Goal: Task Accomplishment & Management: Use online tool/utility

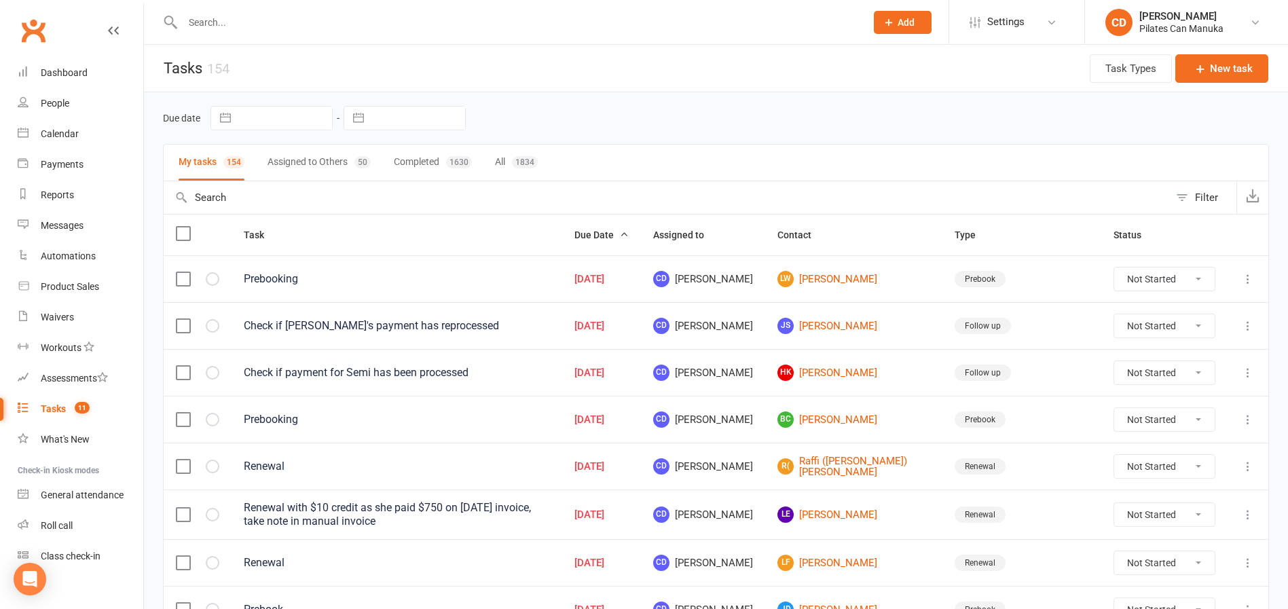
click at [258, 24] on input "text" at bounding box center [518, 22] width 678 height 19
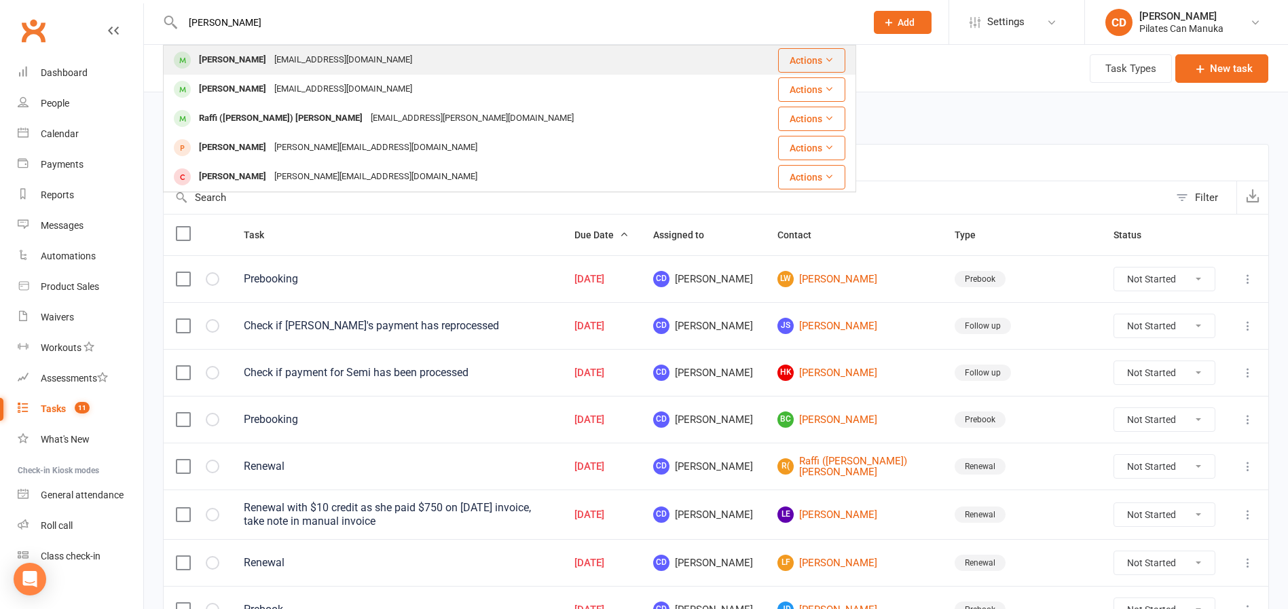
type input "Raylynn"
click at [270, 58] on div "raylynnpb@gmail.com" at bounding box center [343, 60] width 146 height 20
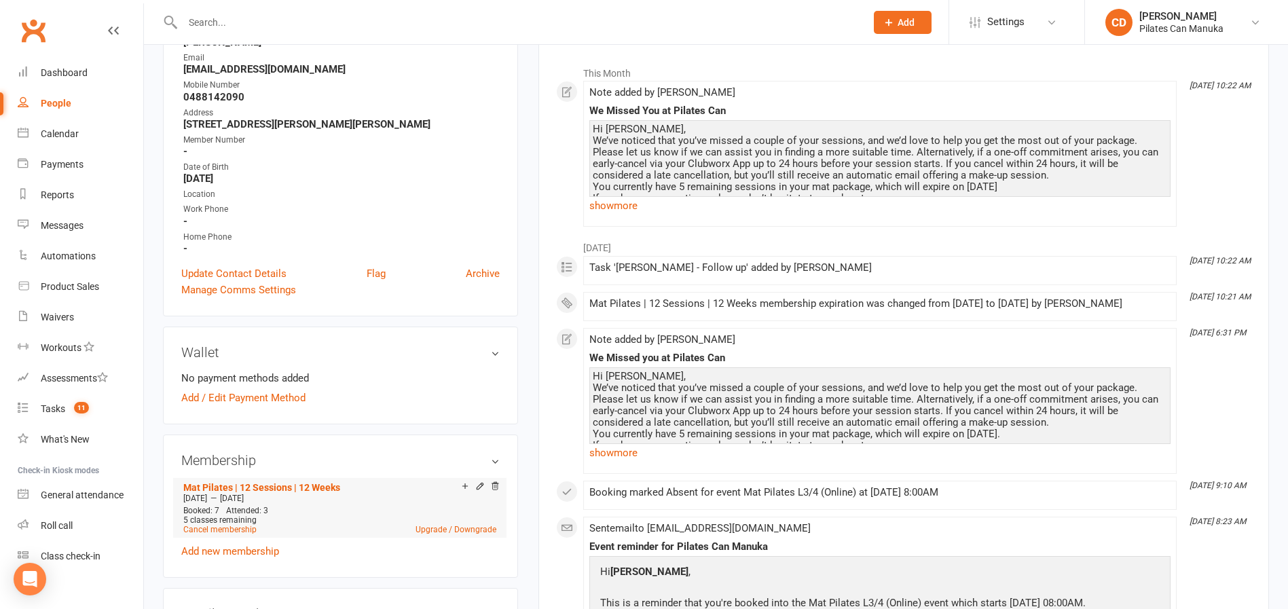
scroll to position [306, 0]
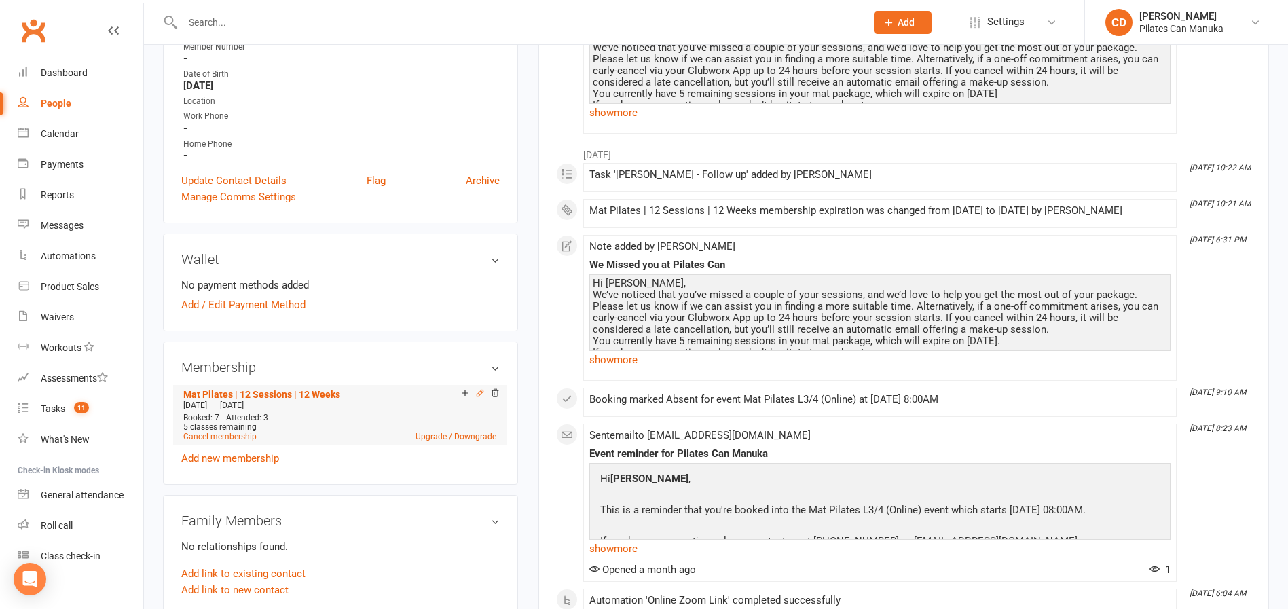
click at [482, 395] on icon at bounding box center [480, 393] width 10 height 10
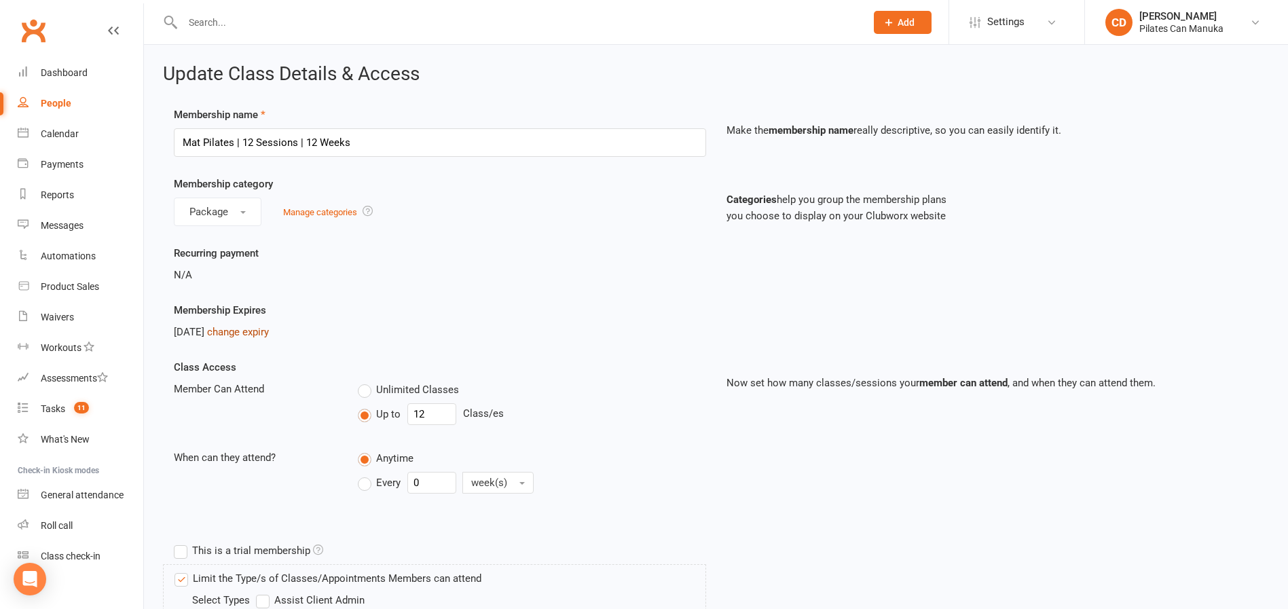
click at [269, 333] on link "change expiry" at bounding box center [238, 332] width 62 height 12
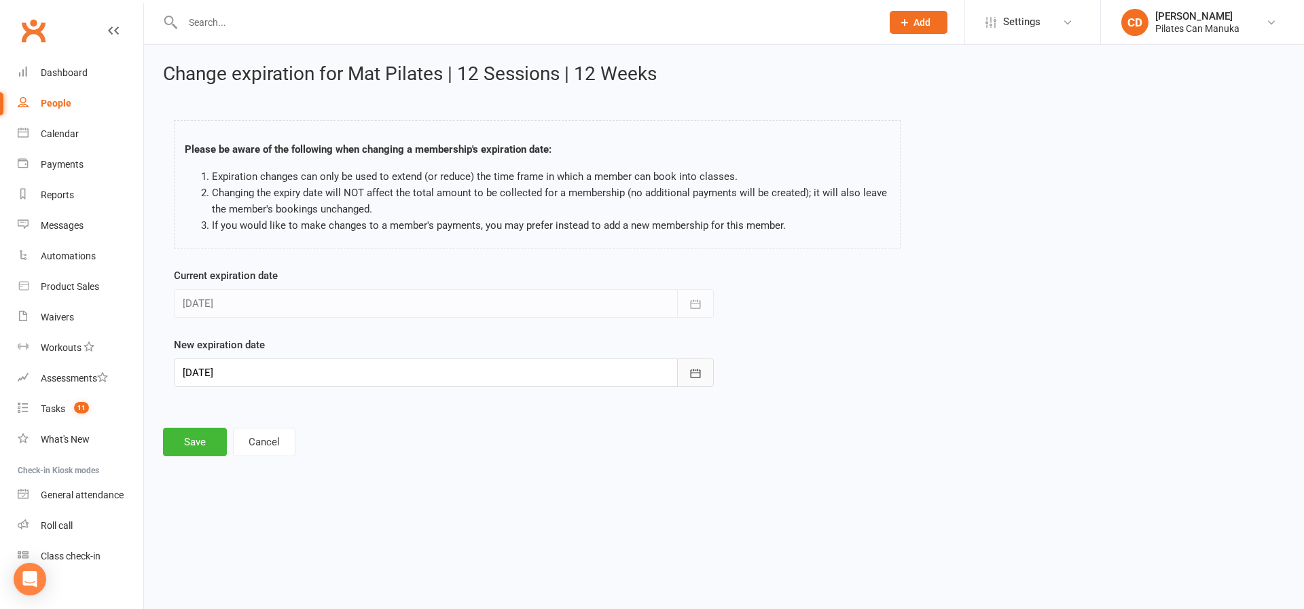
click at [705, 371] on button "button" at bounding box center [695, 372] width 37 height 29
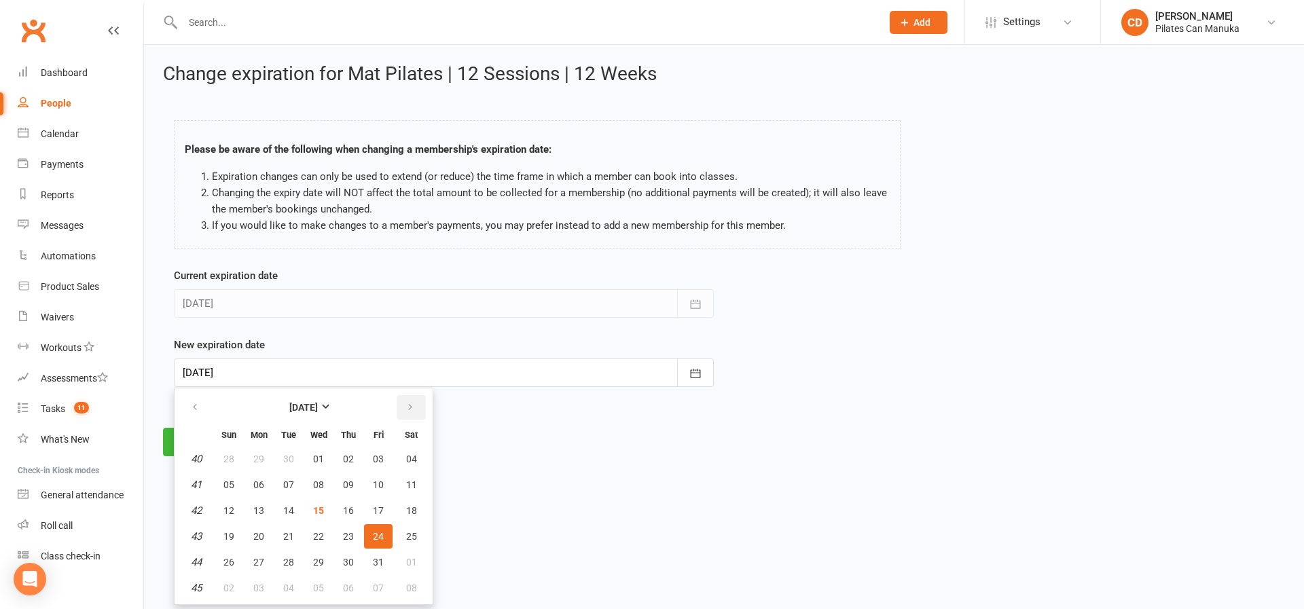
click at [414, 406] on button "button" at bounding box center [410, 407] width 29 height 24
click at [409, 511] on span "15" at bounding box center [411, 510] width 11 height 11
type input "15 Nov 2025"
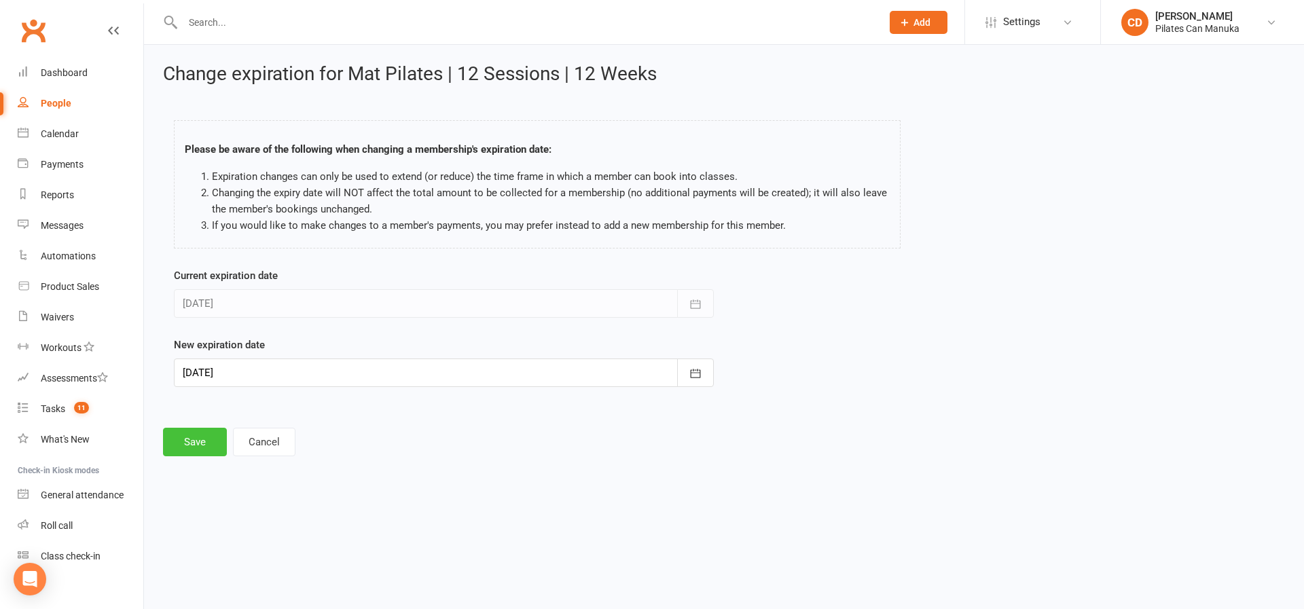
click at [211, 449] on button "Save" at bounding box center [195, 442] width 64 height 29
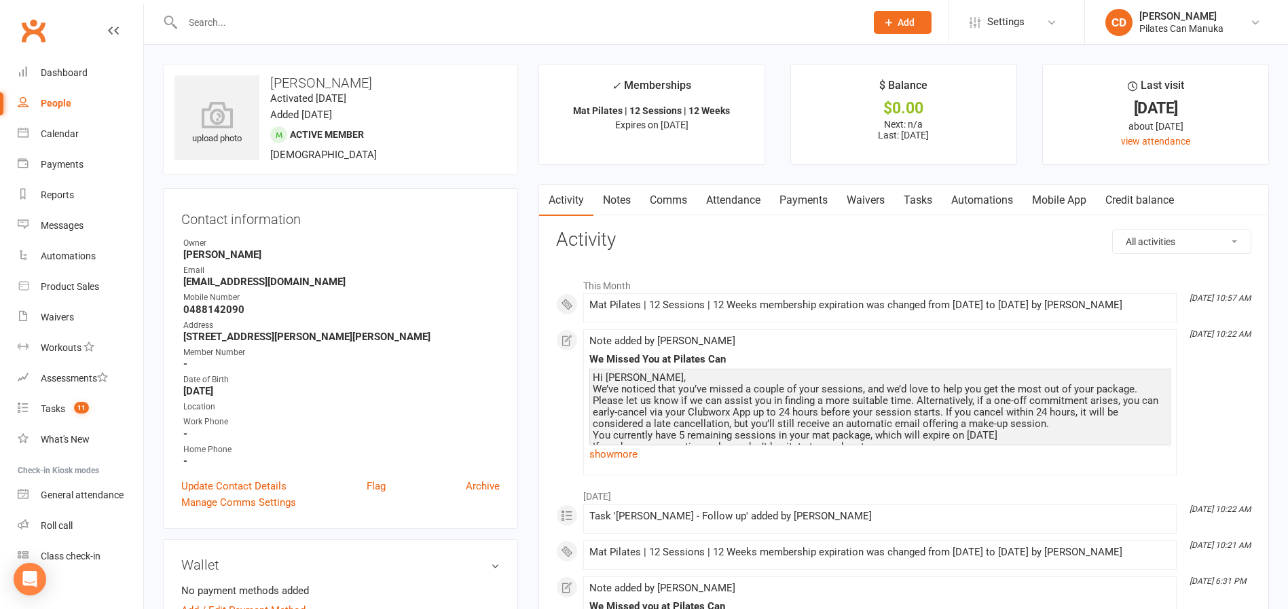
click at [612, 191] on link "Notes" at bounding box center [616, 200] width 47 height 31
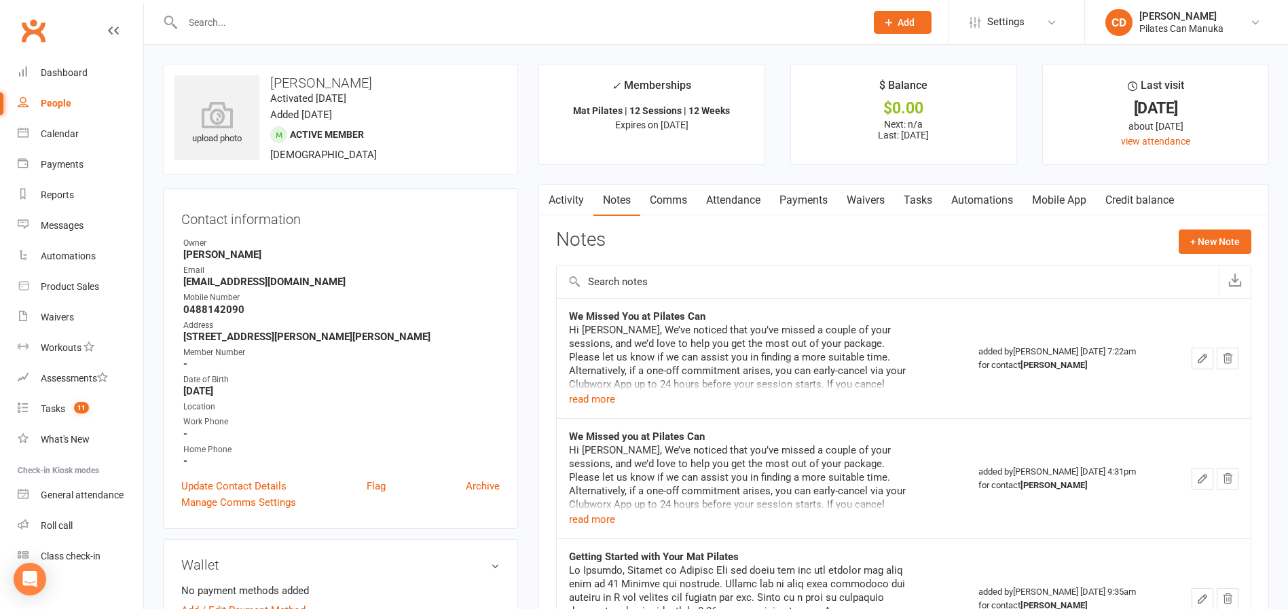
click at [1200, 352] on icon "button" at bounding box center [1202, 358] width 12 height 12
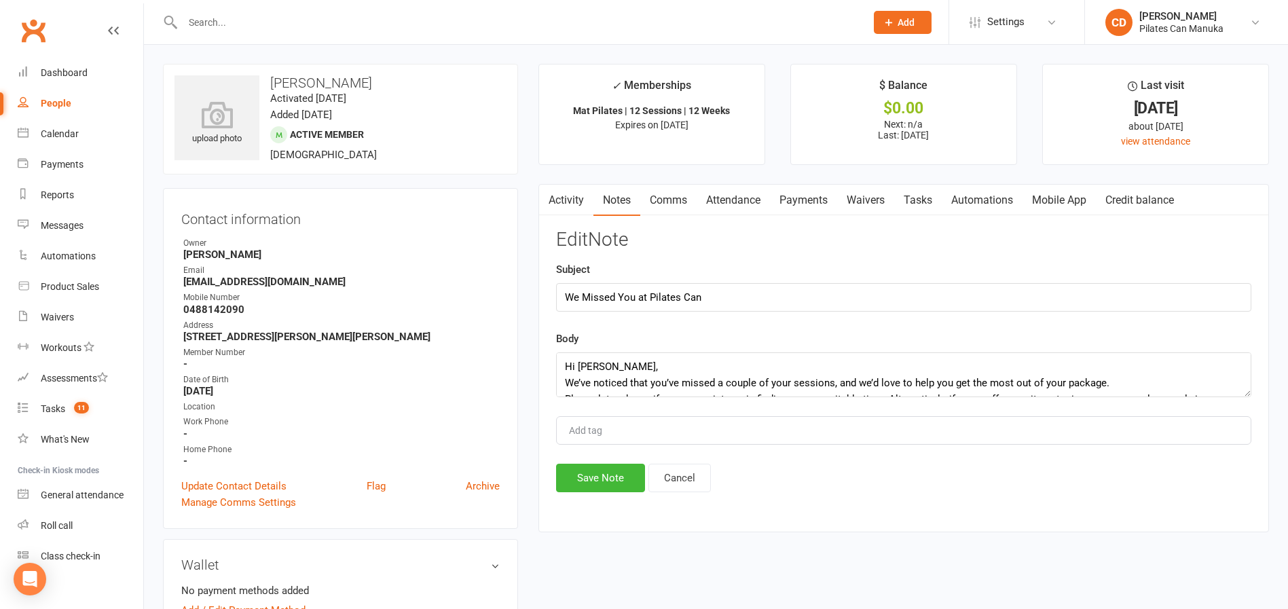
click at [567, 197] on link "Activity" at bounding box center [566, 200] width 54 height 31
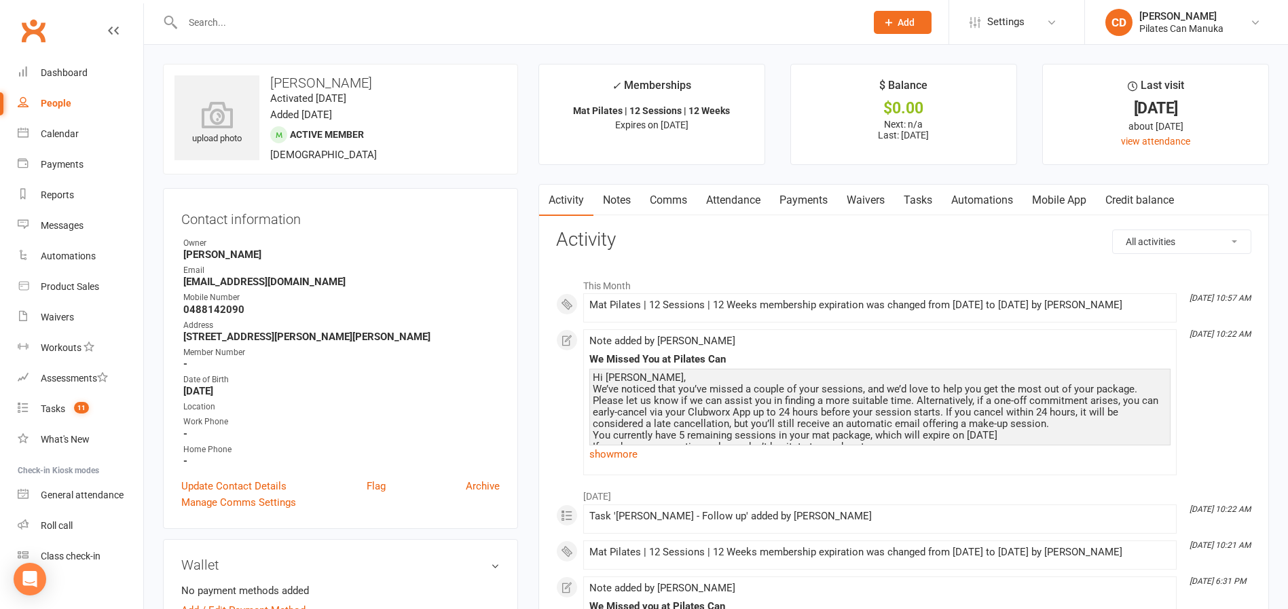
click at [608, 195] on link "Notes" at bounding box center [616, 200] width 47 height 31
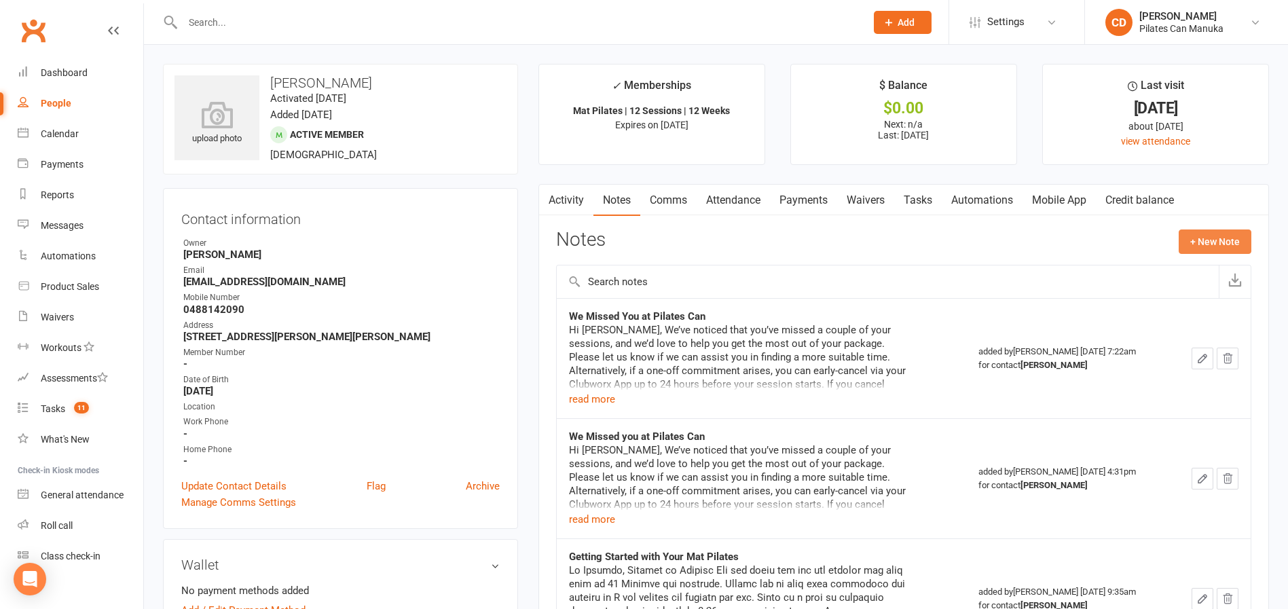
click at [1206, 246] on button "+ New Note" at bounding box center [1215, 241] width 73 height 24
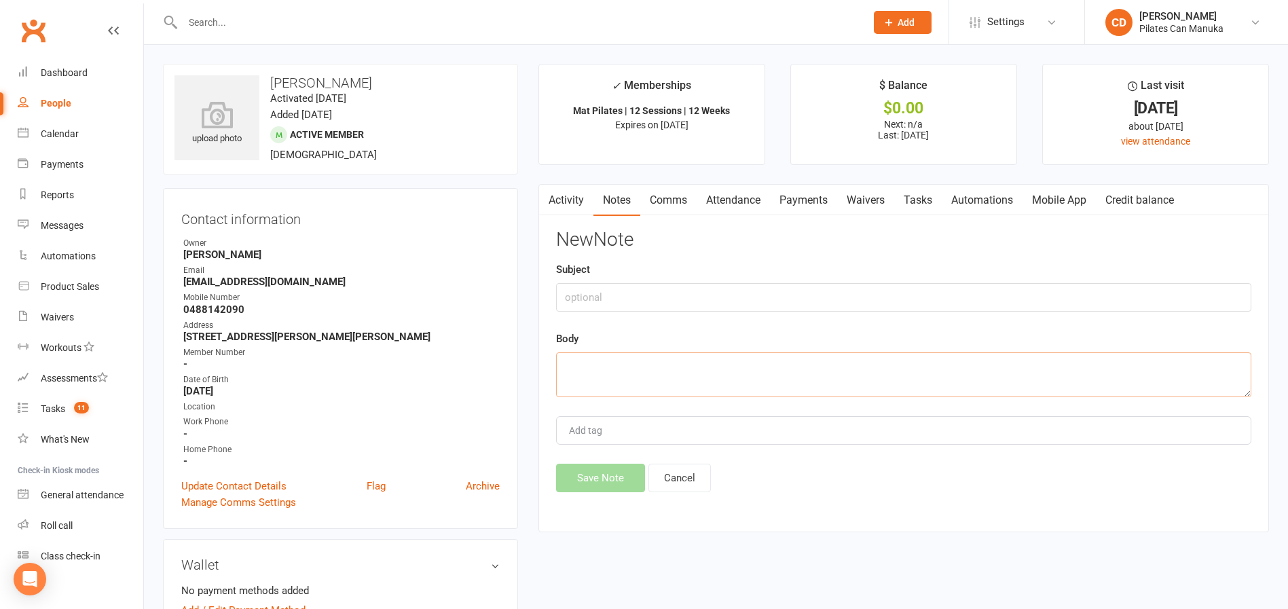
click at [805, 362] on textarea at bounding box center [903, 374] width 695 height 45
paste textarea "Hi Raylynn, You’re very welcome! I’ve extended your package expiry to 15th Nove…"
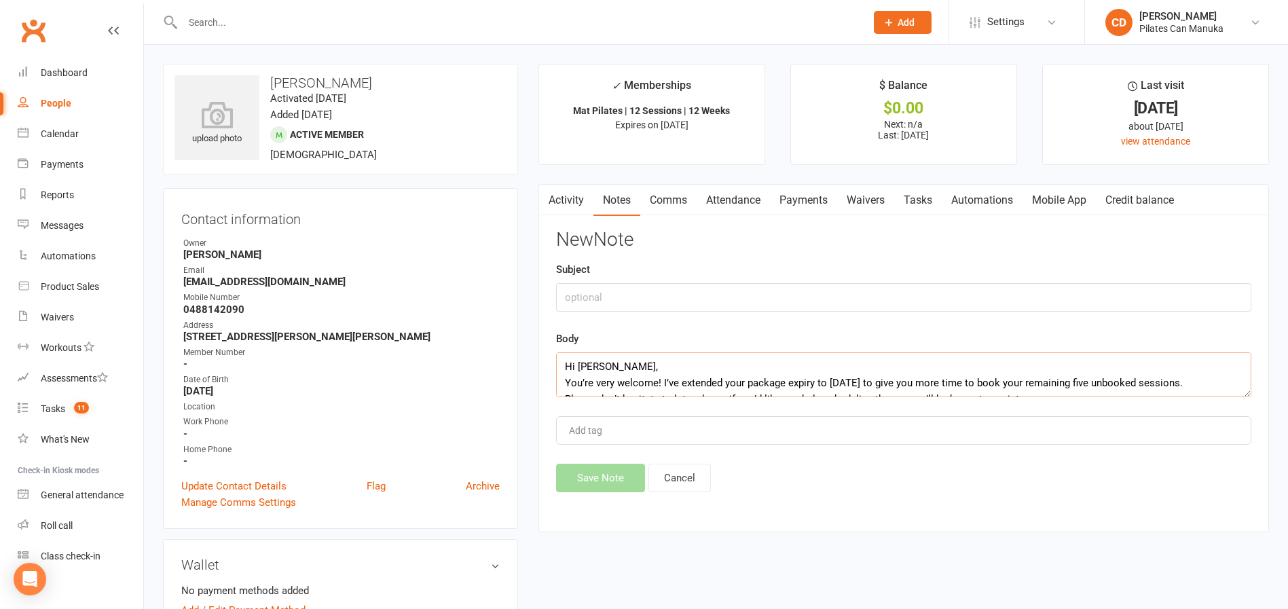
scroll to position [579, 0]
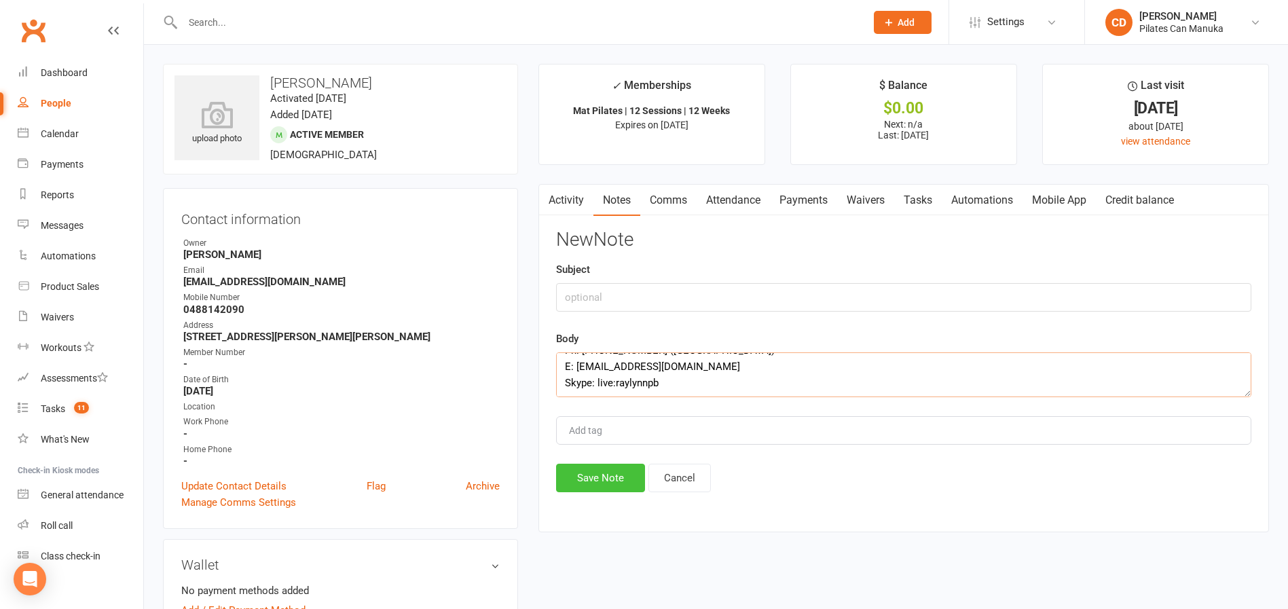
type textarea "Hi Raylynn, You’re very welcome! I’ve extended your package expiry to 15th Nove…"
click at [602, 475] on button "Save Note" at bounding box center [600, 478] width 89 height 29
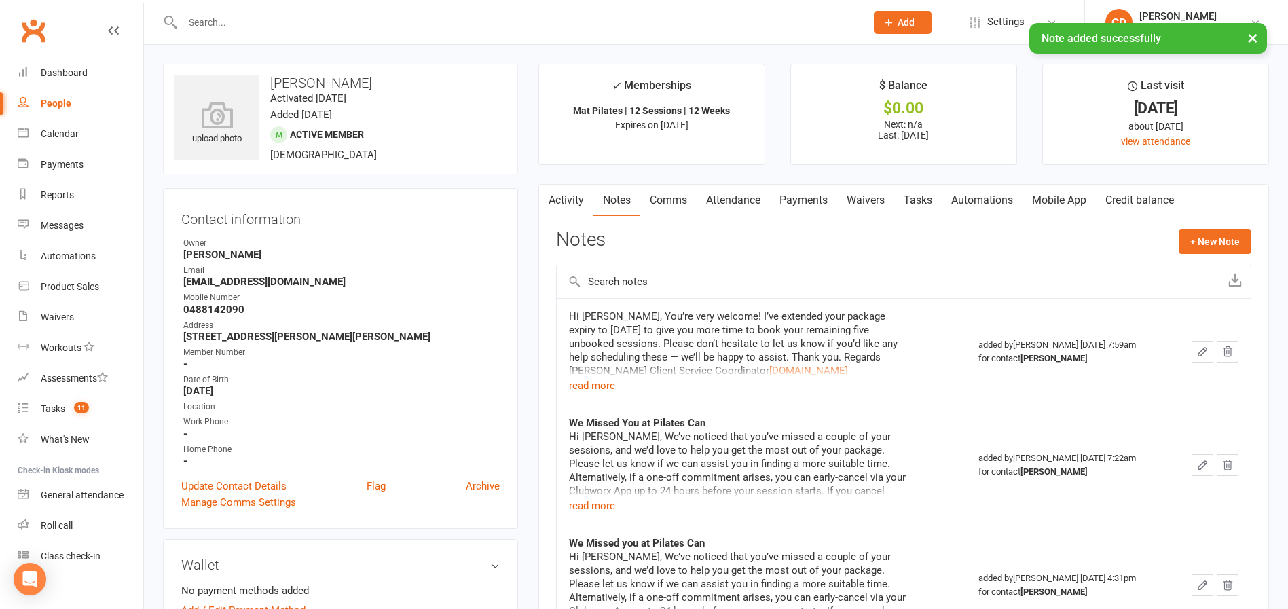
click at [932, 198] on link "Tasks" at bounding box center [918, 200] width 48 height 31
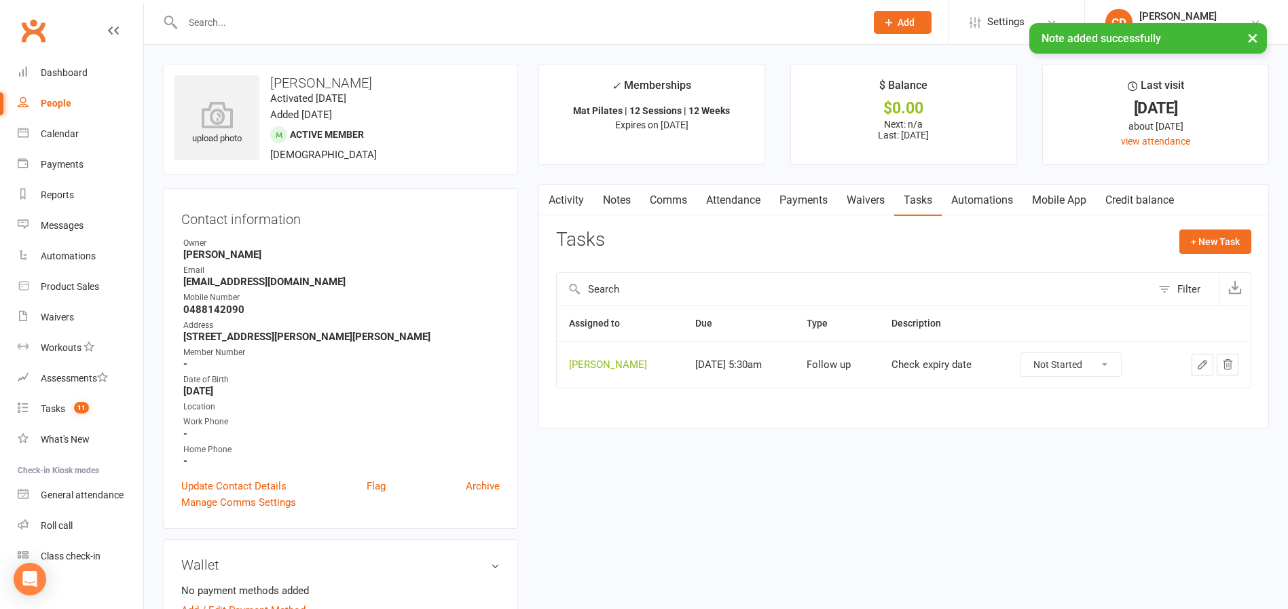
click at [1200, 361] on icon "button" at bounding box center [1202, 364] width 12 height 12
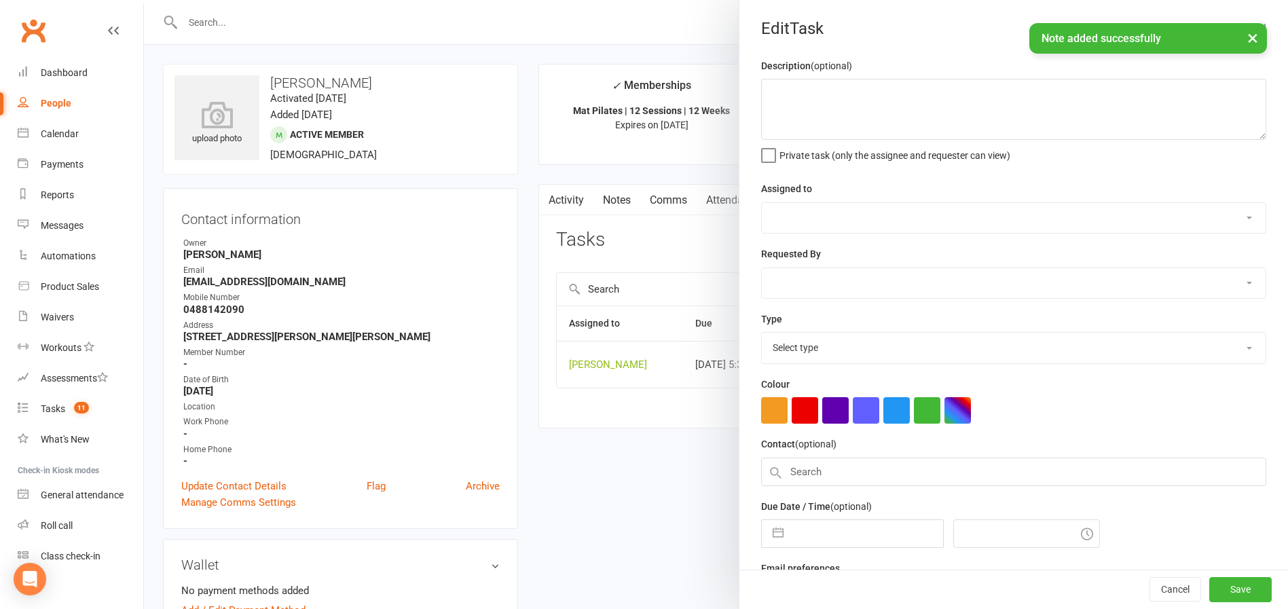
type textarea "Check expiry date"
select select "49925"
type input "20 Oct 2025"
type input "8:30am"
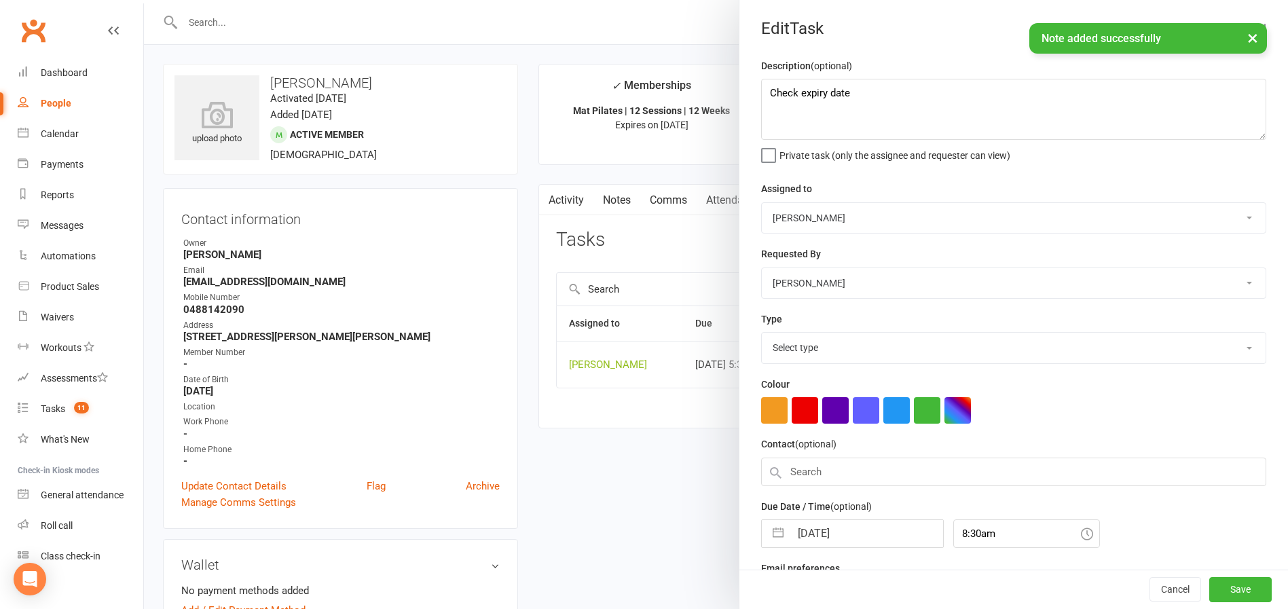
select select "34407"
click at [857, 525] on input "20 Oct 2025" at bounding box center [866, 529] width 153 height 27
select select "8"
select select "2025"
select select "9"
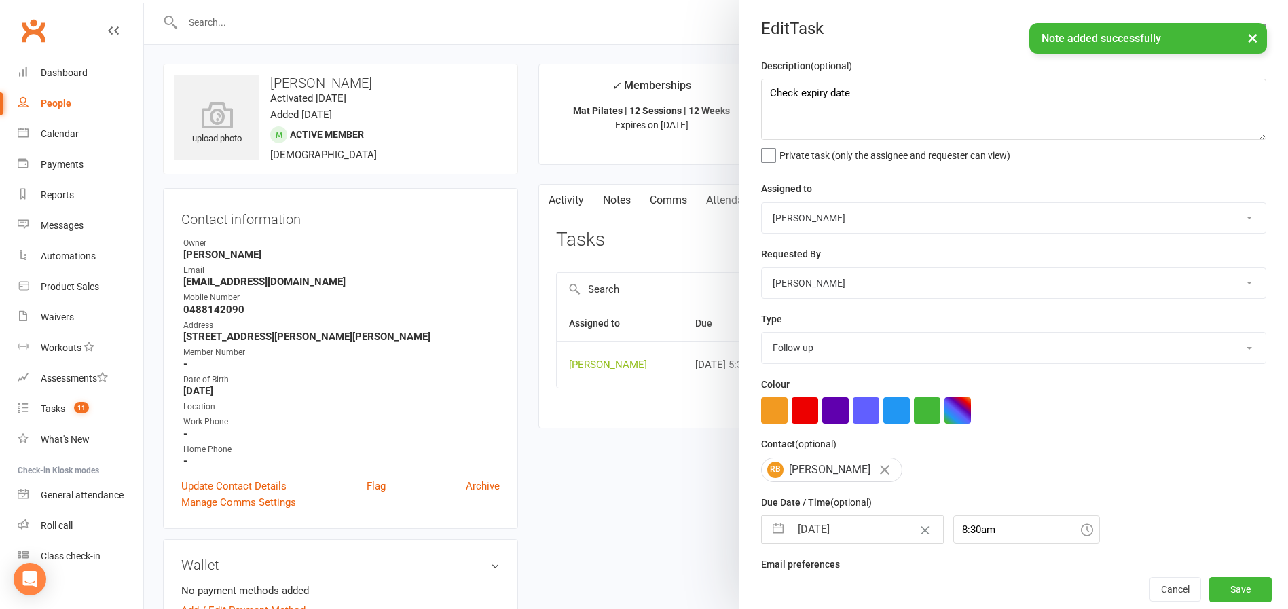
select select "2025"
select select "10"
select select "2025"
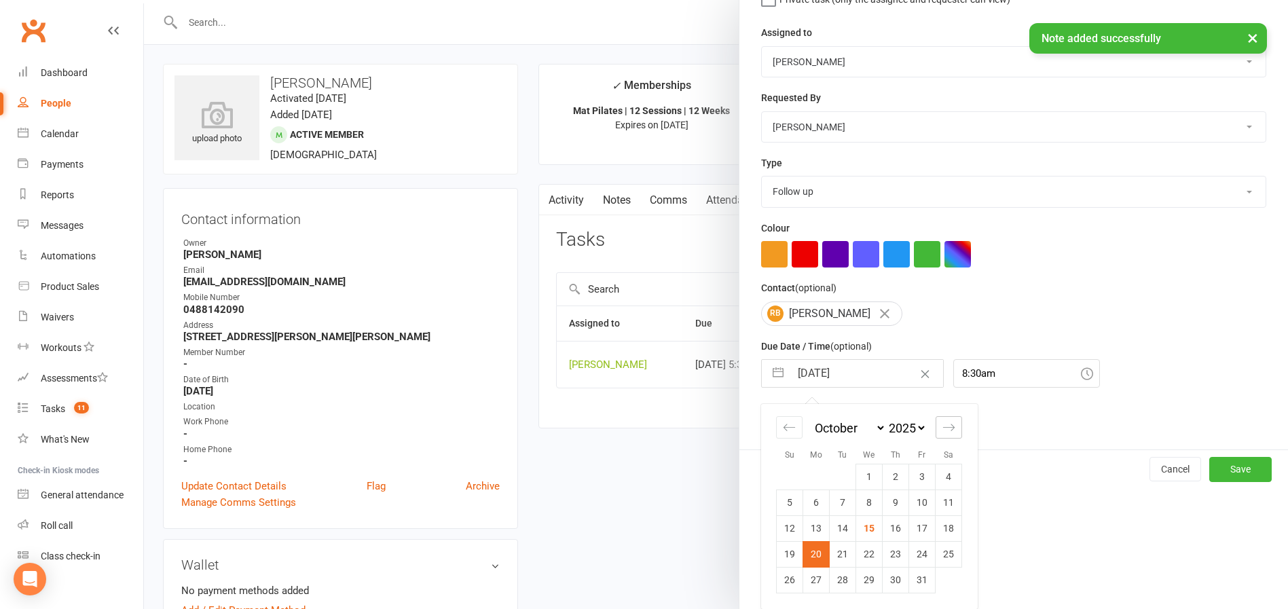
scroll to position [161, 0]
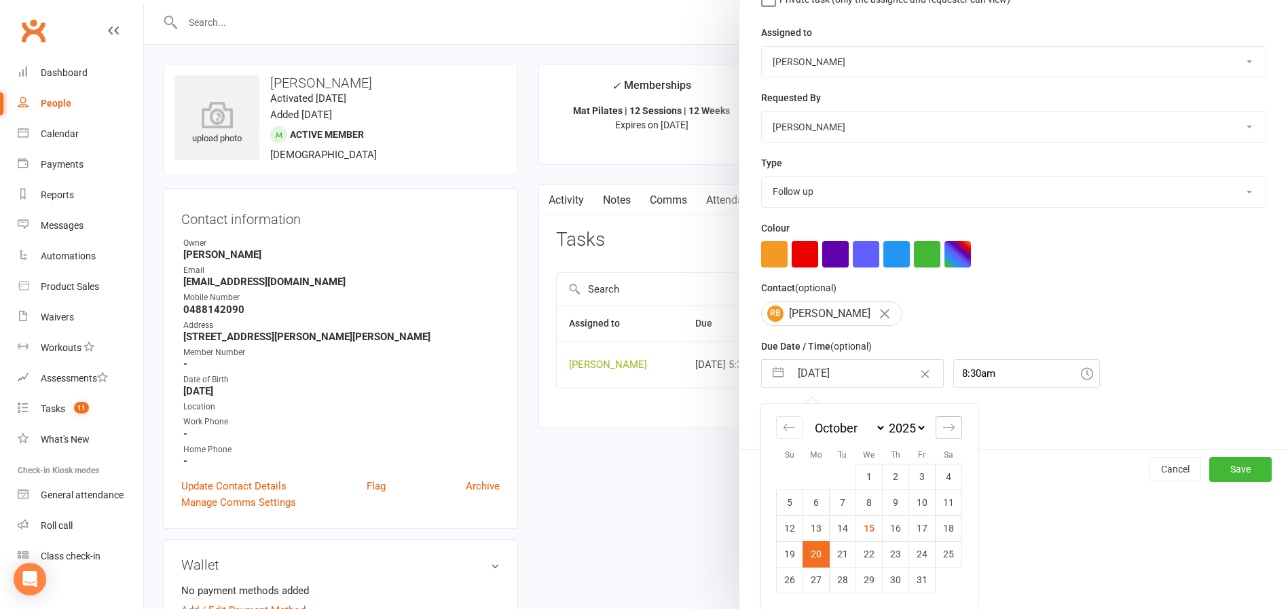
click at [942, 430] on icon "Move forward to switch to the next month." at bounding box center [948, 427] width 13 height 13
select select "11"
select select "2025"
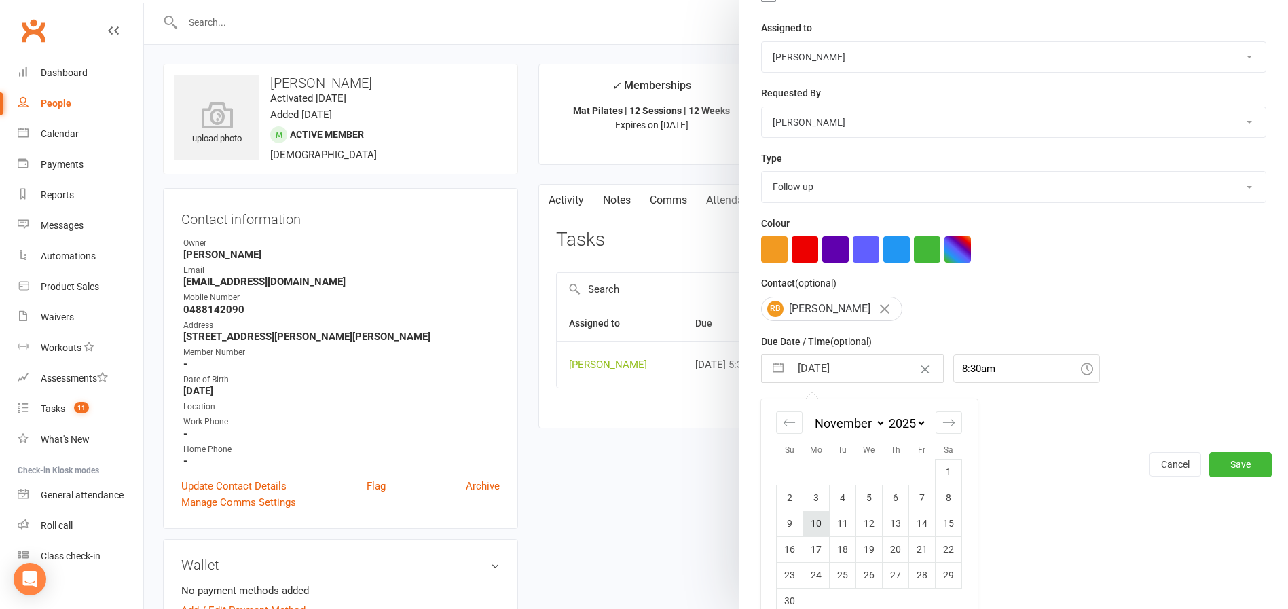
click at [804, 527] on td "10" at bounding box center [816, 524] width 26 height 26
type input "10 Nov 2025"
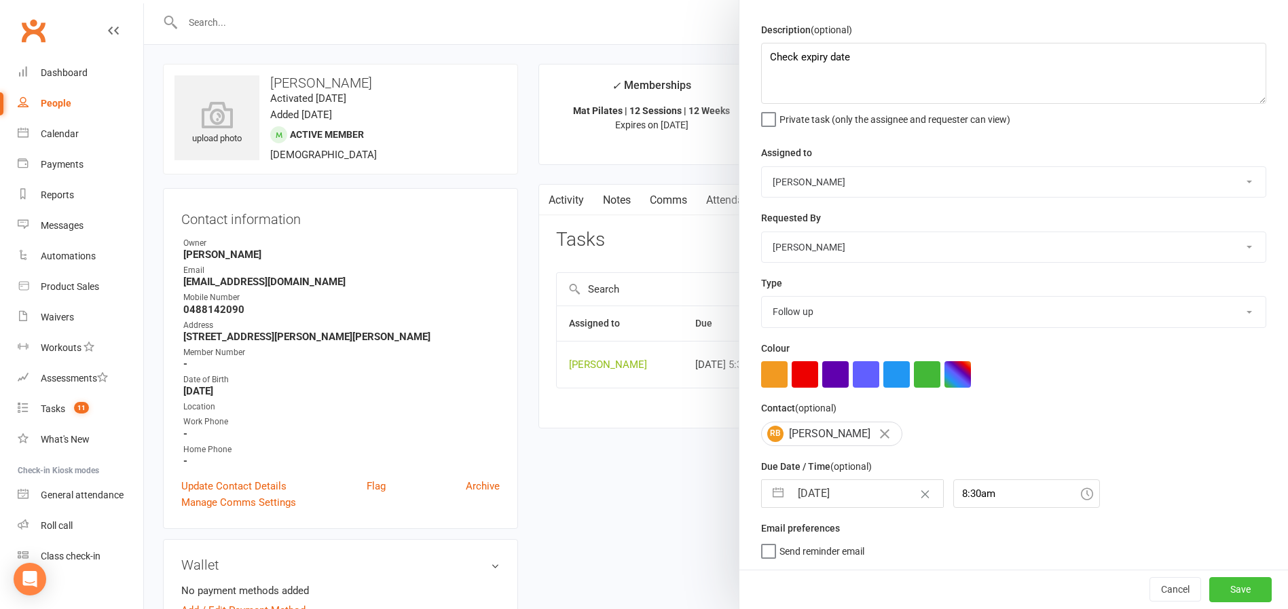
click at [1218, 581] on button "Save" at bounding box center [1240, 589] width 62 height 24
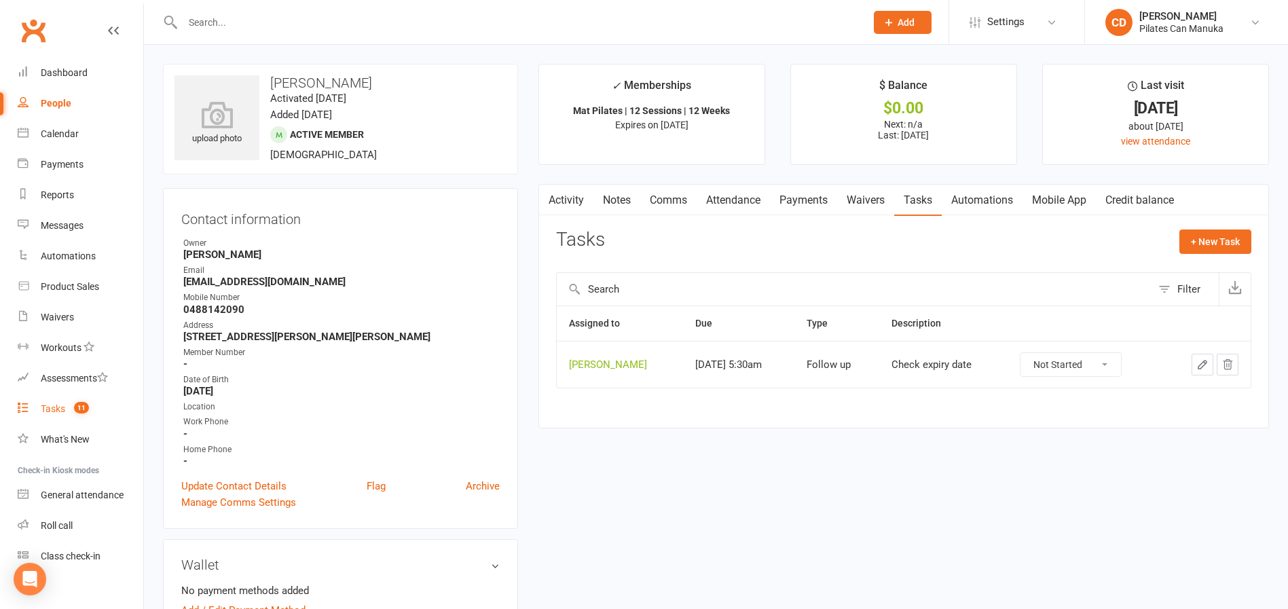
click at [81, 405] on span "11" at bounding box center [81, 408] width 15 height 12
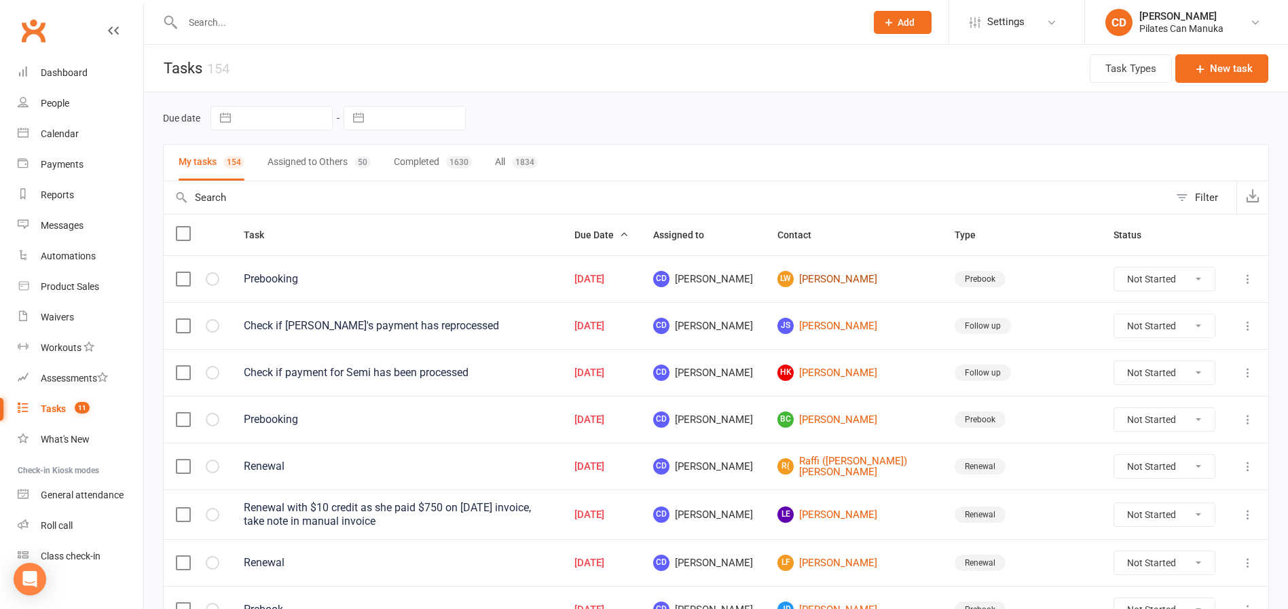
click at [895, 276] on link "LW Louise Warry" at bounding box center [853, 279] width 153 height 16
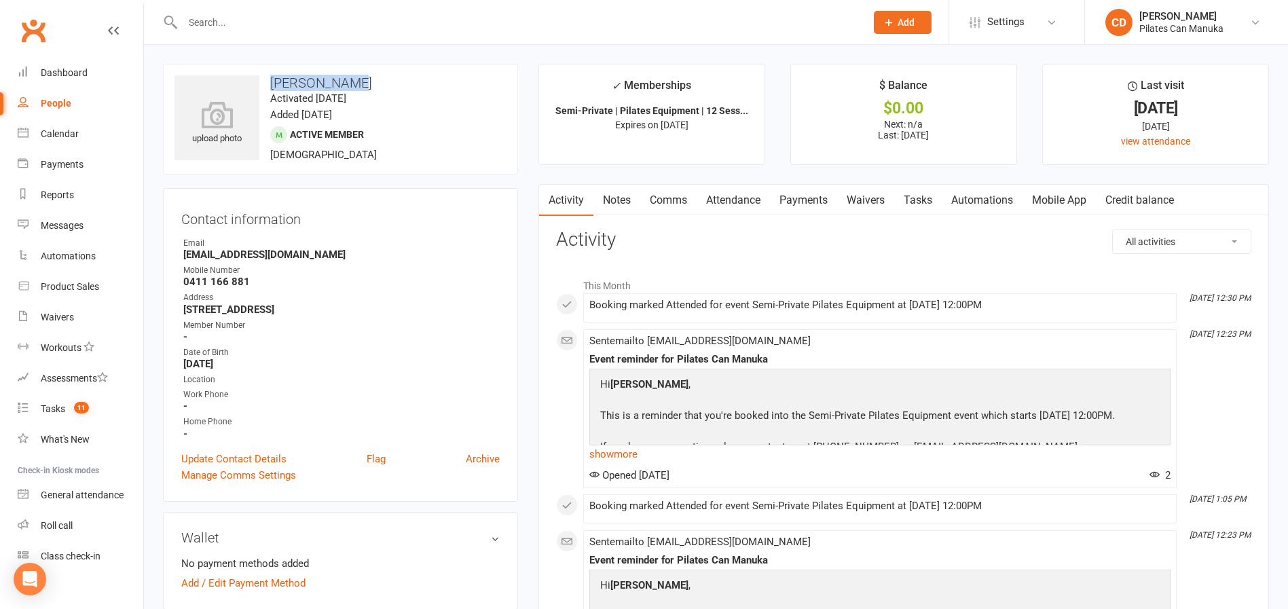
drag, startPoint x: 358, startPoint y: 89, endPoint x: 270, endPoint y: 80, distance: 88.0
click at [270, 80] on h3 "Louise Warry" at bounding box center [340, 82] width 332 height 15
copy h3 "Louise Warry"
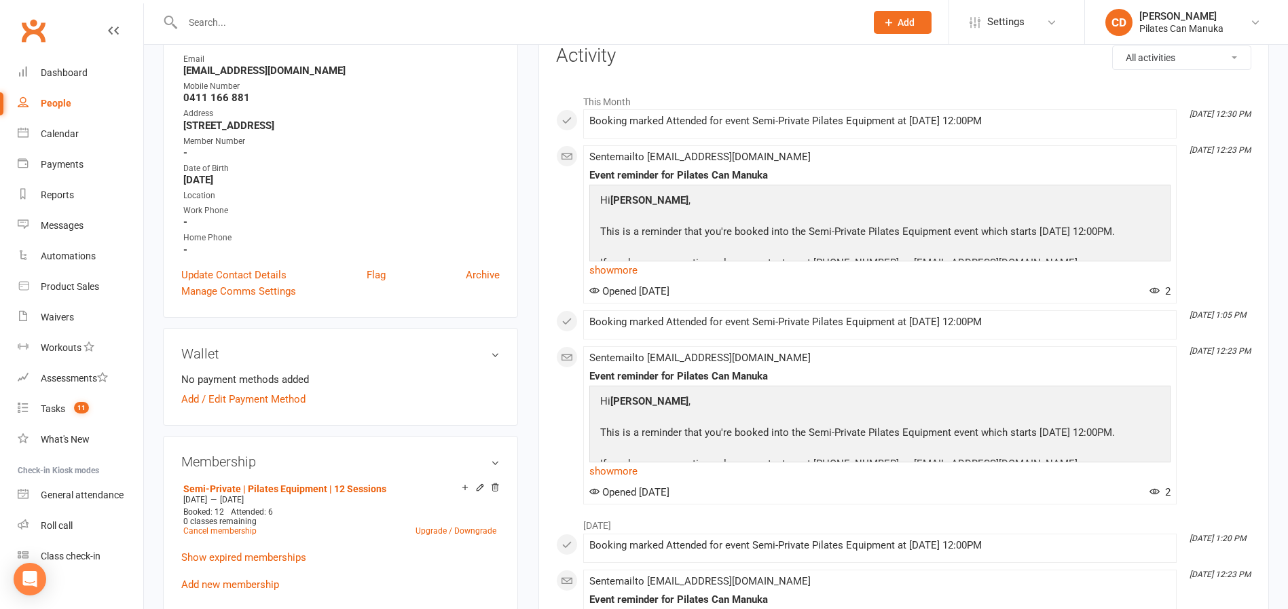
scroll to position [204, 0]
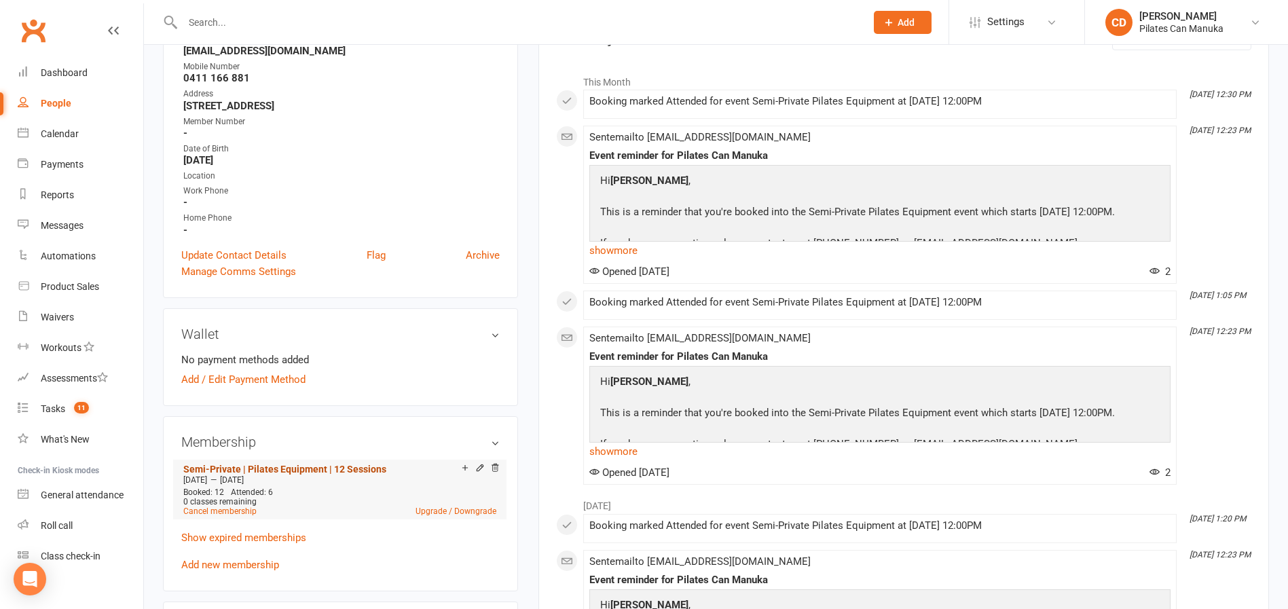
click at [346, 464] on link "Semi-Private | Pilates Equipment | 12 Sessions" at bounding box center [284, 469] width 203 height 11
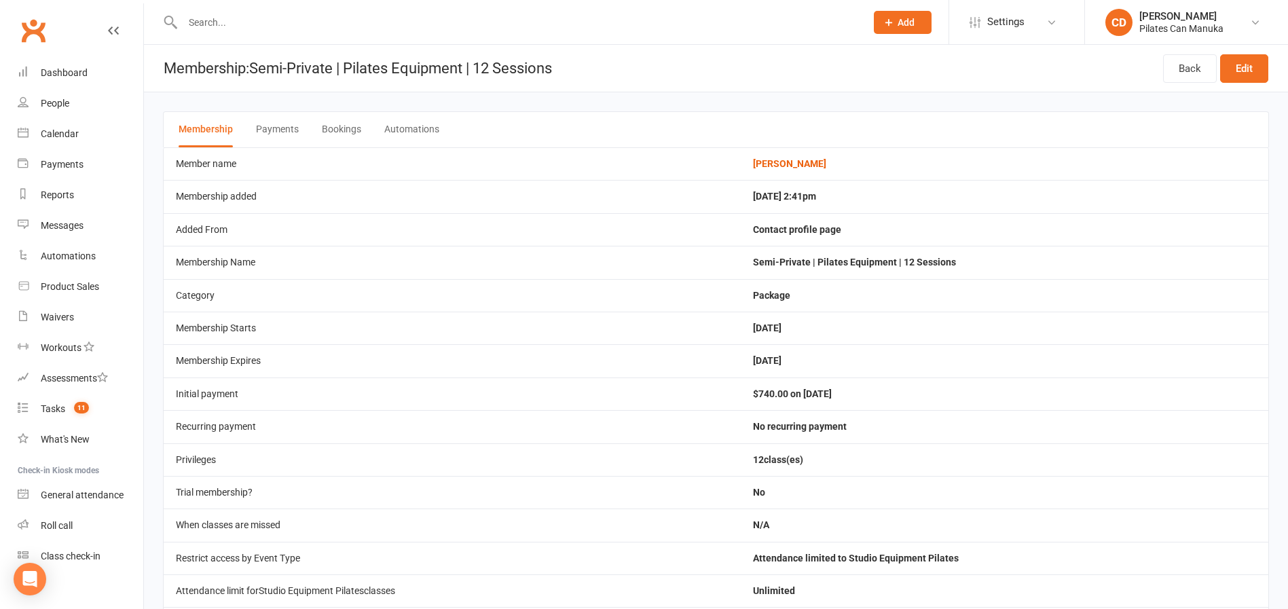
click at [339, 128] on button "Bookings" at bounding box center [341, 129] width 39 height 35
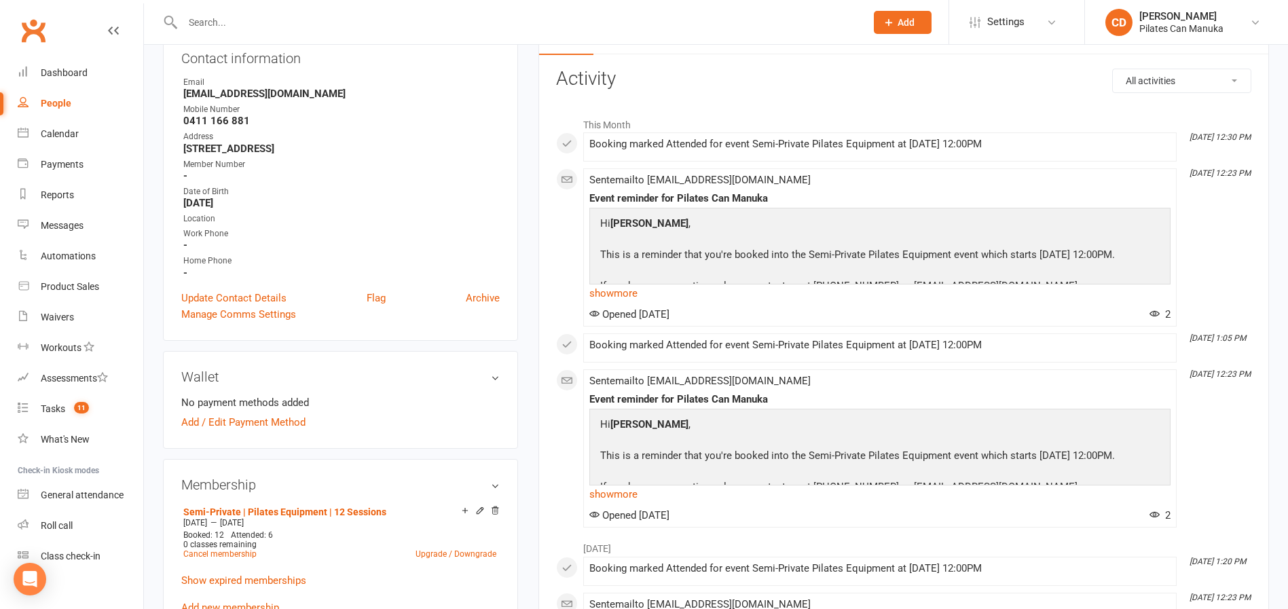
scroll to position [306, 0]
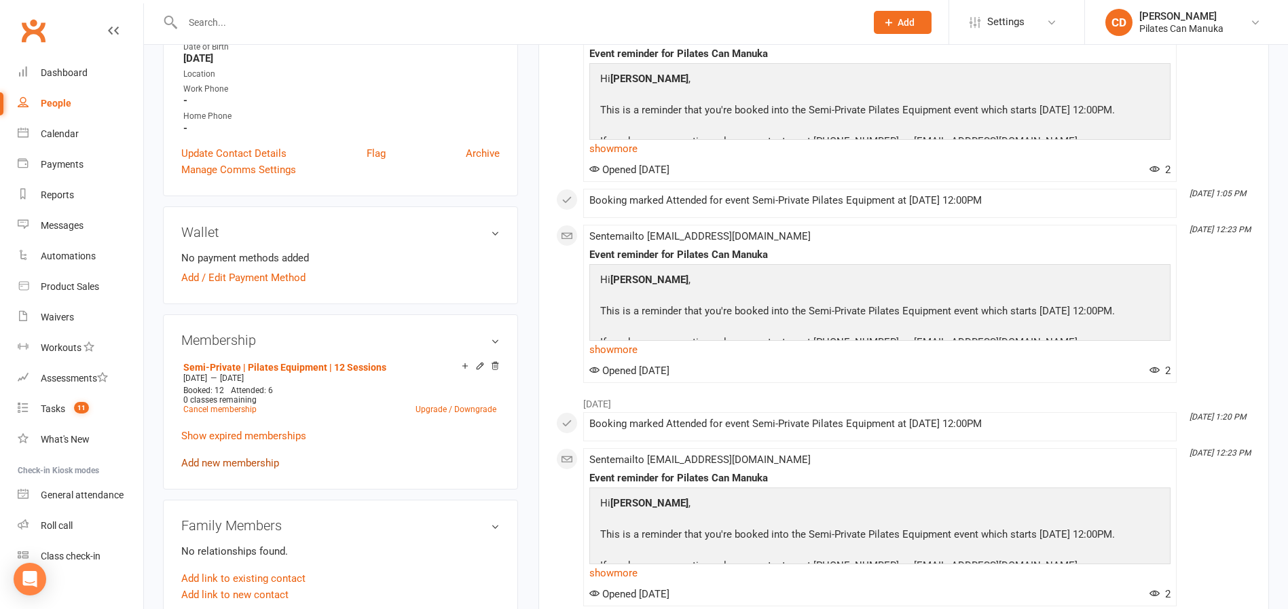
click at [272, 460] on link "Add new membership" at bounding box center [230, 463] width 98 height 12
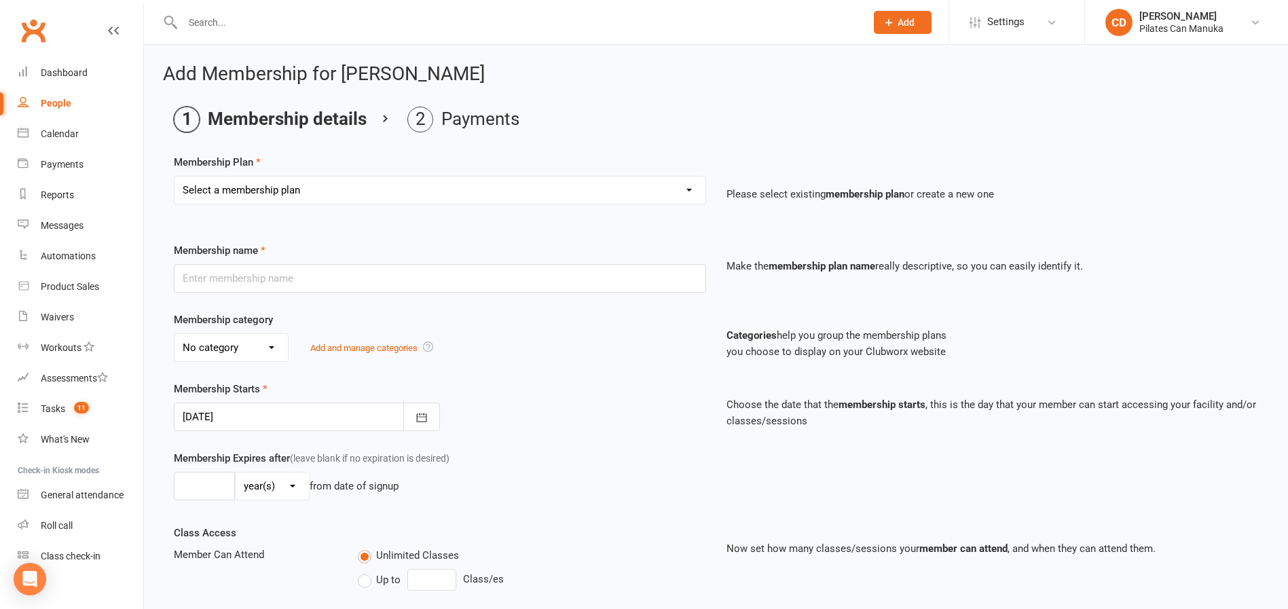
click at [414, 188] on select "Select a membership plan Create new Membership Plan Private Equipment Pilates I…" at bounding box center [439, 190] width 531 height 27
select select "5"
click at [174, 177] on select "Select a membership plan Create new Membership Plan Private Equipment Pilates I…" at bounding box center [439, 190] width 531 height 27
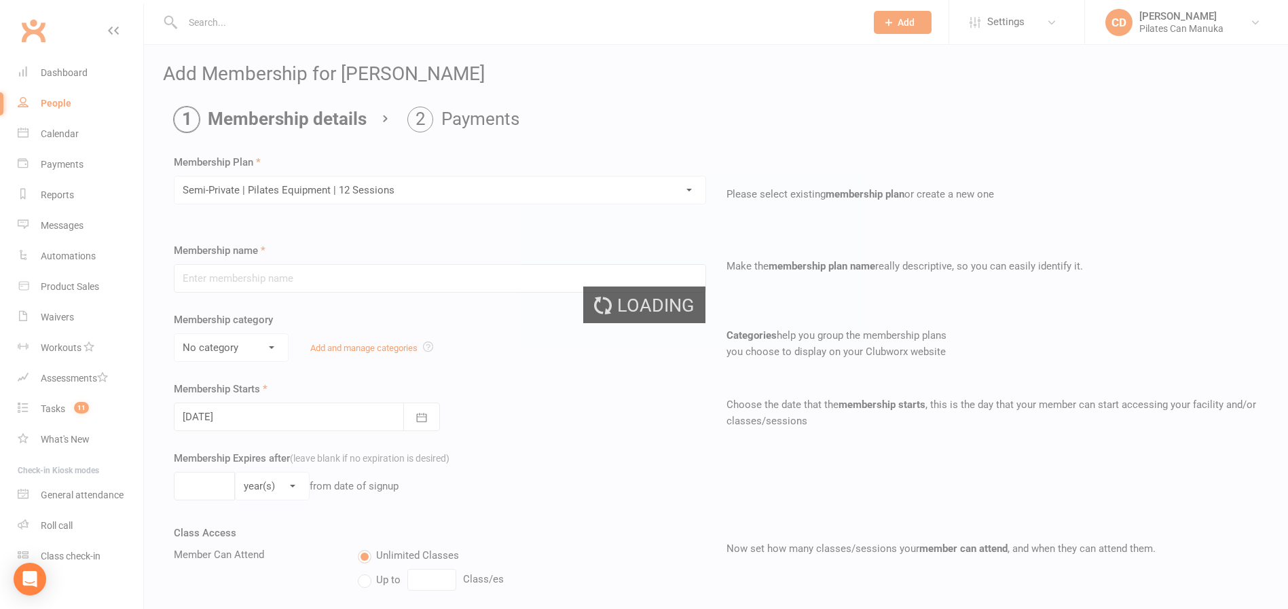
type input "Semi-Private | Pilates Equipment | 12 Sessions"
select select "2"
type input "4"
select select "2"
type input "12"
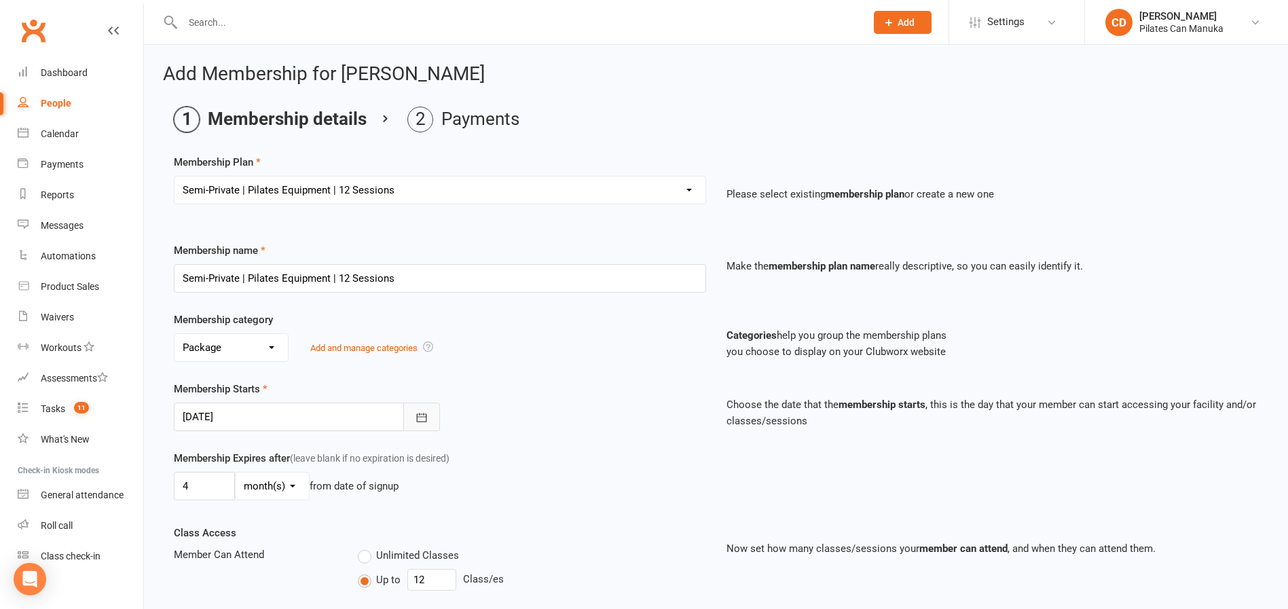
click at [426, 411] on icon "button" at bounding box center [422, 418] width 14 height 14
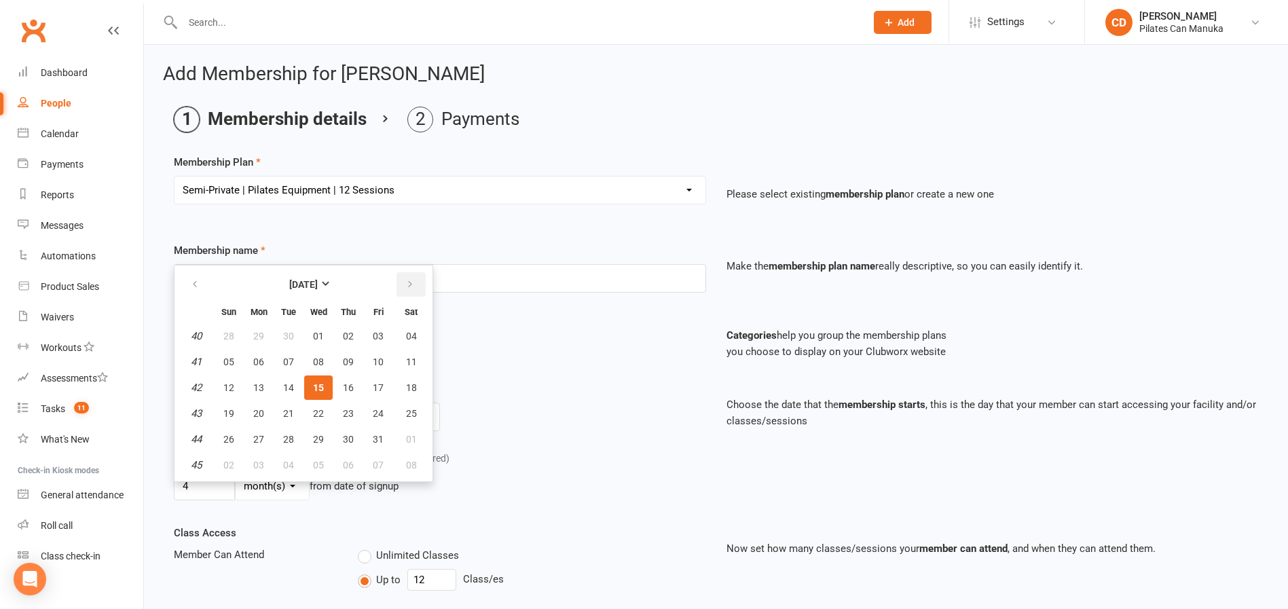
click at [413, 286] on icon "button" at bounding box center [410, 284] width 10 height 11
click at [286, 462] on span "02" at bounding box center [288, 465] width 11 height 11
type input "02 Dec 2025"
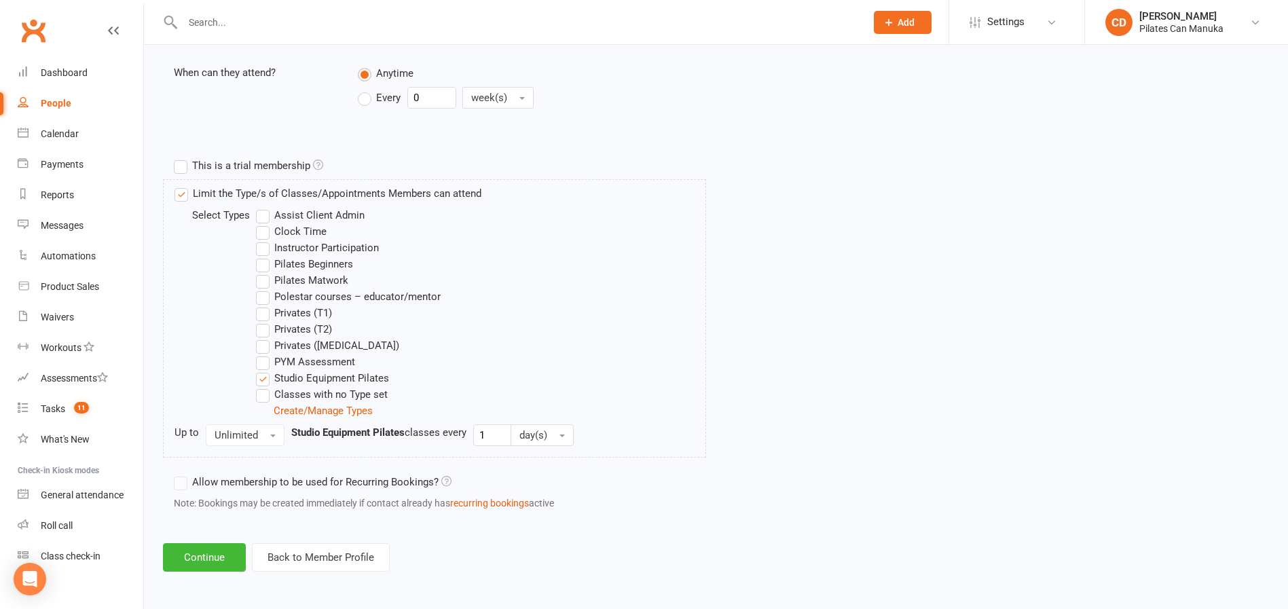
scroll to position [553, 0]
click at [227, 549] on button "Continue" at bounding box center [204, 556] width 83 height 29
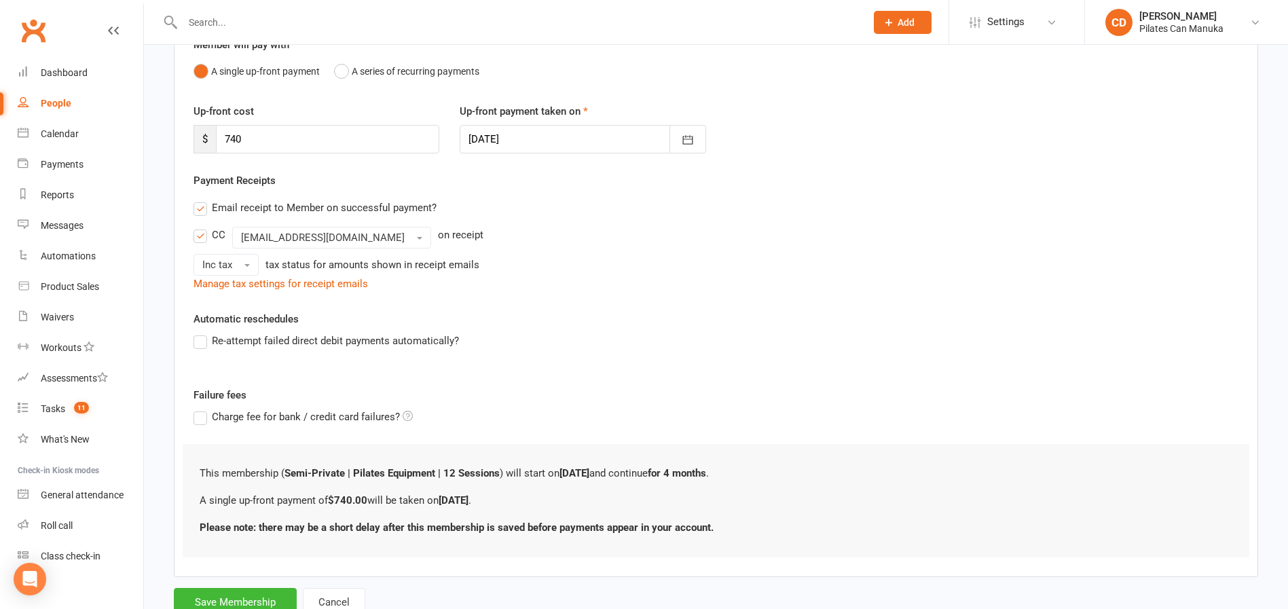
scroll to position [185, 0]
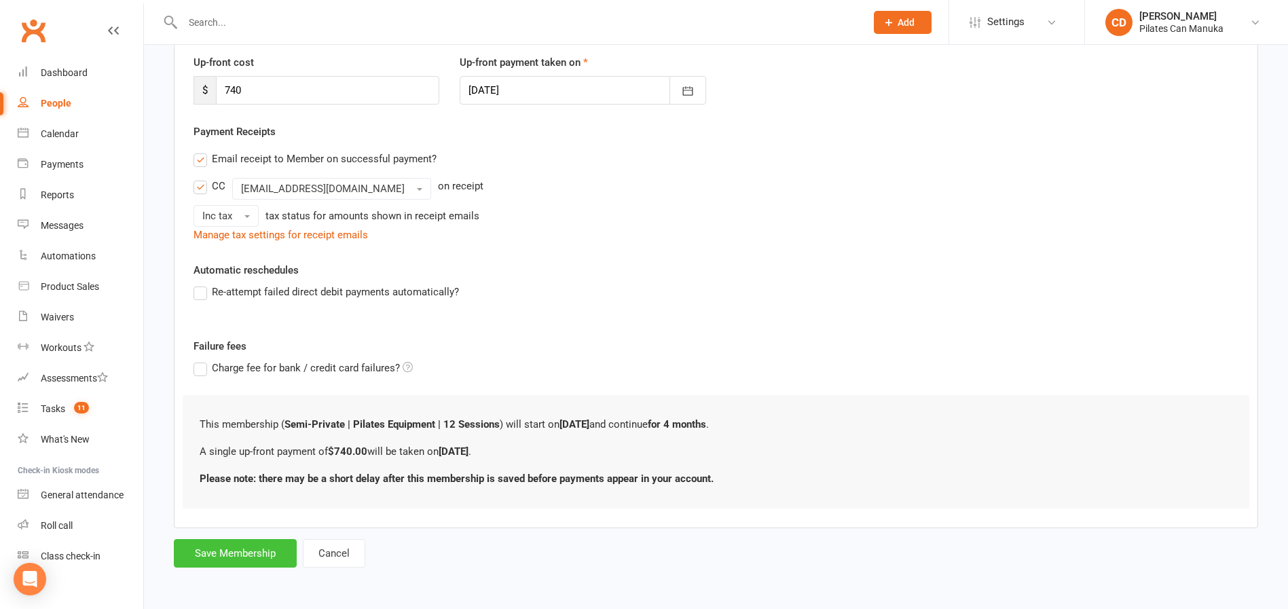
click at [223, 563] on button "Save Membership" at bounding box center [235, 553] width 123 height 29
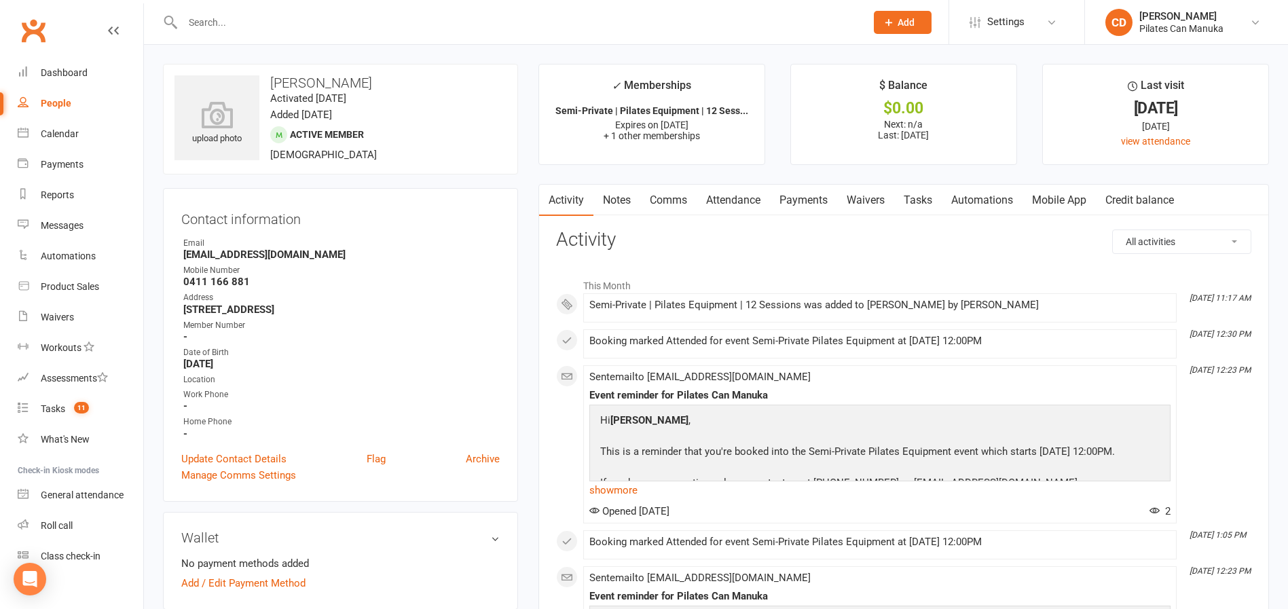
click at [742, 204] on link "Attendance" at bounding box center [733, 200] width 73 height 31
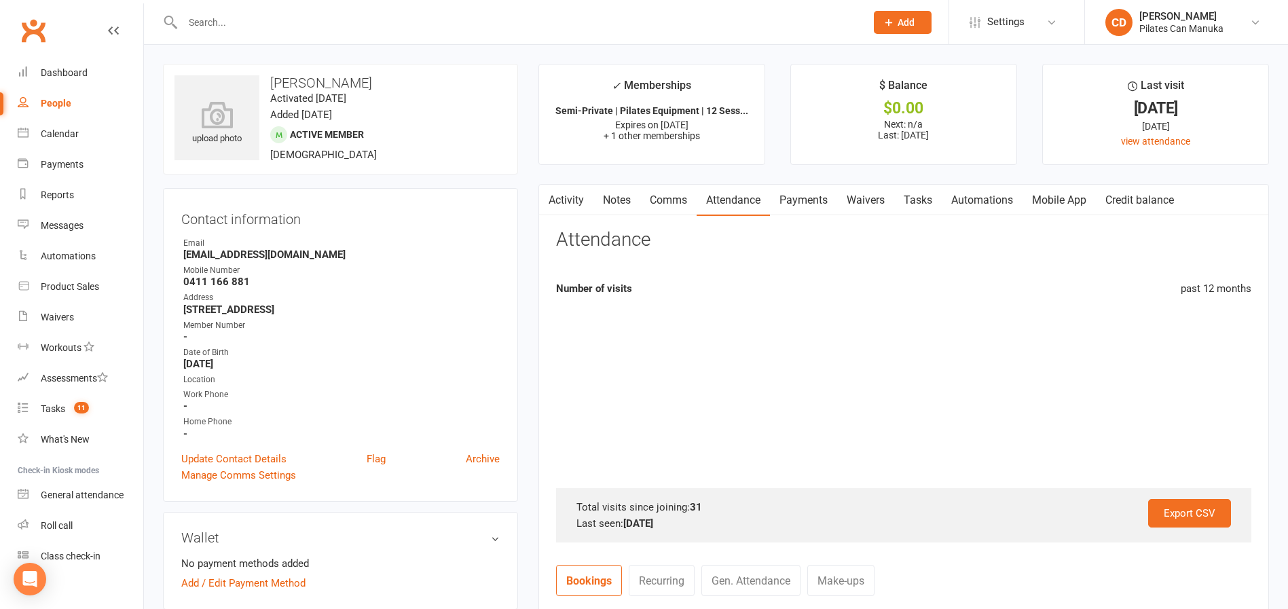
scroll to position [509, 0]
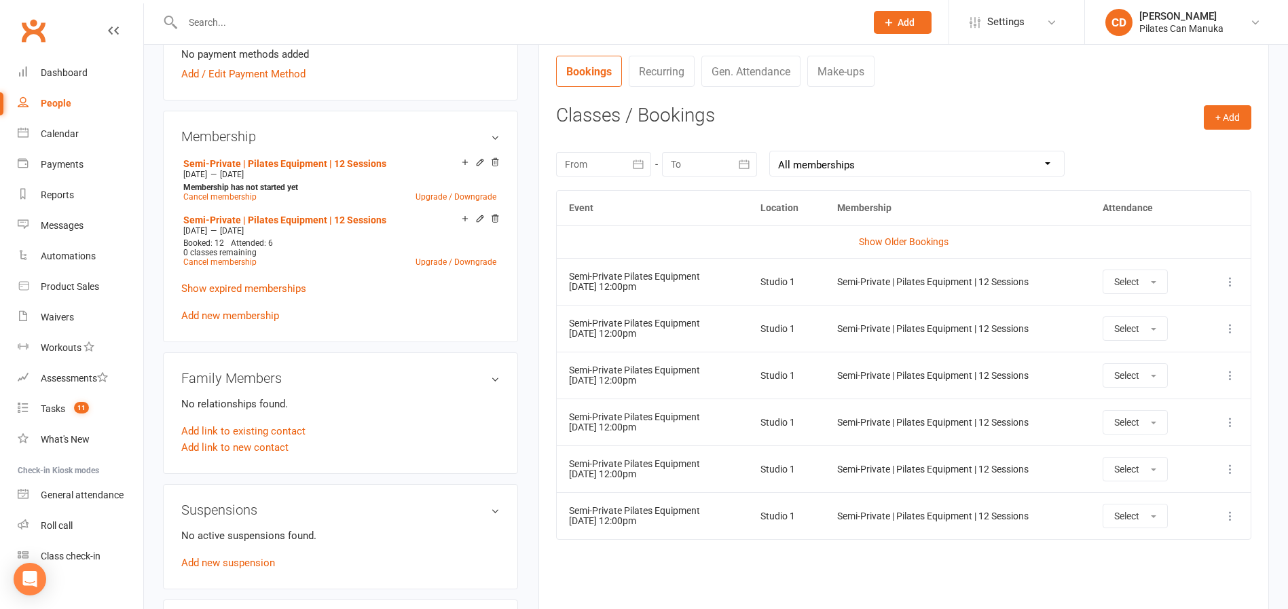
click at [528, 108] on main "✓ Memberships Semi-Private | Pilates Equipment | 12 Sess... Expires on 25th Dec…" at bounding box center [903, 108] width 751 height 1107
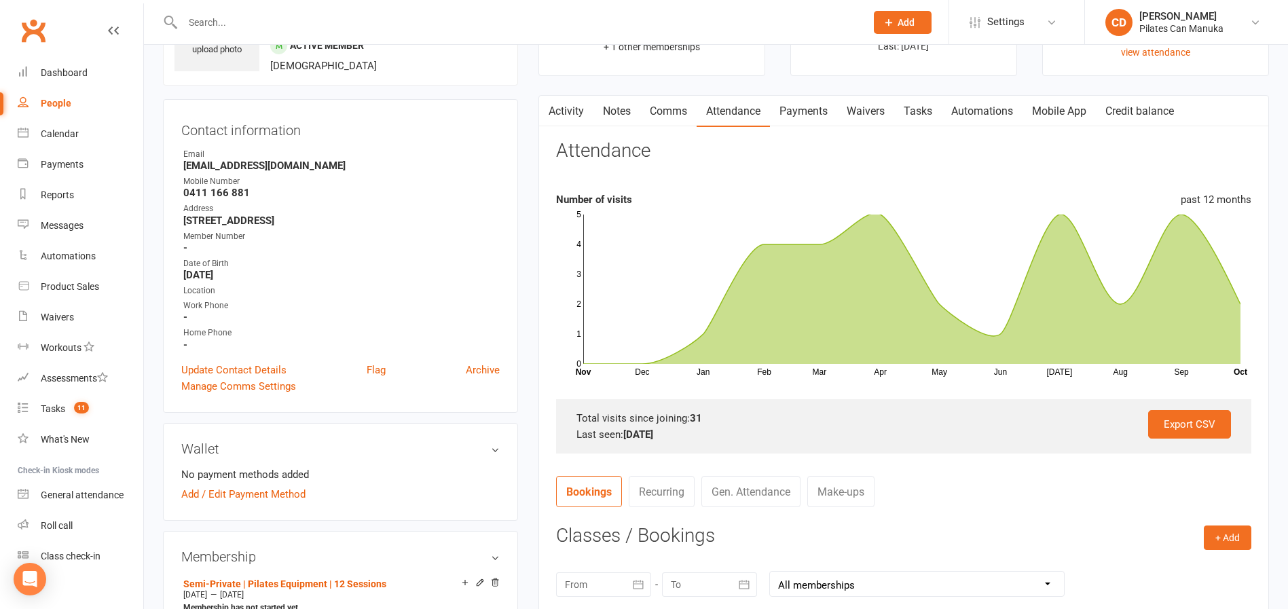
scroll to position [0, 0]
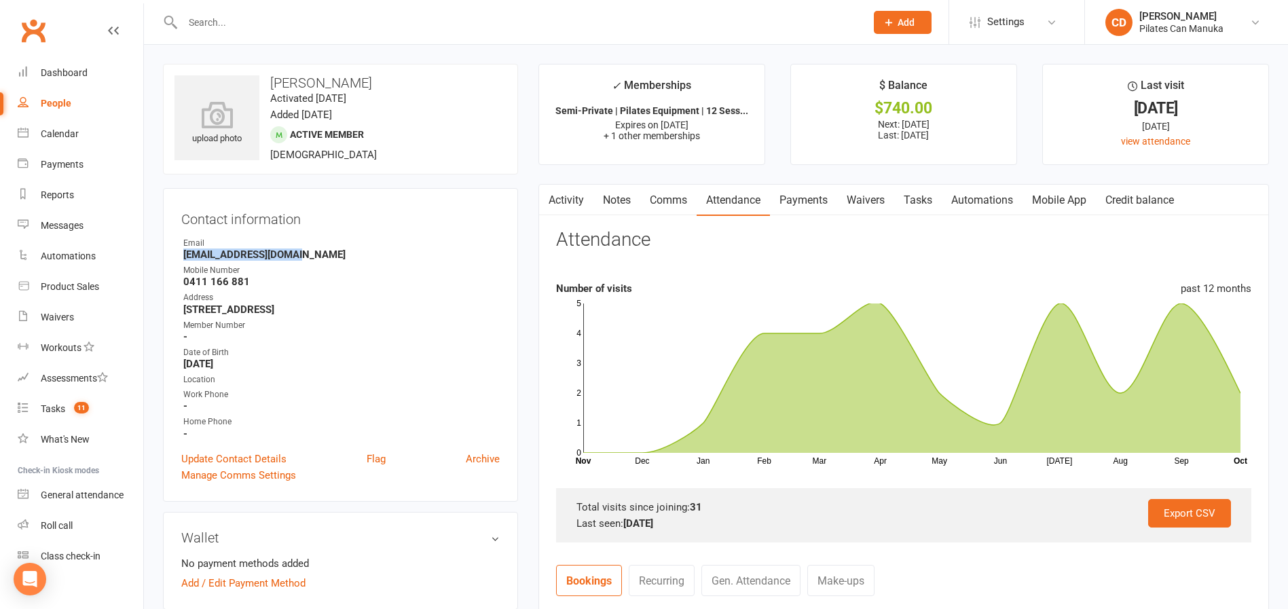
drag, startPoint x: 308, startPoint y: 250, endPoint x: 180, endPoint y: 256, distance: 128.5
click at [180, 256] on div "Contact information Owner Email louisewarry@gmail.com Mobile Number 0411 166 88…" at bounding box center [340, 345] width 355 height 314
copy strong "louisewarry@gmail.com"
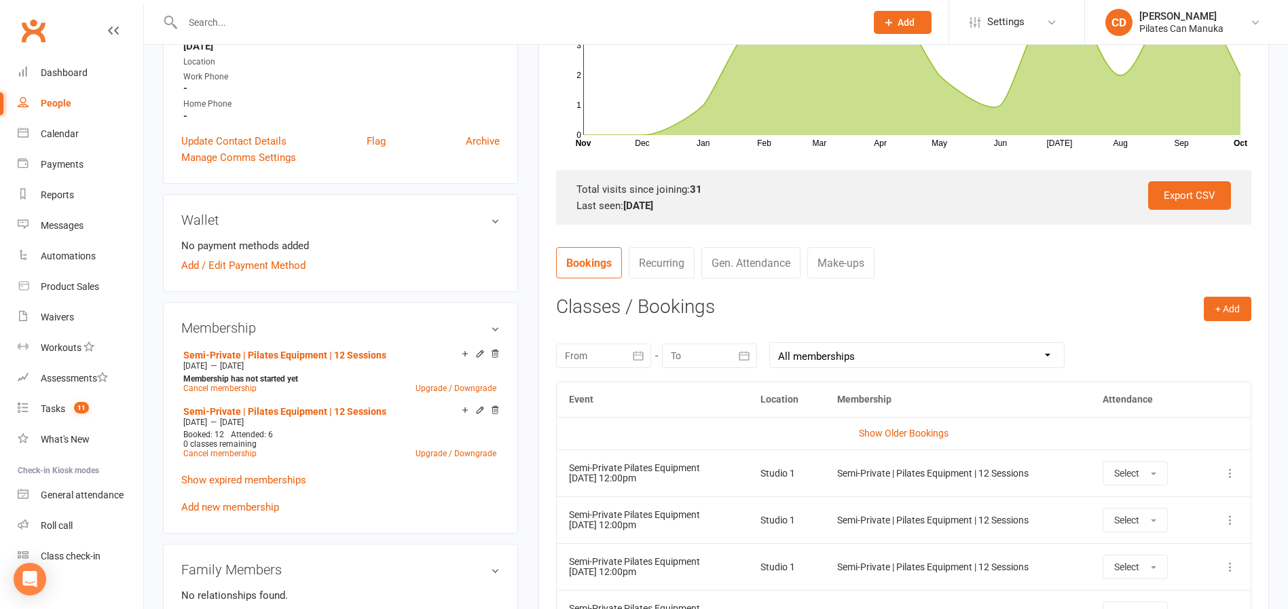
scroll to position [407, 0]
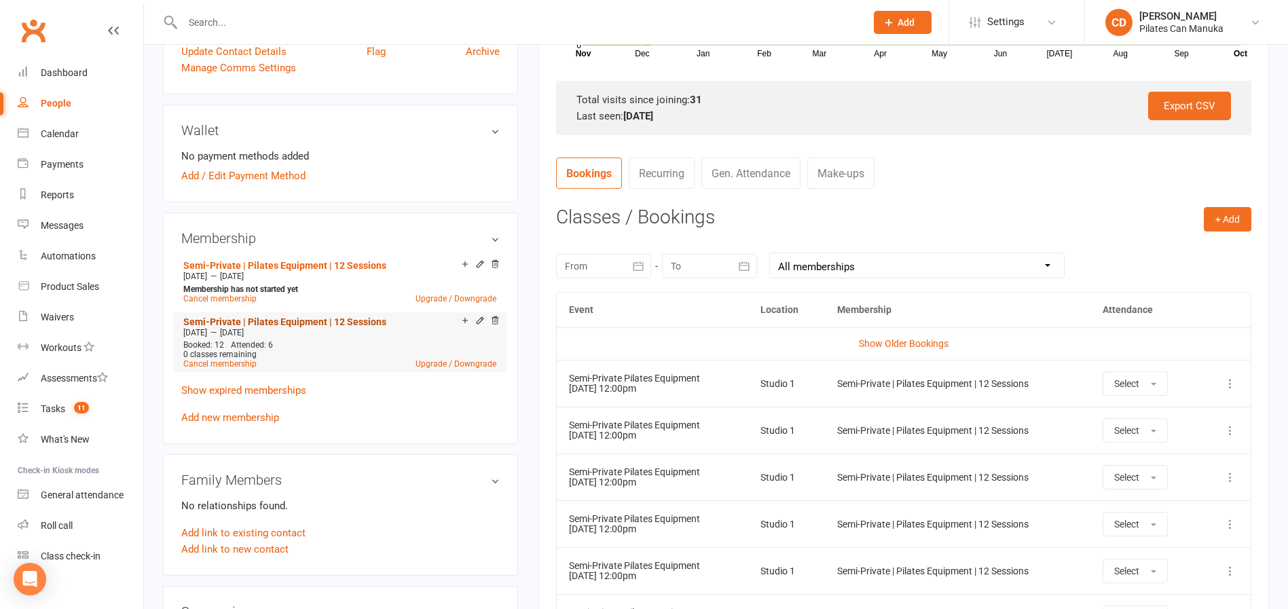
click at [376, 320] on link "Semi-Private | Pilates Equipment | 12 Sessions" at bounding box center [284, 321] width 203 height 11
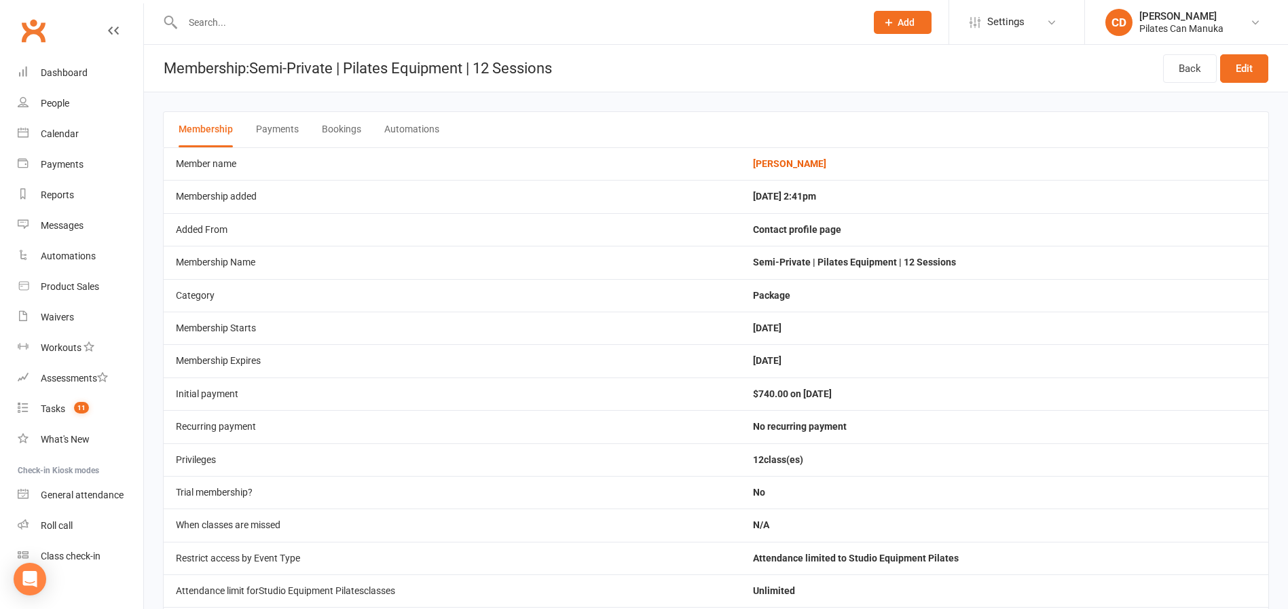
click at [350, 128] on button "Bookings" at bounding box center [341, 129] width 39 height 35
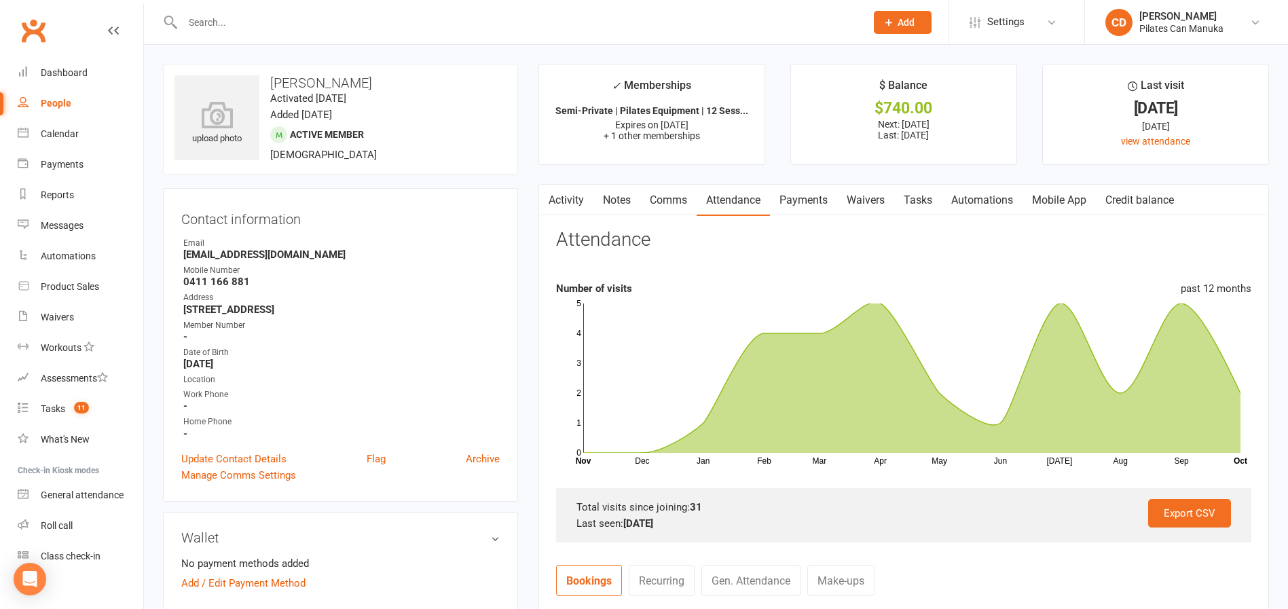
drag, startPoint x: 358, startPoint y: 77, endPoint x: 272, endPoint y: 75, distance: 86.9
click at [272, 75] on h3 "Louise Warry" at bounding box center [340, 82] width 332 height 15
copy h3 "Louise Warry"
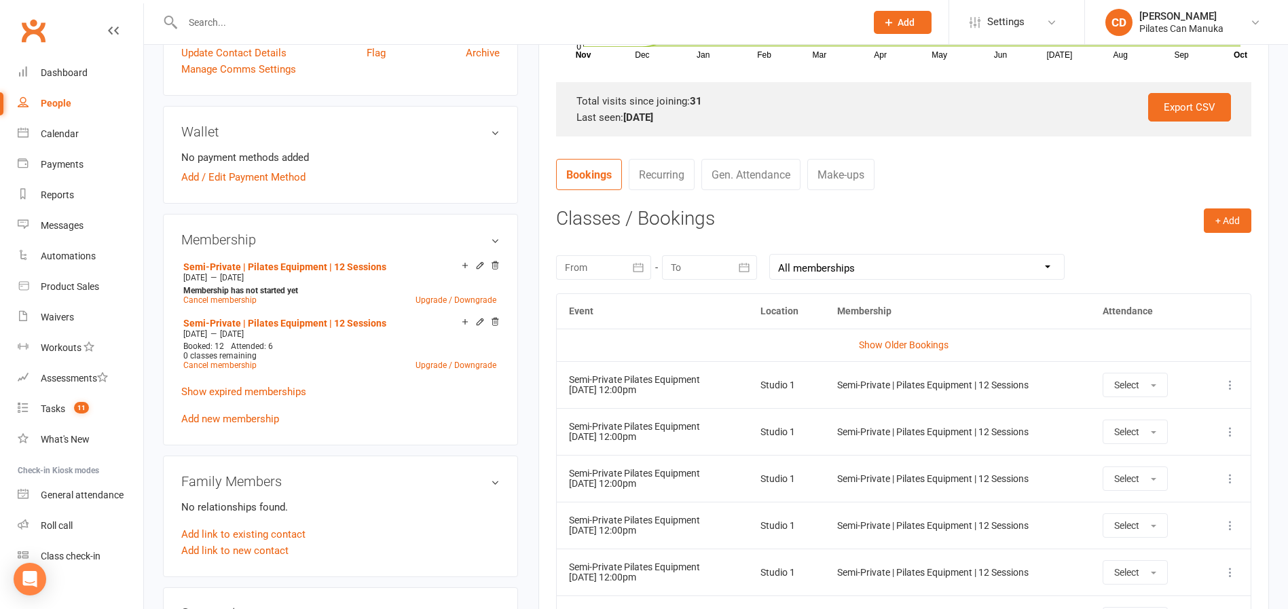
scroll to position [407, 0]
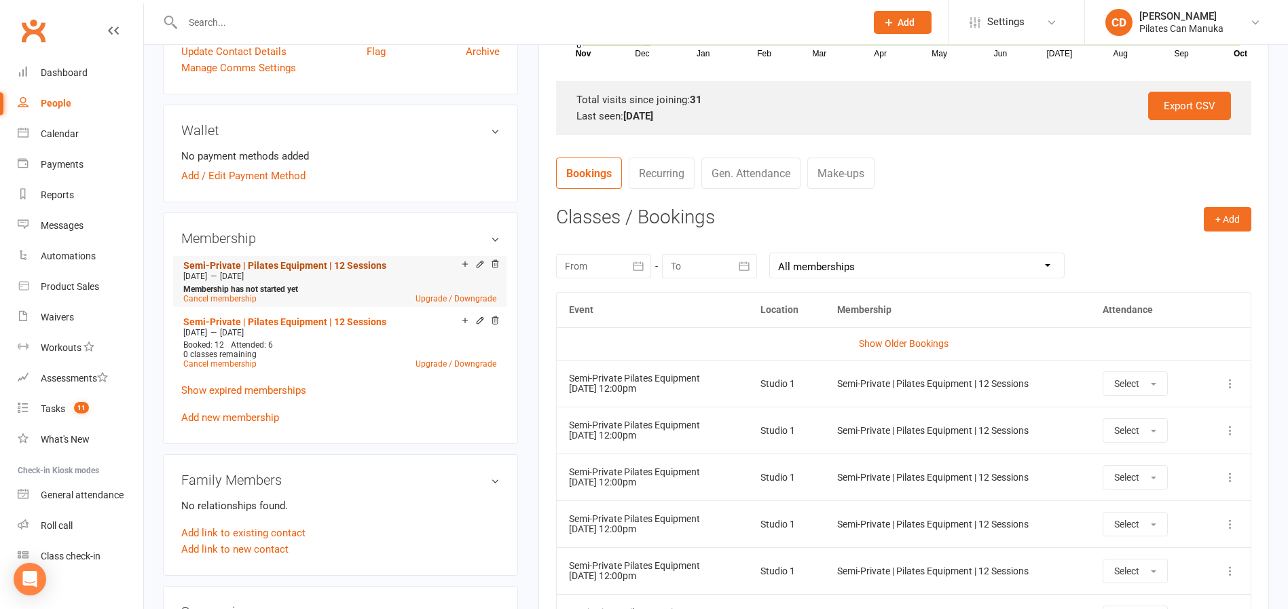
click at [352, 264] on link "Semi-Private | Pilates Equipment | 12 Sessions" at bounding box center [284, 265] width 203 height 11
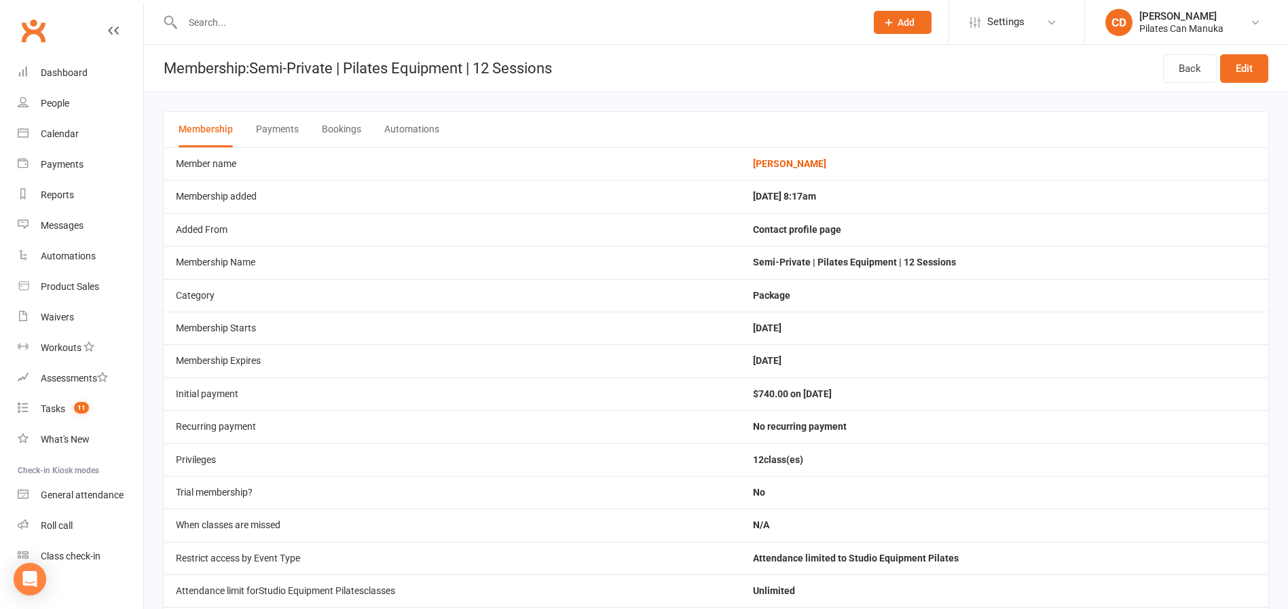
click at [351, 132] on button "Bookings" at bounding box center [341, 129] width 39 height 35
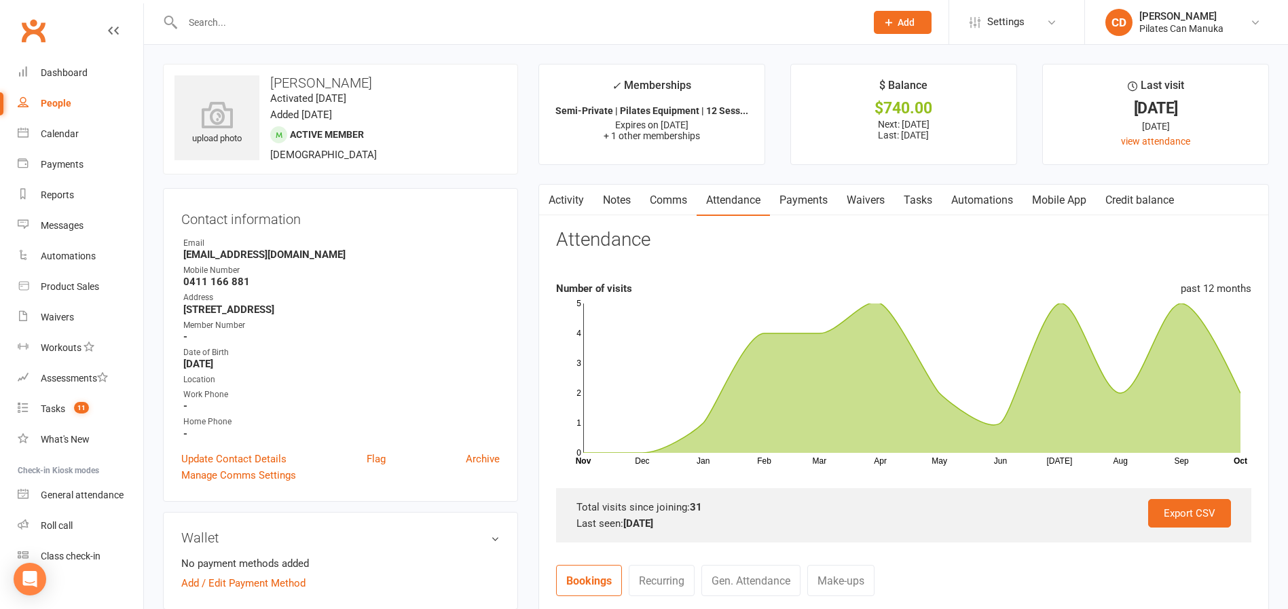
click at [679, 200] on link "Comms" at bounding box center [668, 200] width 56 height 31
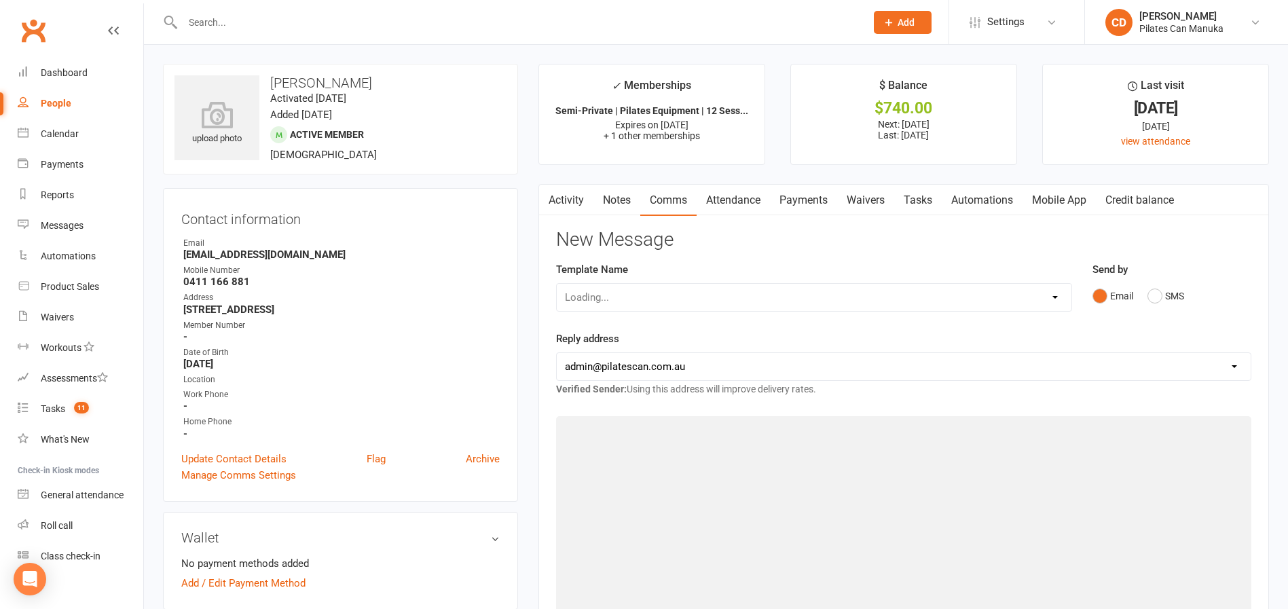
click at [744, 203] on link "Attendance" at bounding box center [733, 200] width 73 height 31
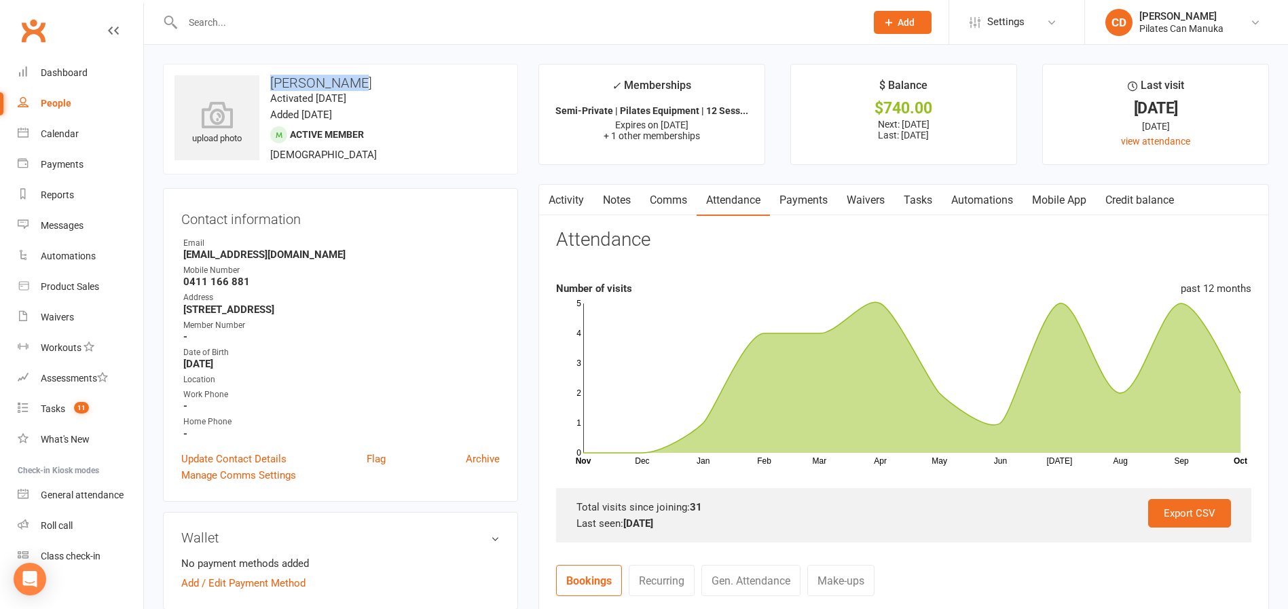
drag, startPoint x: 365, startPoint y: 84, endPoint x: 273, endPoint y: 82, distance: 91.7
click at [273, 82] on h3 "Louise Warry" at bounding box center [340, 82] width 332 height 15
copy h3 "Louise Warry"
drag, startPoint x: 303, startPoint y: 253, endPoint x: 183, endPoint y: 259, distance: 120.3
click at [183, 259] on strong "louisewarry@gmail.com" at bounding box center [341, 254] width 316 height 12
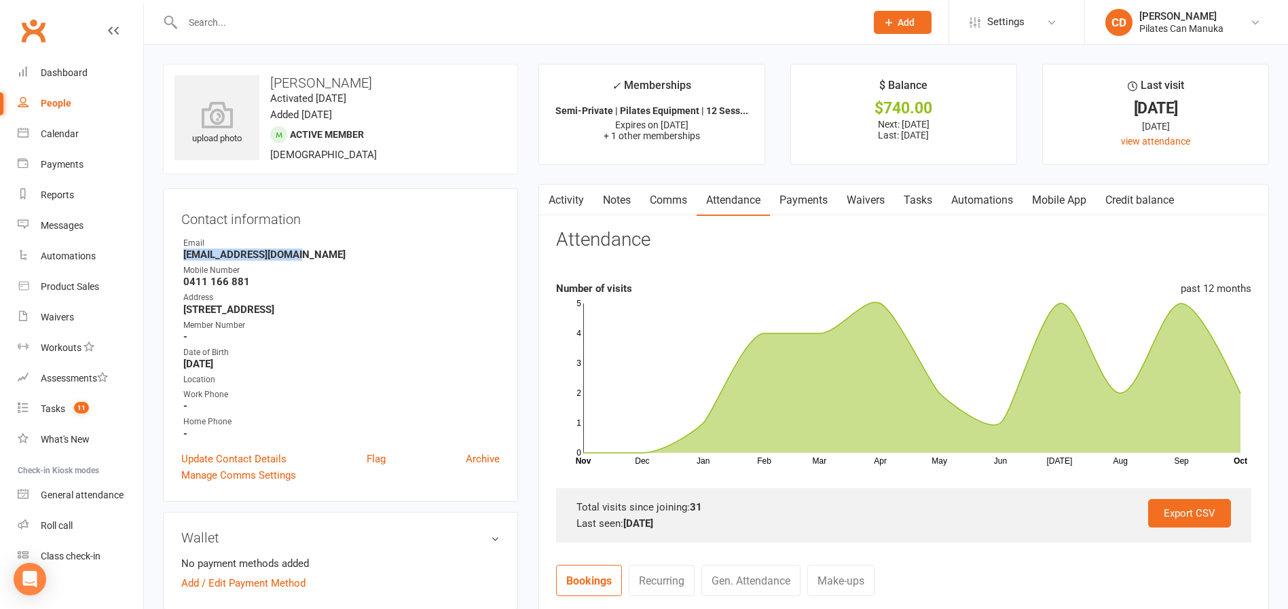
copy strong "louisewarry@gmail.com"
click at [810, 195] on link "Payments" at bounding box center [803, 200] width 67 height 31
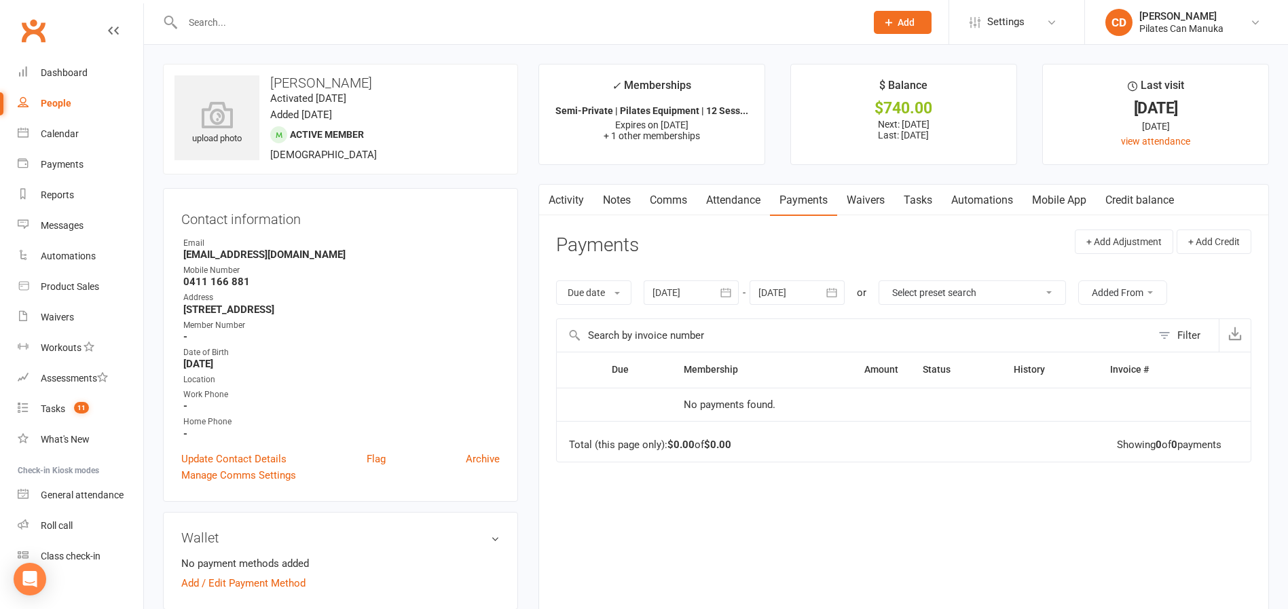
click at [808, 286] on div at bounding box center [797, 292] width 95 height 24
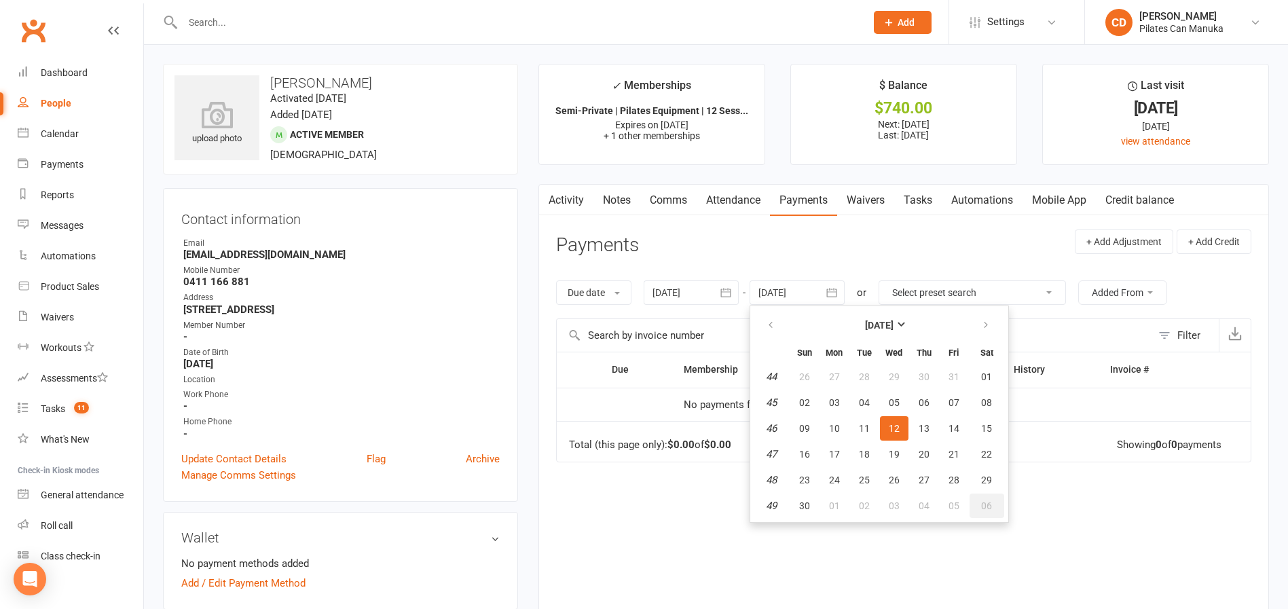
click at [991, 509] on span "06" at bounding box center [986, 505] width 11 height 11
type input "06 Dec 2025"
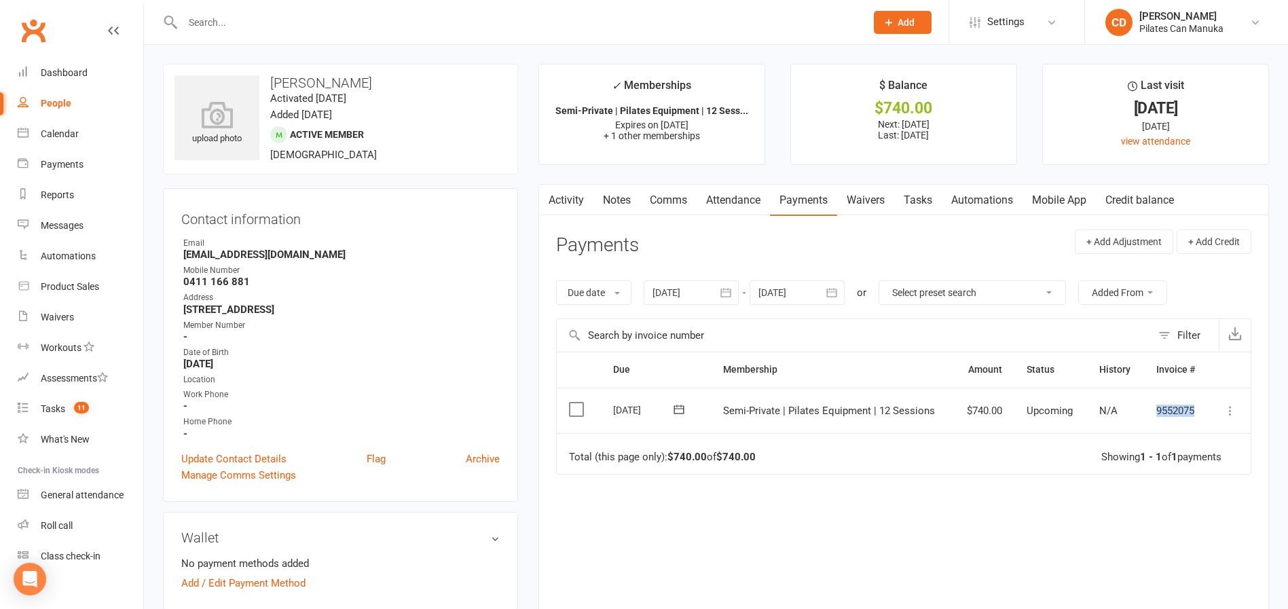
drag, startPoint x: 1192, startPoint y: 409, endPoint x: 1134, endPoint y: 407, distance: 57.7
click at [1134, 407] on tr "Select this 02 Dec 2025 Louise Warry Semi-Private | Pilates Equipment | 12 Sess…" at bounding box center [904, 411] width 694 height 46
copy tr "9552075"
drag, startPoint x: 293, startPoint y: 255, endPoint x: 182, endPoint y: 255, distance: 111.3
click at [182, 255] on li "Email louisewarry@gmail.com" at bounding box center [340, 249] width 318 height 24
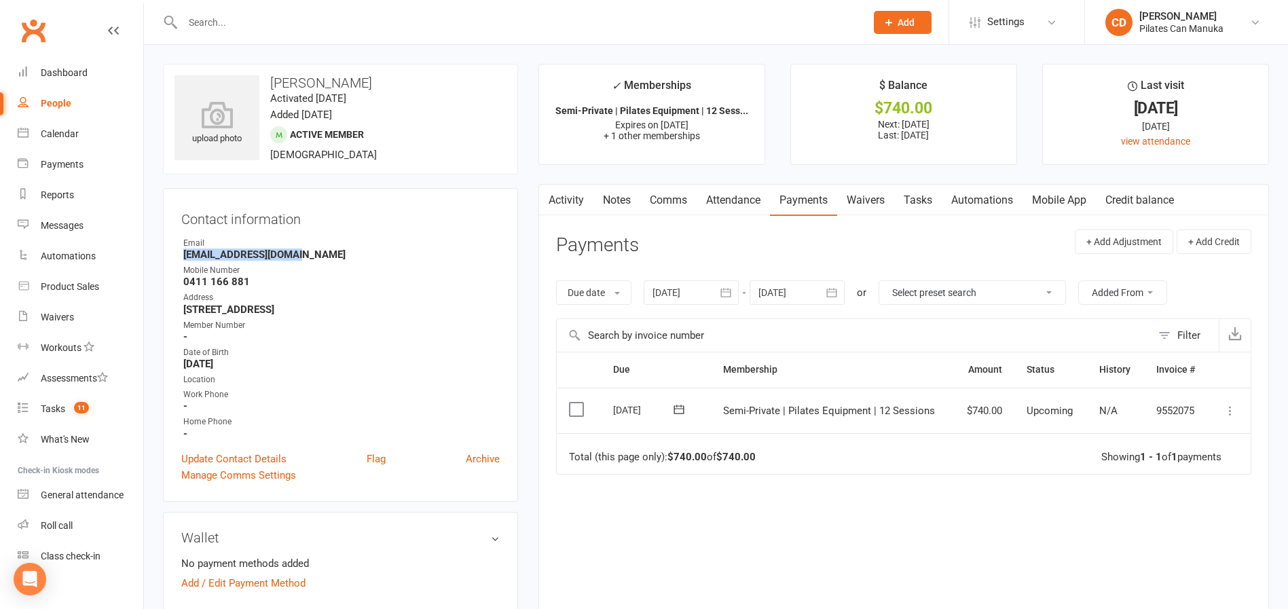
copy strong "louisewarry@gmail.com"
click at [616, 205] on link "Notes" at bounding box center [616, 200] width 47 height 31
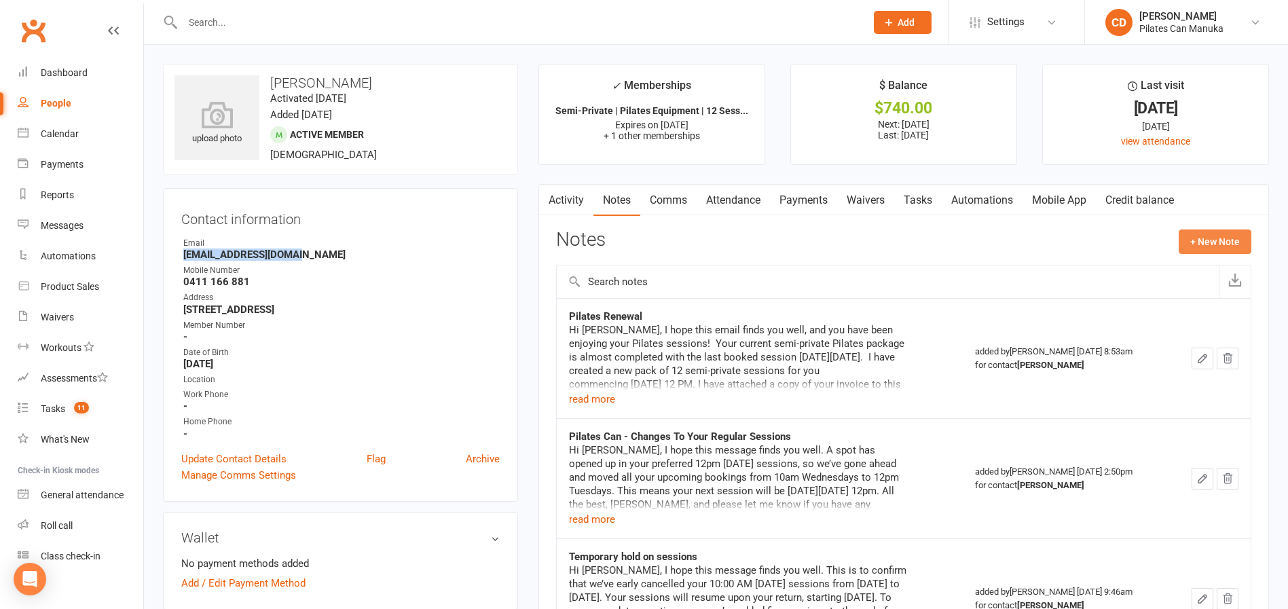
click at [1200, 239] on button "+ New Note" at bounding box center [1215, 241] width 73 height 24
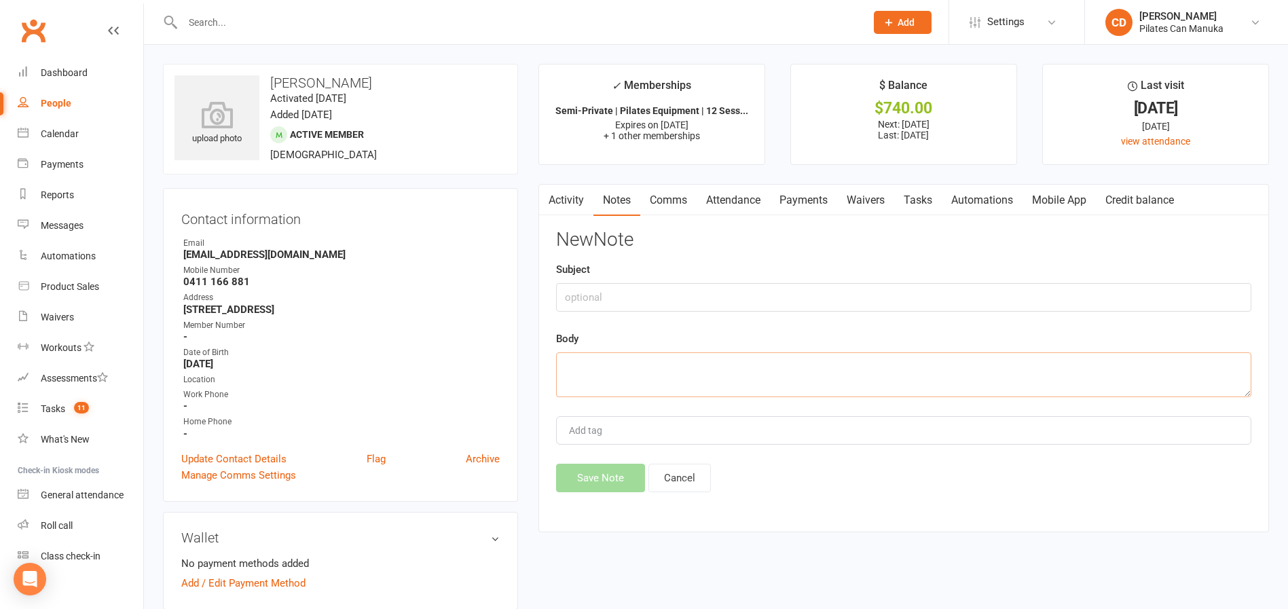
click at [684, 377] on textarea at bounding box center [903, 374] width 695 height 45
paste textarea "Hi Louise, I hope this email finds you well, and you have been enjoying your Pi…"
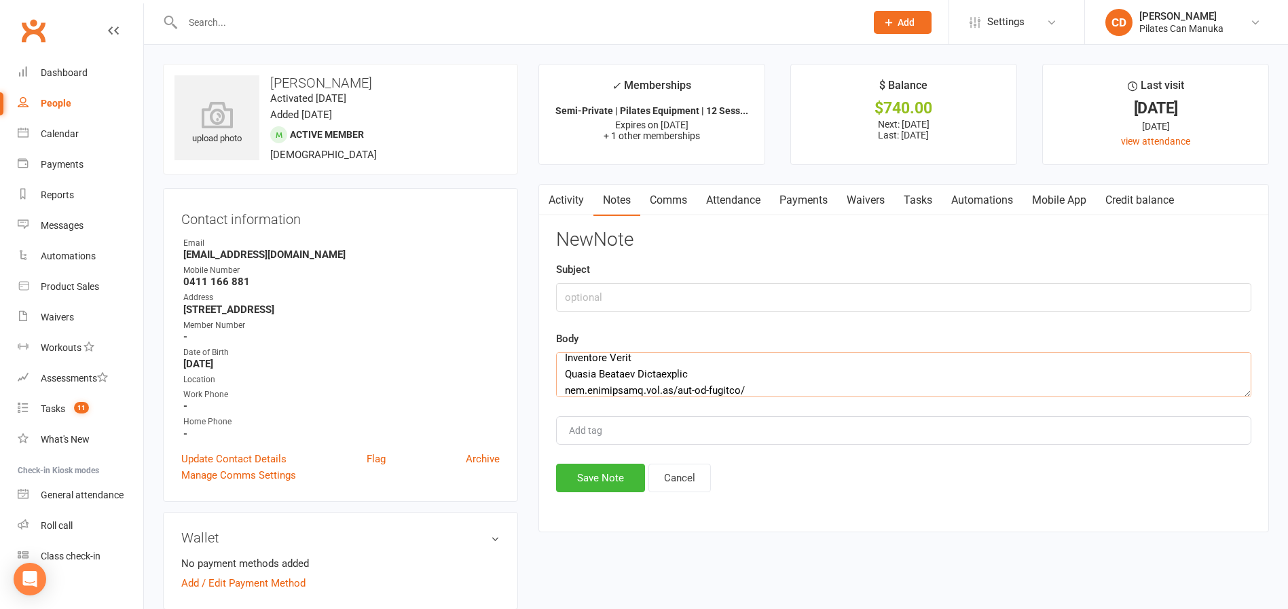
type textarea "Hi Louise, I hope this email finds you well, and you have been enjoying your Pi…"
click at [684, 280] on div "Subject" at bounding box center [903, 286] width 695 height 50
click at [680, 293] on input "text" at bounding box center [903, 297] width 695 height 29
type input "Pilates Renewal"
click at [606, 472] on button "Save Note" at bounding box center [600, 478] width 89 height 29
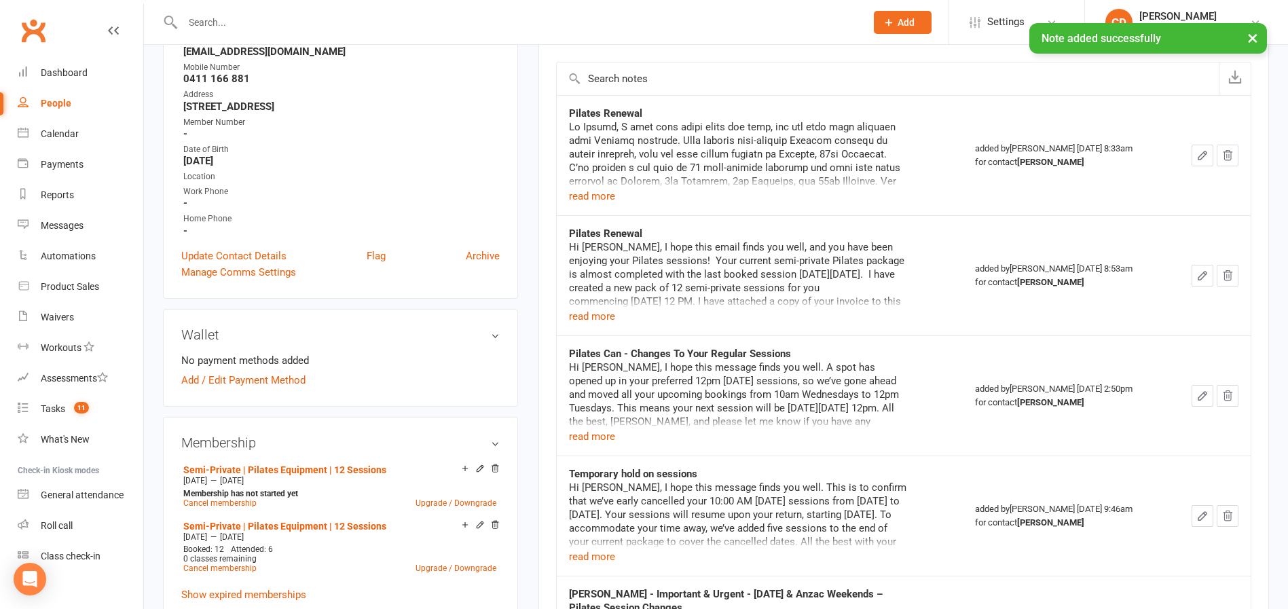
scroll to position [204, 0]
click at [358, 469] on link "Semi-Private | Pilates Equipment | 12 Sessions" at bounding box center [284, 469] width 203 height 11
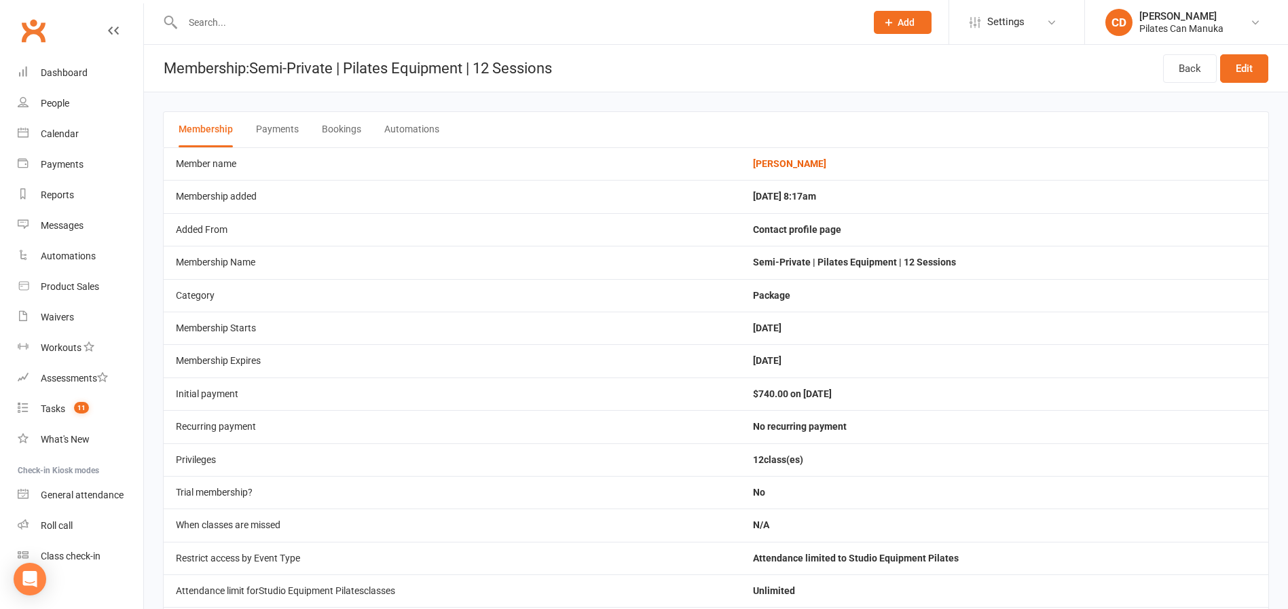
click at [340, 119] on button "Bookings" at bounding box center [341, 129] width 39 height 35
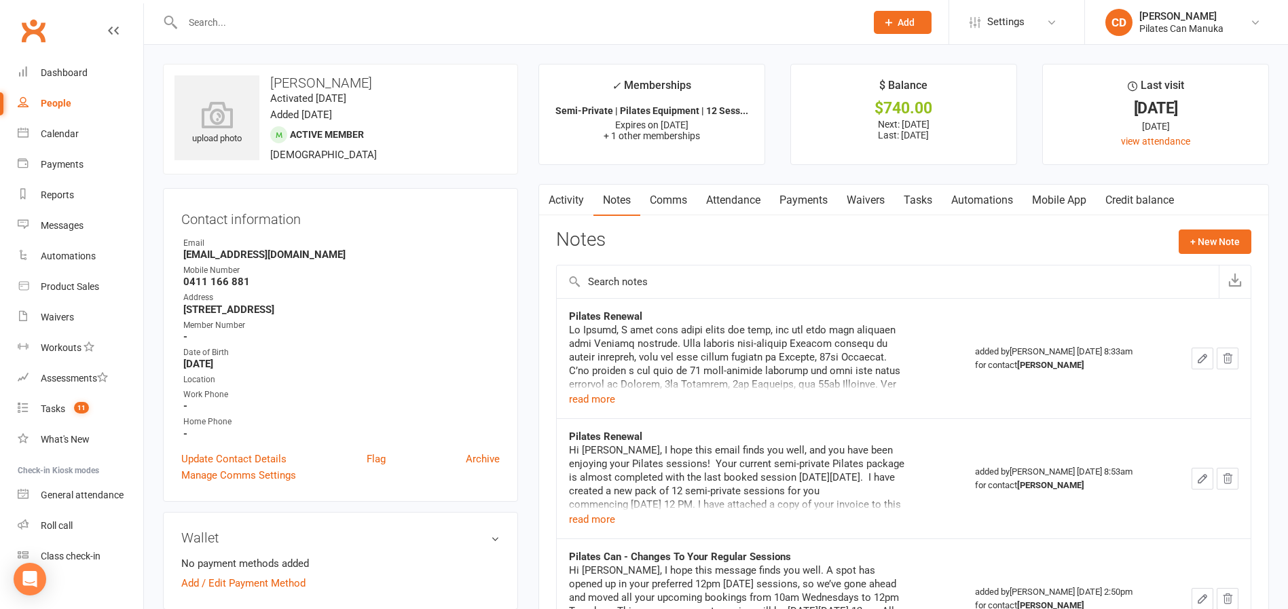
click at [913, 195] on link "Tasks" at bounding box center [918, 200] width 48 height 31
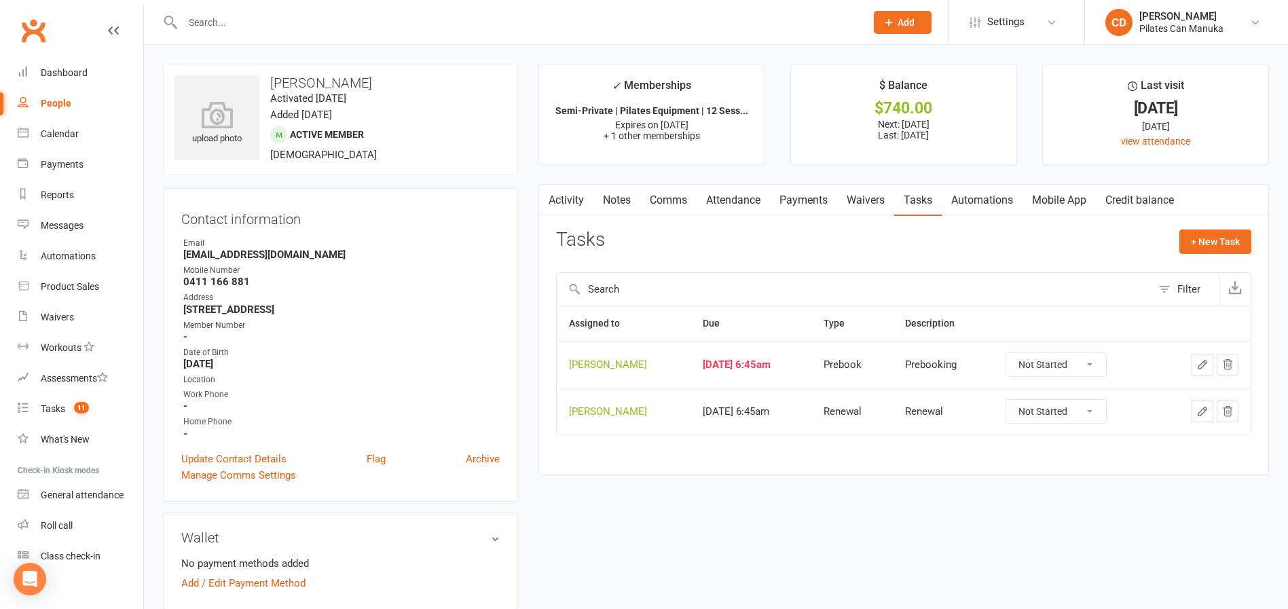
click at [1048, 361] on select "Not Started In Progress Waiting Complete" at bounding box center [1055, 364] width 100 height 23
click at [1016, 353] on select "Not Started In Progress Waiting Complete" at bounding box center [1055, 364] width 100 height 23
select select "unstarted"
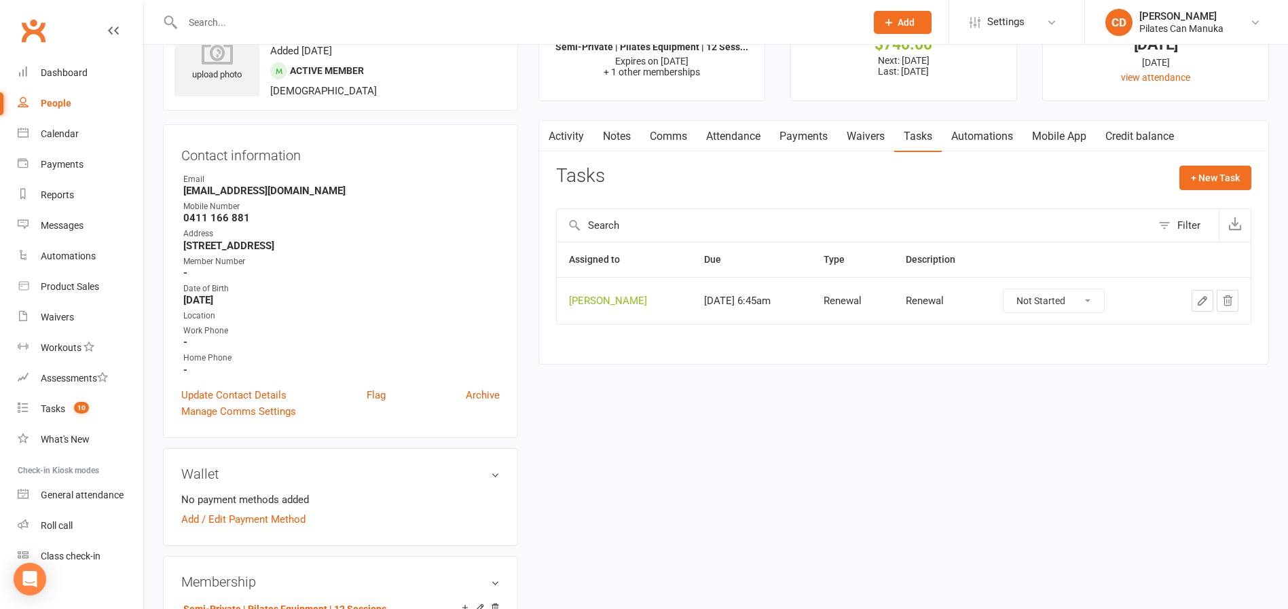
scroll to position [204, 0]
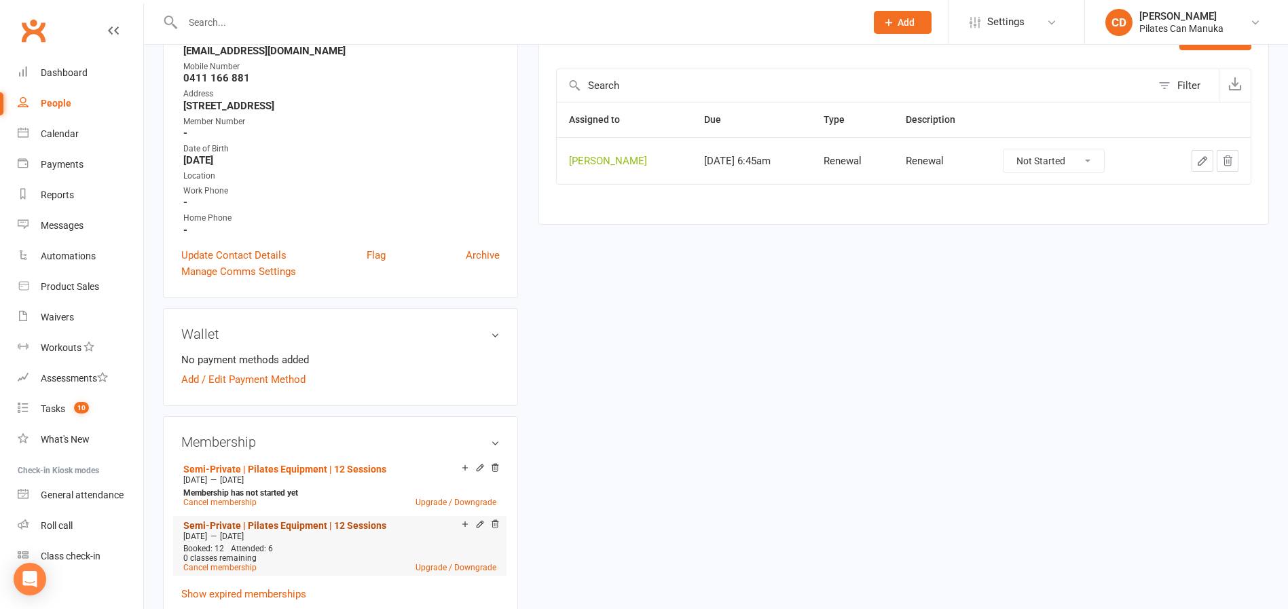
click at [373, 520] on link "Semi-Private | Pilates Equipment | 12 Sessions" at bounding box center [284, 525] width 203 height 11
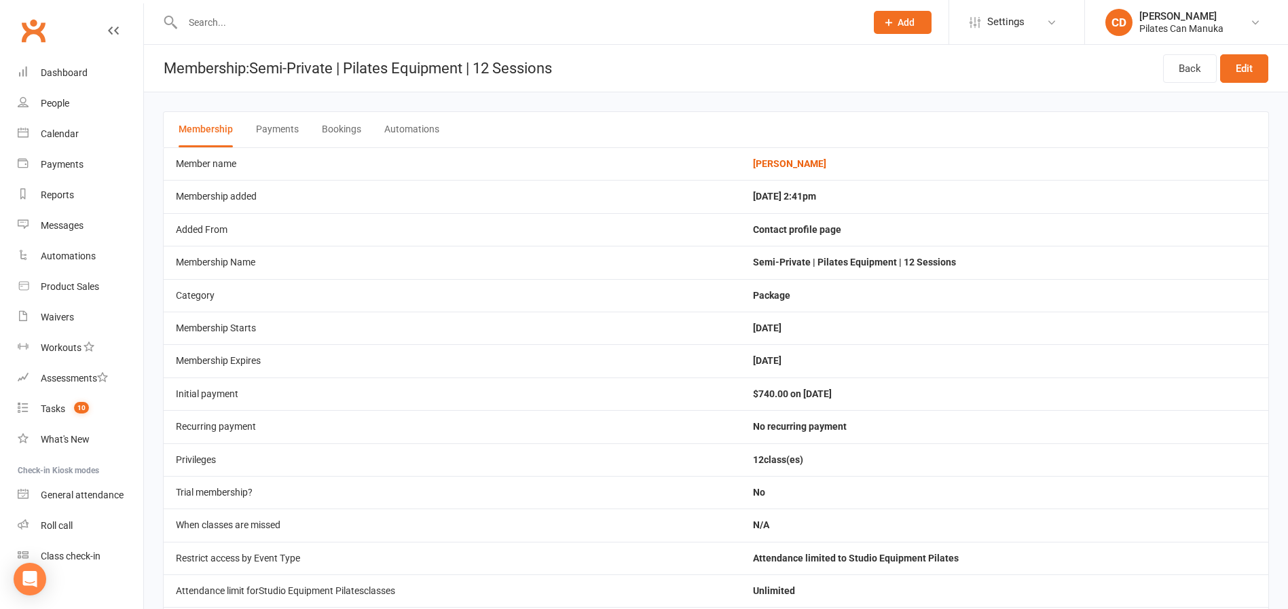
click at [352, 127] on button "Bookings" at bounding box center [341, 129] width 39 height 35
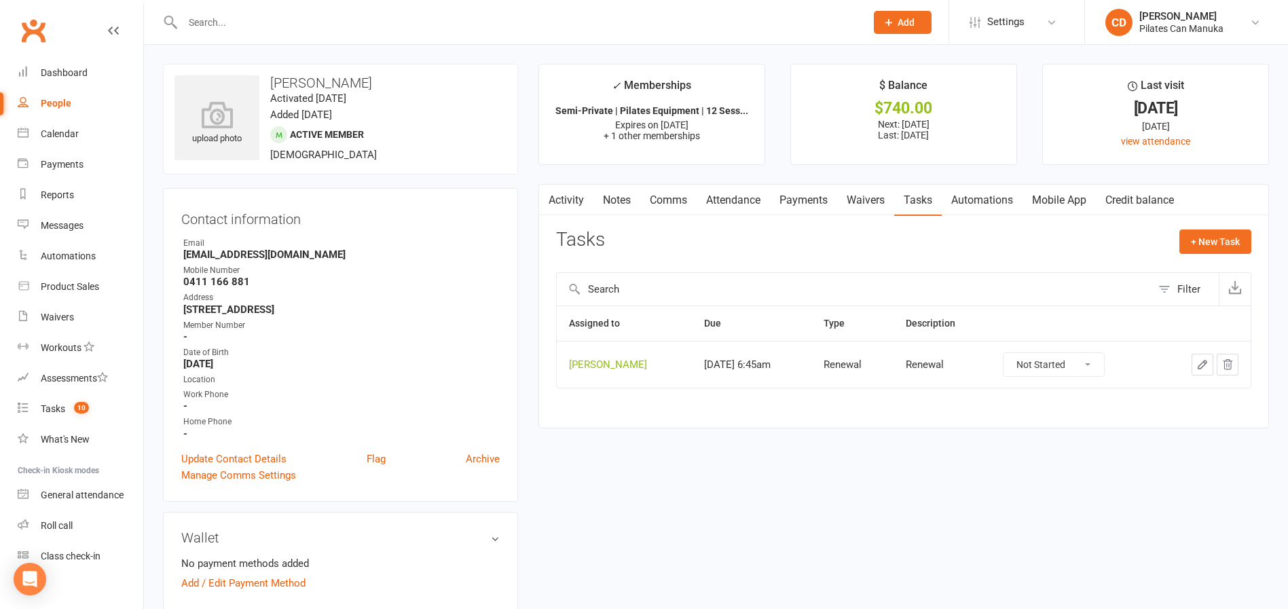
click at [1096, 365] on select "Not Started In Progress Waiting Complete" at bounding box center [1053, 364] width 100 height 23
click at [1014, 353] on select "Not Started In Progress Waiting Complete" at bounding box center [1053, 364] width 100 height 23
select select "unstarted"
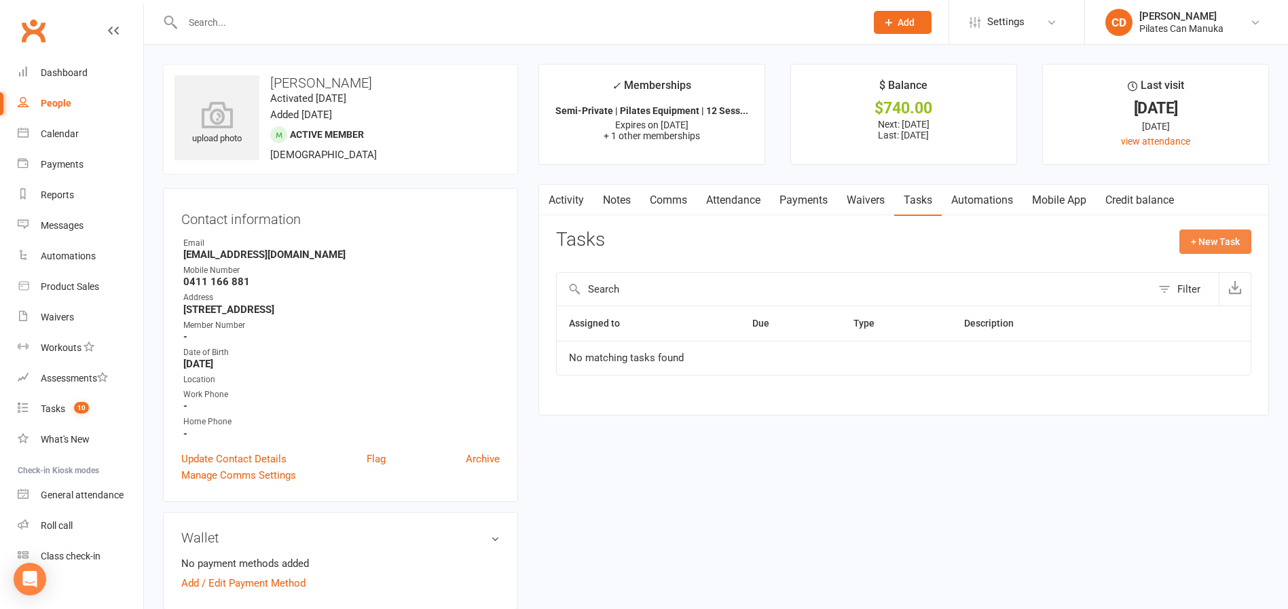
click at [1204, 238] on button "+ New Task" at bounding box center [1215, 241] width 72 height 24
select select "49925"
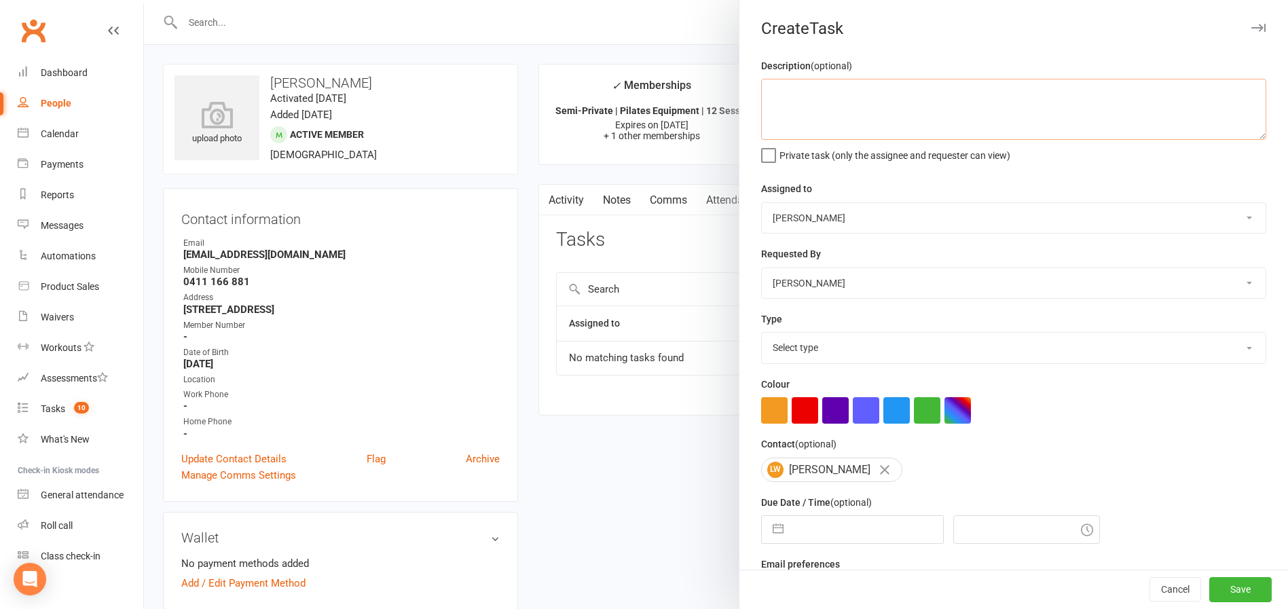
click at [853, 91] on textarea at bounding box center [1013, 109] width 505 height 61
type textarea "Renewal"
click at [852, 542] on input "text" at bounding box center [866, 529] width 153 height 27
select select "8"
select select "2025"
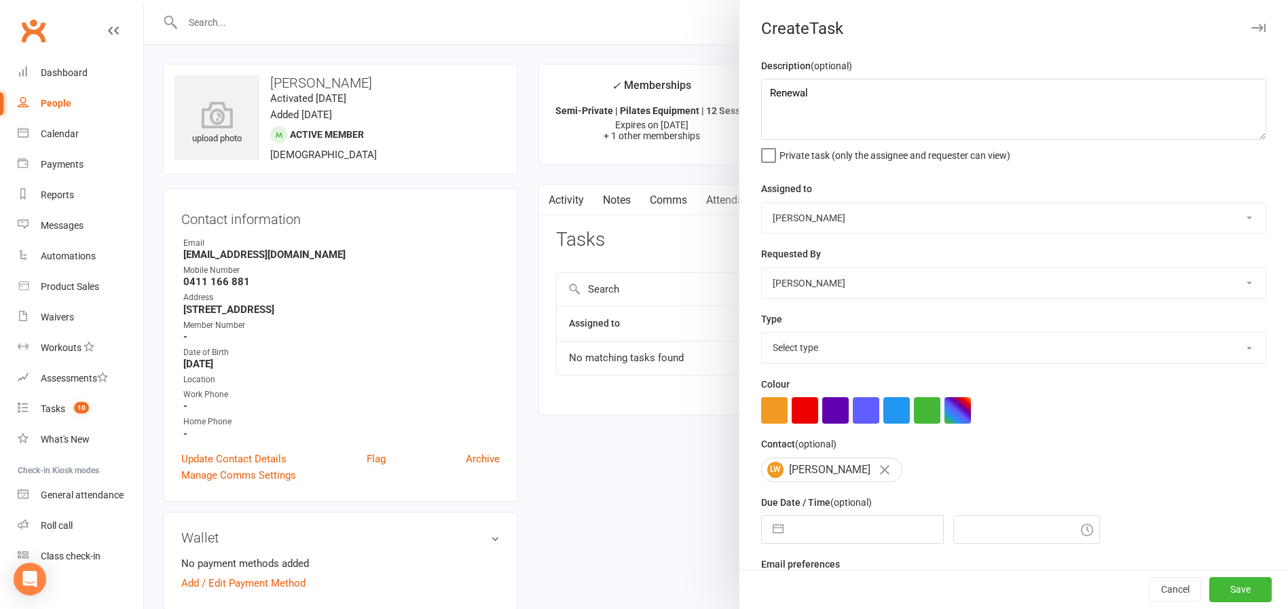
select select "9"
select select "2025"
select select "10"
select select "2025"
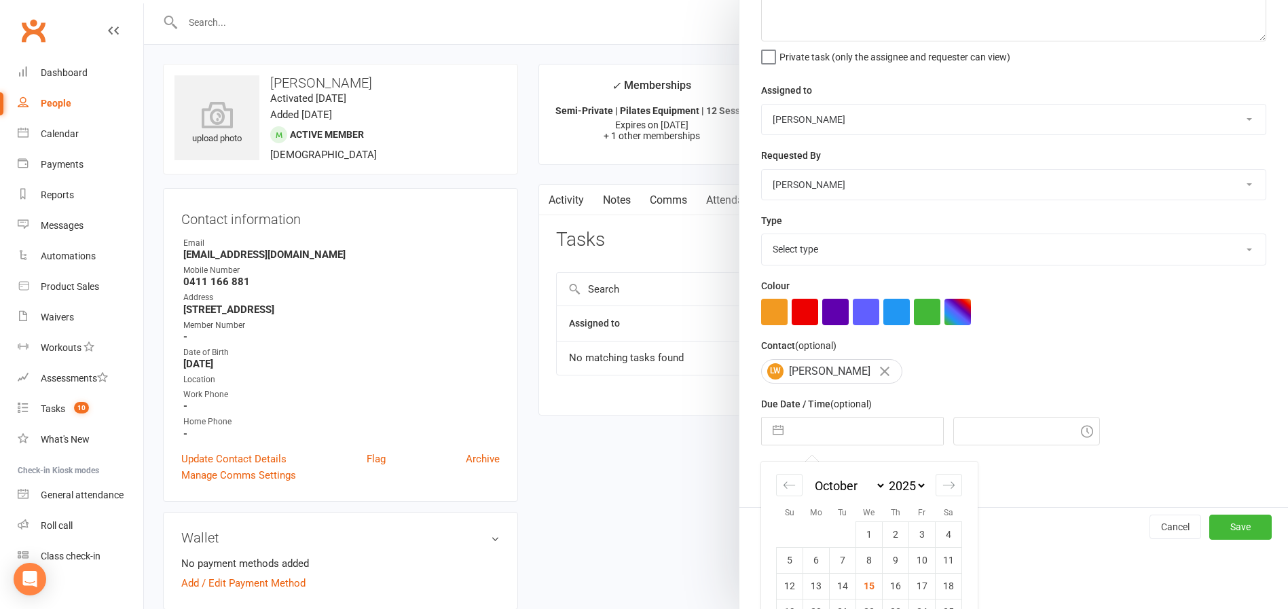
scroll to position [161, 0]
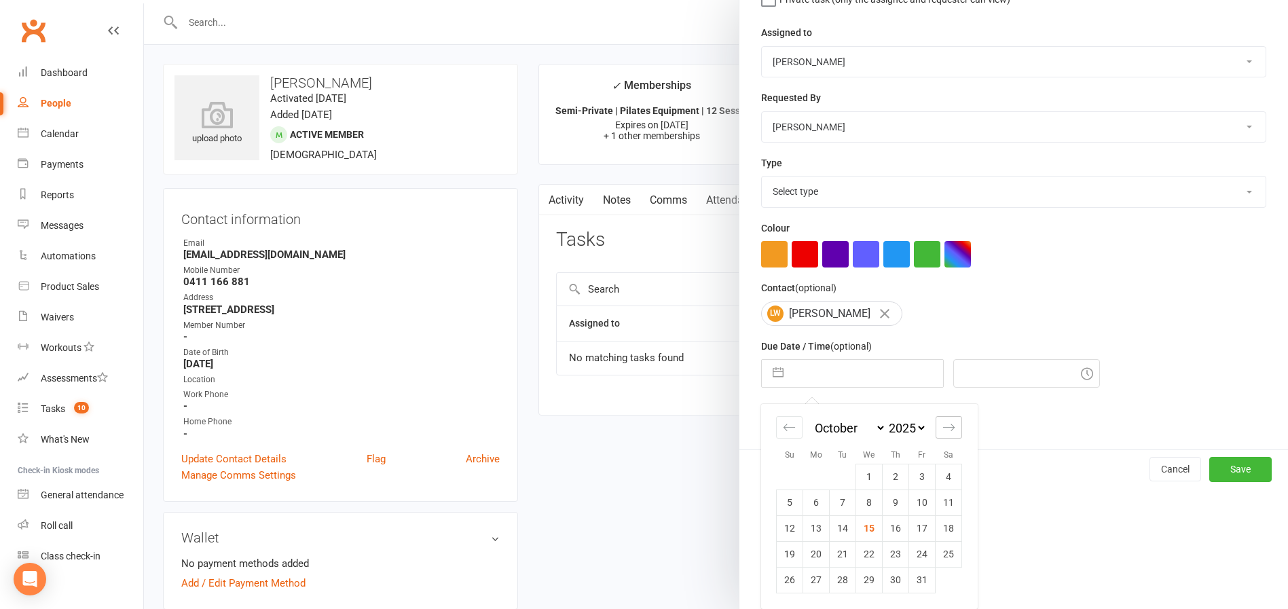
click at [942, 433] on icon "Move forward to switch to the next month." at bounding box center [948, 427] width 13 height 13
select select "11"
select select "2025"
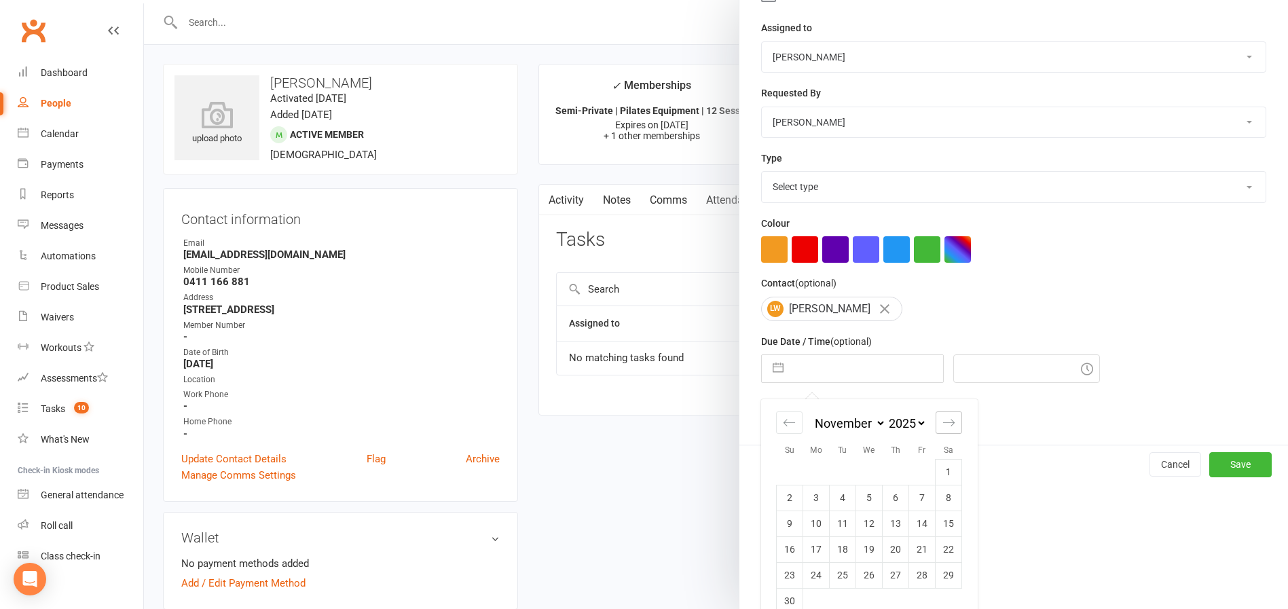
click at [942, 429] on icon "Move forward to switch to the next month." at bounding box center [948, 422] width 13 height 13
select select "2026"
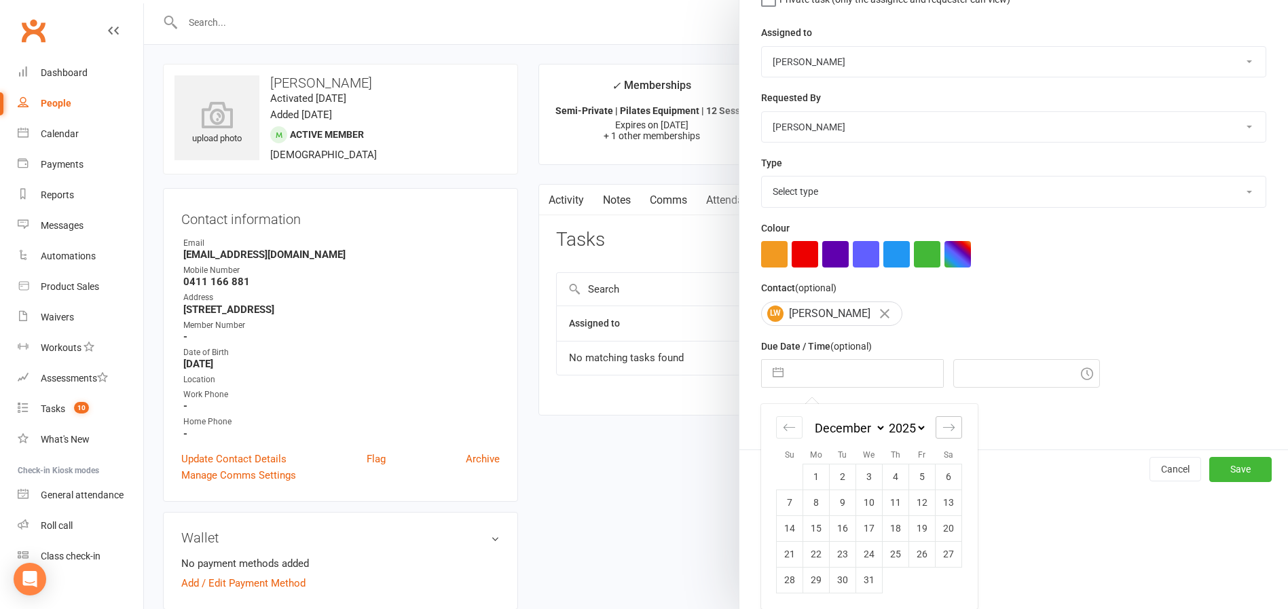
click at [944, 431] on icon "Move forward to switch to the next month." at bounding box center [948, 427] width 13 height 13
select select "1"
select select "2026"
click at [944, 431] on icon "Move forward to switch to the next month." at bounding box center [948, 427] width 13 height 13
select select "2"
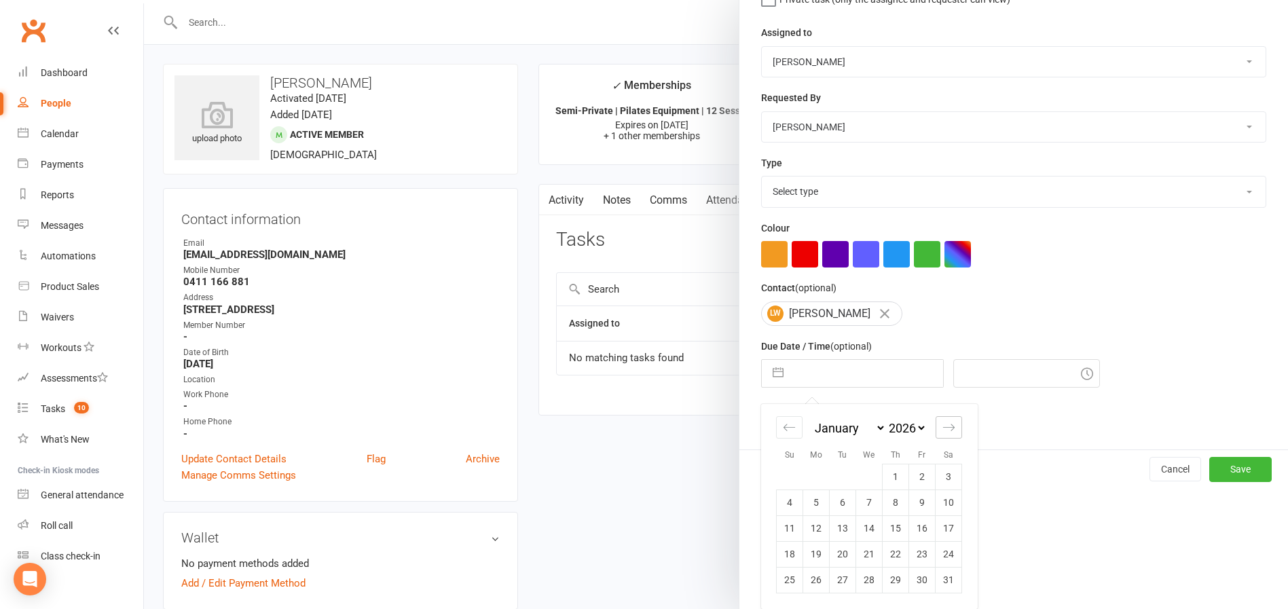
select select "2026"
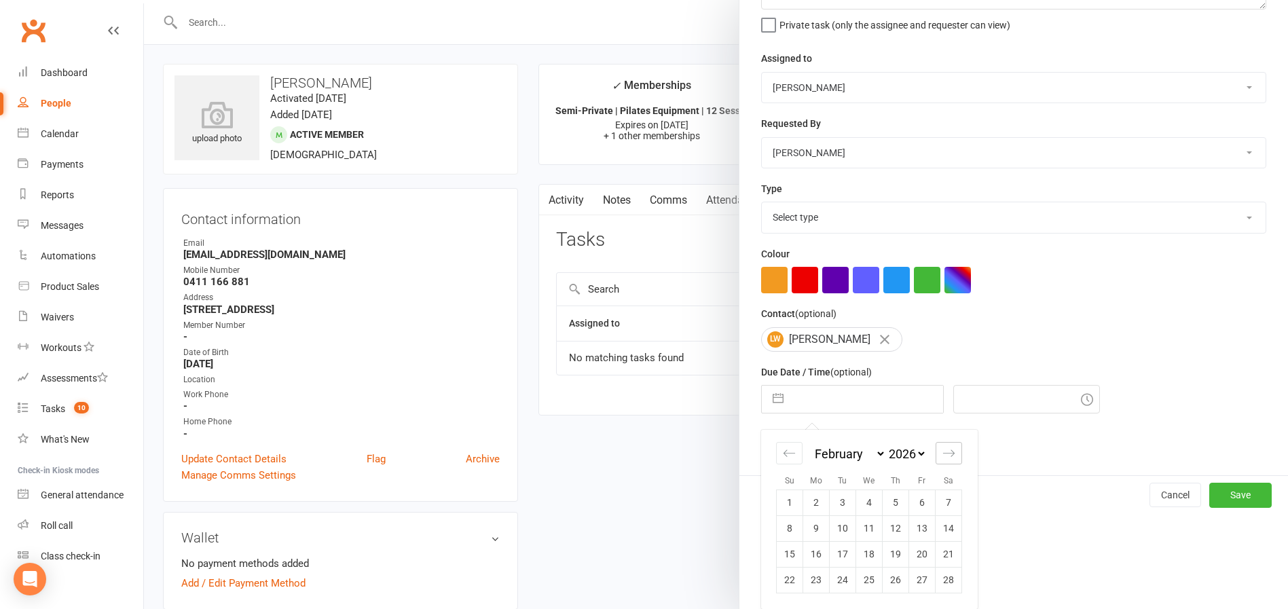
scroll to position [135, 0]
click at [808, 504] on td "2" at bounding box center [816, 502] width 26 height 26
type input "02 Feb 2026"
type input "8:45am"
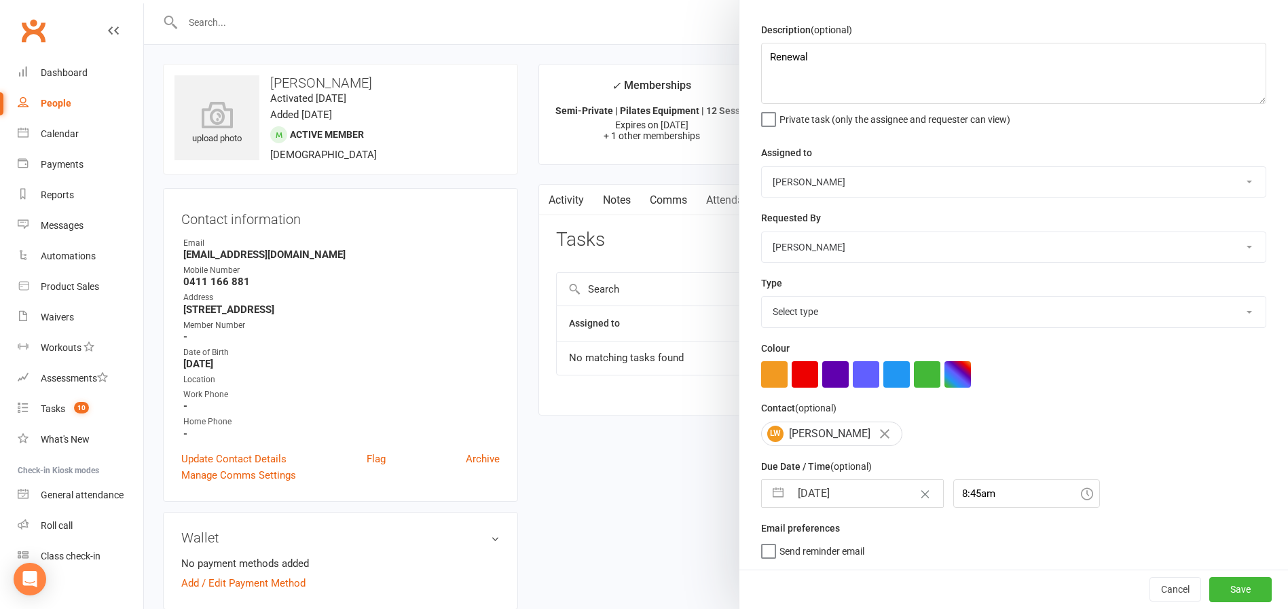
scroll to position [41, 0]
click at [834, 317] on select "Select type Available sessions for continuing semis Bulk session change Catch-u…" at bounding box center [1014, 312] width 504 height 30
select select "29081"
click at [762, 297] on select "Select type Available sessions for continuing semis Bulk session change Catch-u…" at bounding box center [1014, 312] width 504 height 30
click at [1209, 589] on button "Save" at bounding box center [1240, 589] width 62 height 24
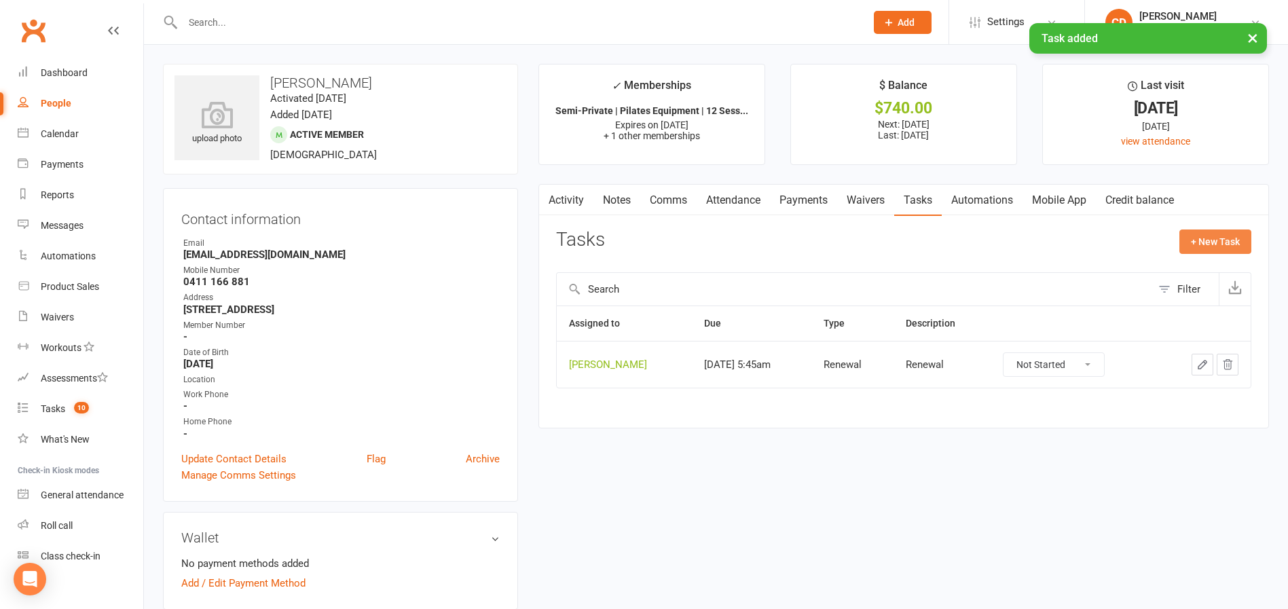
click at [1215, 235] on button "+ New Task" at bounding box center [1215, 241] width 72 height 24
select select "49925"
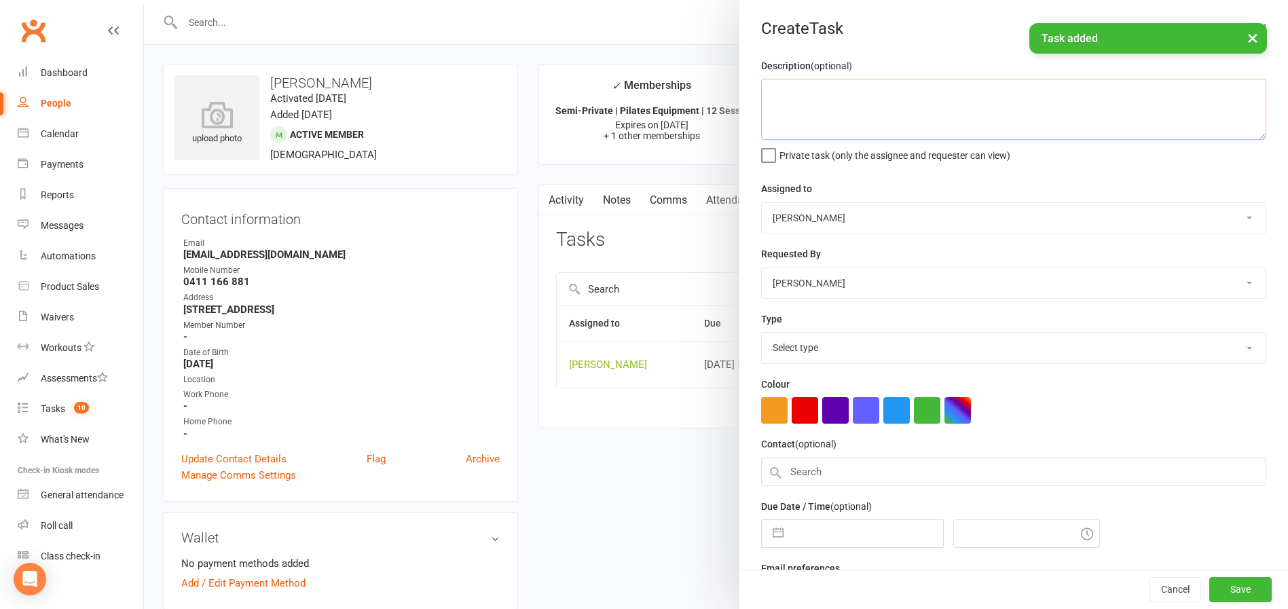
click at [847, 105] on textarea at bounding box center [1013, 109] width 505 height 61
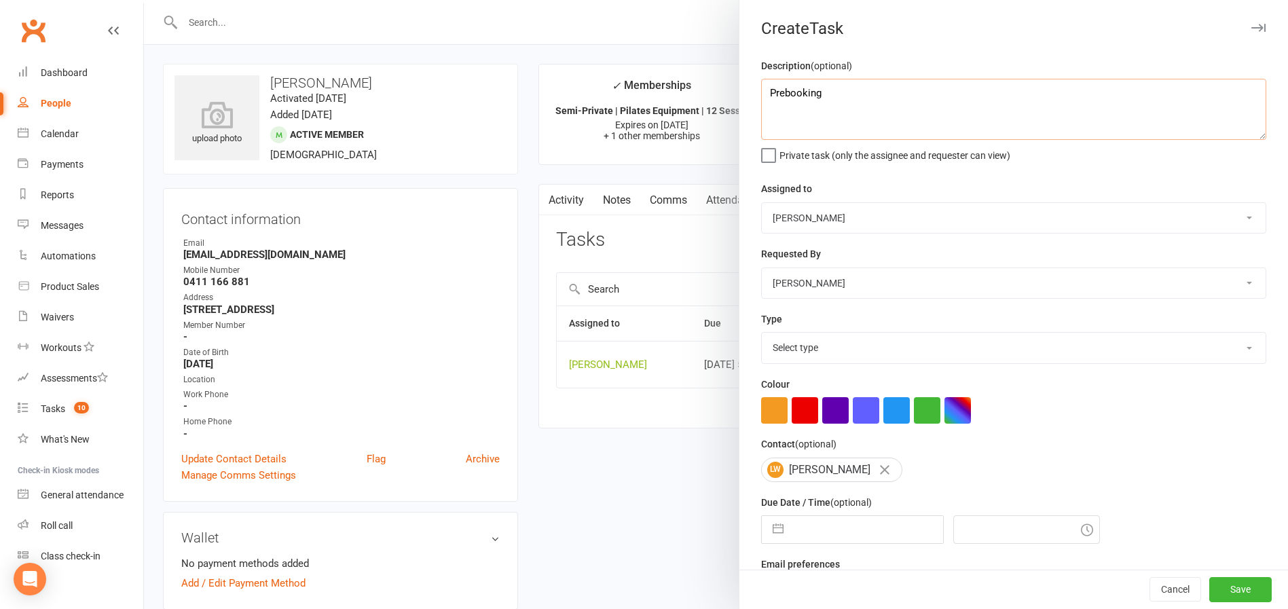
type textarea "Prebooking"
click at [832, 339] on select "Select type Available sessions for continuing semis Bulk session change Catch-u…" at bounding box center [1014, 348] width 504 height 30
select select "30853"
click at [762, 335] on select "Select type Available sessions for continuing semis Bulk session change Catch-u…" at bounding box center [1014, 348] width 504 height 30
click at [864, 536] on input "text" at bounding box center [866, 529] width 153 height 27
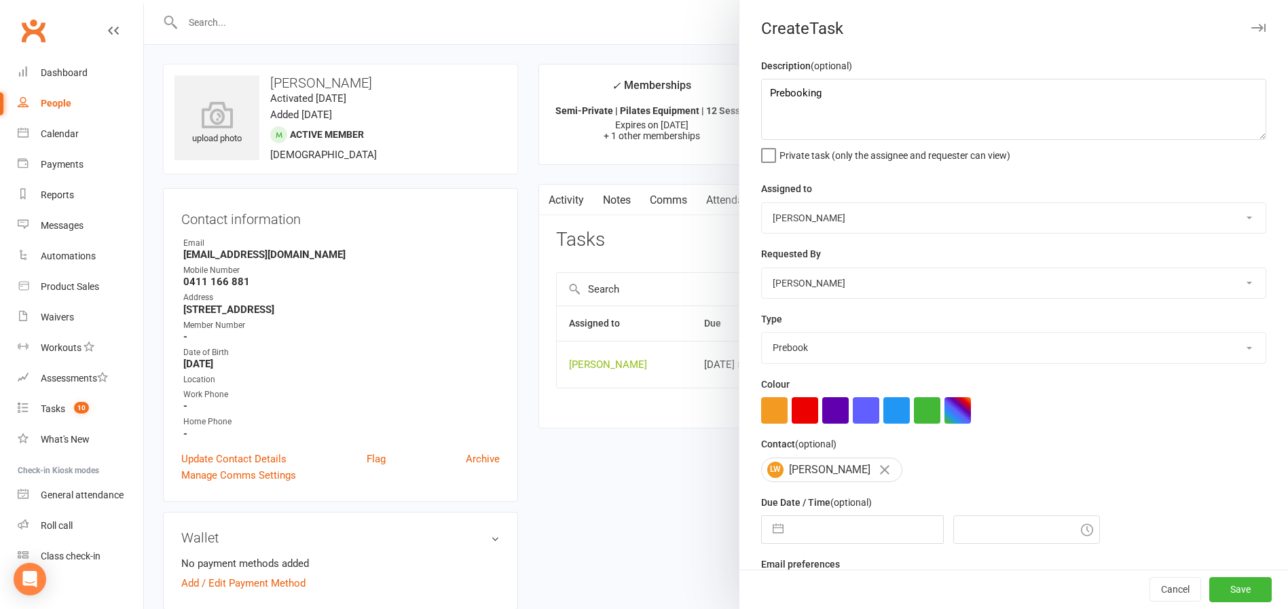
select select "8"
select select "2025"
select select "9"
select select "2025"
select select "10"
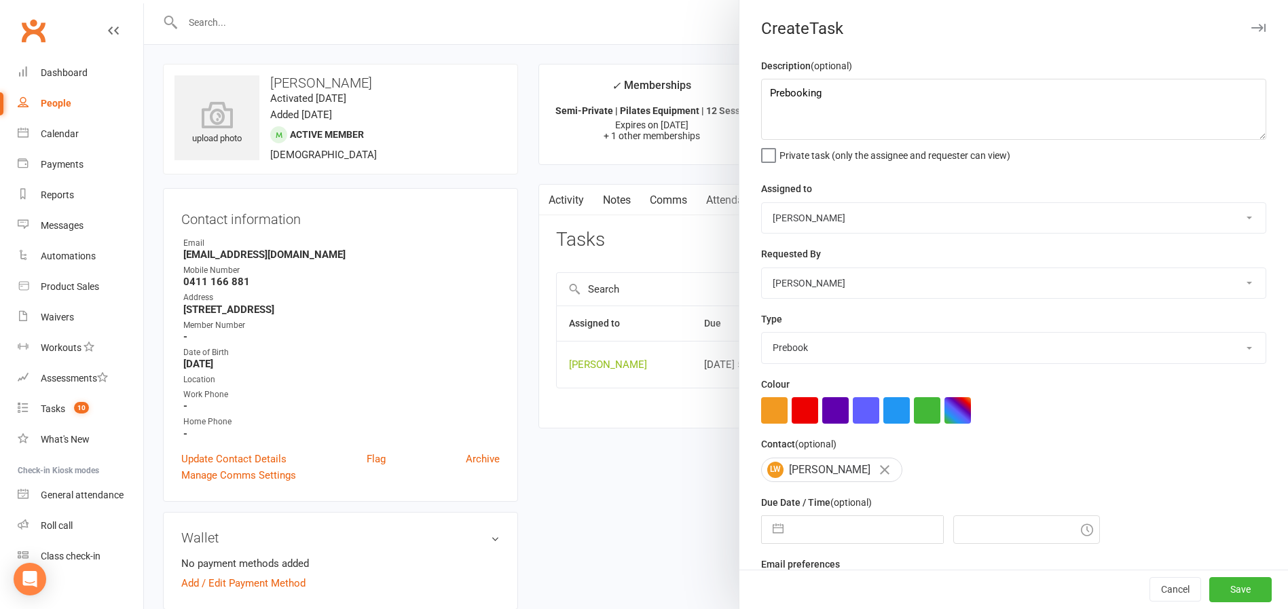
select select "2025"
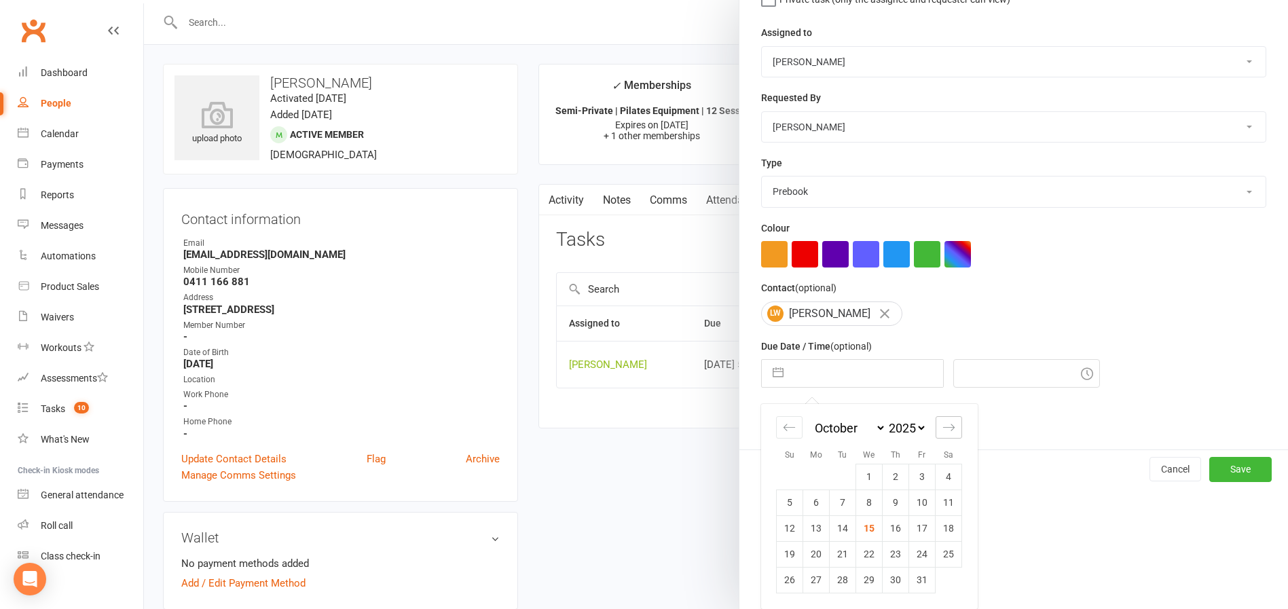
click at [949, 430] on div "Move forward to switch to the next month." at bounding box center [949, 427] width 26 height 22
select select "11"
select select "2025"
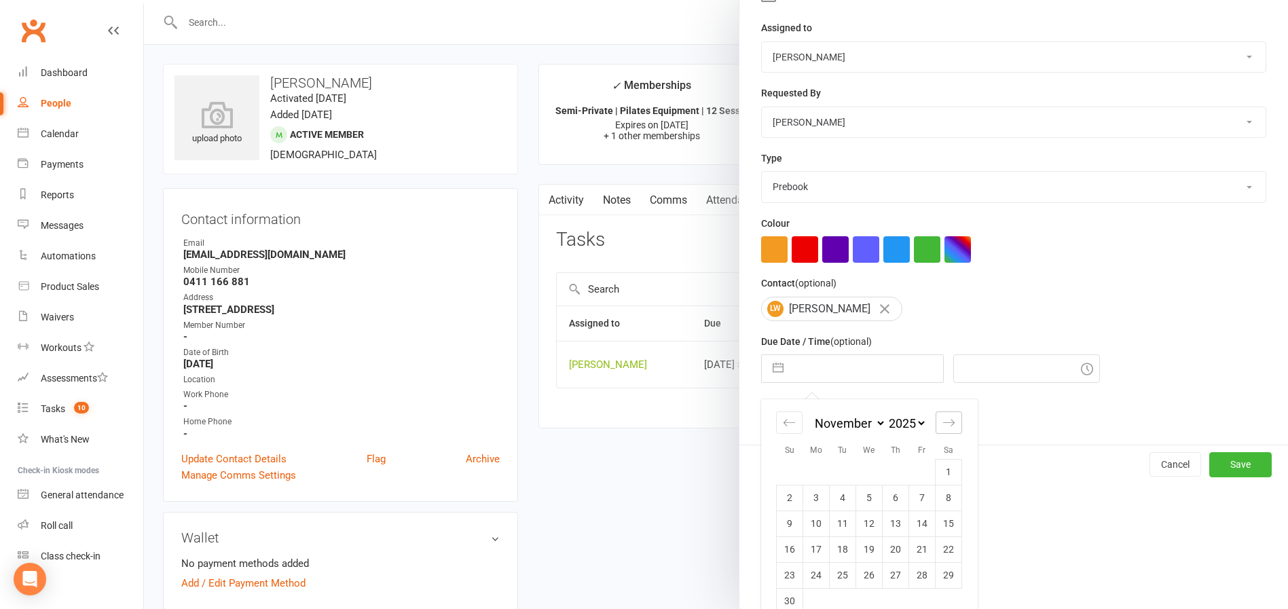
click at [949, 430] on div "Move forward to switch to the next month." at bounding box center [949, 422] width 26 height 22
select select "2026"
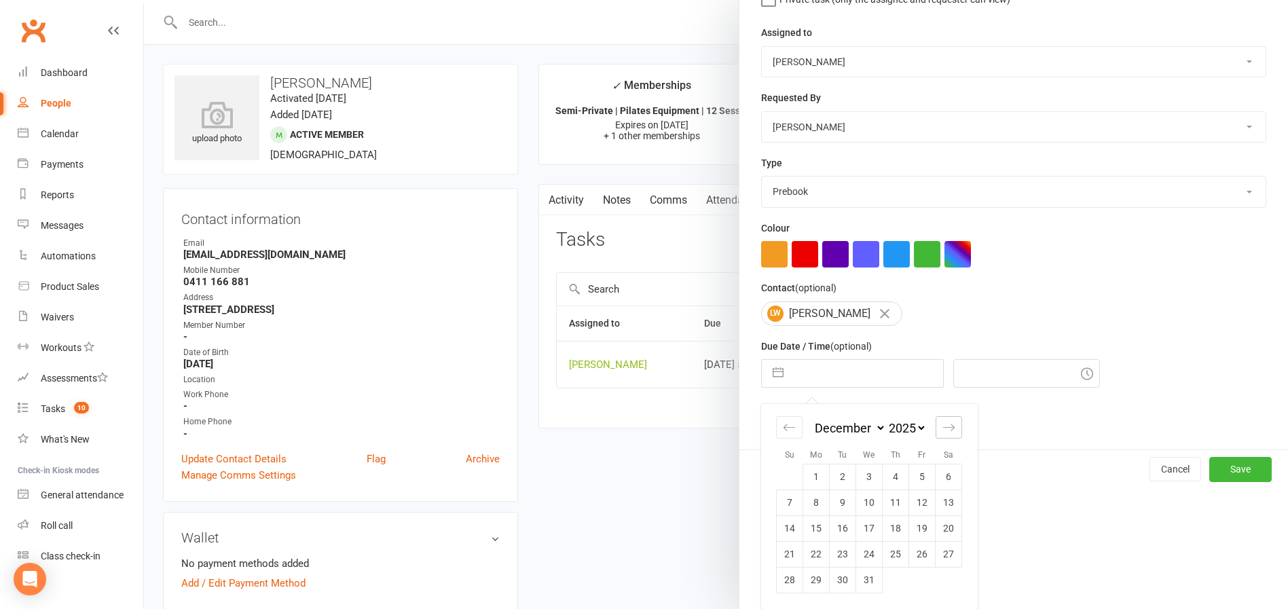
click at [949, 430] on div "Move forward to switch to the next month." at bounding box center [949, 427] width 26 height 22
select select "1"
select select "2026"
click at [836, 530] on td "13" at bounding box center [843, 528] width 26 height 26
type input "13 Jan 2026"
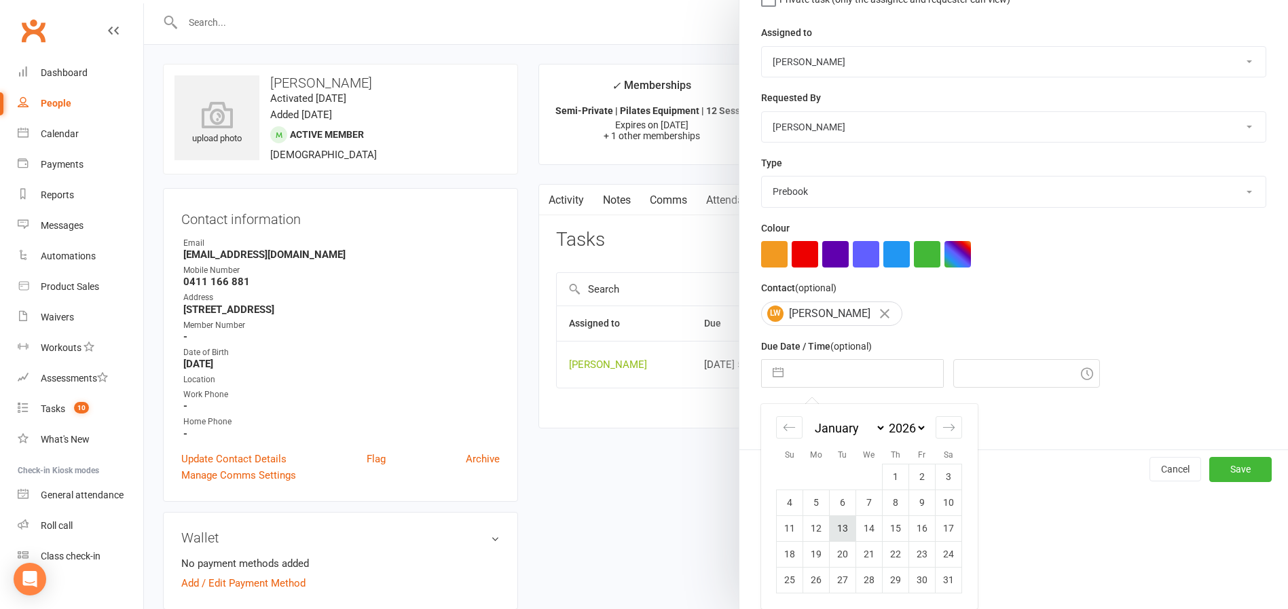
type input "8:45am"
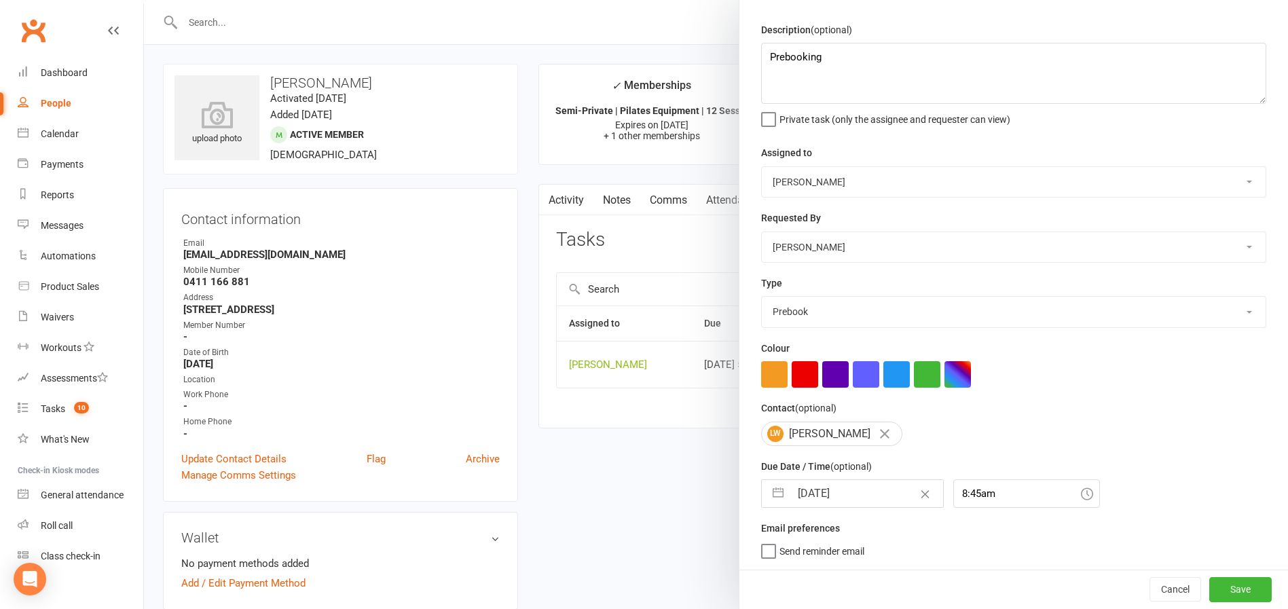
scroll to position [41, 0]
click at [1209, 581] on button "Save" at bounding box center [1240, 589] width 62 height 24
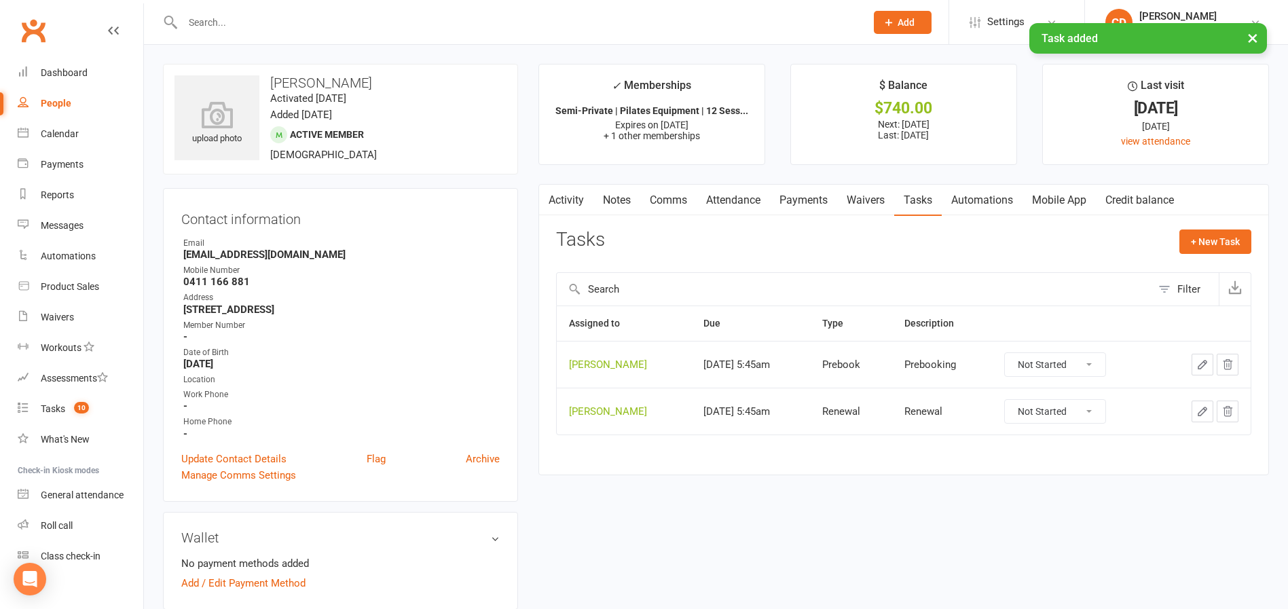
click at [415, 325] on div "Member Number" at bounding box center [341, 325] width 316 height 13
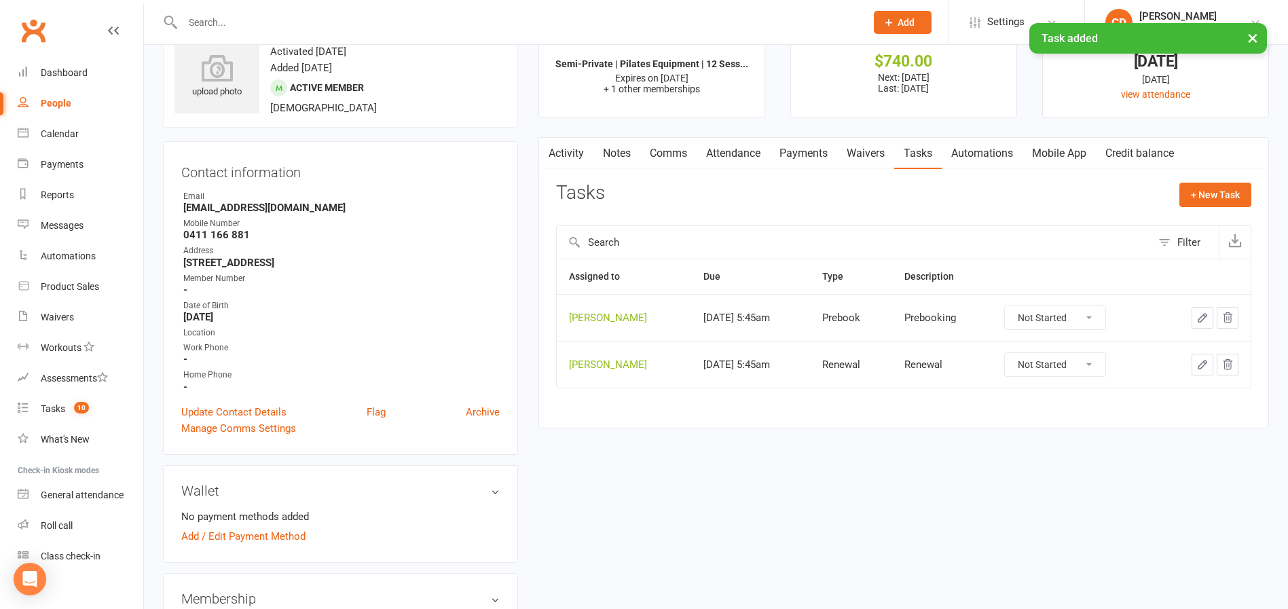
scroll to position [0, 0]
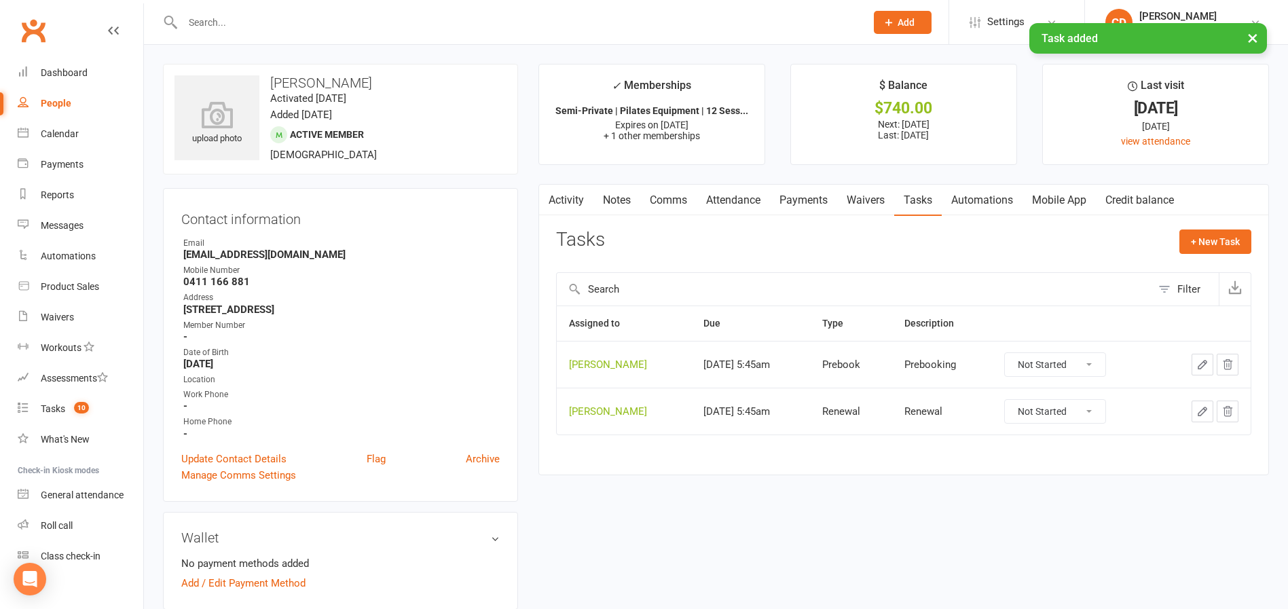
click at [450, 322] on div "Member Number" at bounding box center [341, 325] width 316 height 13
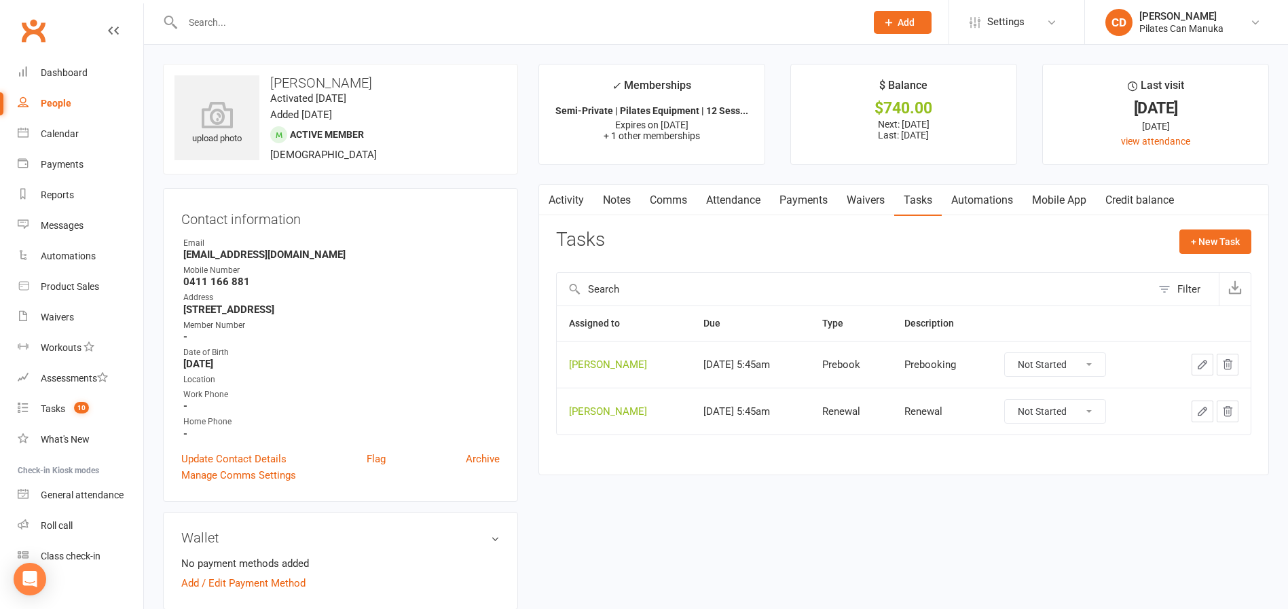
click at [450, 322] on div "Member Number" at bounding box center [341, 325] width 316 height 13
drag, startPoint x: 367, startPoint y: 77, endPoint x: 270, endPoint y: 81, distance: 97.8
click at [270, 81] on h3 "Louise Warry" at bounding box center [340, 82] width 332 height 15
copy h3 "Louise Warry"
click at [289, 16] on input "text" at bounding box center [518, 22] width 678 height 19
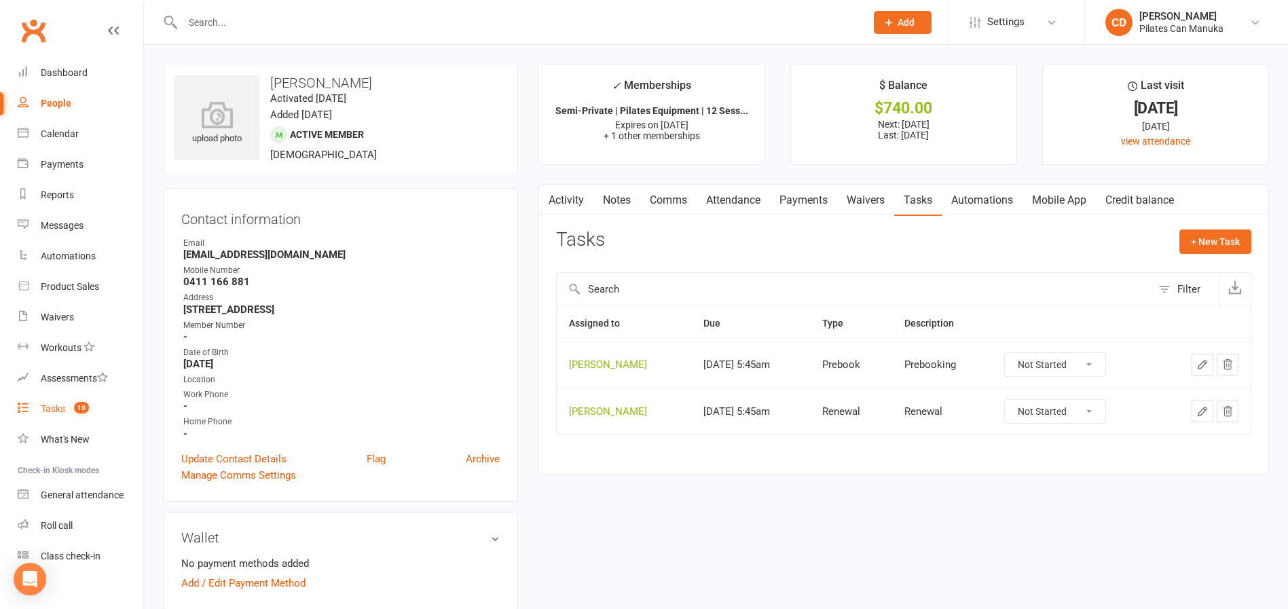
click at [75, 413] on count-badge "10" at bounding box center [78, 408] width 22 height 11
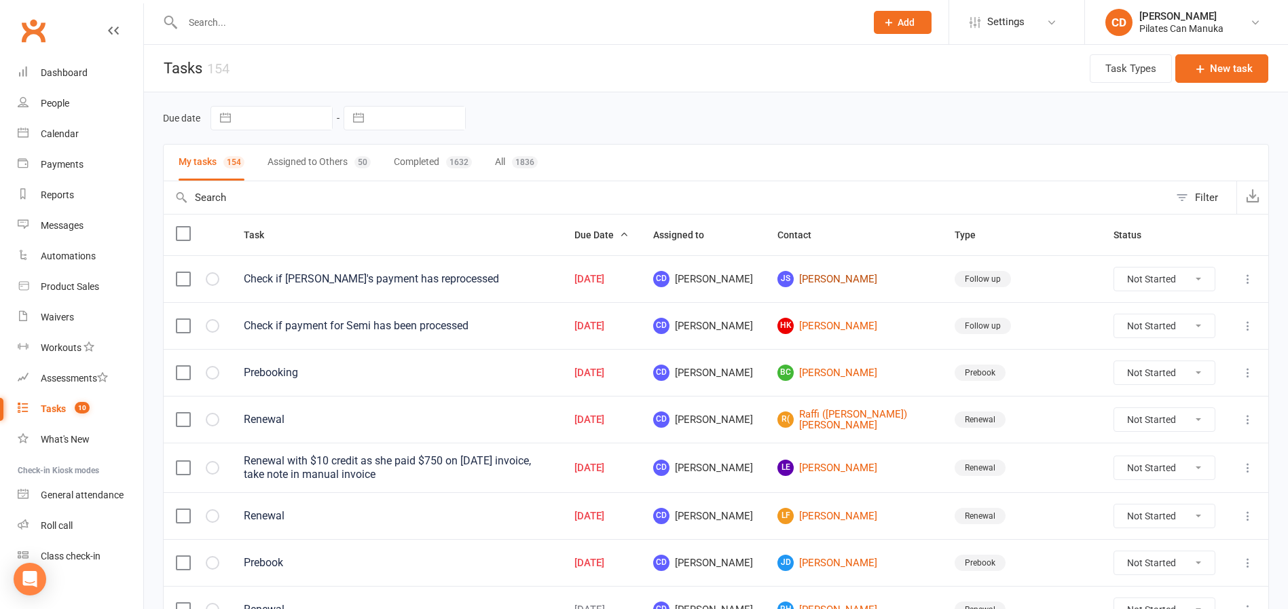
click at [911, 272] on link "JS Jessica Symonds" at bounding box center [853, 279] width 153 height 16
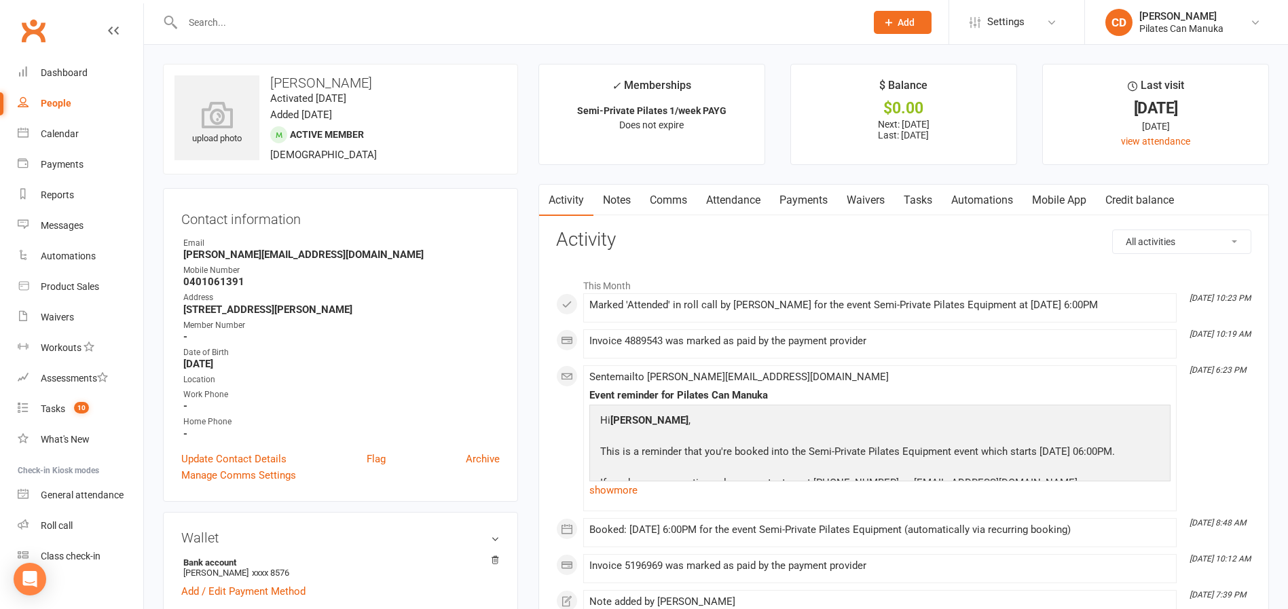
click at [737, 202] on link "Attendance" at bounding box center [733, 200] width 73 height 31
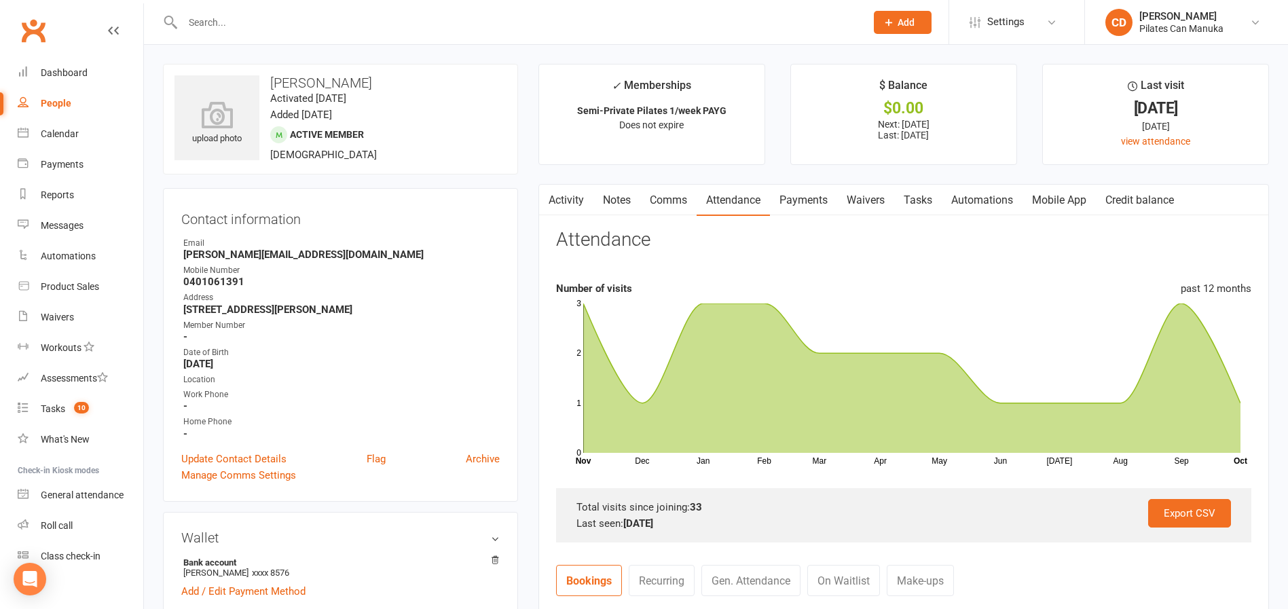
click at [821, 197] on link "Payments" at bounding box center [803, 200] width 67 height 31
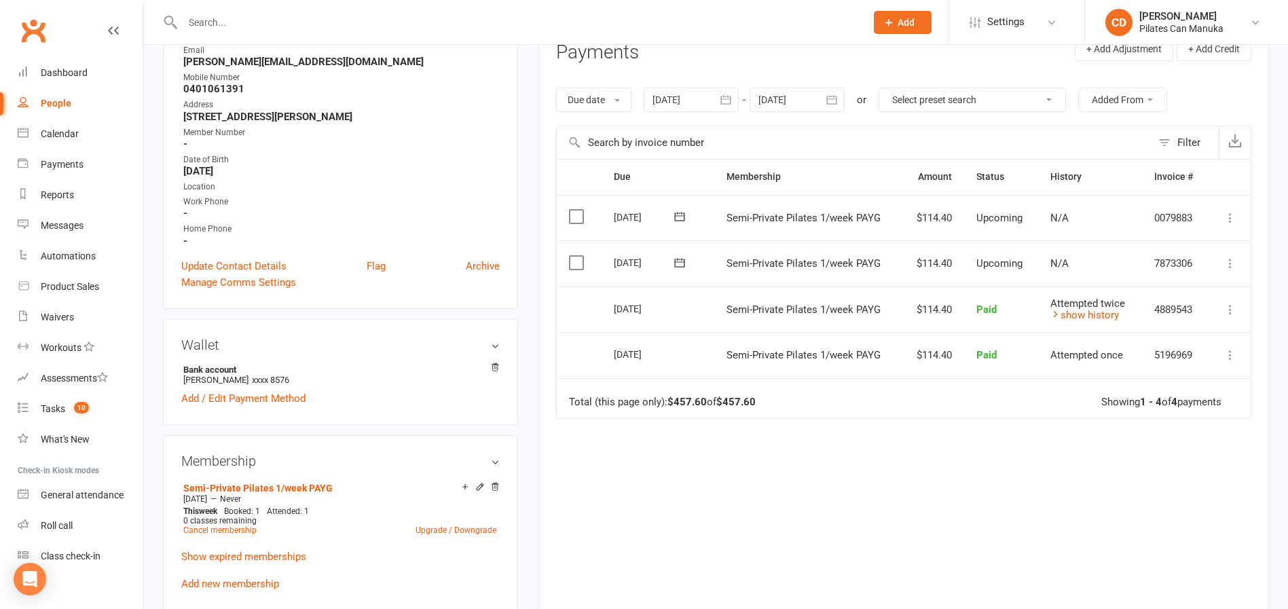
scroll to position [204, 0]
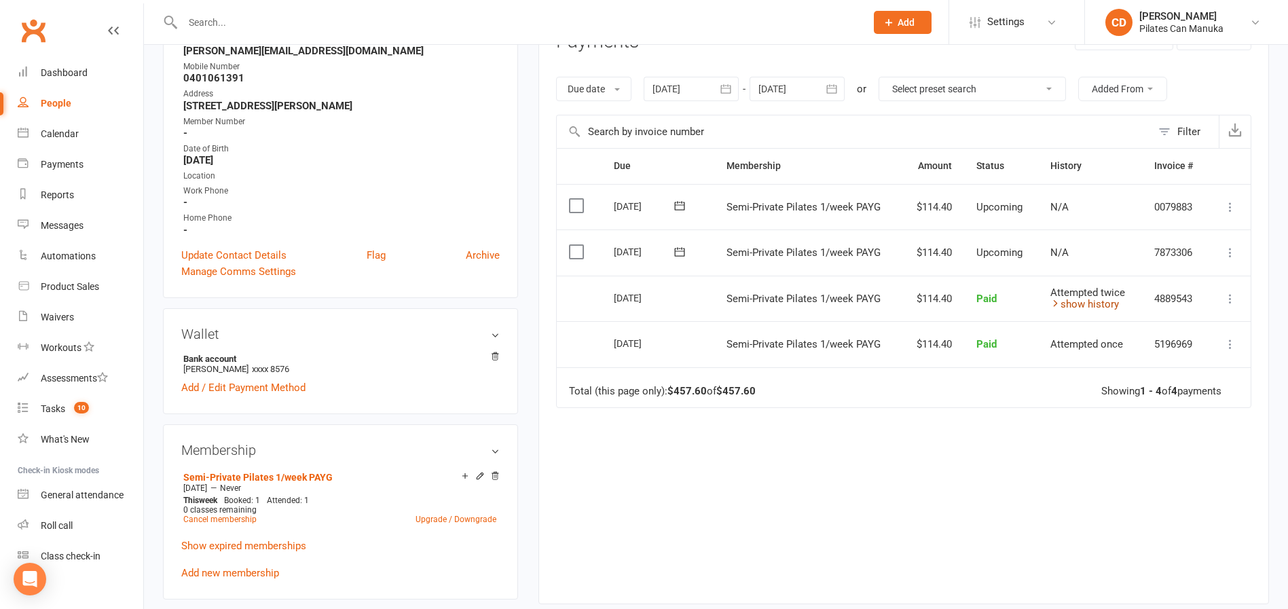
click at [1056, 300] on icon at bounding box center [1055, 303] width 10 height 10
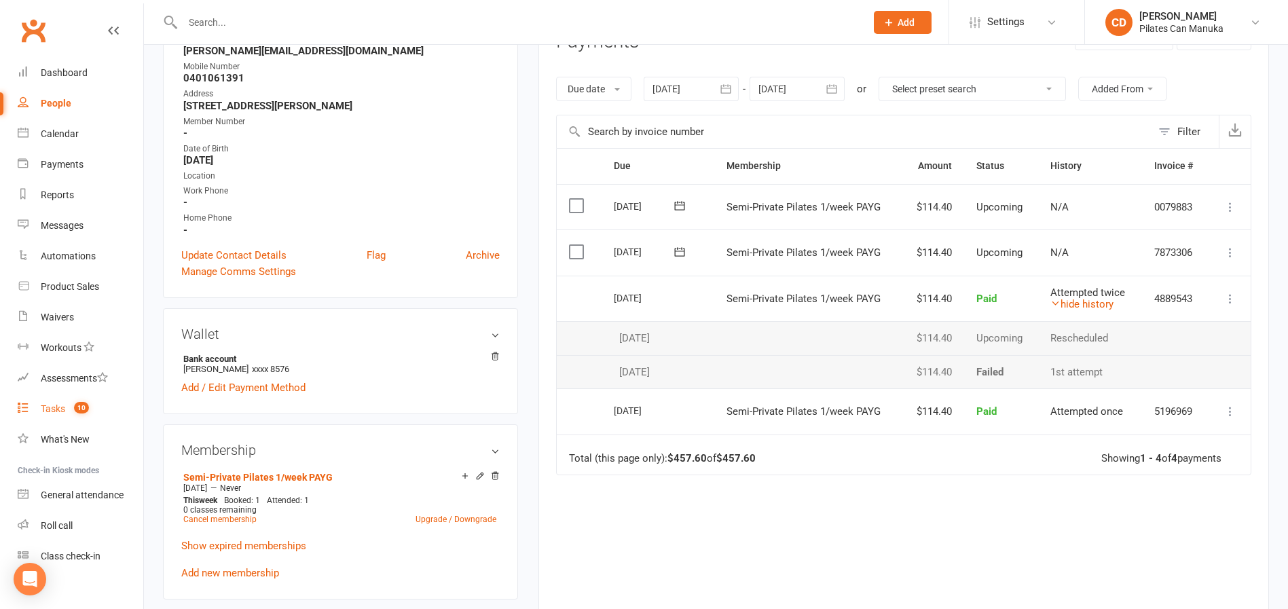
click at [68, 411] on count-badge "10" at bounding box center [78, 408] width 22 height 11
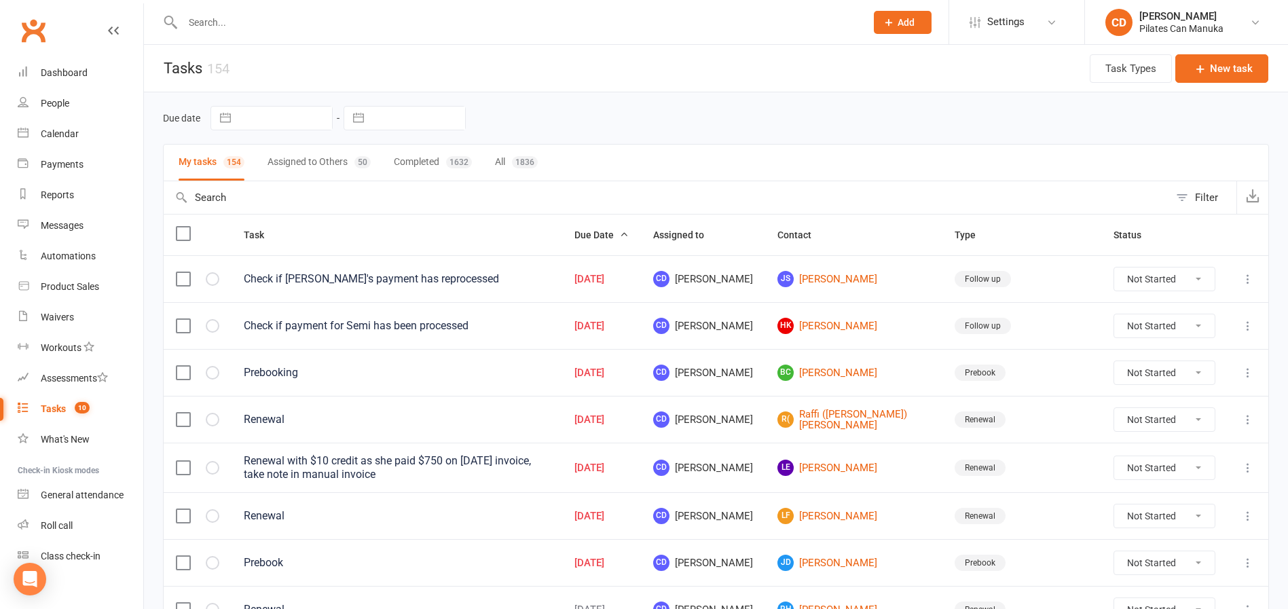
click at [1156, 284] on select "Not Started In Progress Waiting Complete" at bounding box center [1164, 278] width 100 height 23
click at [1114, 267] on select "Not Started In Progress Waiting Complete" at bounding box center [1164, 278] width 100 height 23
select select "unstarted"
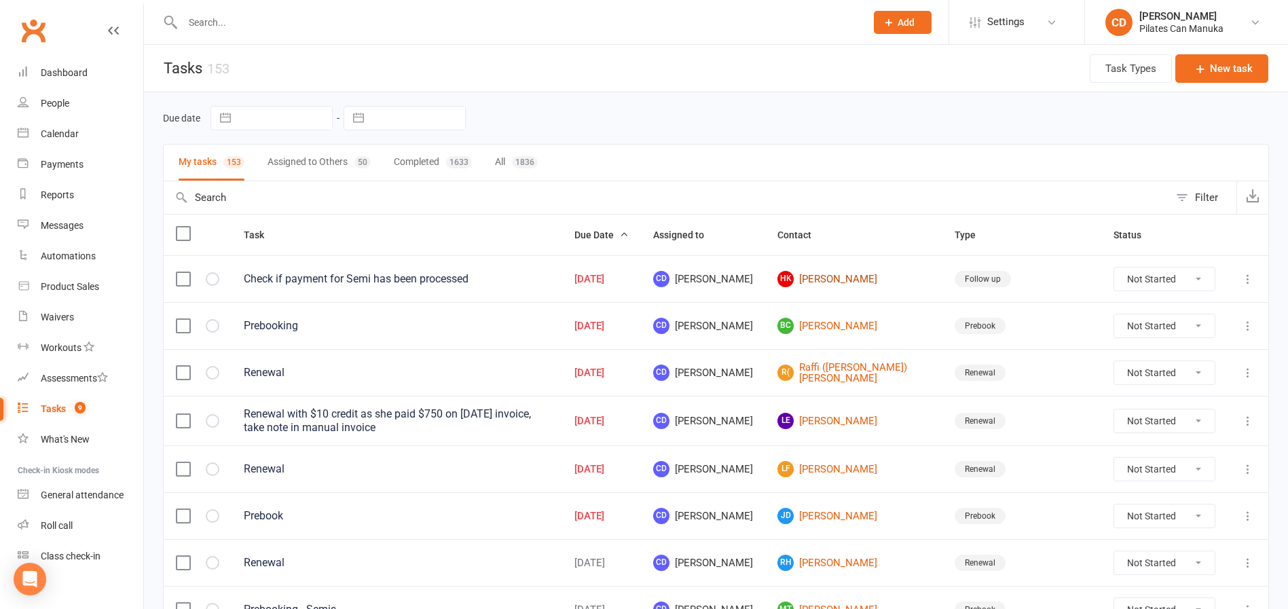
click at [879, 280] on link "HK Heather Keith" at bounding box center [853, 279] width 153 height 16
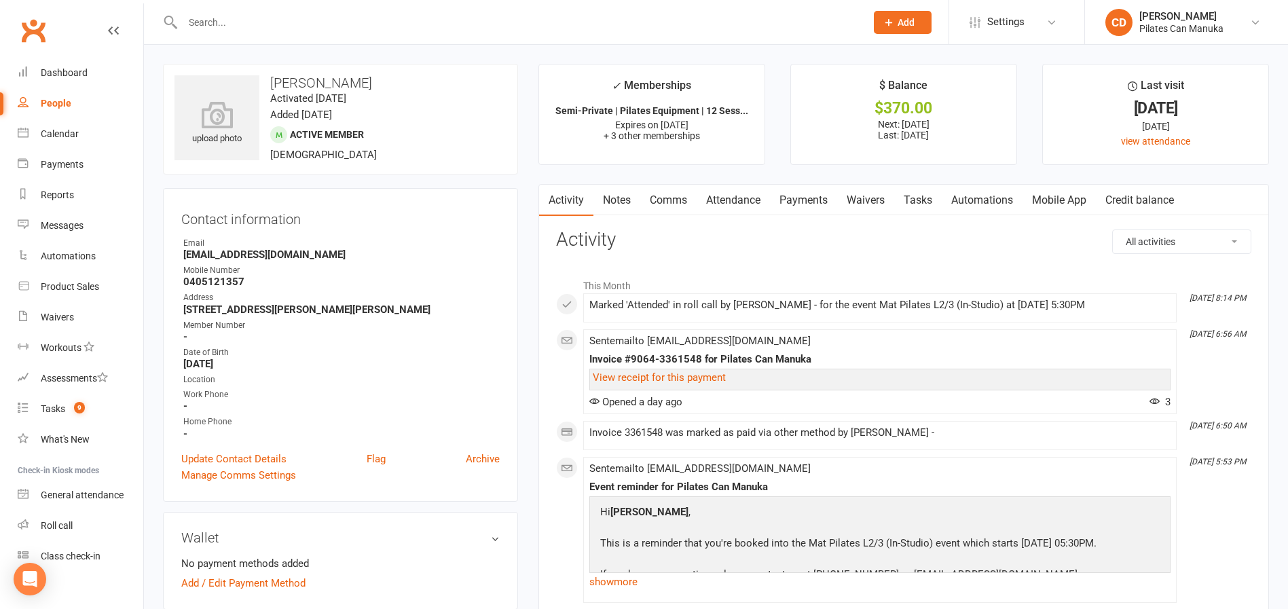
click at [816, 198] on link "Payments" at bounding box center [803, 200] width 67 height 31
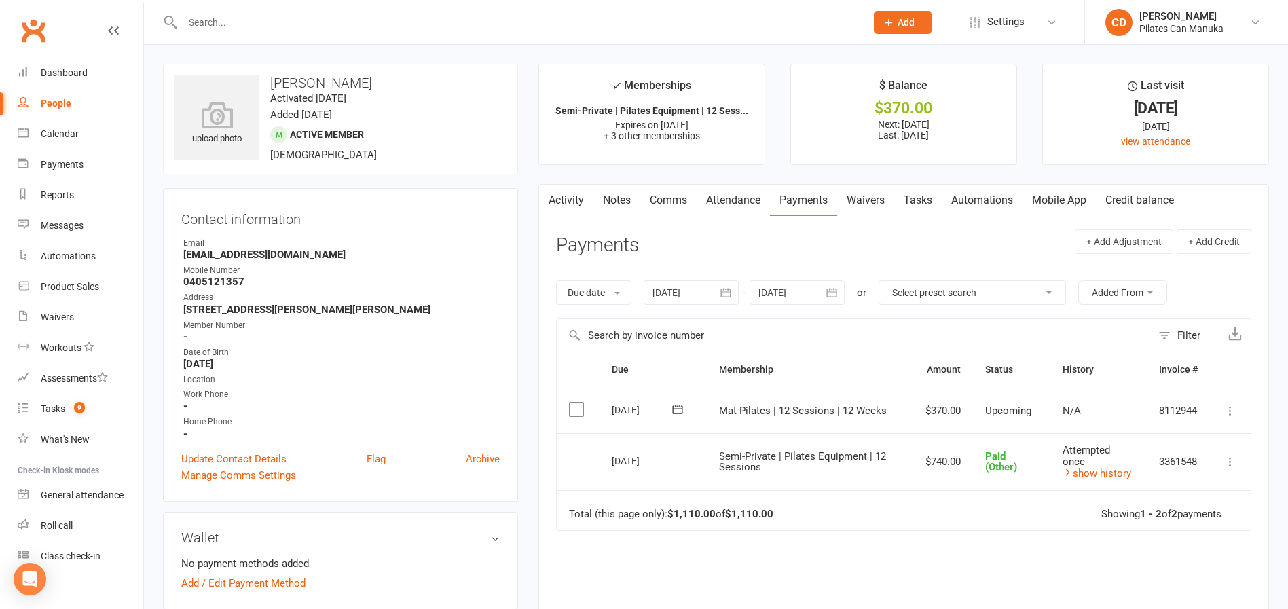
click at [837, 297] on icon "button" at bounding box center [832, 292] width 10 height 9
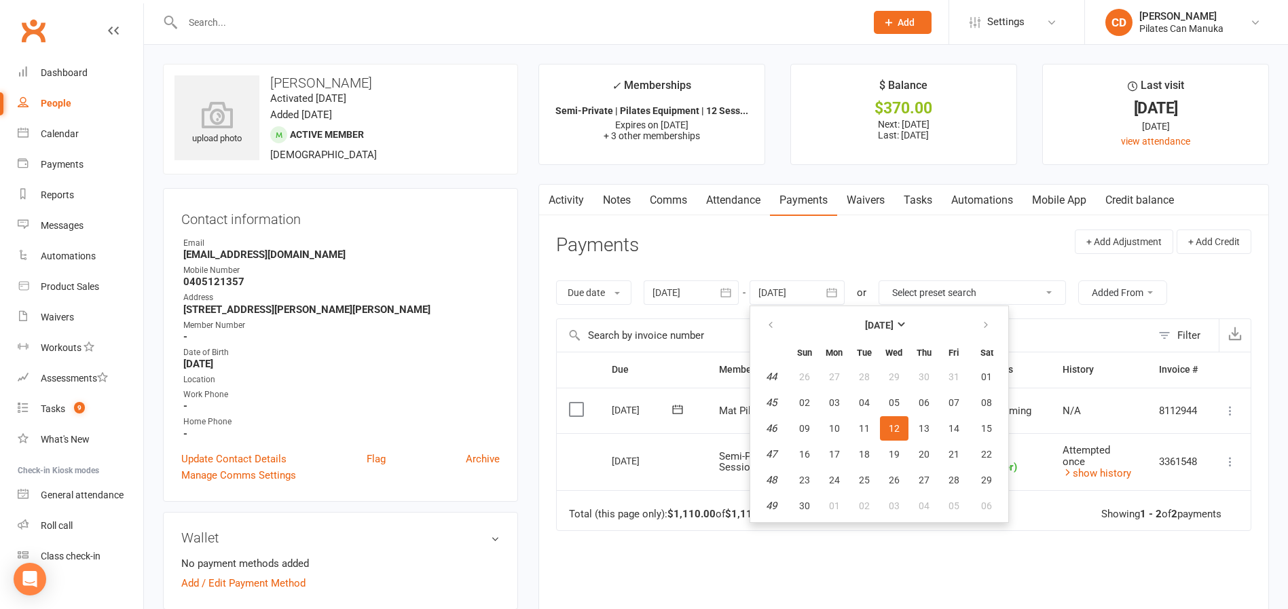
click at [678, 298] on div at bounding box center [691, 292] width 95 height 24
click at [667, 327] on icon "button" at bounding box center [665, 325] width 10 height 11
click at [703, 399] on span "03" at bounding box center [698, 402] width 11 height 11
type input "03 Aug 2025"
click at [908, 242] on header "Payments + Add Adjustment + Add Credit" at bounding box center [903, 247] width 695 height 37
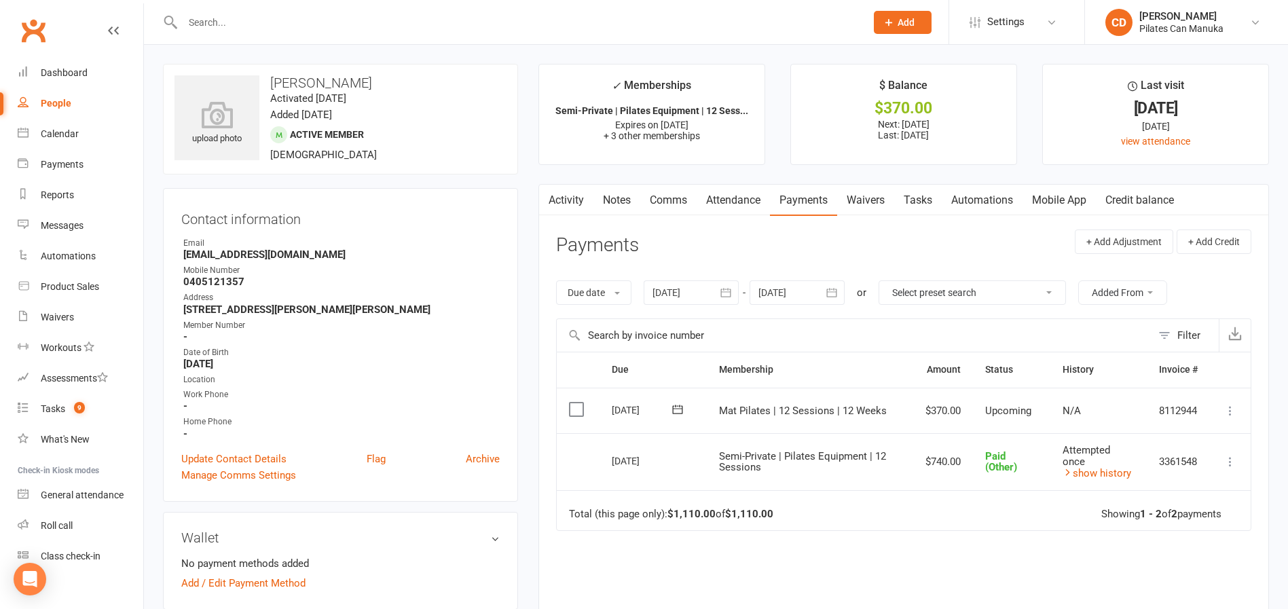
click at [838, 296] on icon "button" at bounding box center [832, 293] width 14 height 14
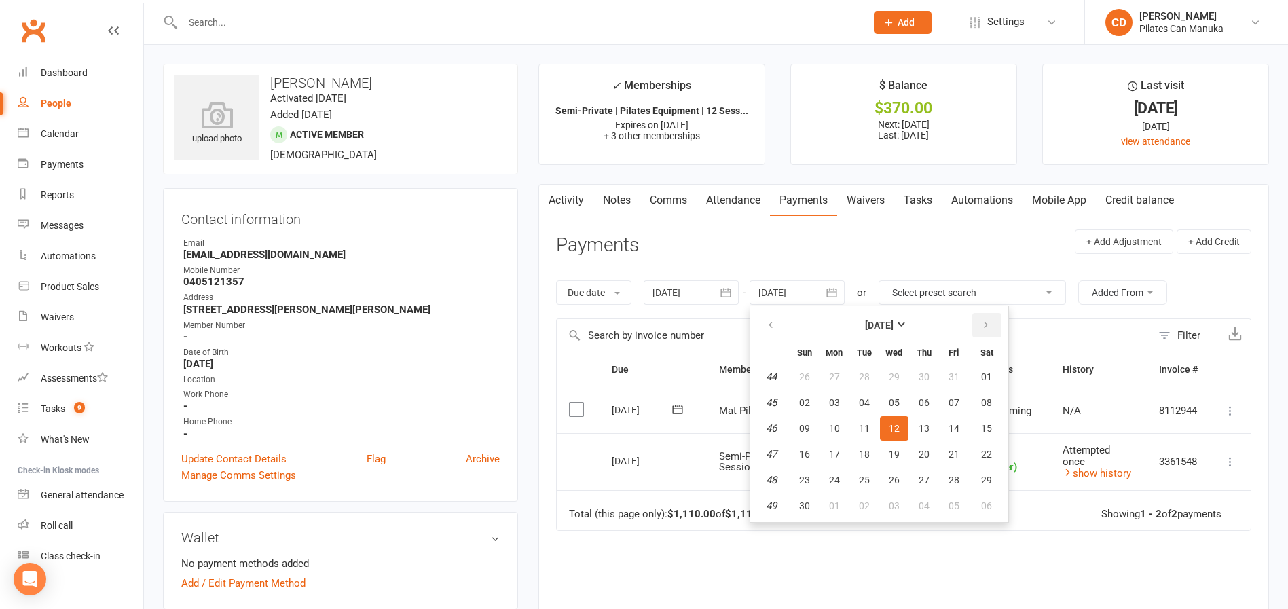
click at [976, 328] on button "button" at bounding box center [986, 325] width 29 height 24
click at [903, 482] on button "31" at bounding box center [894, 480] width 29 height 24
type input "31 Dec 2025"
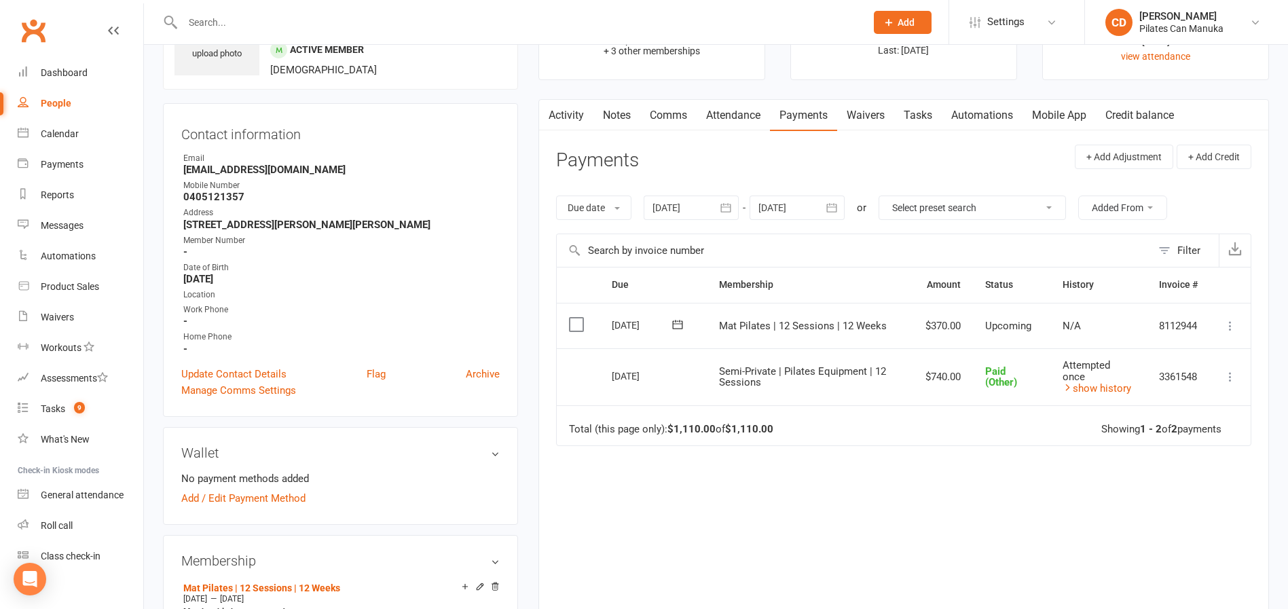
scroll to position [102, 0]
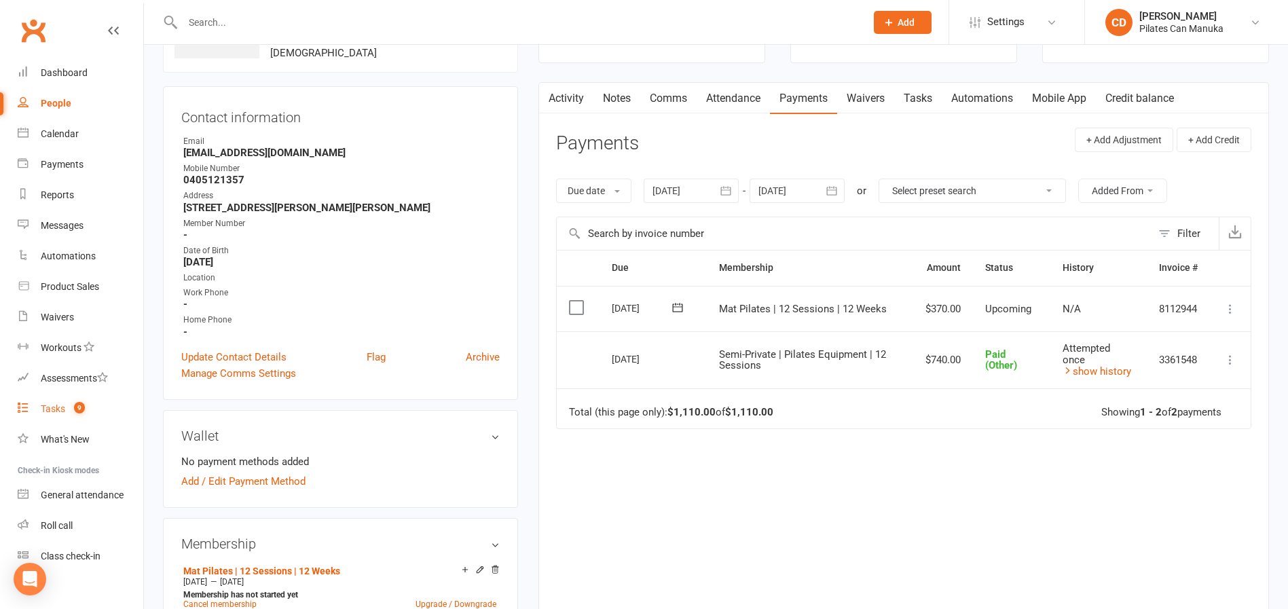
drag, startPoint x: 78, startPoint y: 409, endPoint x: 980, endPoint y: 391, distance: 902.5
click at [78, 409] on span "9" at bounding box center [79, 408] width 11 height 12
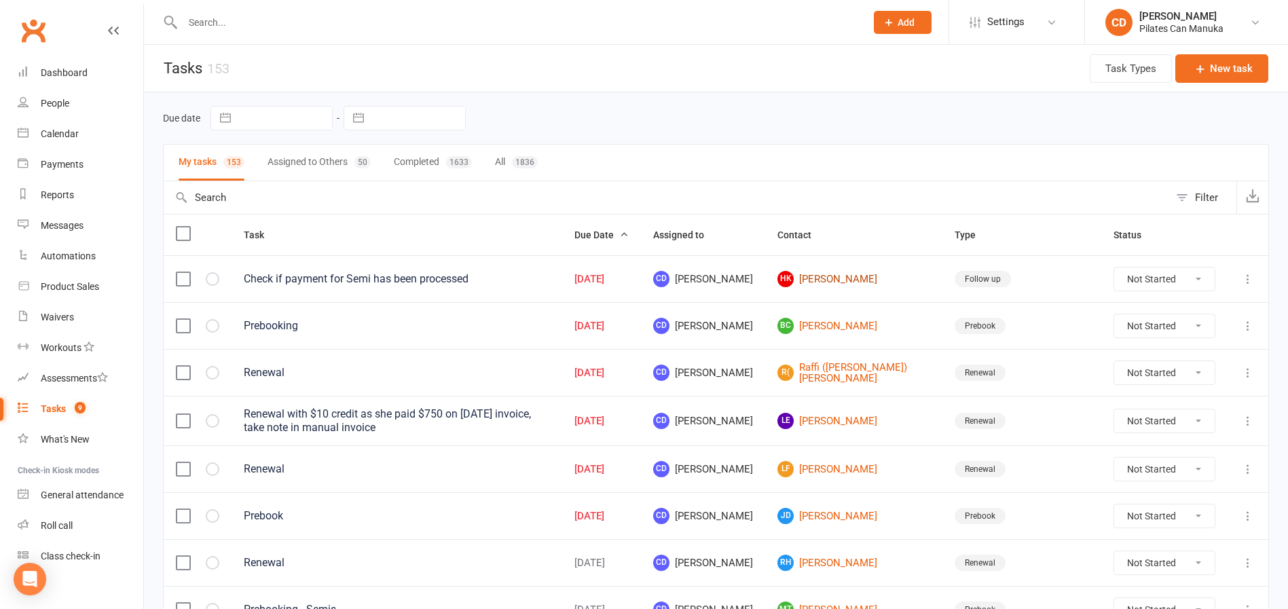
click at [873, 278] on link "HK Heather Keith" at bounding box center [853, 279] width 153 height 16
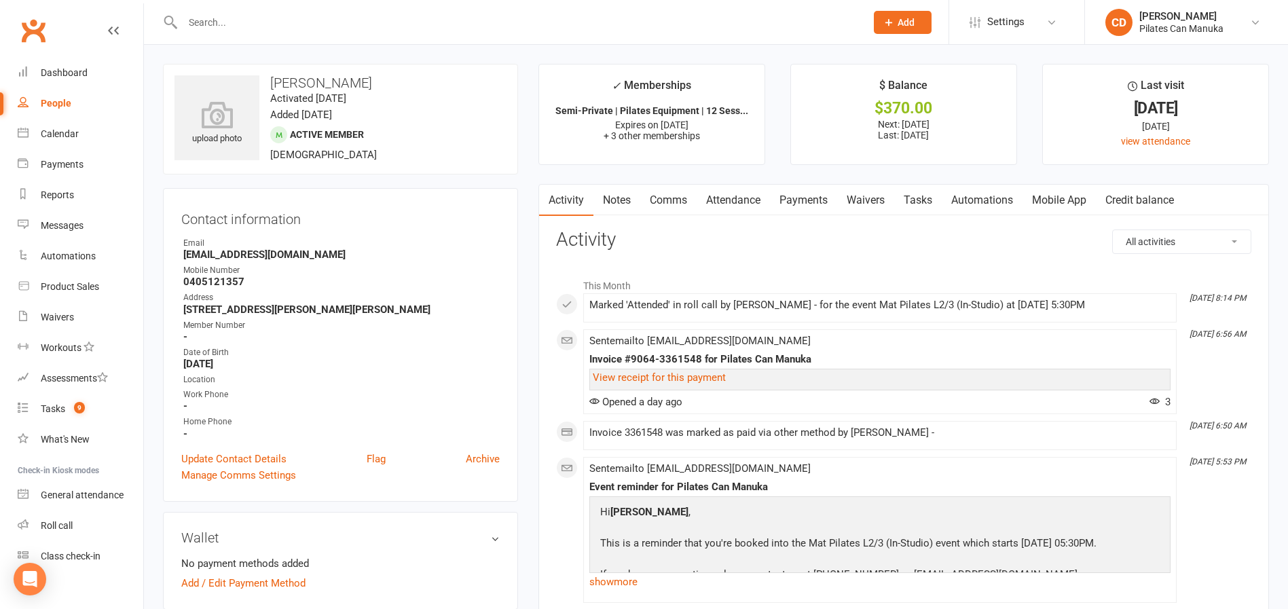
click at [819, 200] on link "Payments" at bounding box center [803, 200] width 67 height 31
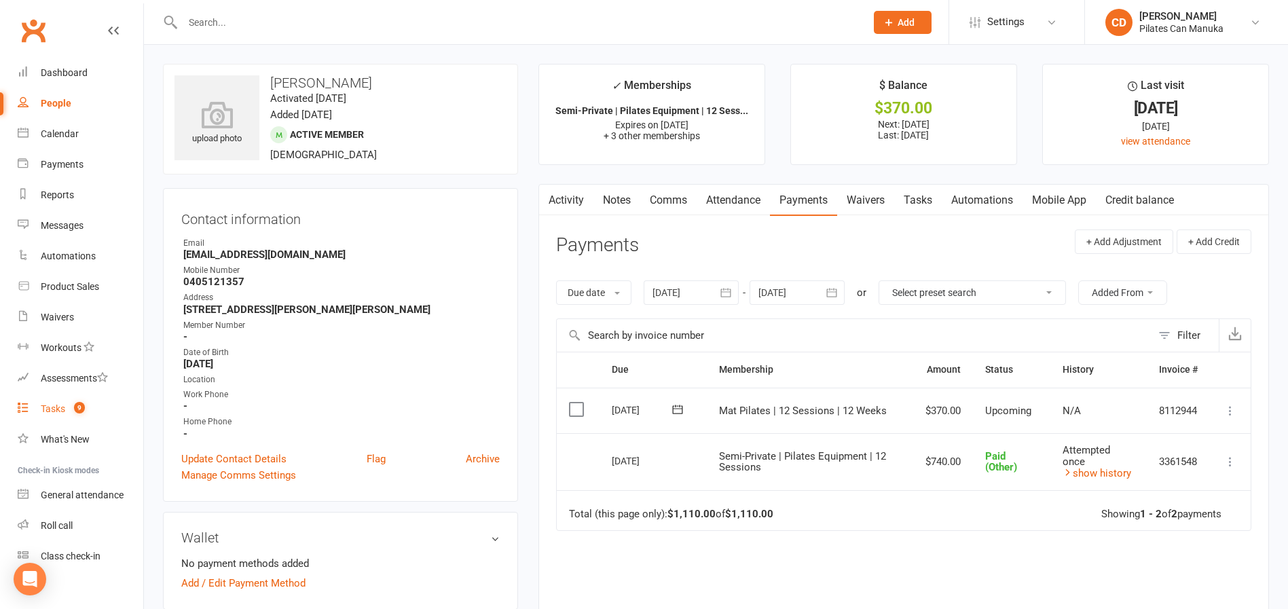
click at [64, 403] on div "Tasks" at bounding box center [53, 408] width 24 height 11
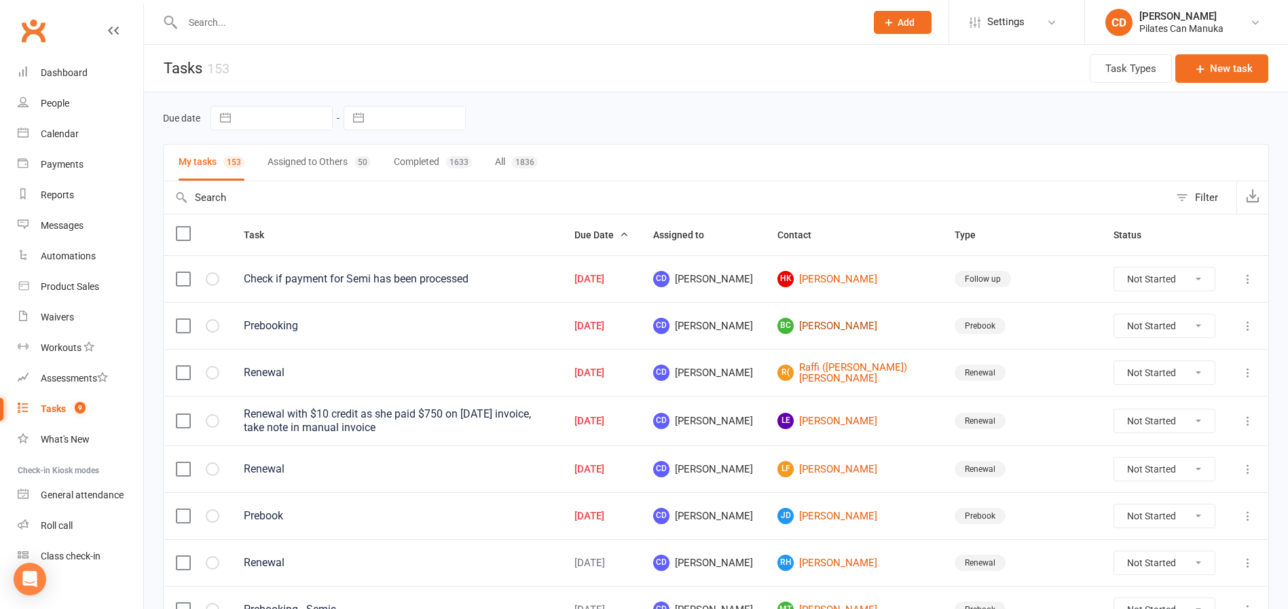
click at [881, 331] on link "BC Brian Catto" at bounding box center [853, 326] width 153 height 16
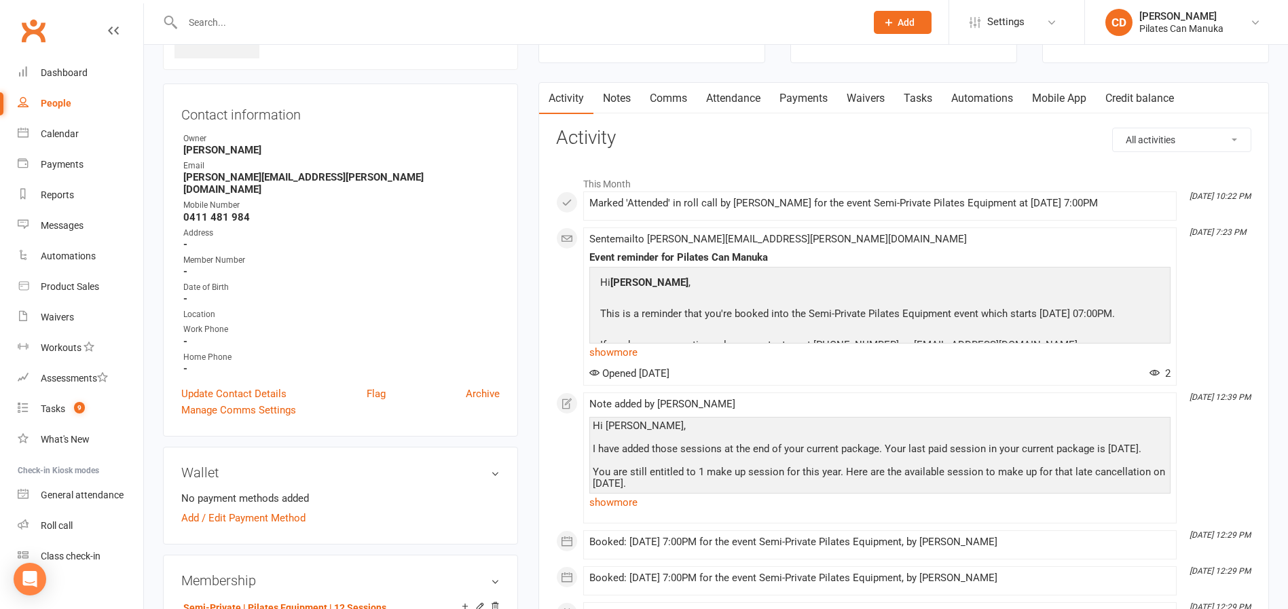
scroll to position [306, 0]
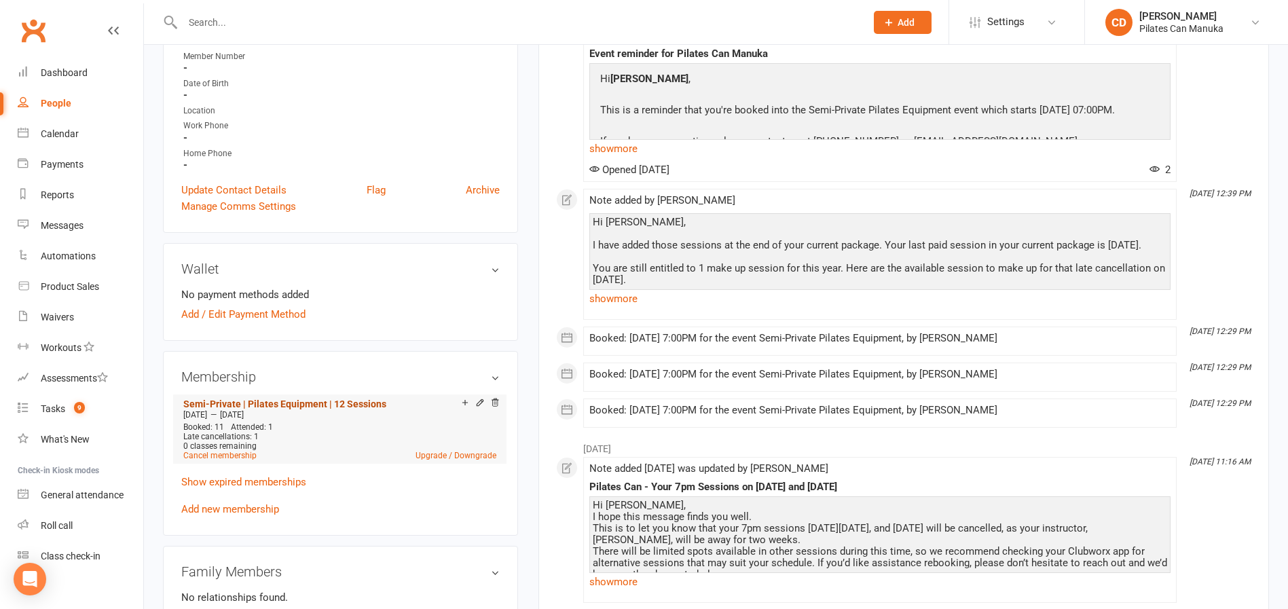
click at [366, 399] on link "Semi-Private | Pilates Equipment | 12 Sessions" at bounding box center [284, 404] width 203 height 11
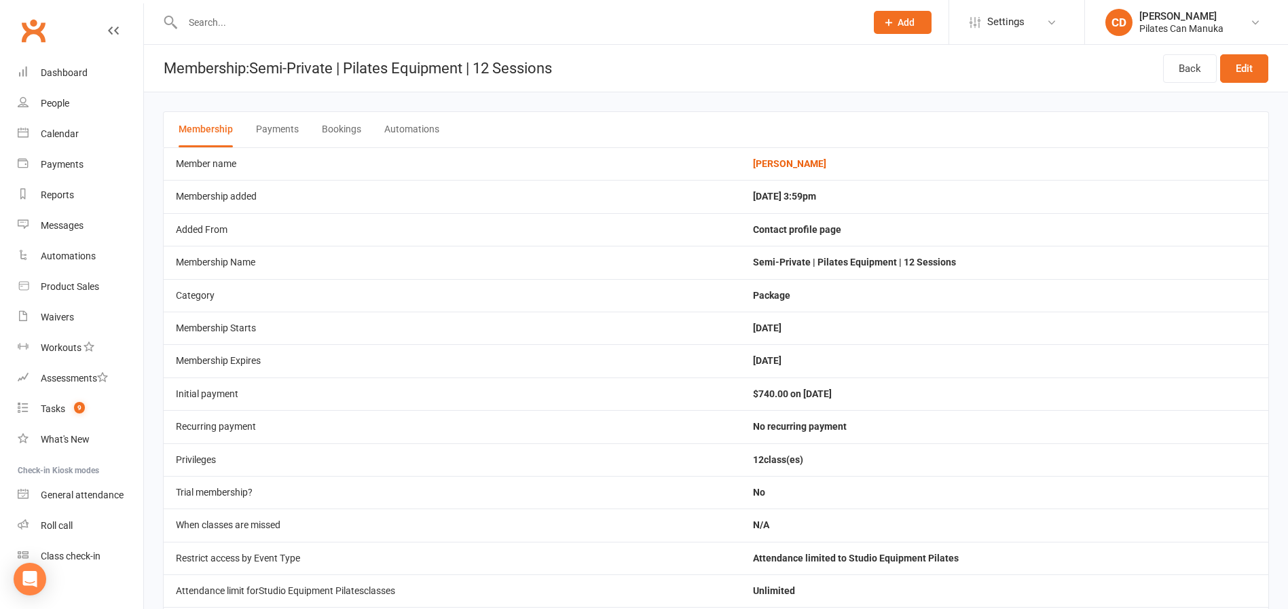
click at [350, 132] on button "Bookings" at bounding box center [341, 129] width 39 height 35
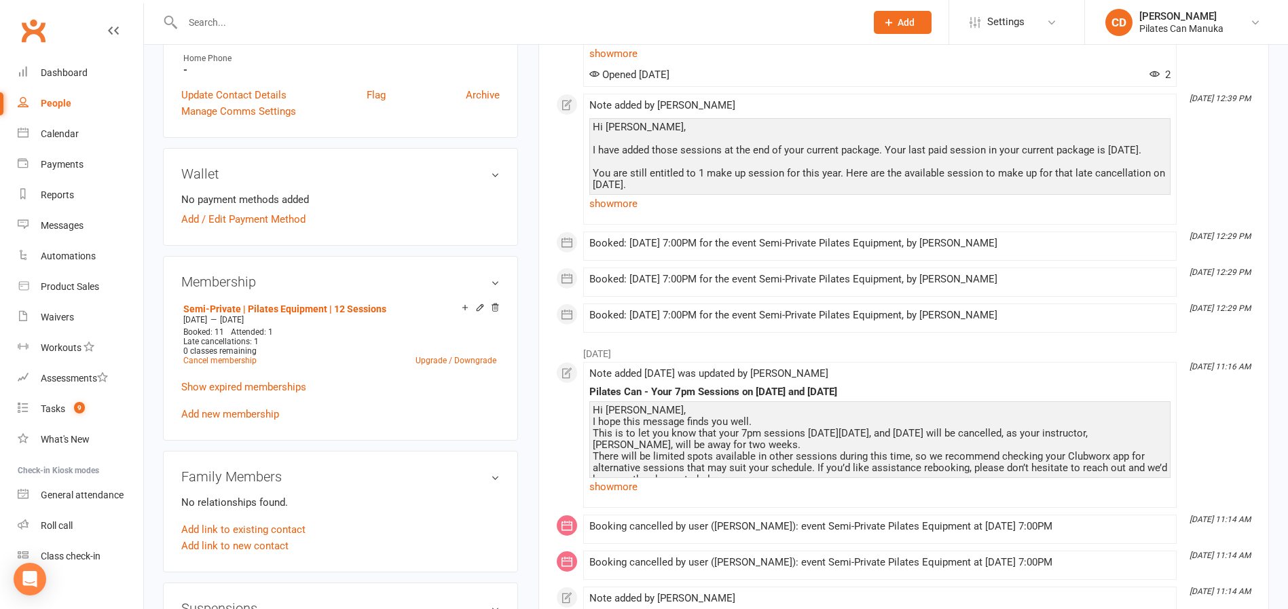
scroll to position [407, 0]
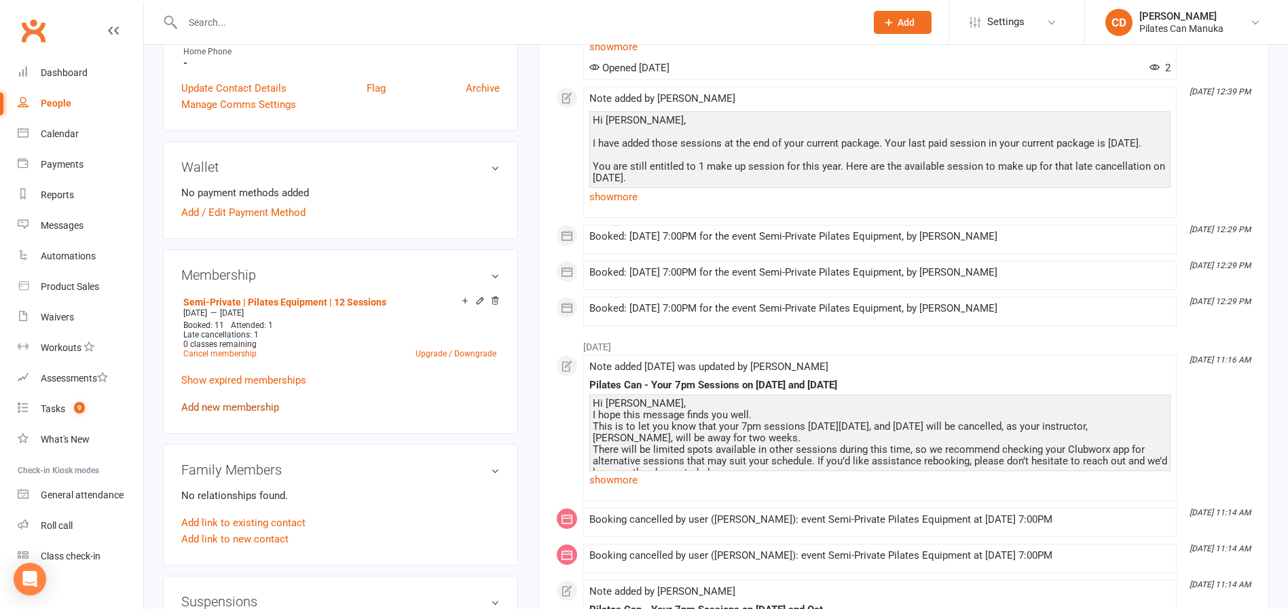
click at [263, 401] on link "Add new membership" at bounding box center [230, 407] width 98 height 12
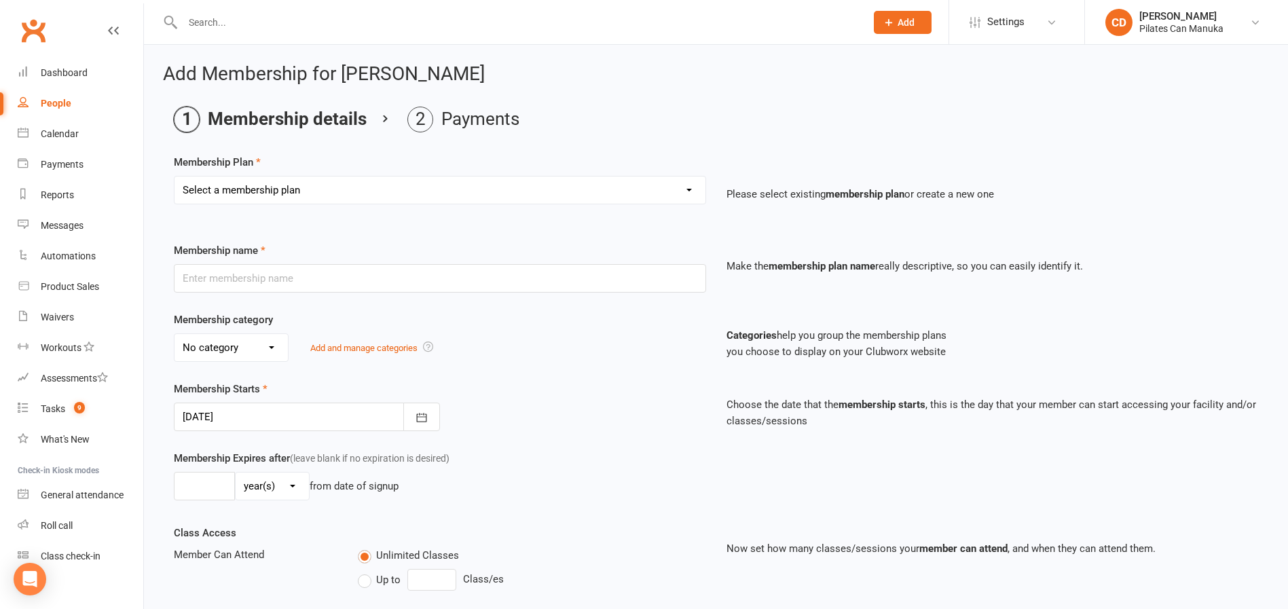
click at [676, 190] on select "Select a membership plan Create new Membership Plan Private Equipment Pilates I…" at bounding box center [439, 190] width 531 height 27
select select "5"
click at [174, 177] on select "Select a membership plan Create new Membership Plan Private Equipment Pilates I…" at bounding box center [439, 190] width 531 height 27
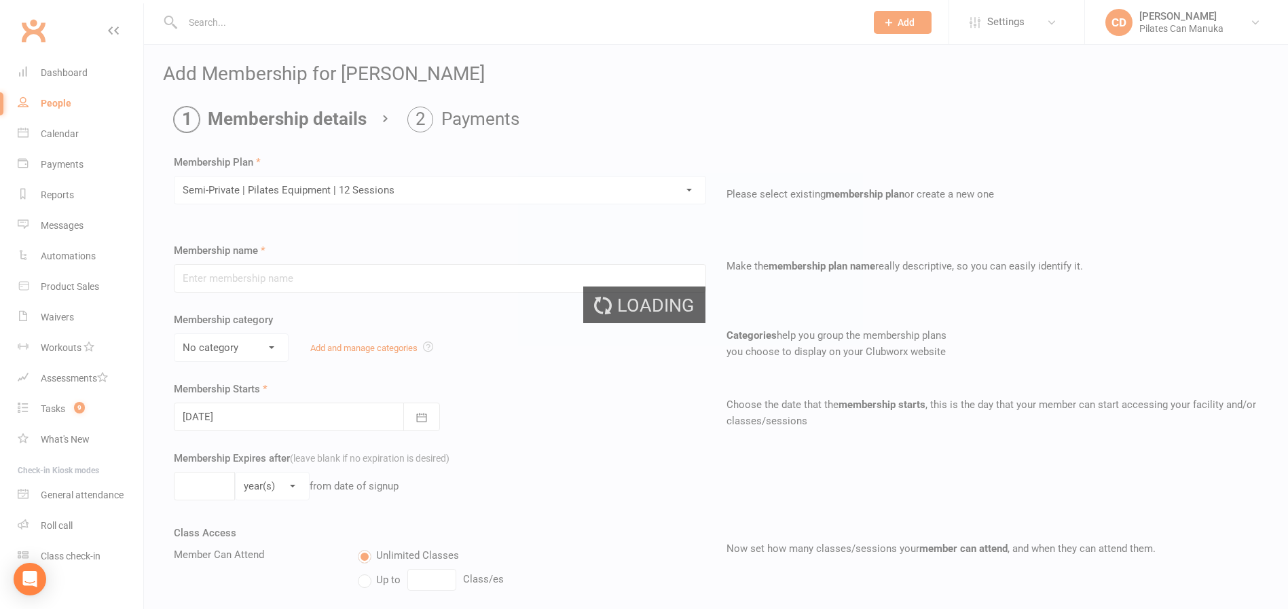
type input "Semi-Private | Pilates Equipment | 12 Sessions"
select select "2"
type input "4"
select select "2"
type input "12"
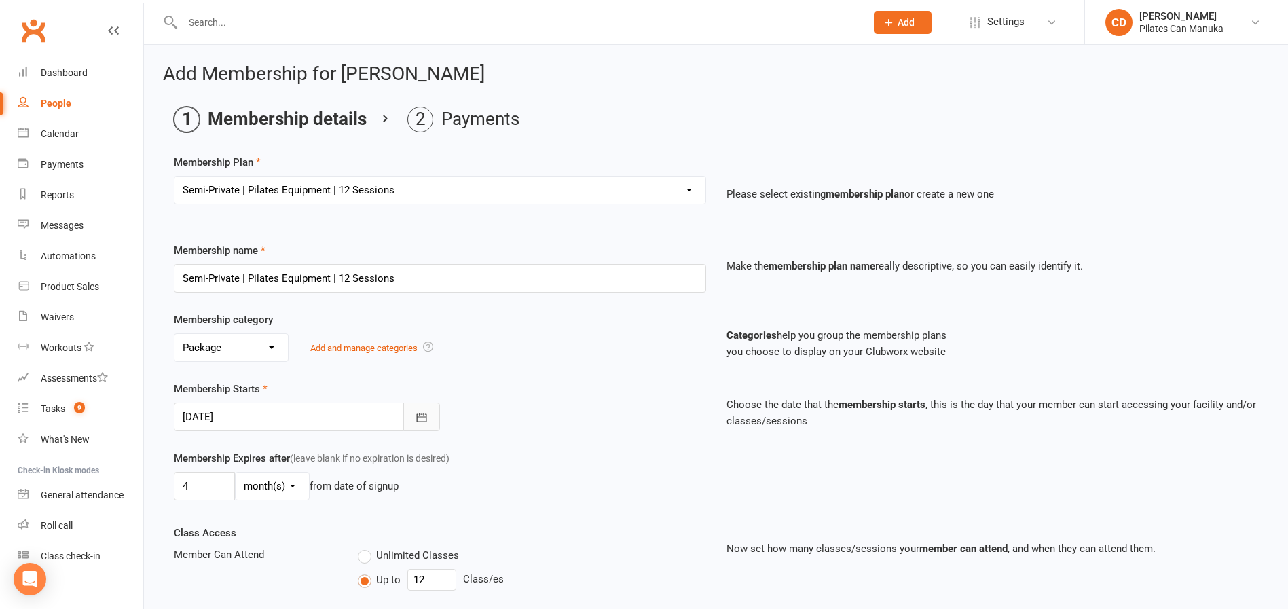
click at [439, 422] on button "button" at bounding box center [421, 417] width 37 height 29
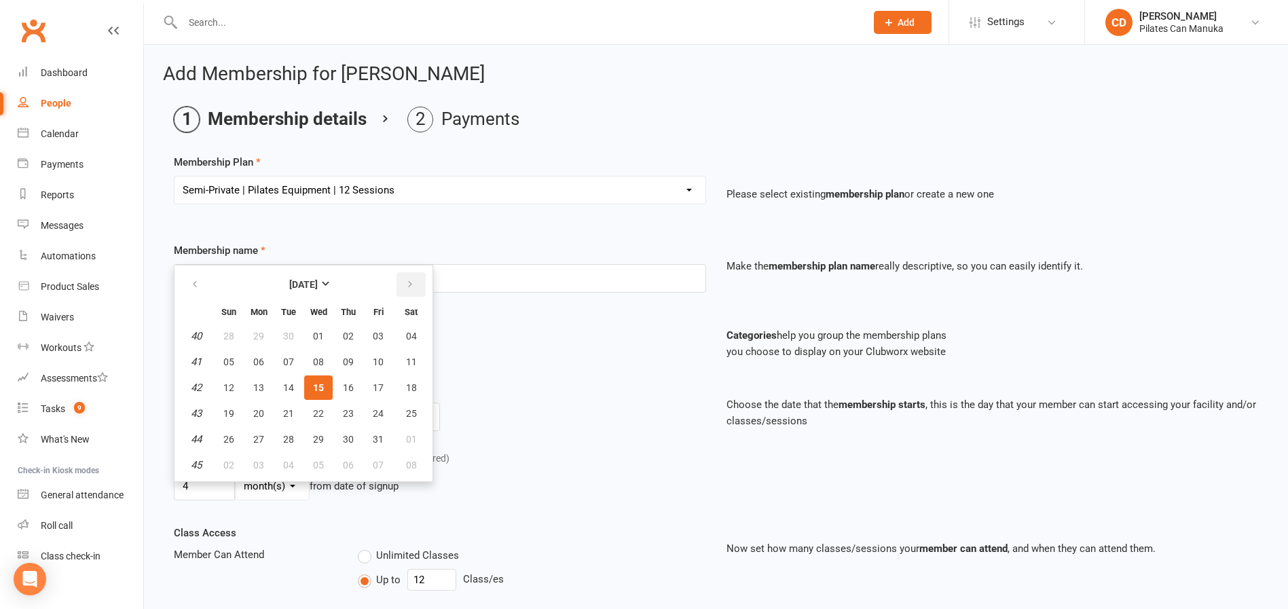
click at [406, 286] on icon "button" at bounding box center [410, 284] width 10 height 11
click at [293, 435] on span "30" at bounding box center [288, 439] width 11 height 11
type input "30 Dec 2025"
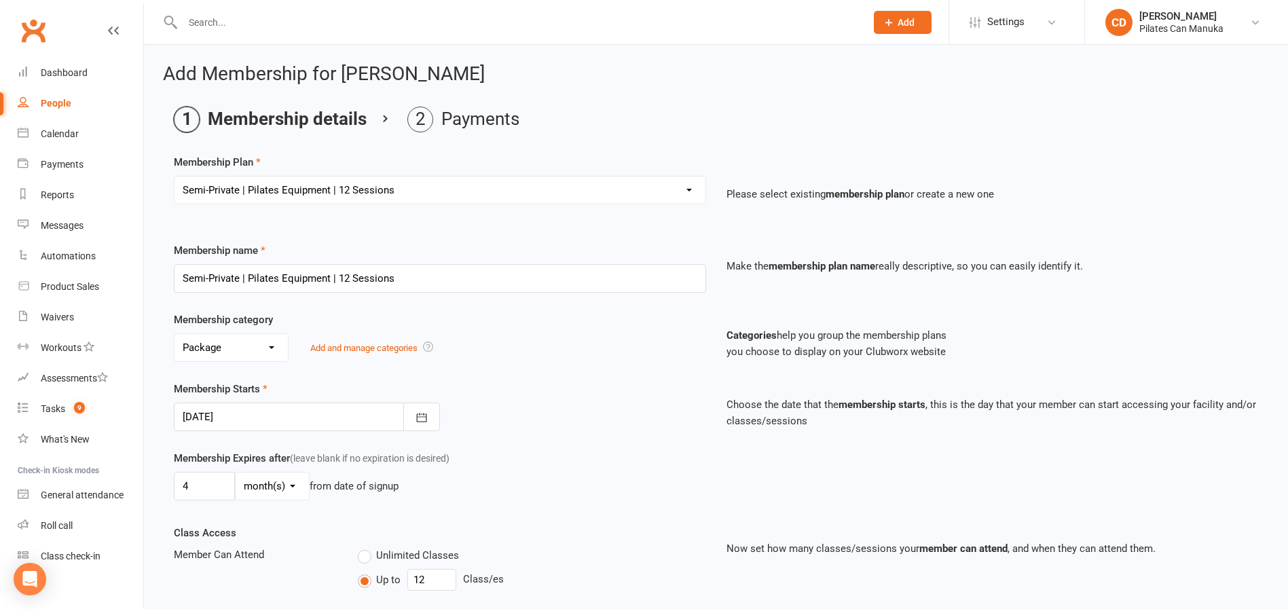
click at [633, 517] on div "Membership Expires after (leave blank if no expiration is desired) 4 day(s) wee…" at bounding box center [716, 487] width 1105 height 75
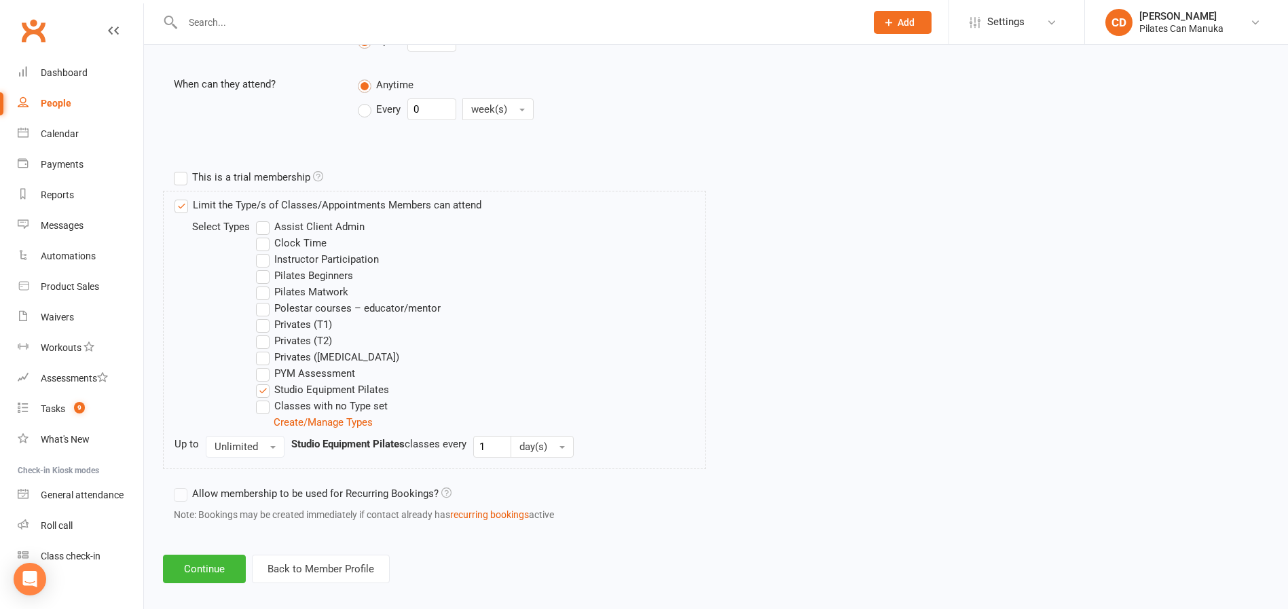
scroll to position [553, 0]
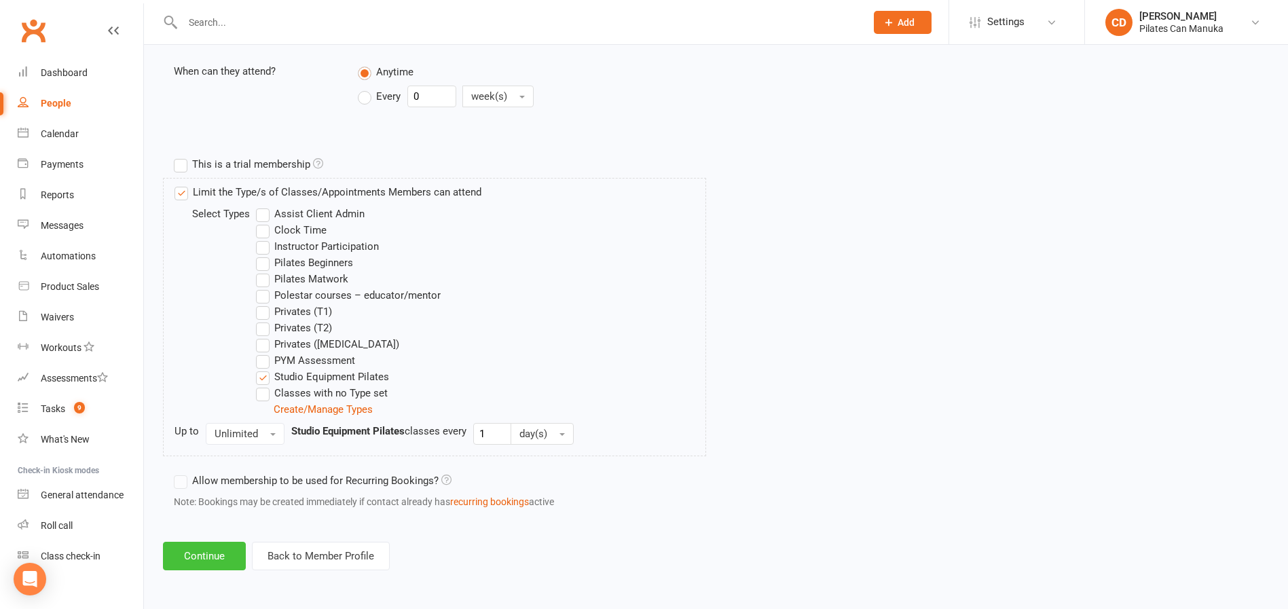
click at [221, 565] on button "Continue" at bounding box center [204, 556] width 83 height 29
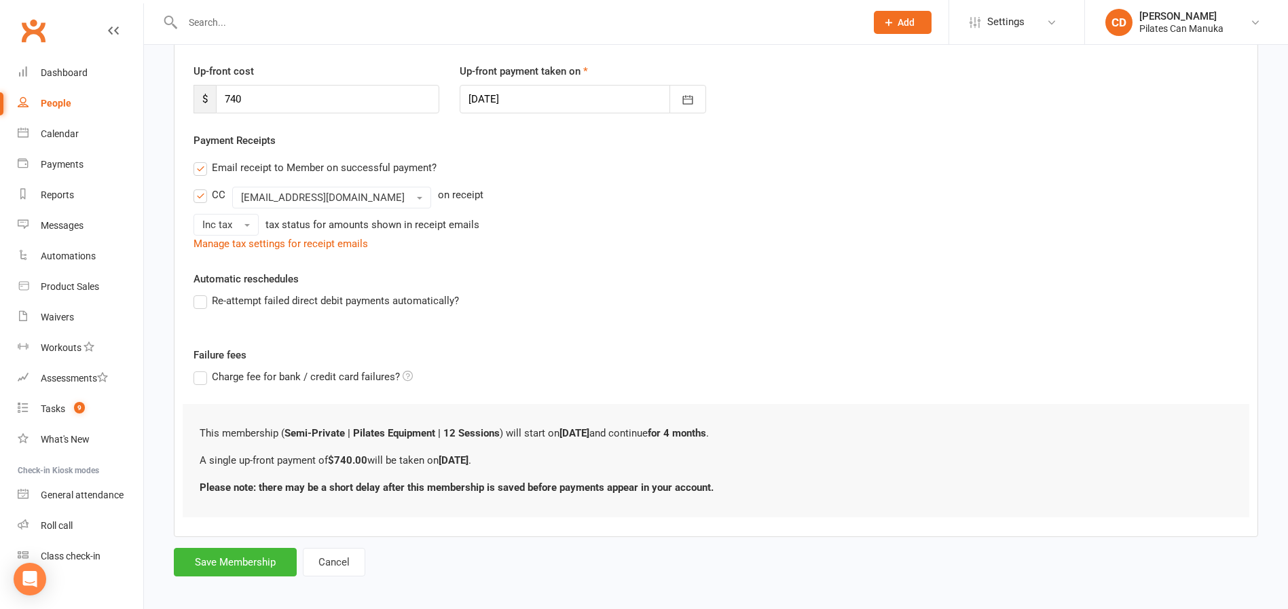
scroll to position [185, 0]
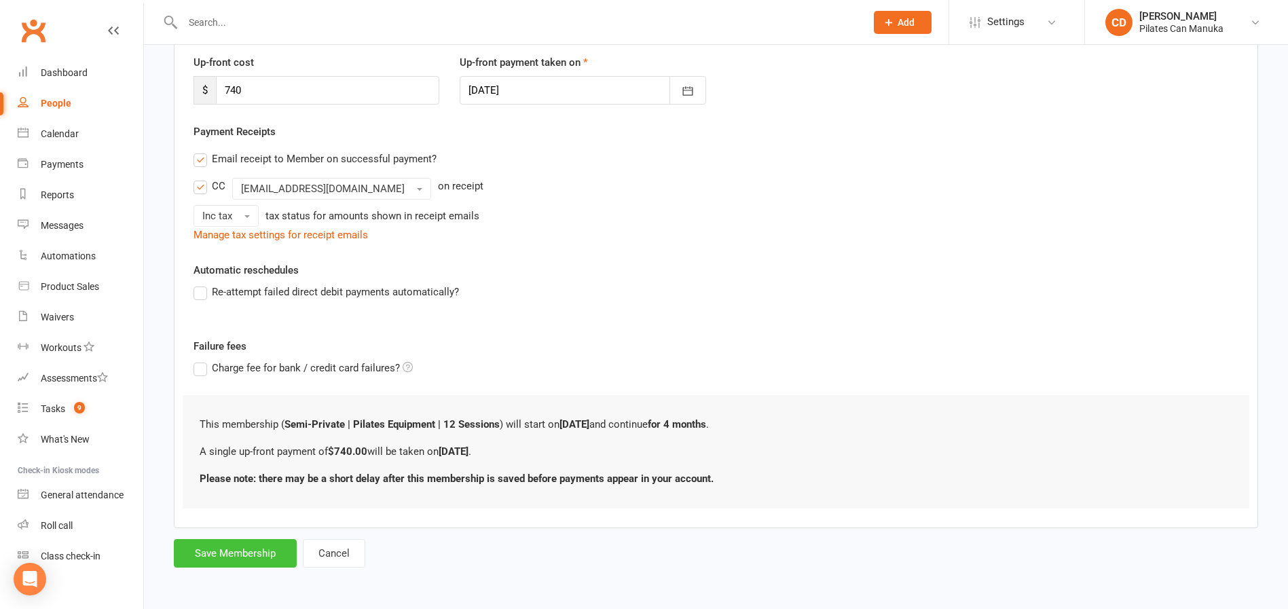
click at [230, 555] on button "Save Membership" at bounding box center [235, 553] width 123 height 29
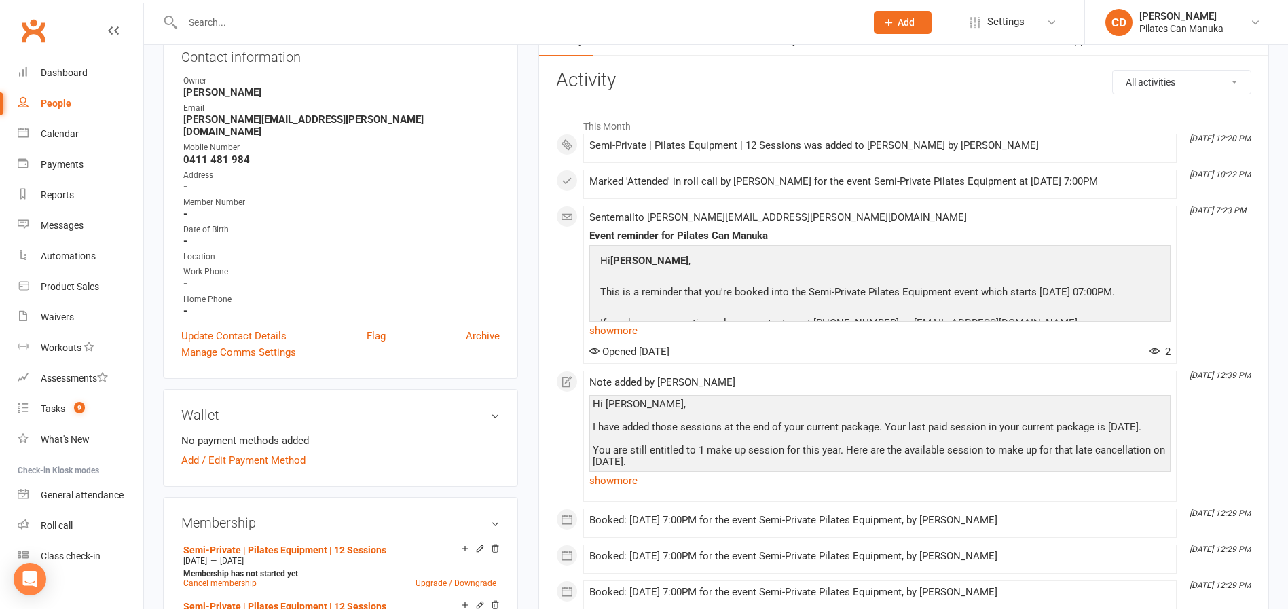
scroll to position [407, 0]
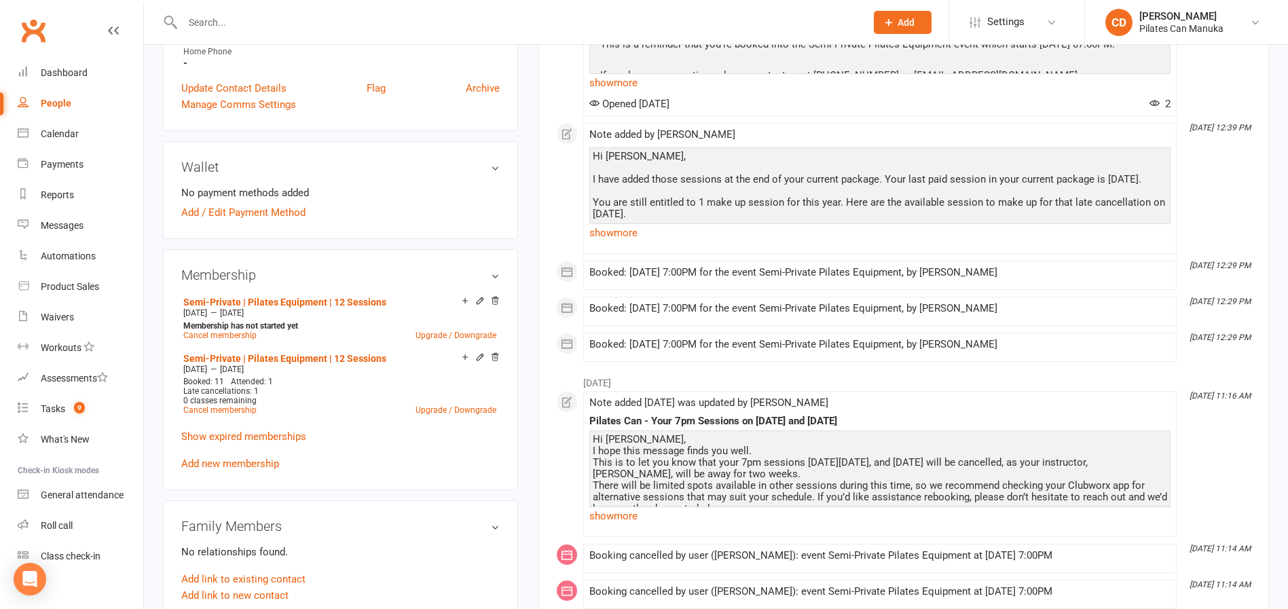
click at [522, 341] on div "upload photo Brian Catto Activated 20 June, 2024 Added 20 June, 2024 Active mem…" at bounding box center [340, 335] width 375 height 1359
click at [335, 297] on link "Semi-Private | Pilates Equipment | 12 Sessions" at bounding box center [284, 302] width 203 height 11
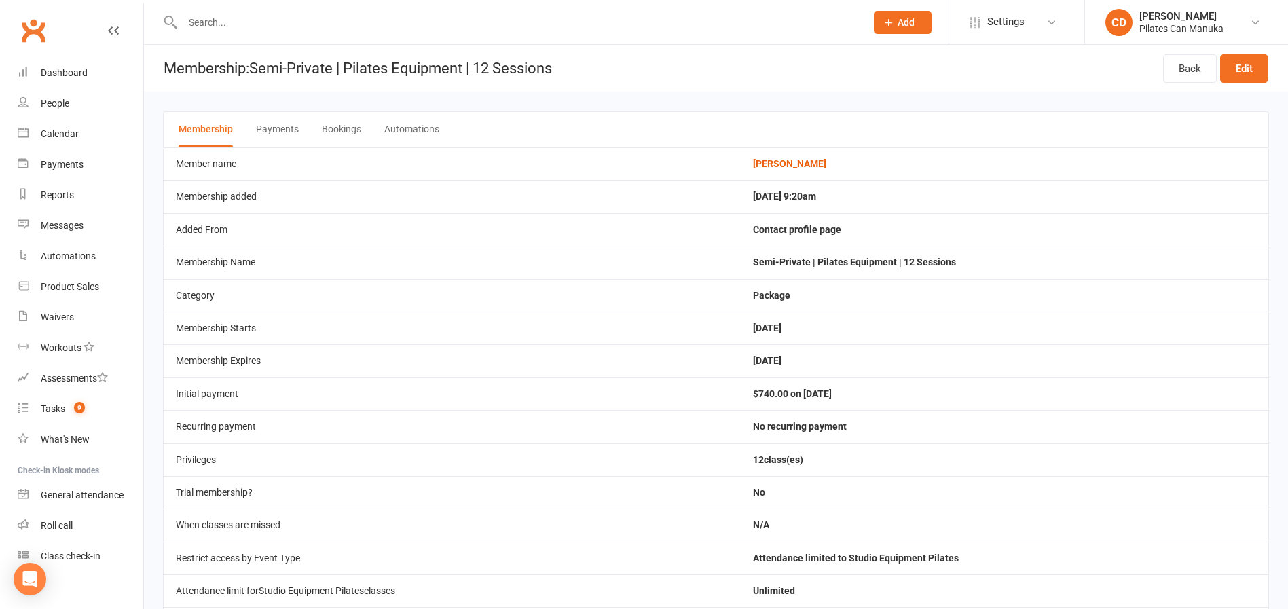
click at [335, 123] on button "Bookings" at bounding box center [341, 129] width 39 height 35
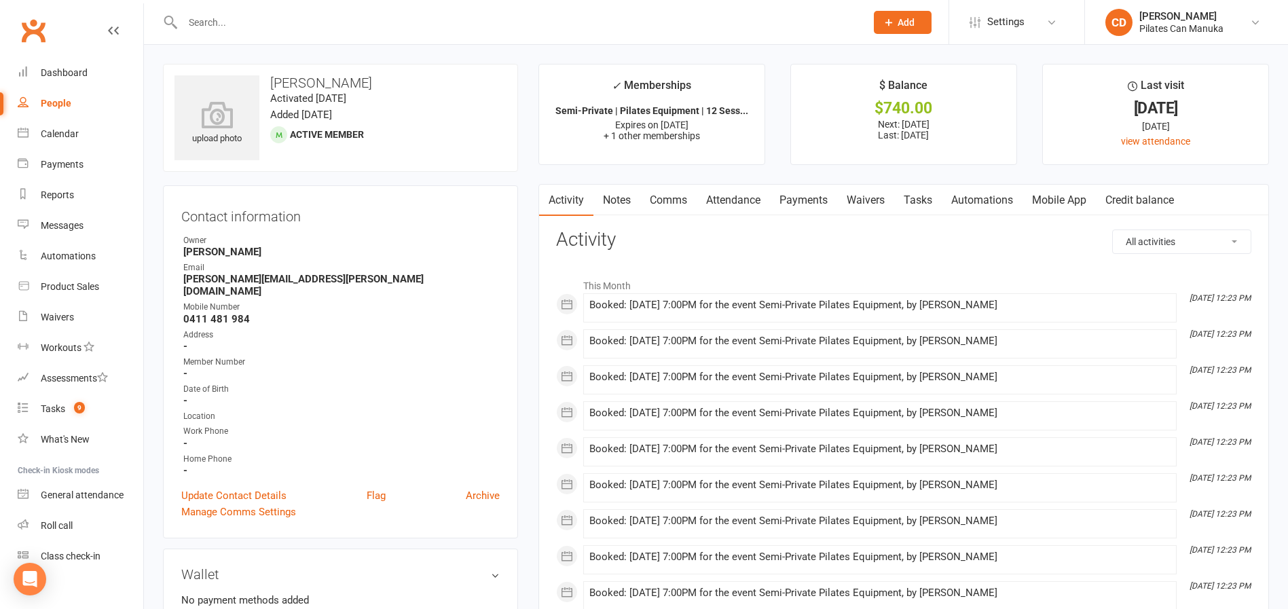
click at [737, 196] on link "Attendance" at bounding box center [733, 200] width 73 height 31
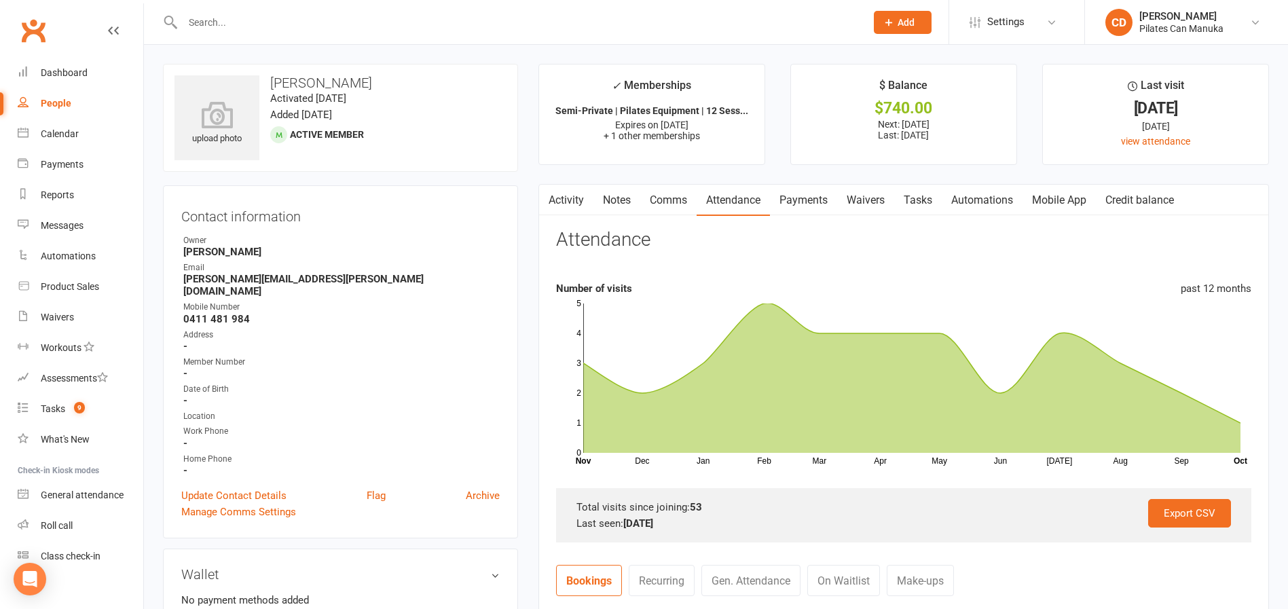
click at [902, 210] on link "Tasks" at bounding box center [918, 200] width 48 height 31
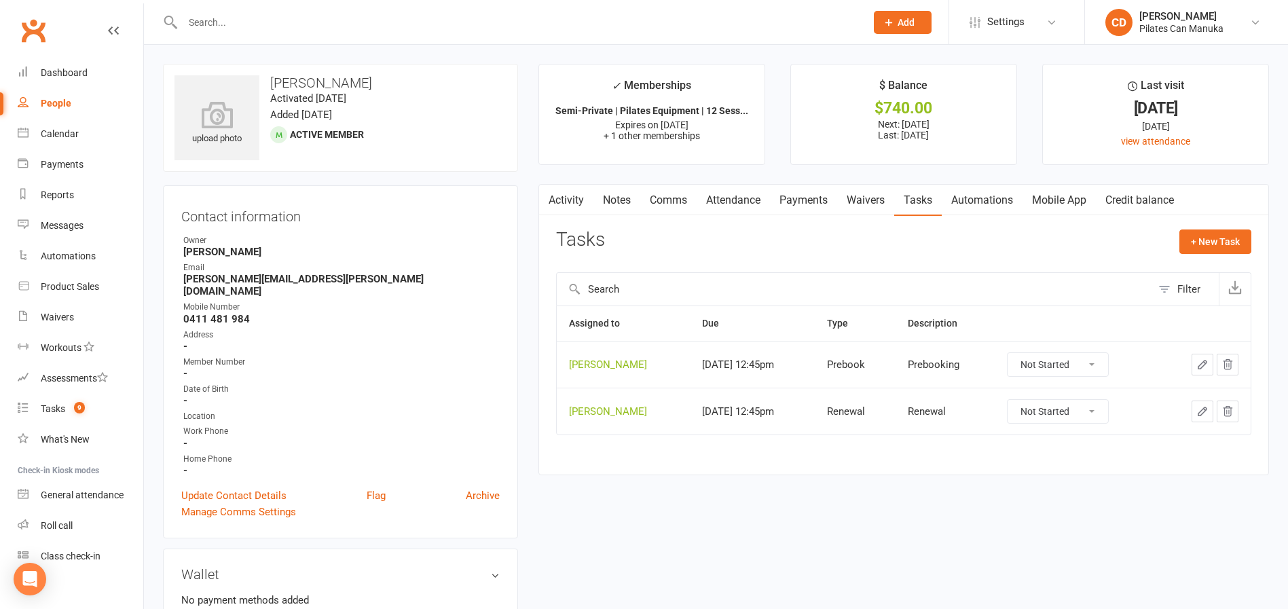
click at [1095, 364] on select "Not Started In Progress Waiting Complete" at bounding box center [1058, 364] width 100 height 23
click at [1018, 353] on select "Not Started In Progress Waiting Complete" at bounding box center [1058, 364] width 100 height 23
select select "unstarted"
click at [1215, 242] on button "+ New Task" at bounding box center [1215, 241] width 72 height 24
select select "49925"
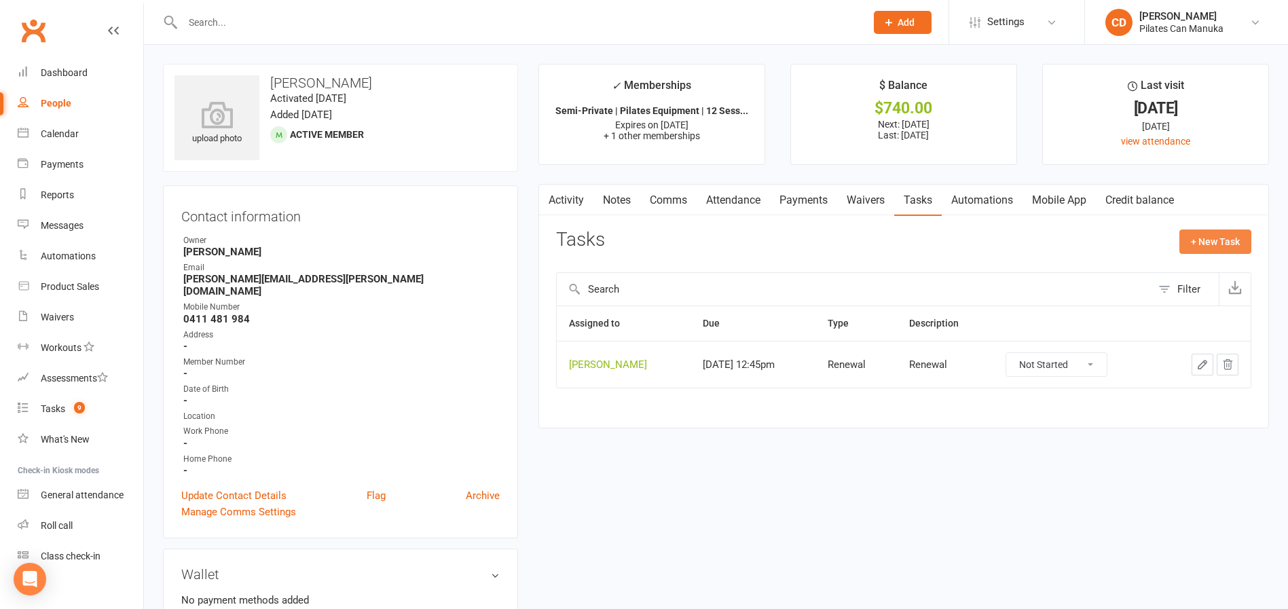
select select "49925"
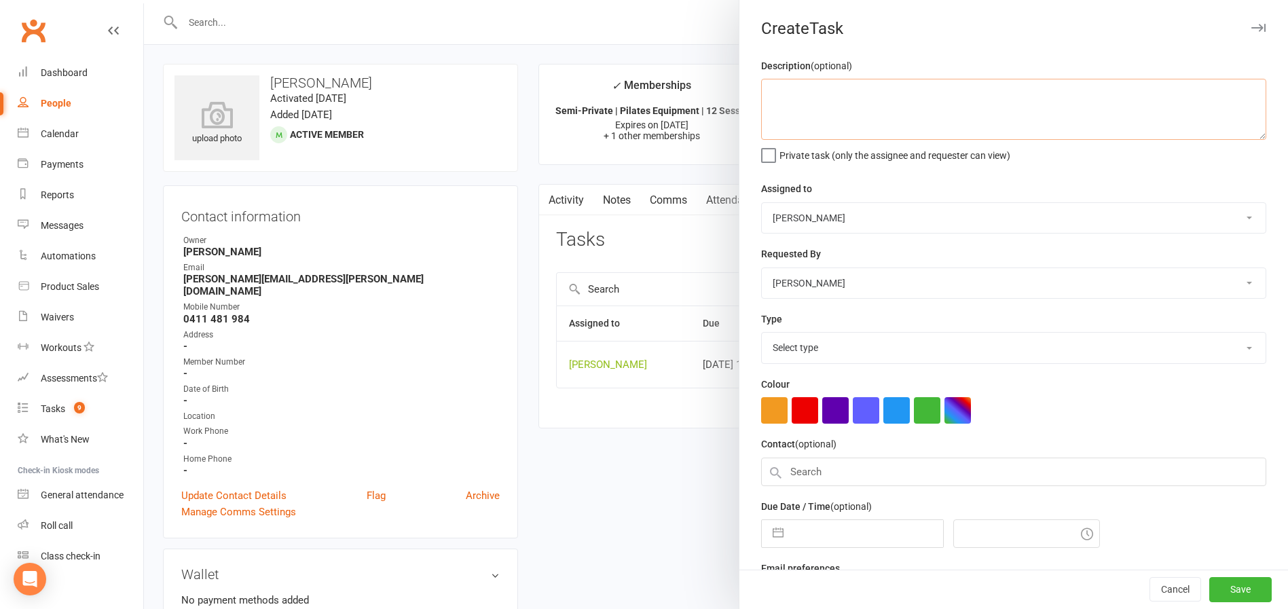
click at [846, 118] on textarea at bounding box center [1013, 109] width 505 height 61
type textarea "renewal"
click at [861, 526] on input "text" at bounding box center [866, 529] width 153 height 27
select select "8"
select select "2025"
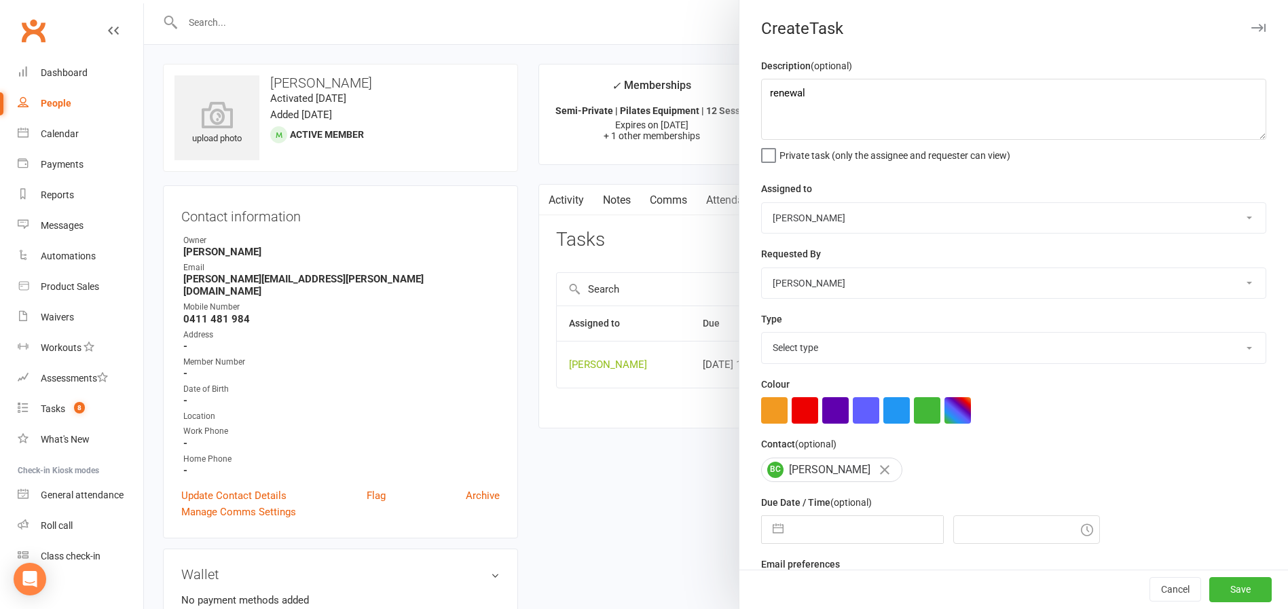
select select "9"
select select "2025"
select select "10"
select select "2025"
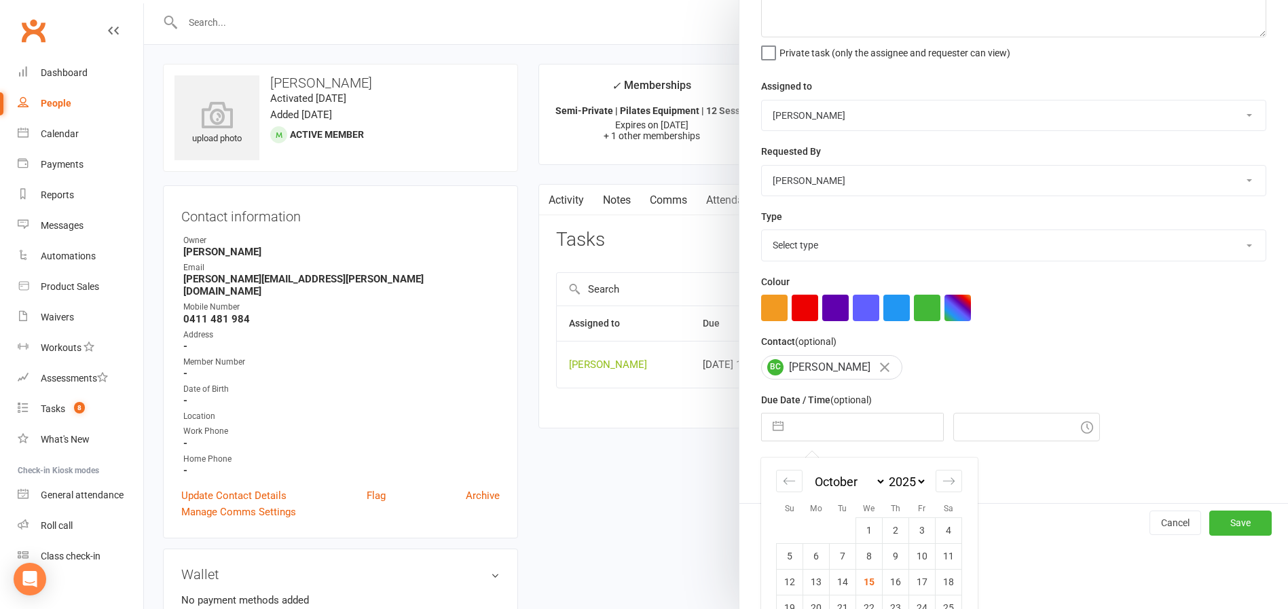
scroll to position [161, 0]
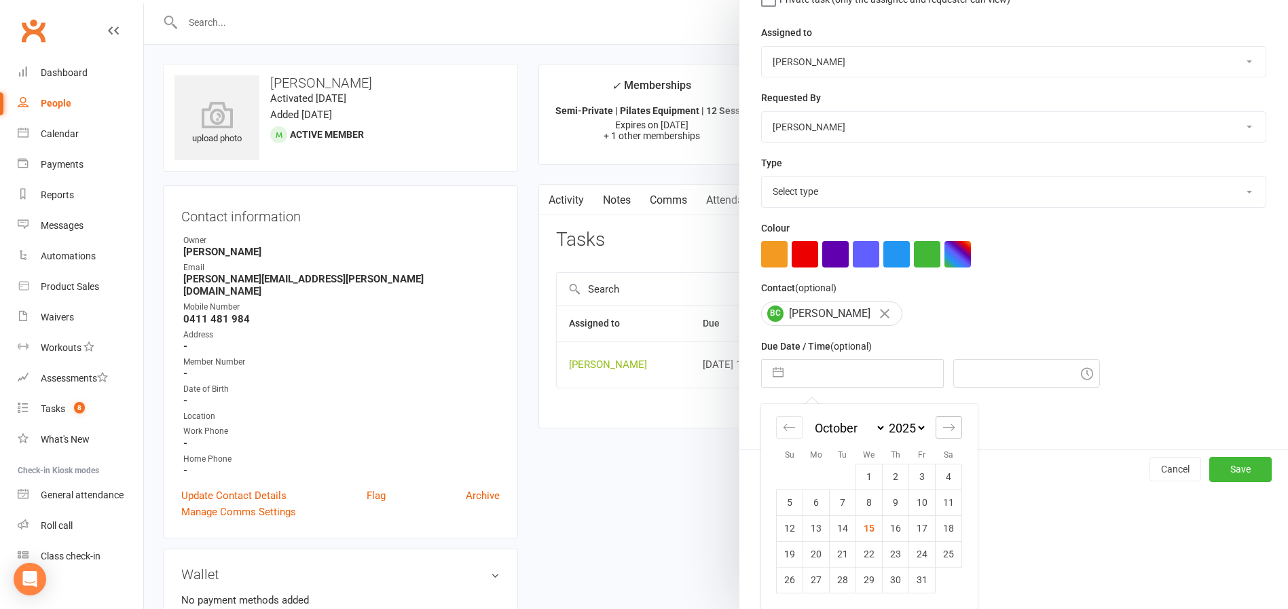
click at [948, 424] on div "Move forward to switch to the next month." at bounding box center [949, 427] width 26 height 22
select select "11"
select select "2025"
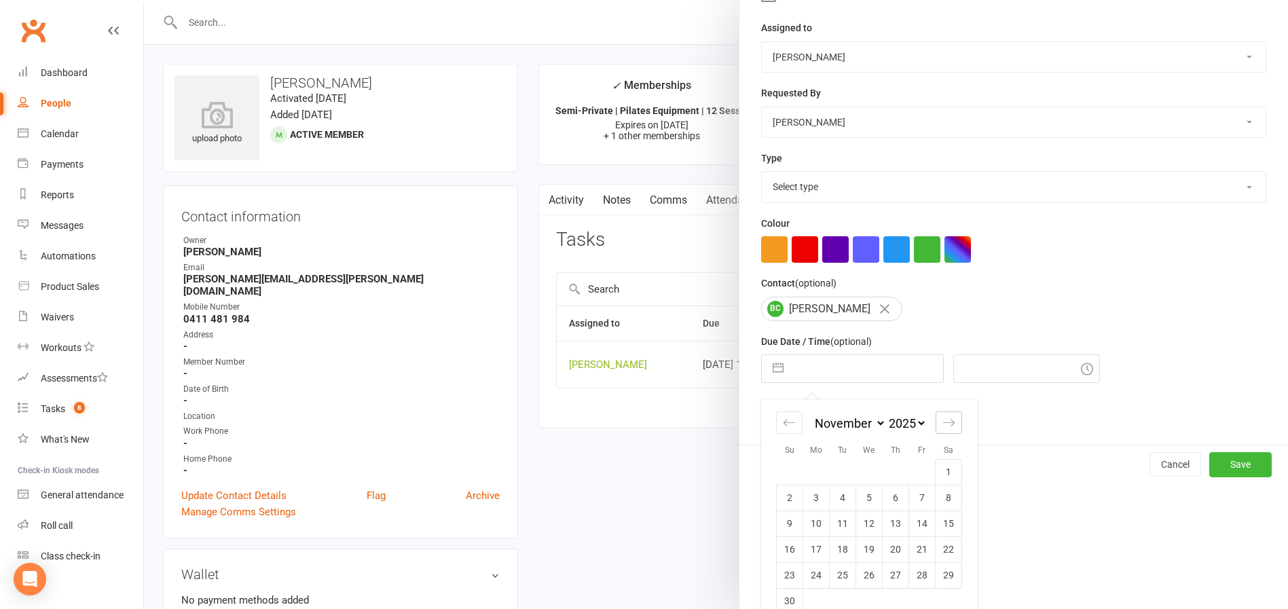
click at [948, 424] on div "Move forward to switch to the next month." at bounding box center [949, 422] width 26 height 22
select select "2026"
select select "1"
select select "2026"
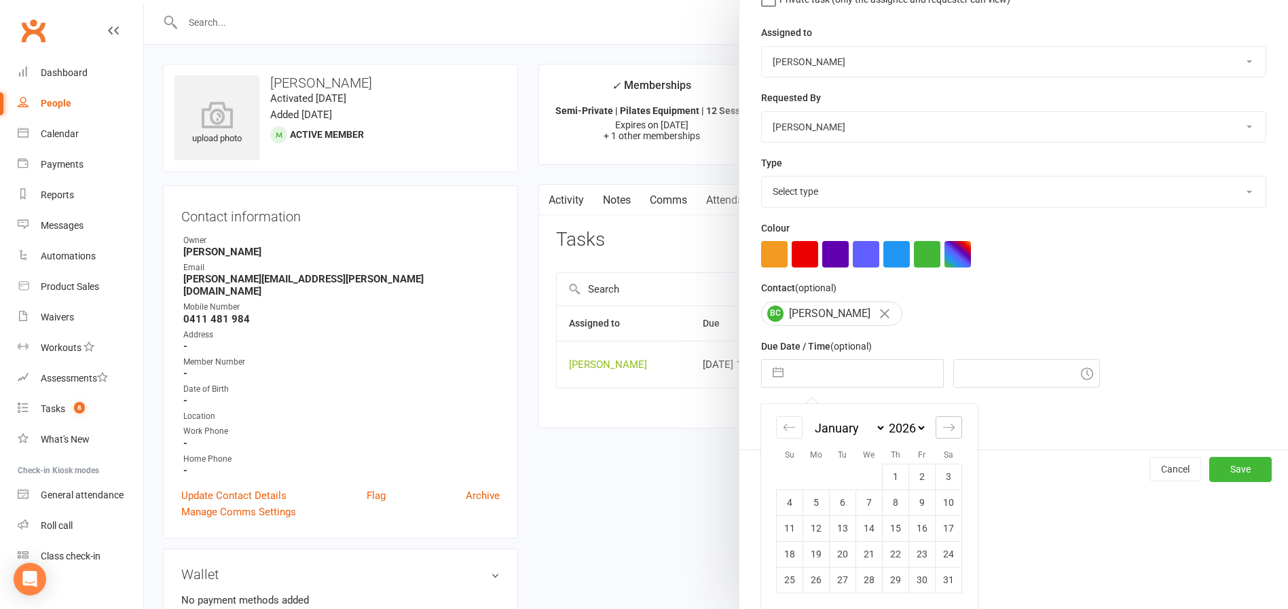
click at [948, 424] on div "Move forward to switch to the next month." at bounding box center [949, 427] width 26 height 22
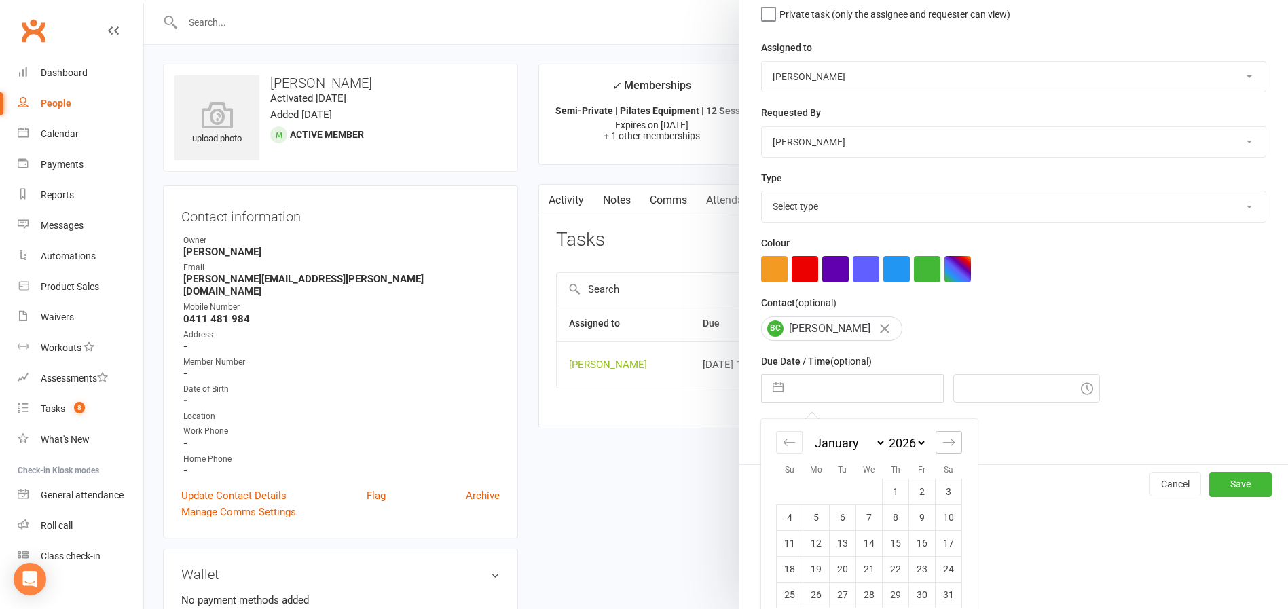
click at [948, 424] on div "Description (optional) renewal Private task (only the assignee and requester ca…" at bounding box center [1013, 190] width 549 height 548
select select "2"
select select "2026"
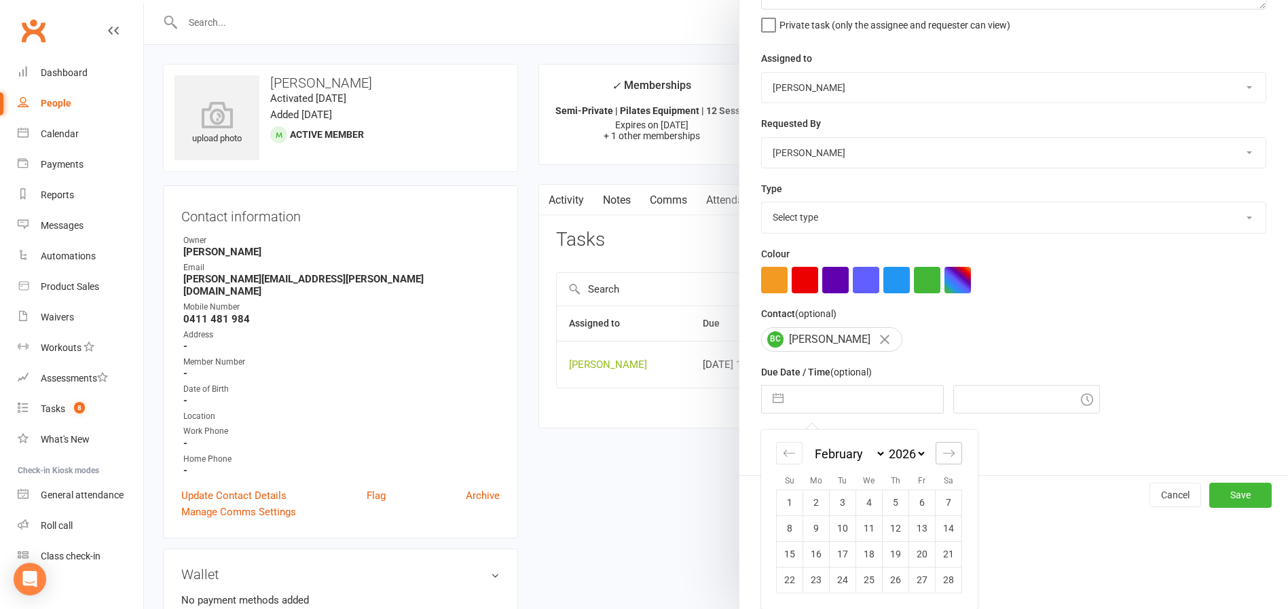
scroll to position [135, 0]
click at [948, 452] on div "Move forward to switch to the next month." at bounding box center [949, 453] width 26 height 22
select select "3"
select select "2026"
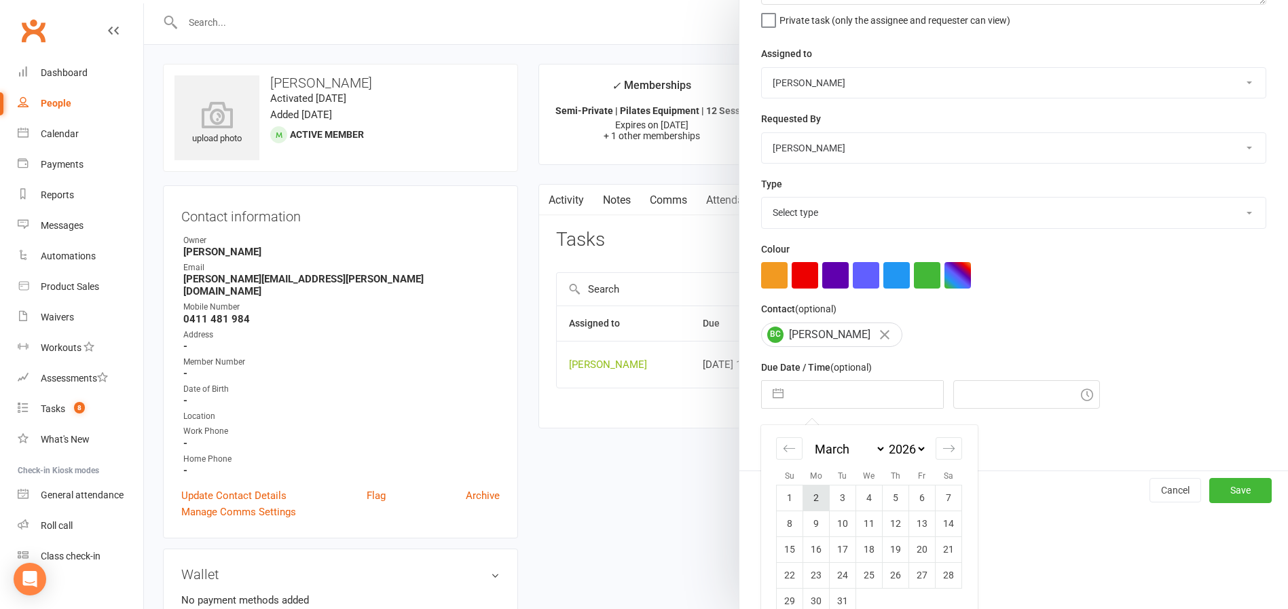
click at [817, 499] on td "2" at bounding box center [816, 498] width 26 height 26
type input "02 Mar 2026"
type input "9:30am"
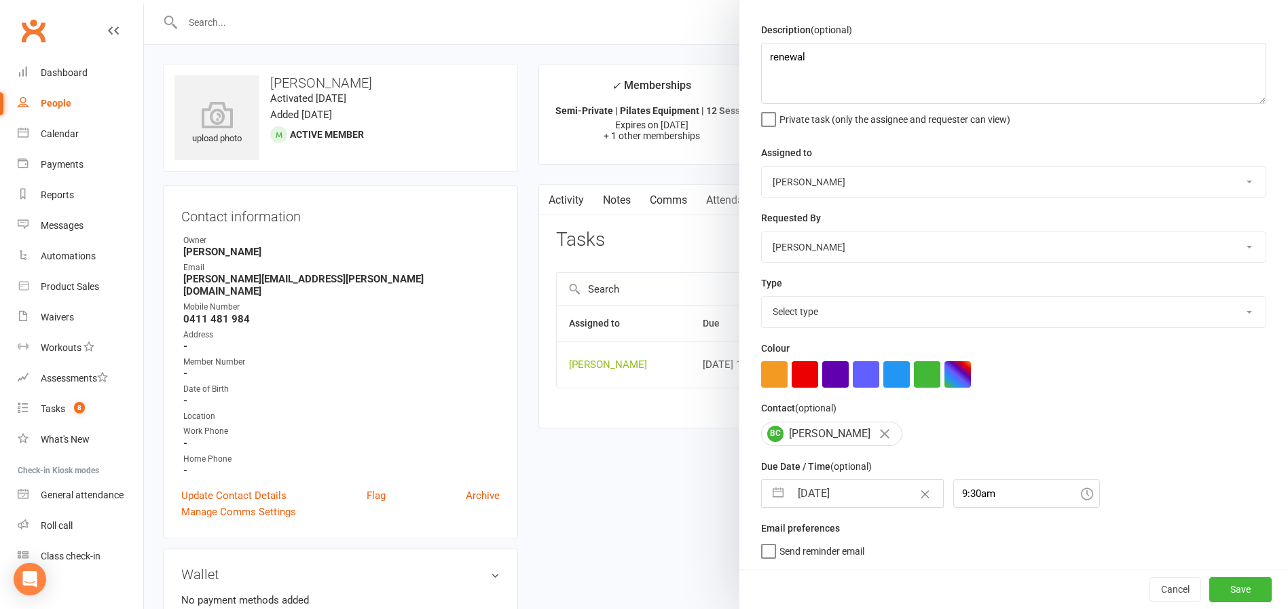
scroll to position [41, 0]
click at [1215, 591] on button "Save" at bounding box center [1240, 589] width 62 height 24
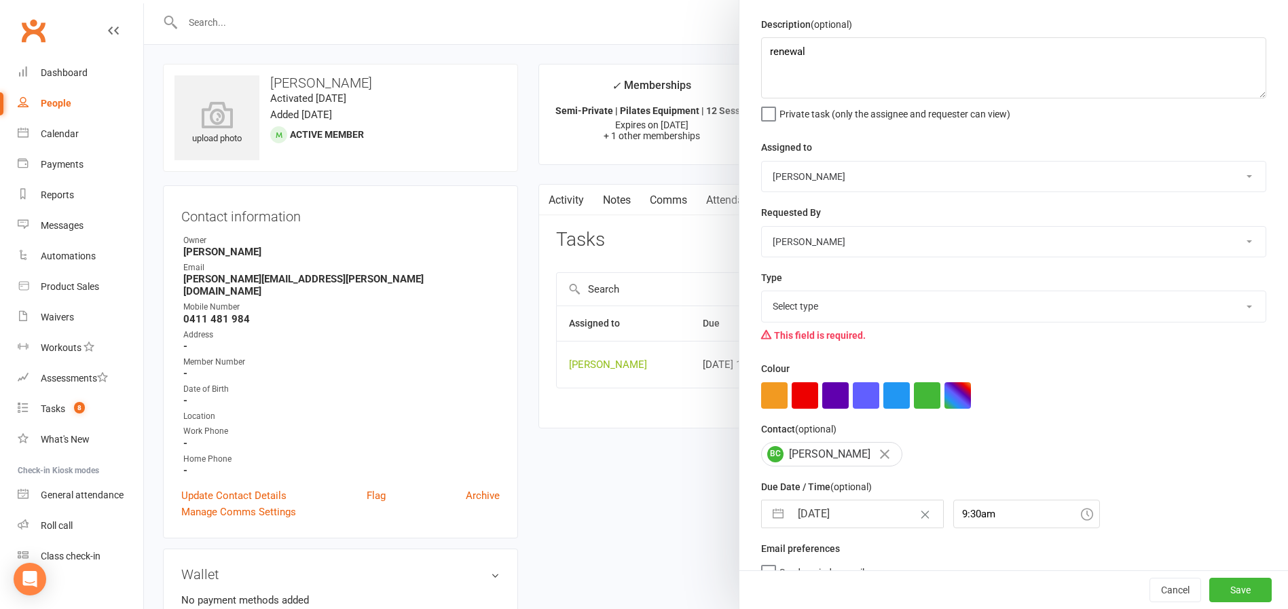
click at [824, 314] on select "Select type Available sessions for continuing semis Bulk session change Catch-u…" at bounding box center [1014, 306] width 504 height 30
select select "29081"
click at [762, 294] on select "Select type Available sessions for continuing semis Bulk session change Catch-u…" at bounding box center [1014, 306] width 504 height 30
click at [1212, 595] on button "Save" at bounding box center [1240, 590] width 62 height 24
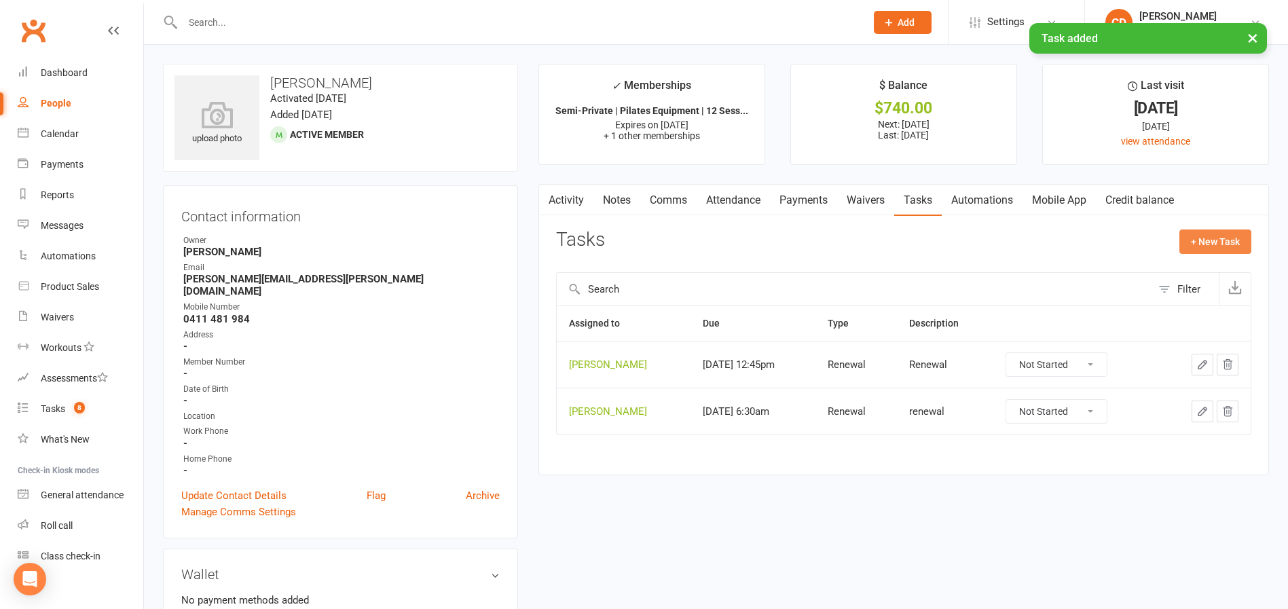
click at [1213, 239] on button "+ New Task" at bounding box center [1215, 241] width 72 height 24
select select "49925"
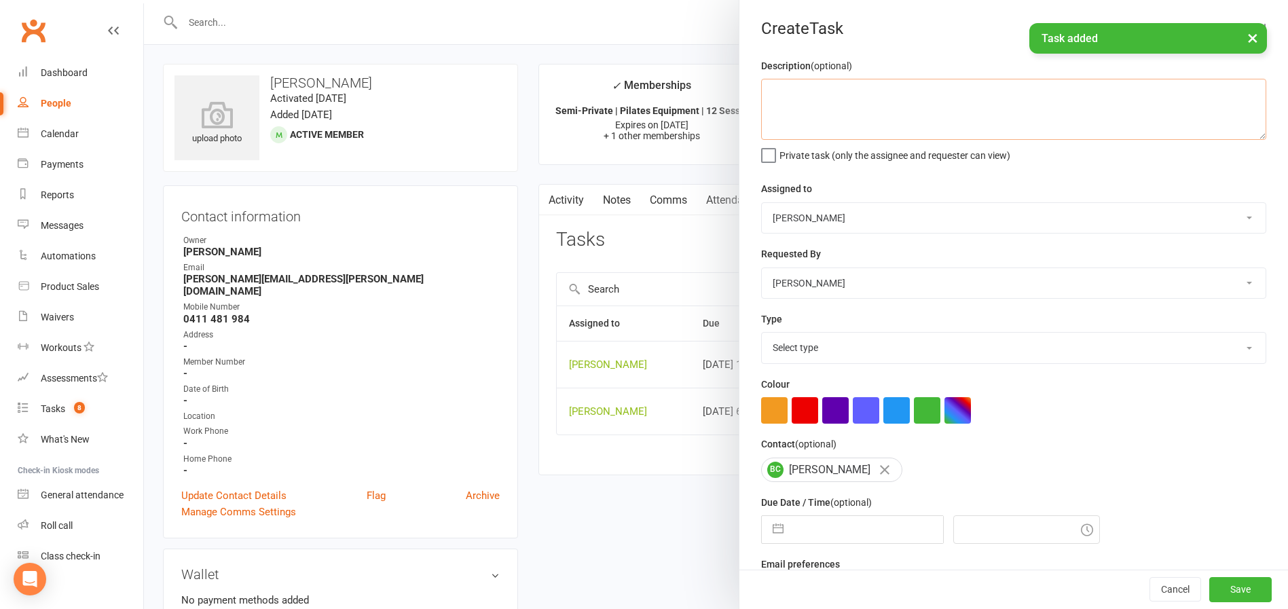
click at [788, 107] on textarea at bounding box center [1013, 109] width 505 height 61
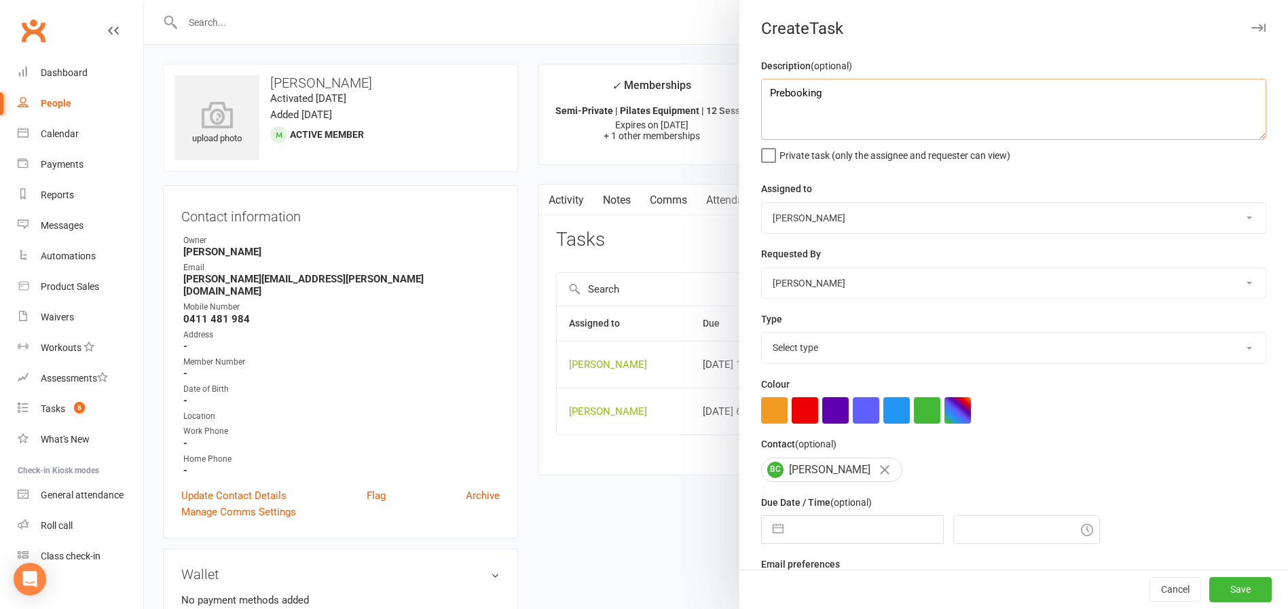
type textarea "Prebooking"
click at [874, 346] on select "Select type Available sessions for continuing semis Bulk session change Catch-u…" at bounding box center [1014, 348] width 504 height 30
select select "30853"
click at [762, 335] on select "Select type Available sessions for continuing semis Bulk session change Catch-u…" at bounding box center [1014, 348] width 504 height 30
click at [882, 543] on input "text" at bounding box center [866, 529] width 153 height 27
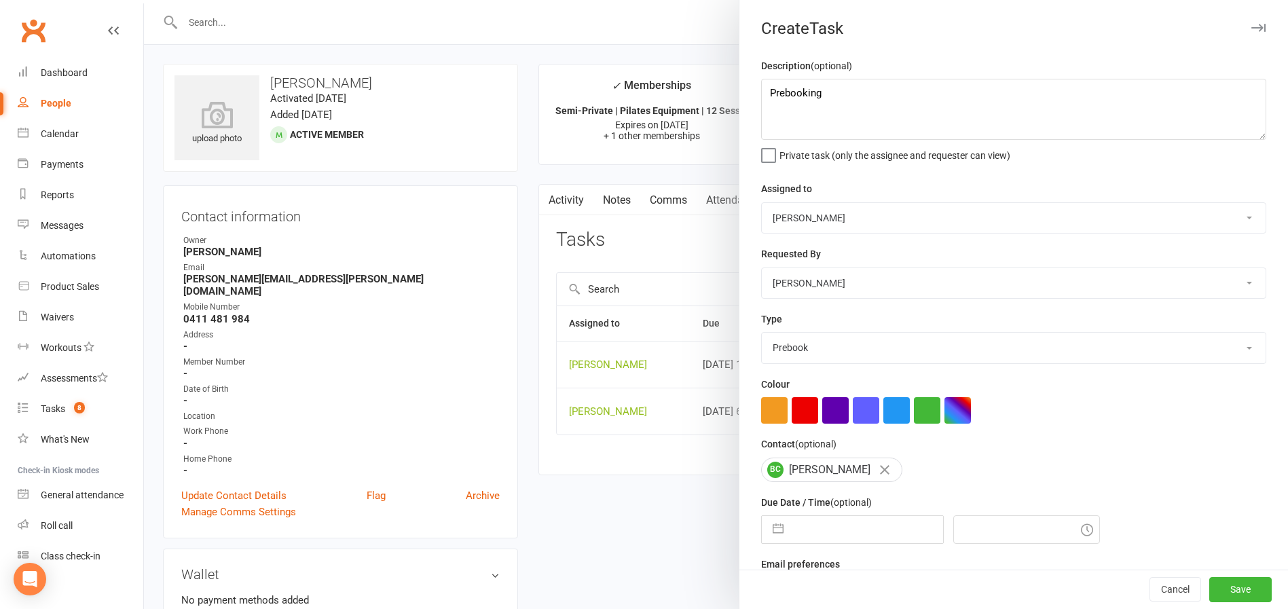
select select "8"
select select "2025"
select select "9"
select select "2025"
select select "10"
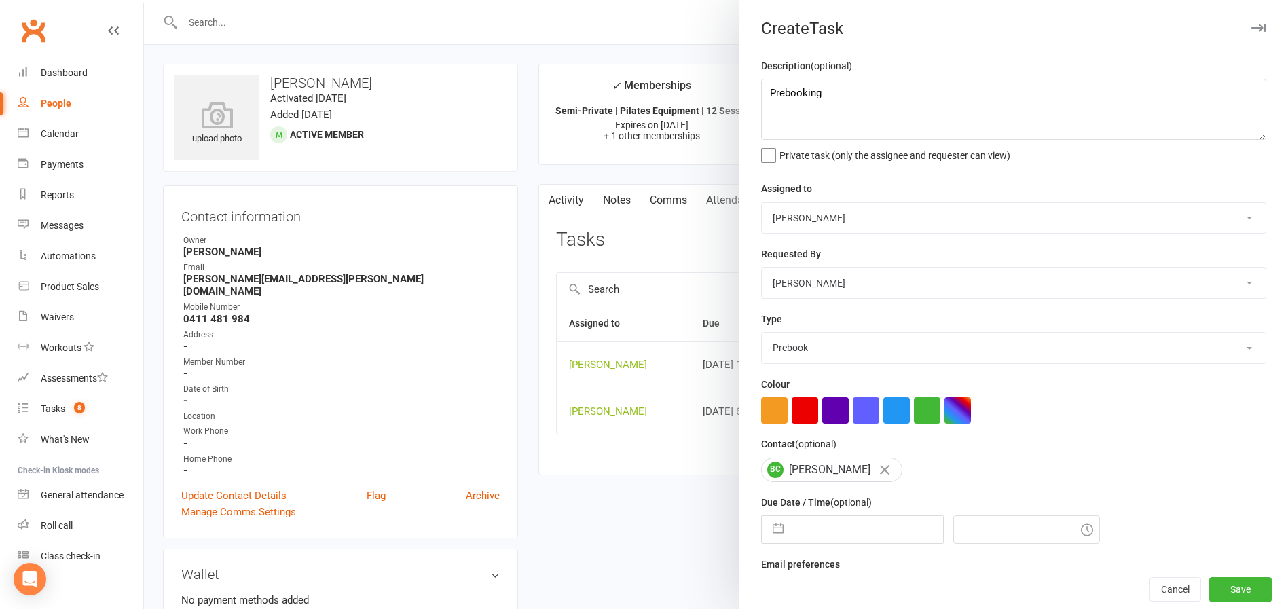
select select "2025"
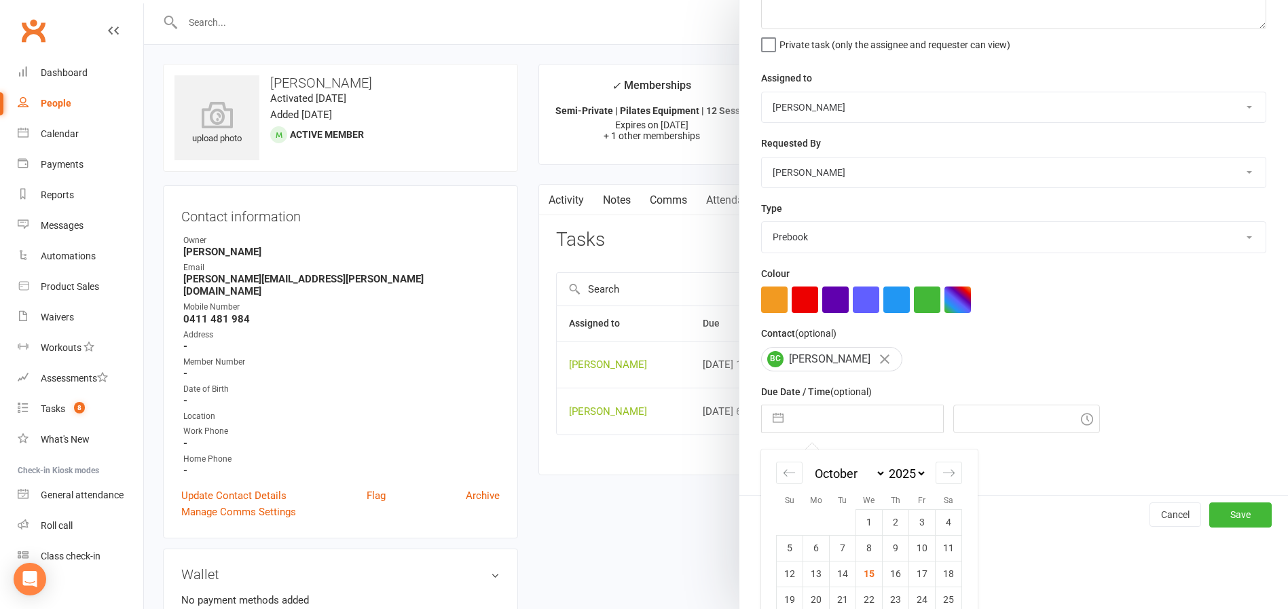
scroll to position [161, 0]
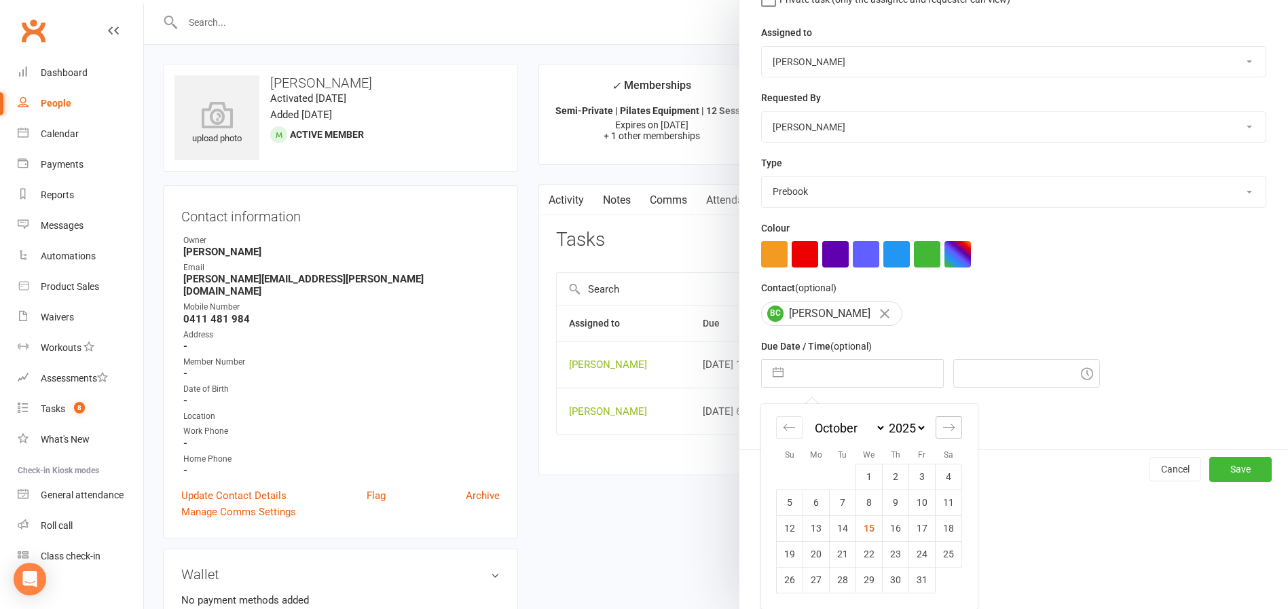
click at [942, 431] on icon "Move forward to switch to the next month." at bounding box center [948, 427] width 13 height 13
select select "11"
select select "2025"
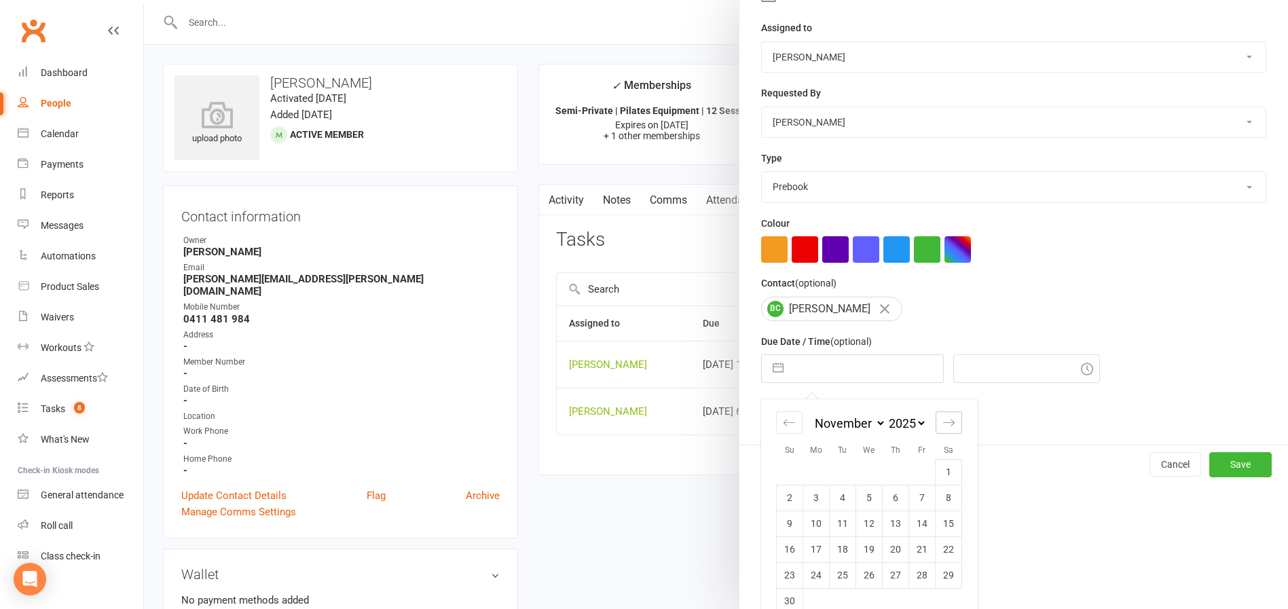
click at [942, 429] on icon "Move forward to switch to the next month." at bounding box center [948, 422] width 13 height 13
select select "2026"
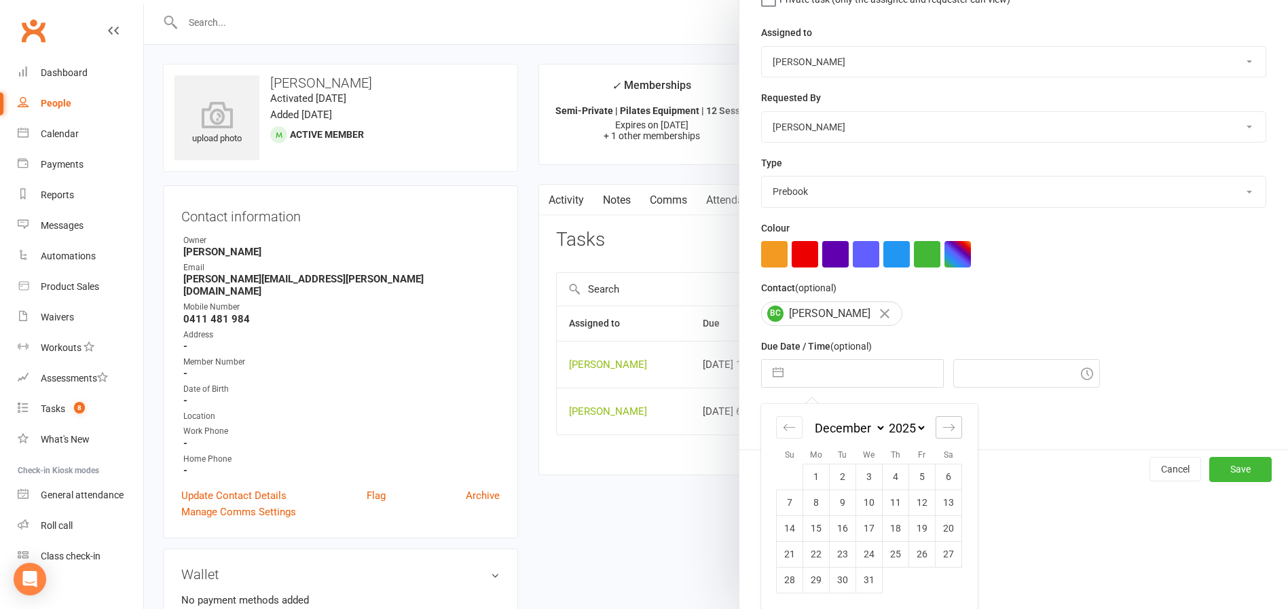
click at [942, 431] on icon "Move forward to switch to the next month." at bounding box center [948, 427] width 13 height 13
select select "1"
select select "2026"
click at [942, 431] on icon "Move forward to switch to the next month." at bounding box center [948, 427] width 13 height 13
select select "2"
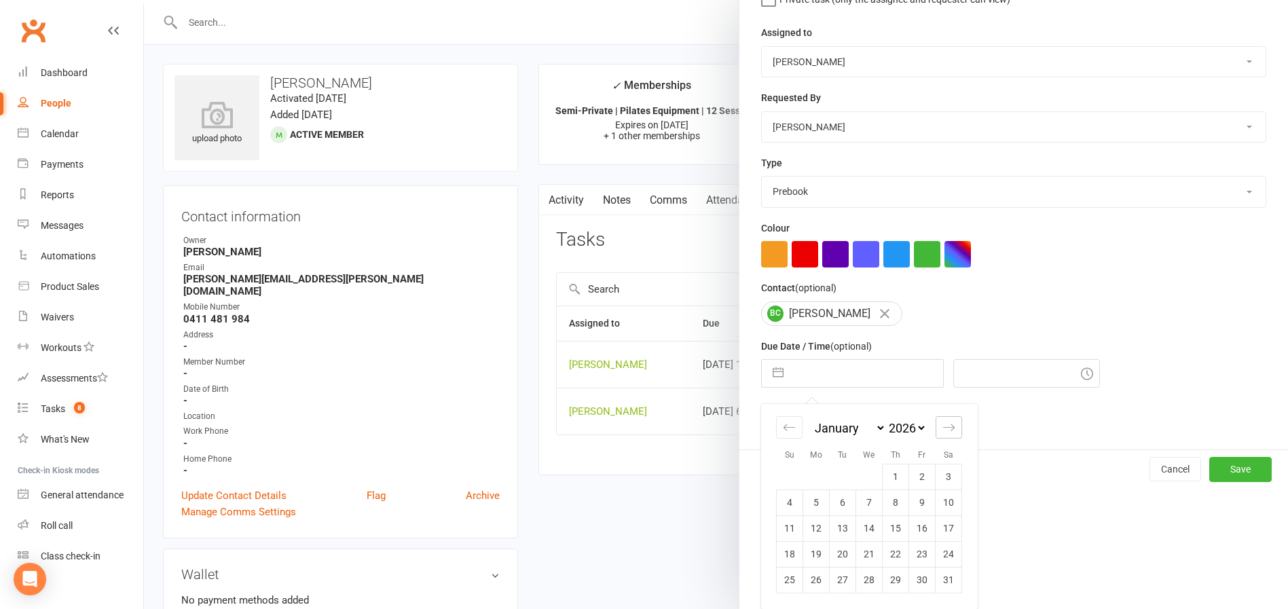
select select "2026"
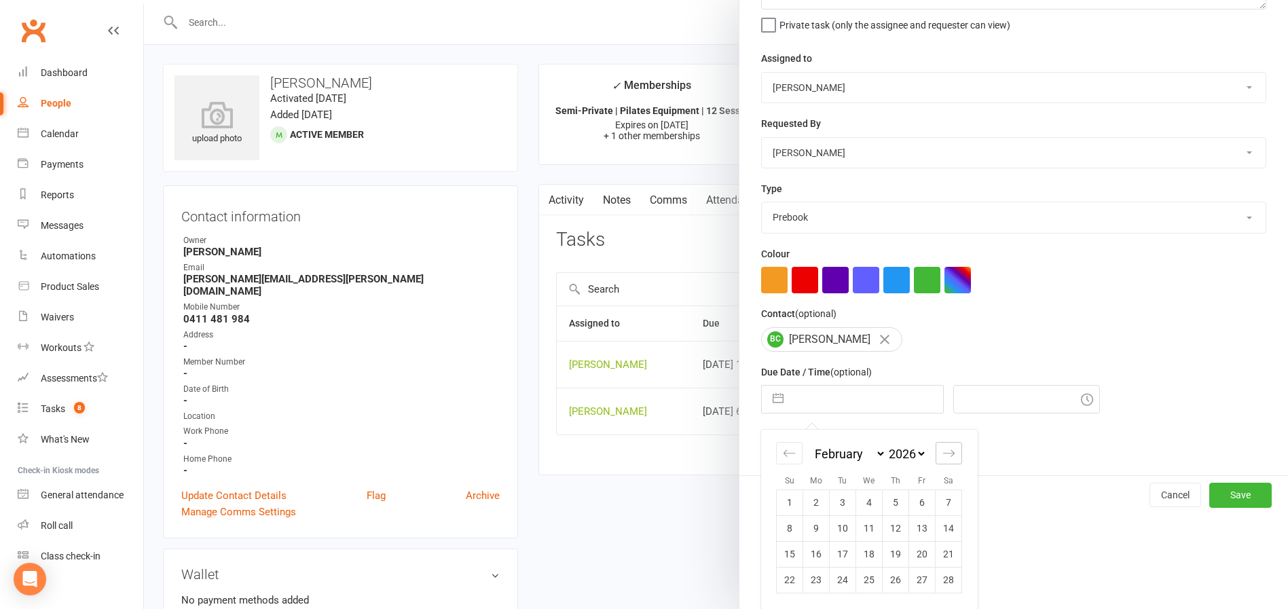
scroll to position [135, 0]
click at [840, 523] on td "10" at bounding box center [843, 528] width 26 height 26
type input "10 Feb 2026"
type input "9:30am"
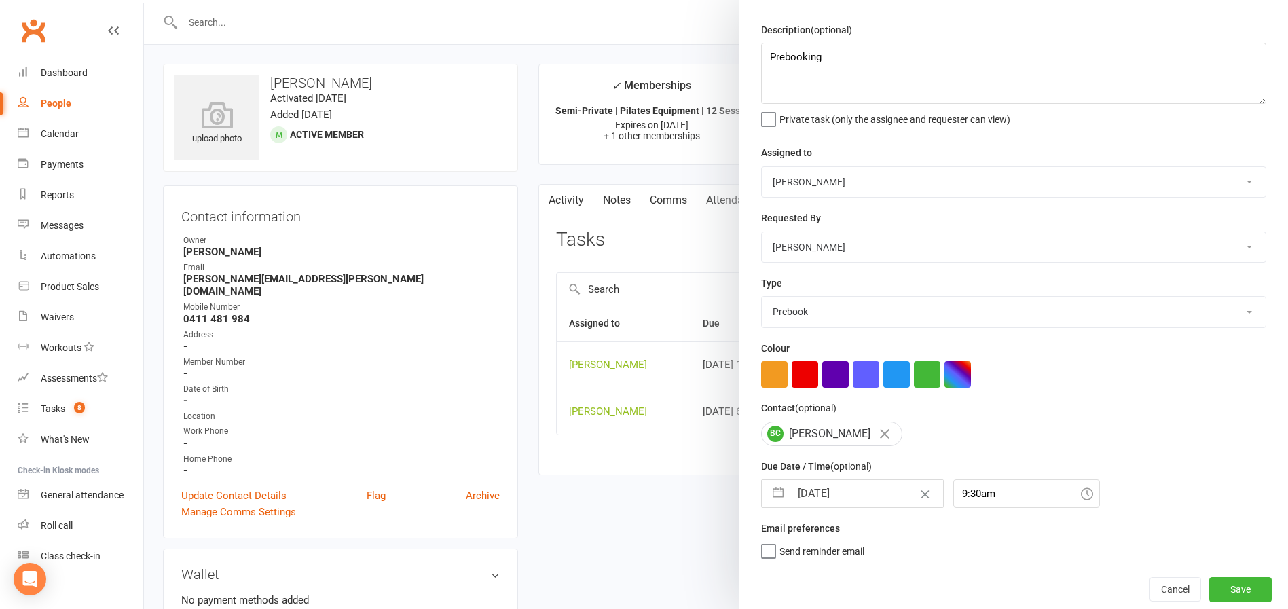
scroll to position [41, 0]
click at [1209, 589] on button "Save" at bounding box center [1240, 589] width 62 height 24
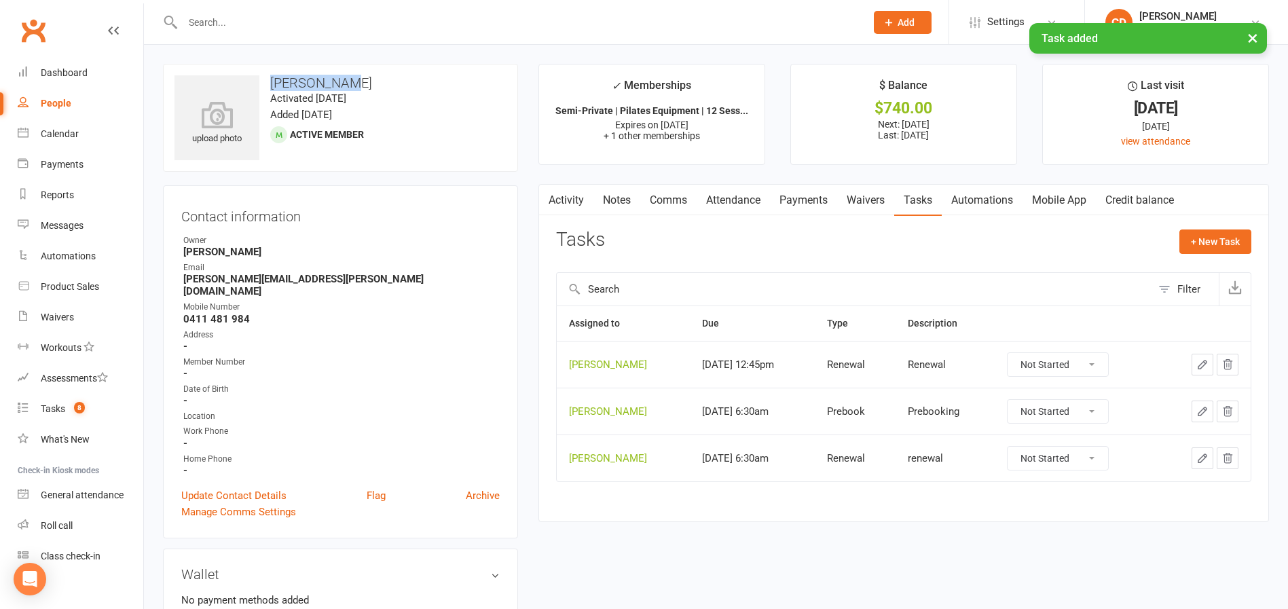
drag, startPoint x: 344, startPoint y: 83, endPoint x: 270, endPoint y: 84, distance: 74.0
click at [270, 84] on h3 "Brian Catto" at bounding box center [340, 82] width 332 height 15
copy h3 "Brian Catto"
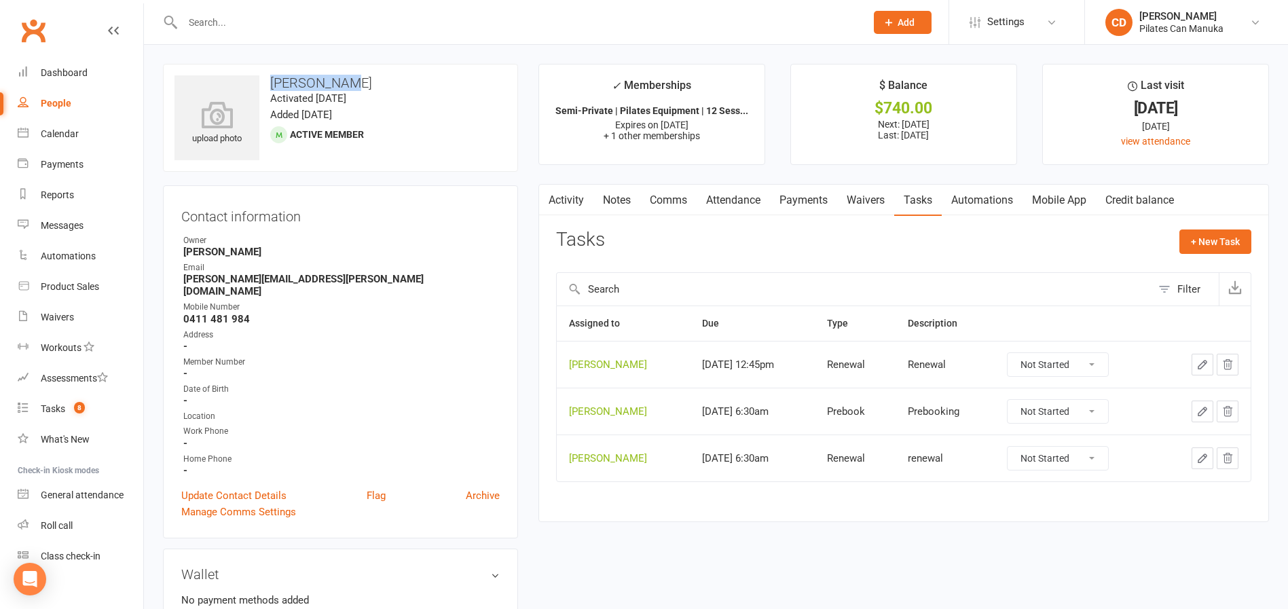
click at [271, 29] on input "text" at bounding box center [518, 22] width 678 height 19
click at [73, 406] on count-badge "8" at bounding box center [76, 408] width 18 height 11
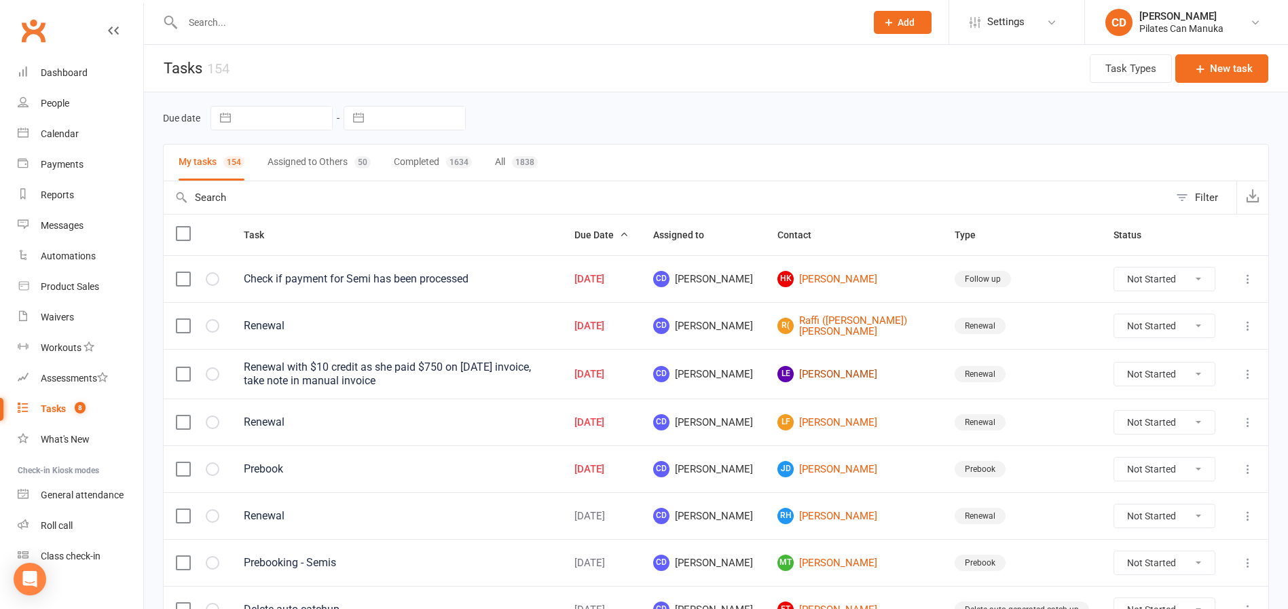
click at [893, 369] on link "LE Leanne Emerson" at bounding box center [853, 374] width 153 height 16
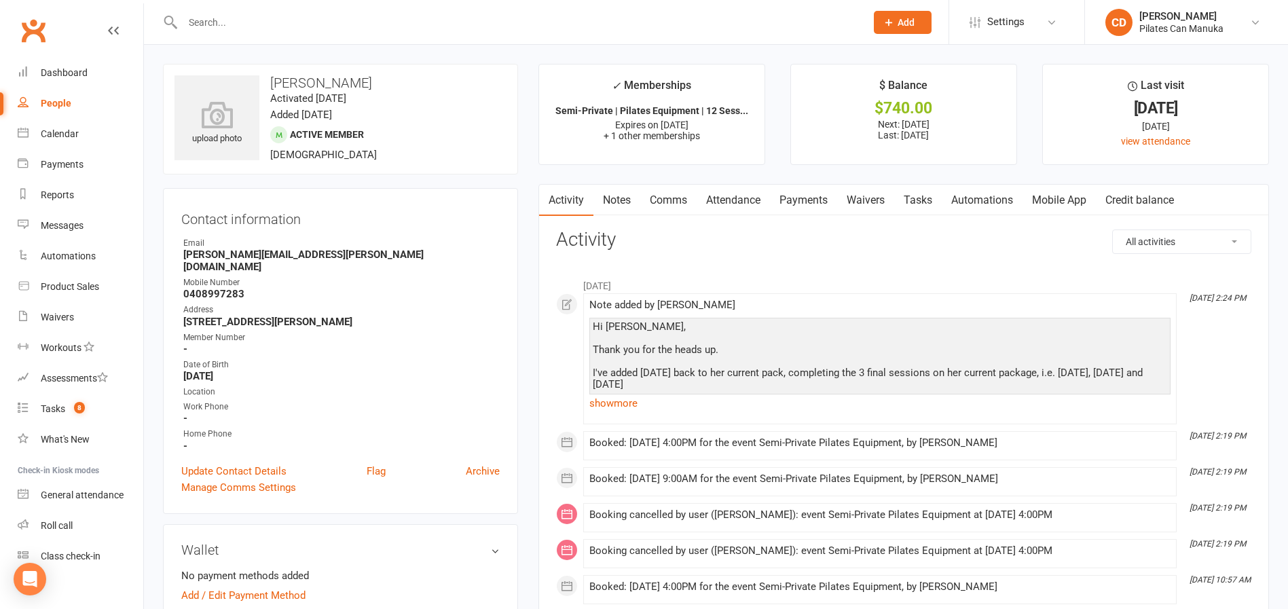
click at [821, 198] on link "Payments" at bounding box center [803, 200] width 67 height 31
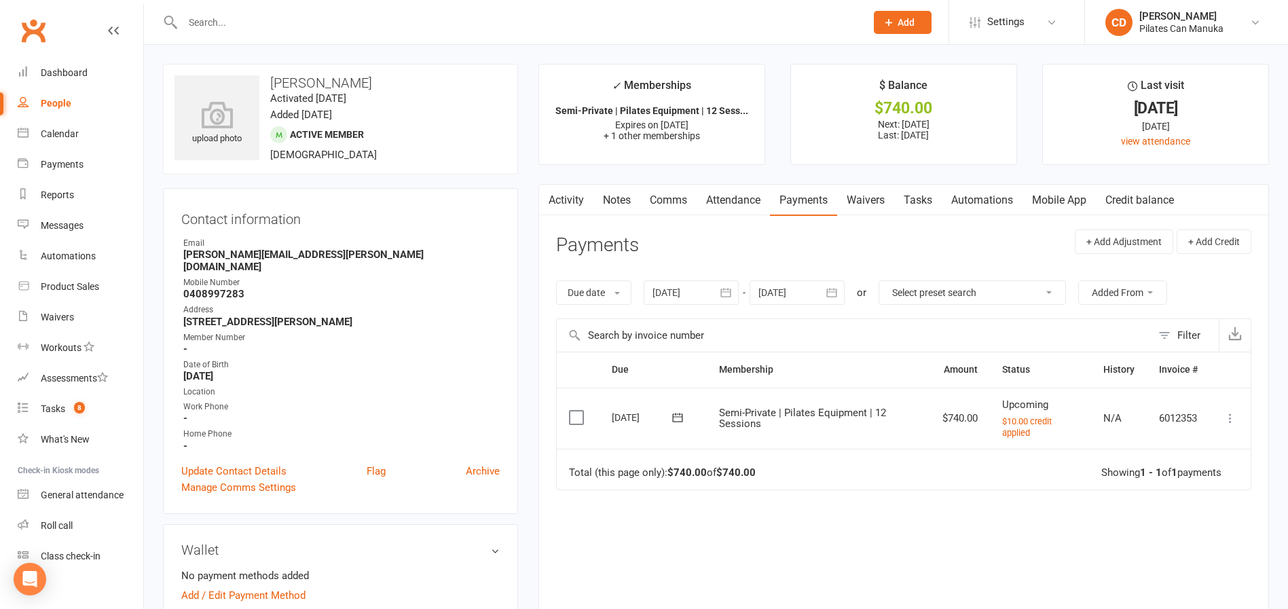
click at [668, 301] on div at bounding box center [691, 292] width 95 height 24
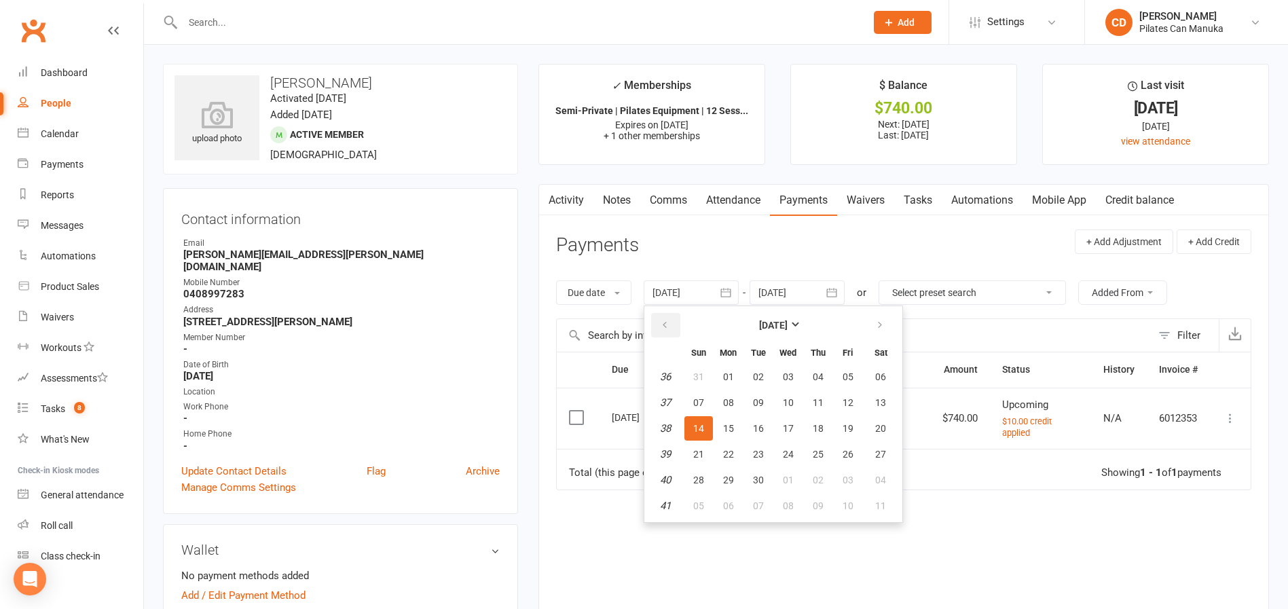
click at [666, 325] on icon "button" at bounding box center [665, 325] width 10 height 11
click at [762, 378] on span "01" at bounding box center [758, 376] width 11 height 11
type input "01 Jul 2025"
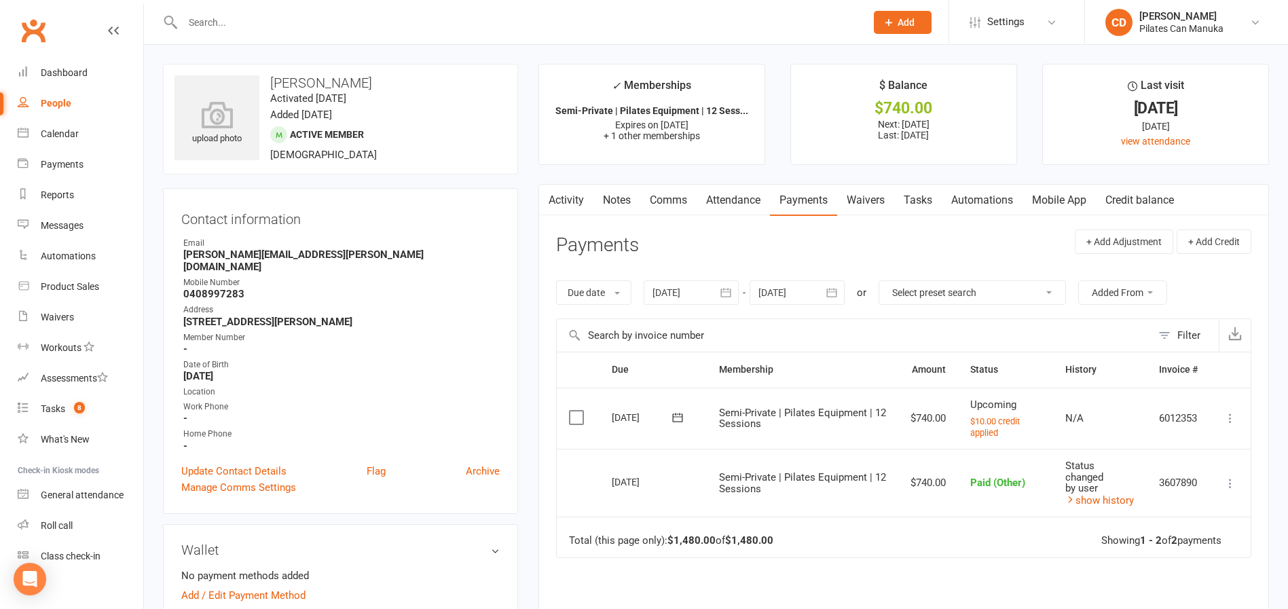
click at [1030, 294] on select "Select preset search All failures All skipped payments All pending payments Suc…" at bounding box center [972, 292] width 186 height 23
click at [999, 236] on header "Payments + Add Adjustment + Add Credit" at bounding box center [903, 247] width 695 height 37
click at [1003, 256] on header "Payments + Add Adjustment + Add Credit" at bounding box center [903, 247] width 695 height 37
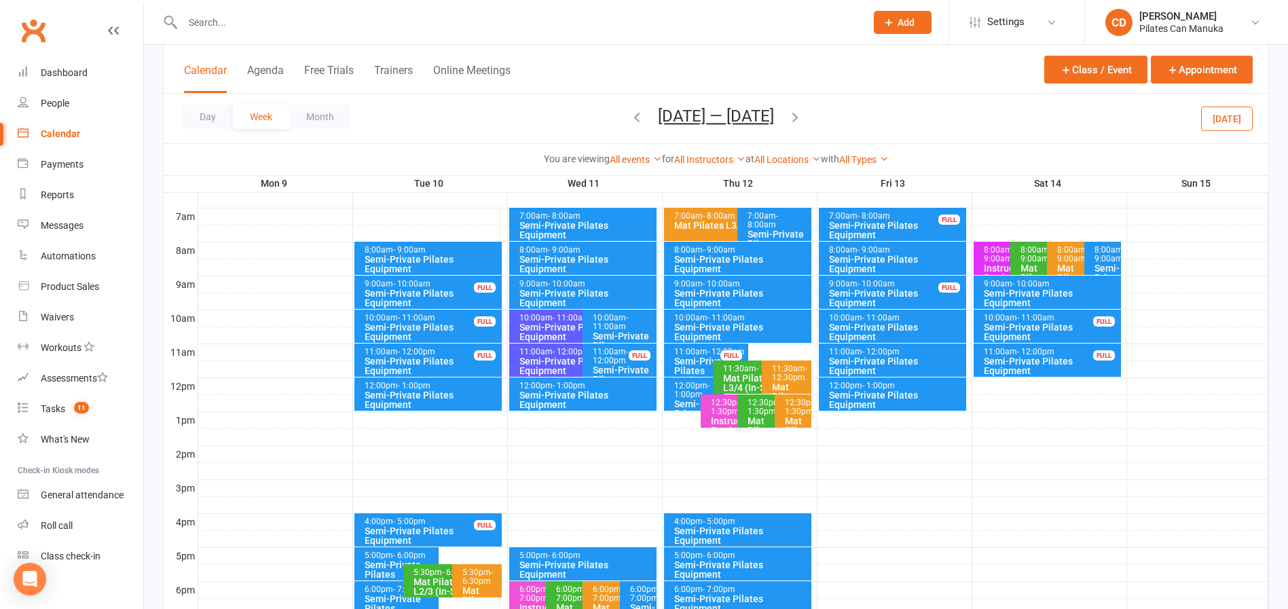
click at [677, 115] on button "Mar 9 — 15 2026" at bounding box center [716, 116] width 116 height 19
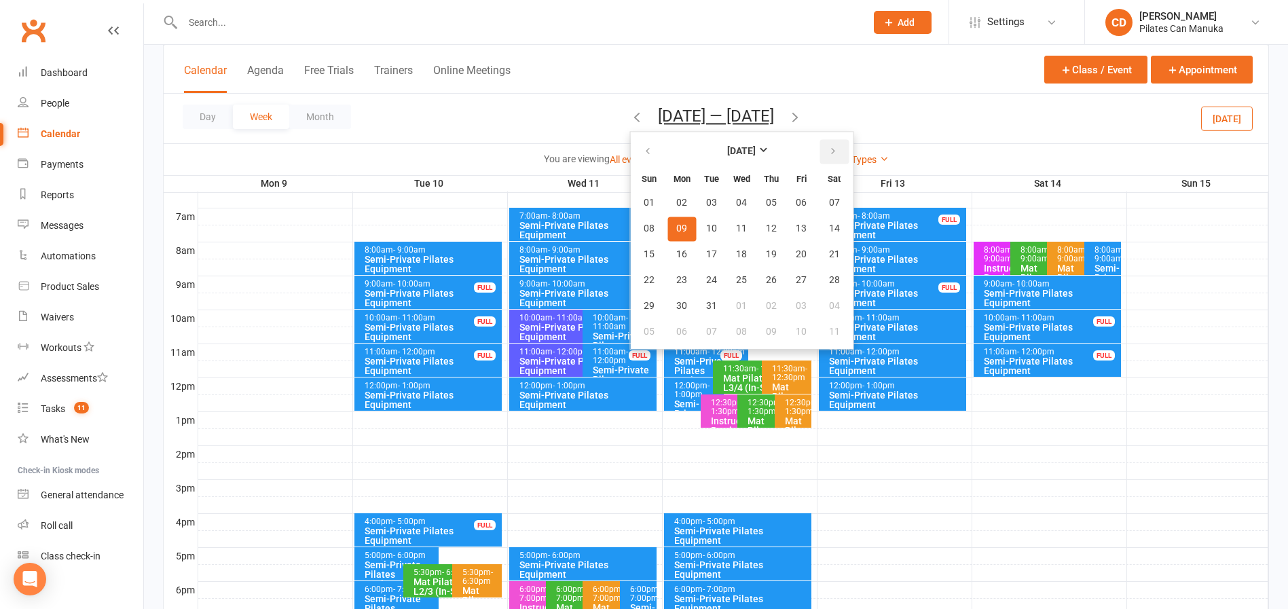
click at [828, 154] on icon "button" at bounding box center [833, 151] width 10 height 11
click at [650, 150] on button "button" at bounding box center [648, 151] width 29 height 24
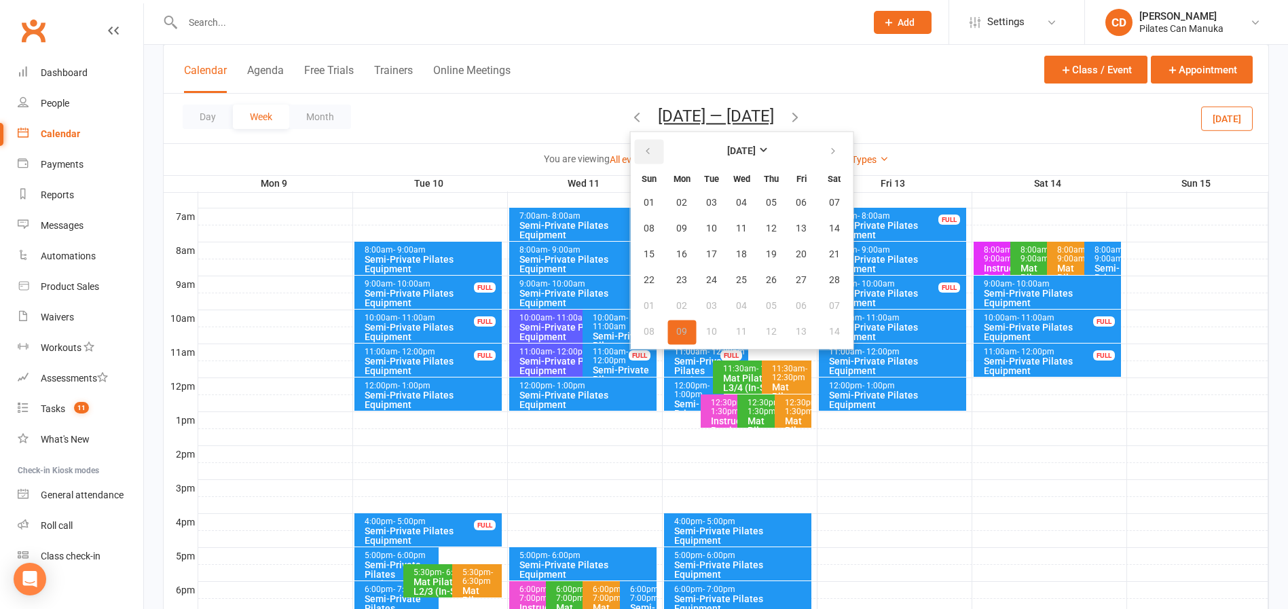
click at [650, 150] on button "button" at bounding box center [648, 151] width 29 height 24
click at [643, 153] on icon "button" at bounding box center [648, 151] width 10 height 11
click at [709, 305] on span "25" at bounding box center [711, 306] width 11 height 11
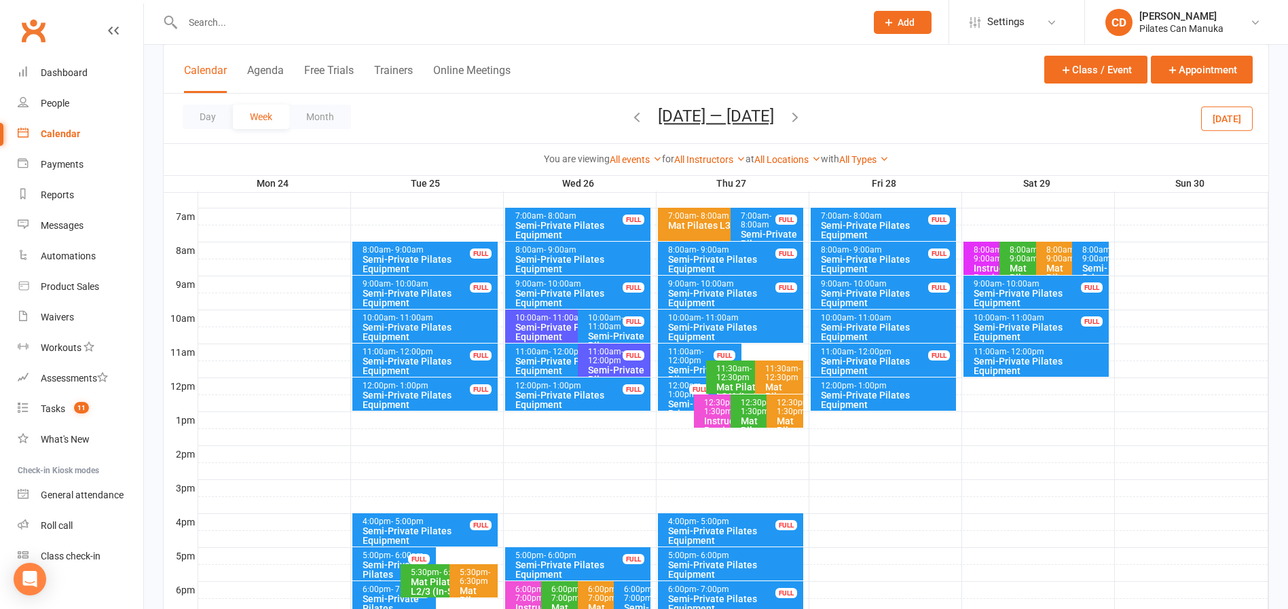
click at [453, 400] on div "Semi-Private Pilates Equipment" at bounding box center [429, 399] width 134 height 19
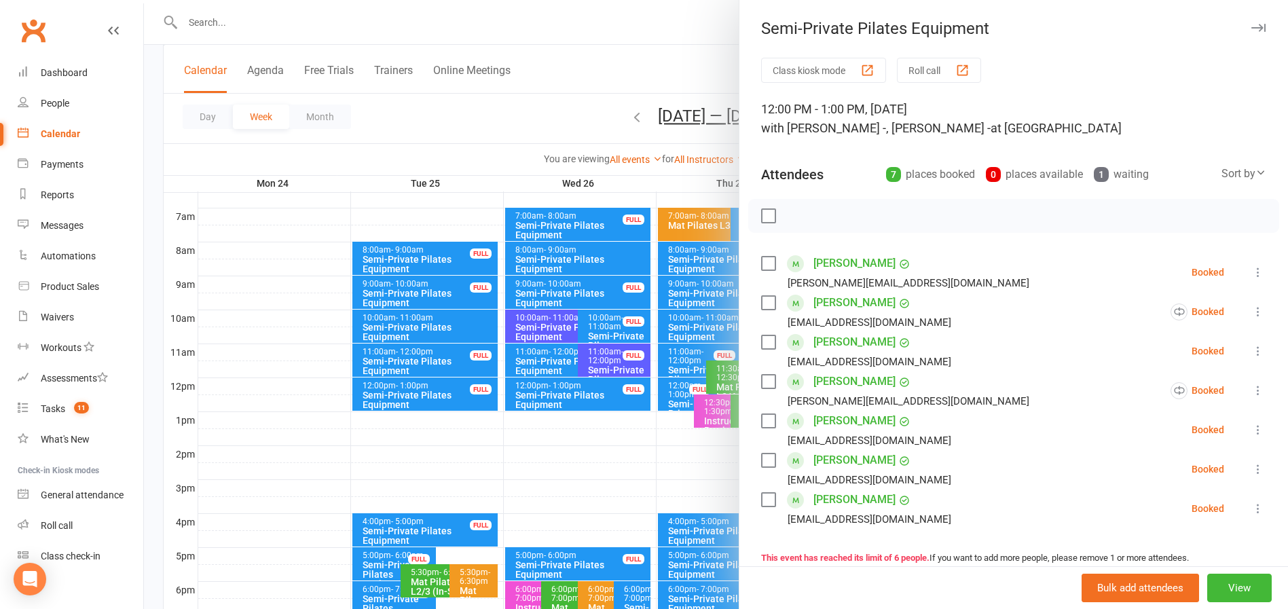
click at [563, 98] on div at bounding box center [716, 304] width 1144 height 609
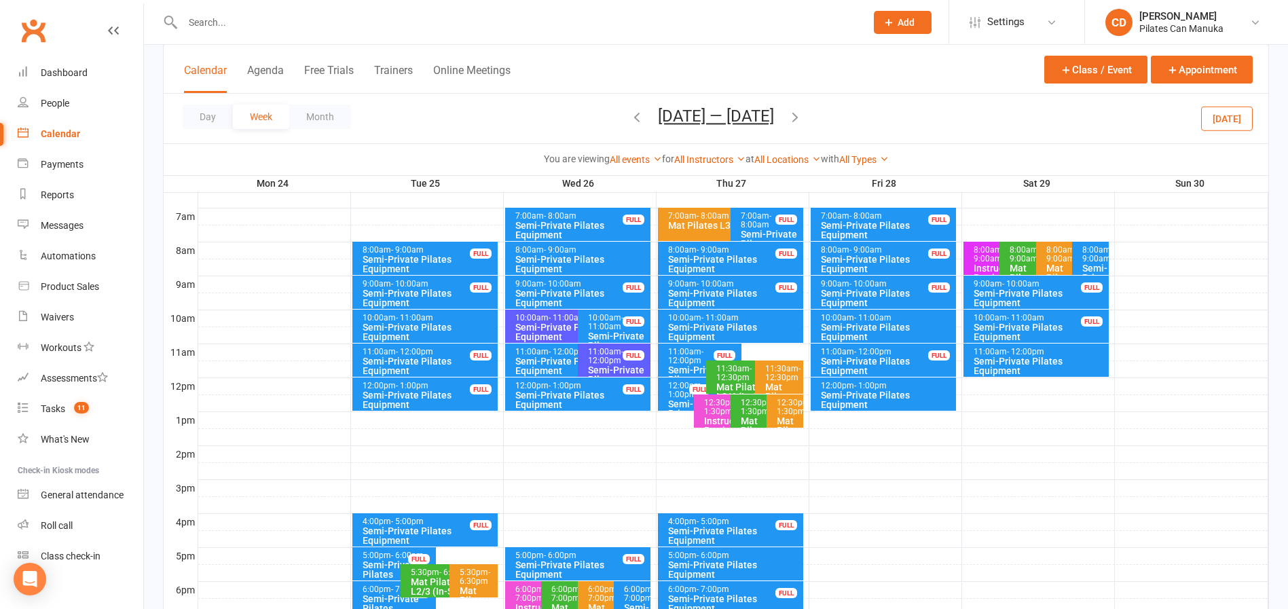
click at [799, 114] on icon "button" at bounding box center [795, 116] width 15 height 15
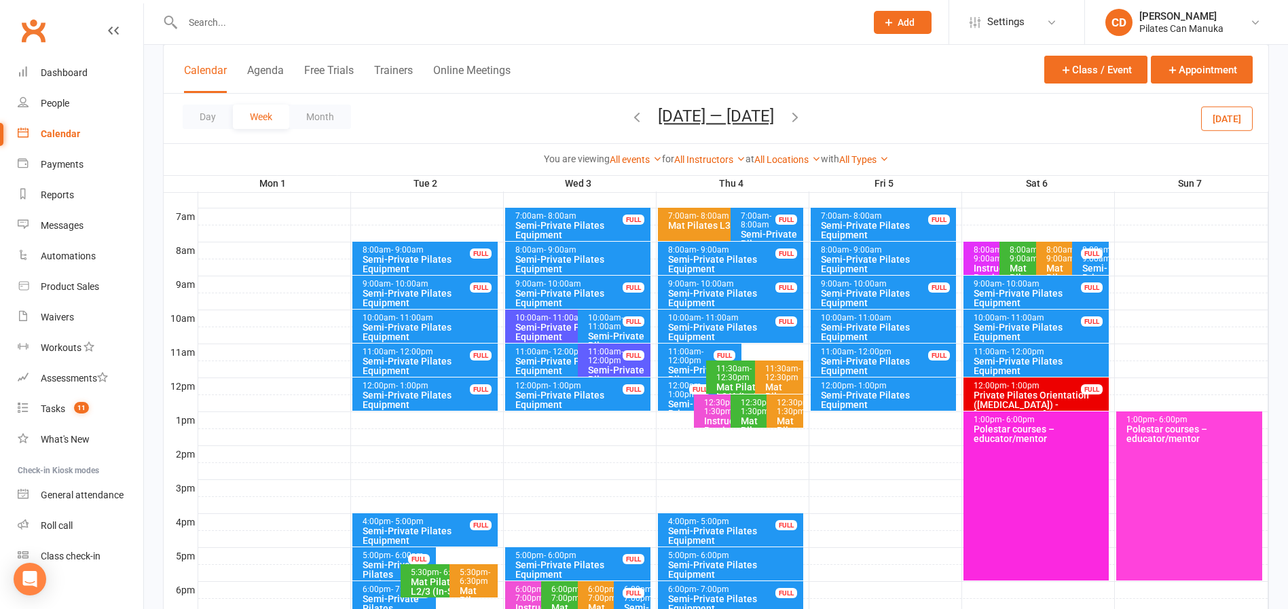
click at [463, 394] on div "Semi-Private Pilates Equipment" at bounding box center [429, 399] width 134 height 19
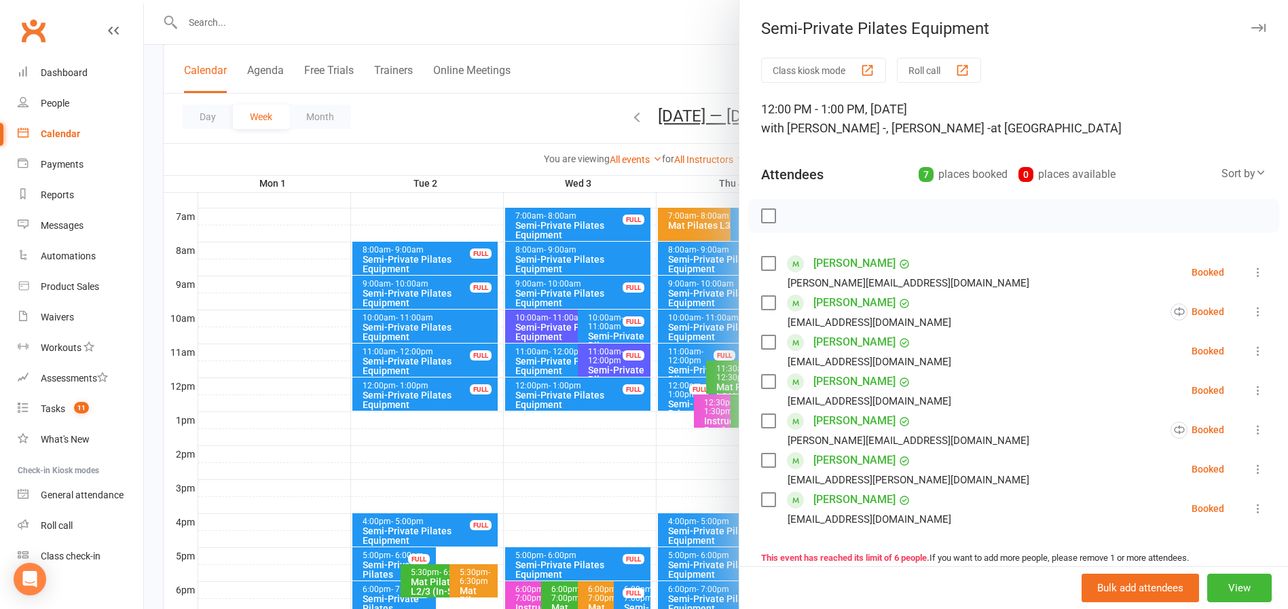
scroll to position [204, 0]
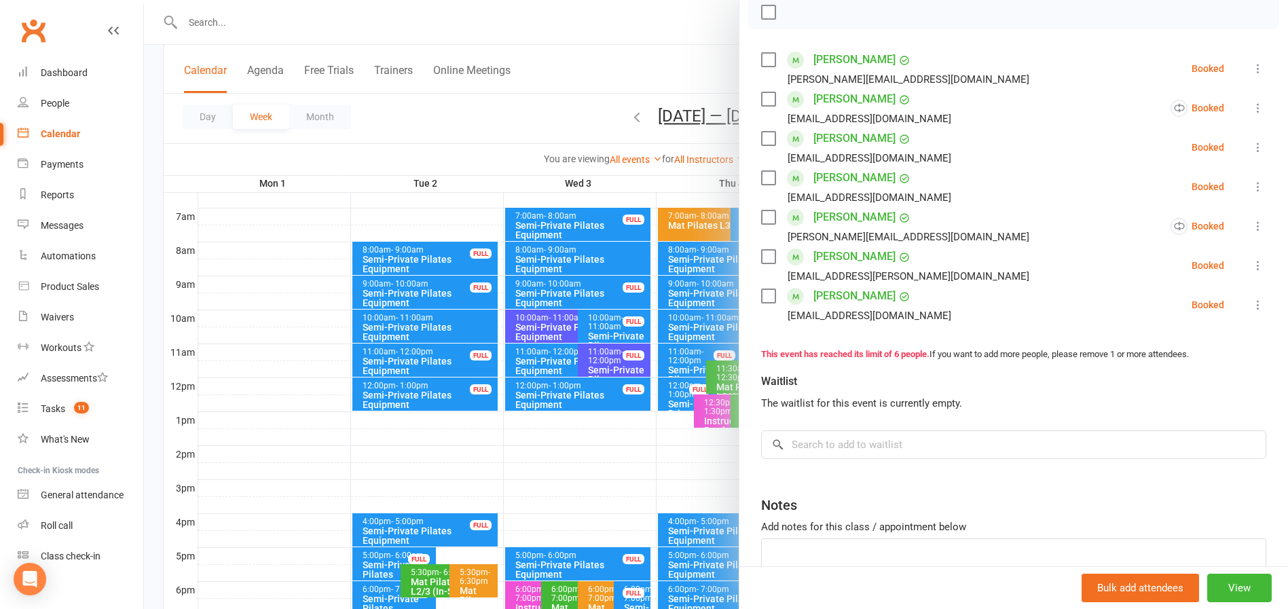
click at [650, 60] on div at bounding box center [716, 304] width 1144 height 609
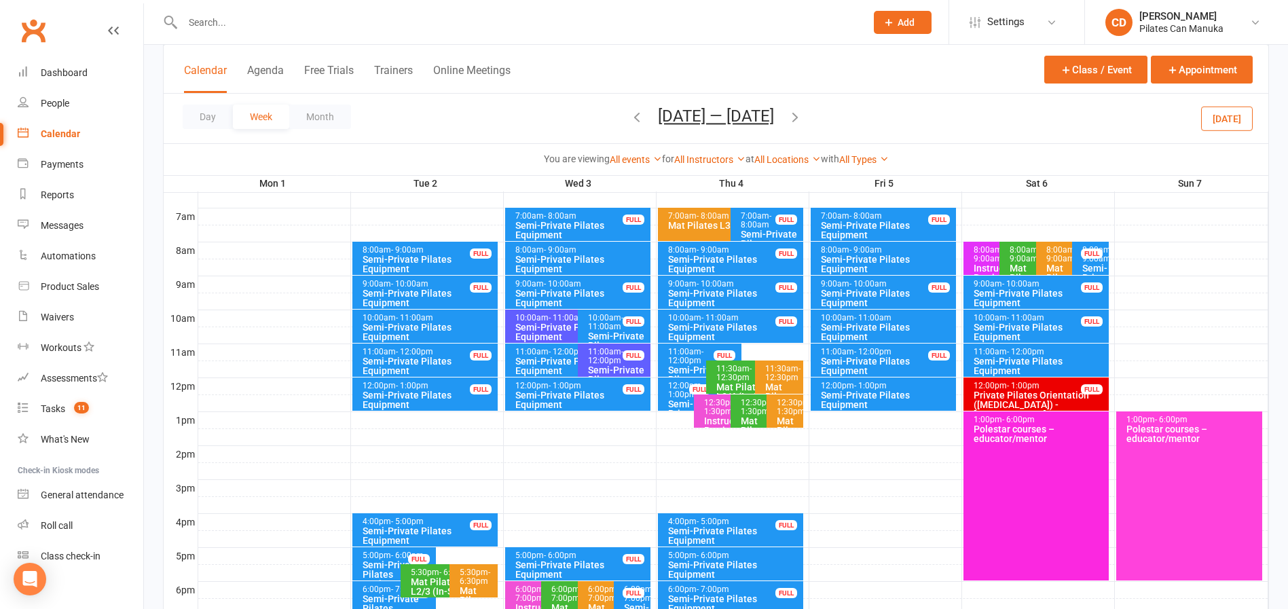
click at [788, 121] on icon "button" at bounding box center [795, 116] width 15 height 15
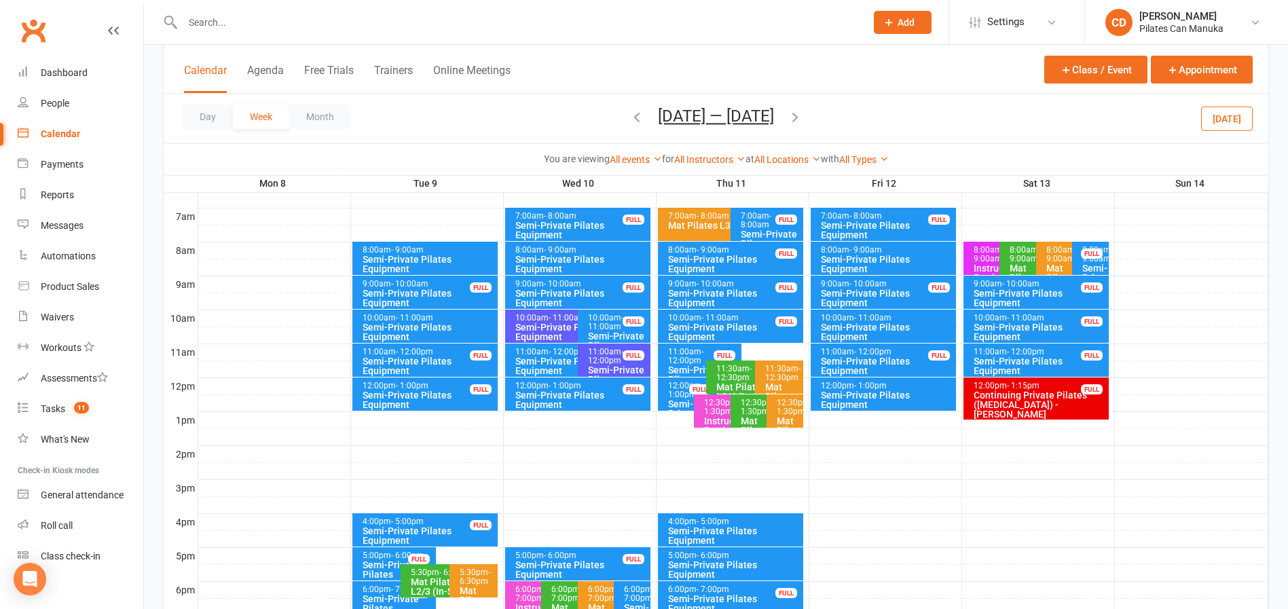
click at [451, 401] on div "Semi-Private Pilates Equipment" at bounding box center [429, 399] width 134 height 19
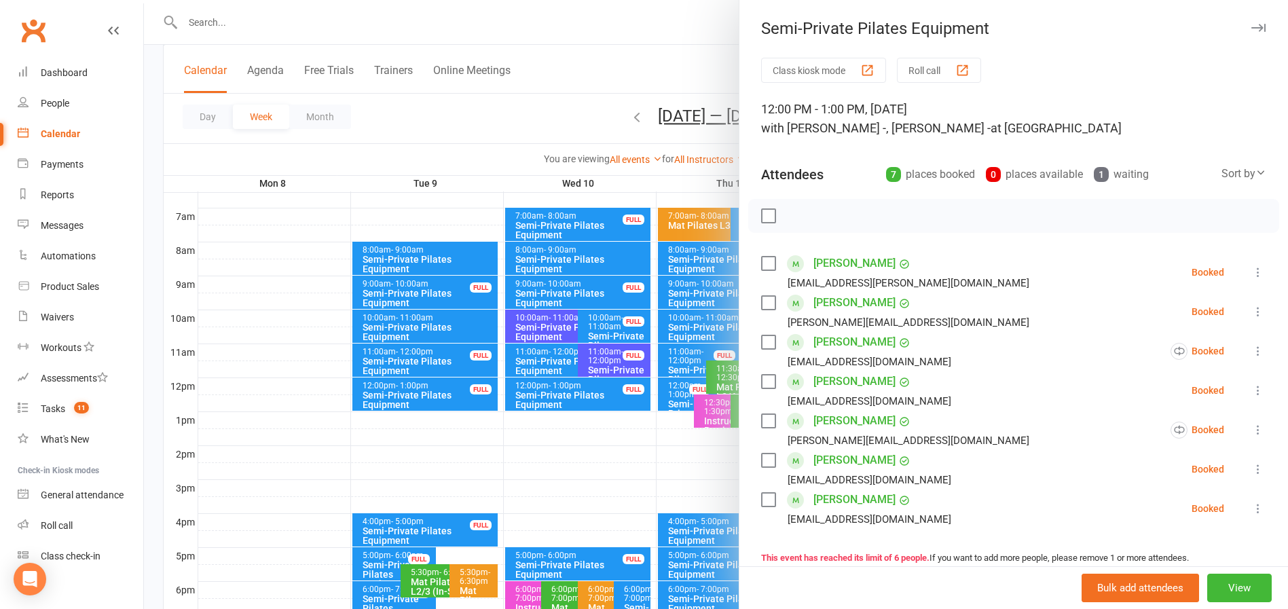
click at [535, 118] on div at bounding box center [716, 304] width 1144 height 609
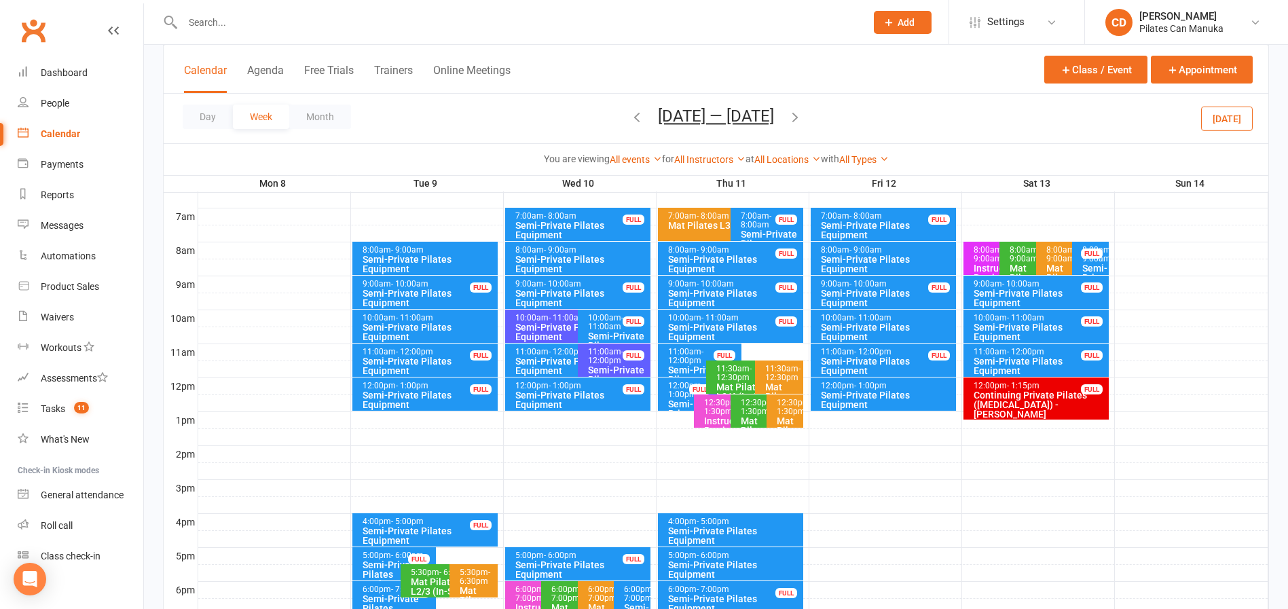
click at [802, 123] on icon "button" at bounding box center [795, 116] width 15 height 15
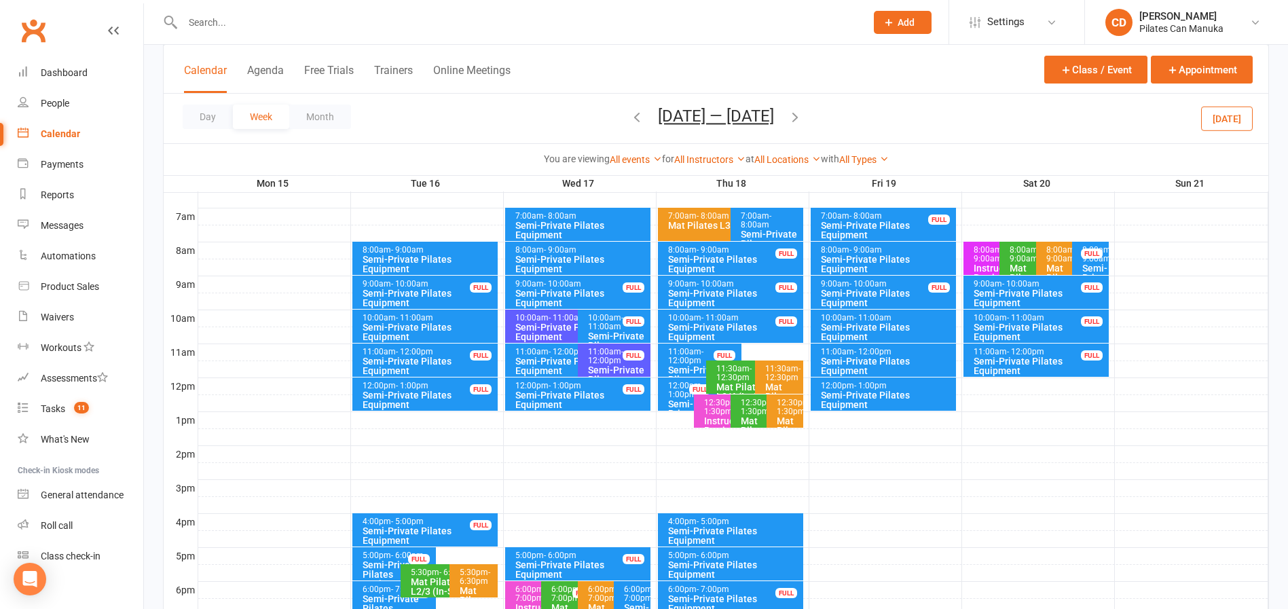
click at [464, 401] on div "Semi-Private Pilates Equipment" at bounding box center [429, 399] width 134 height 19
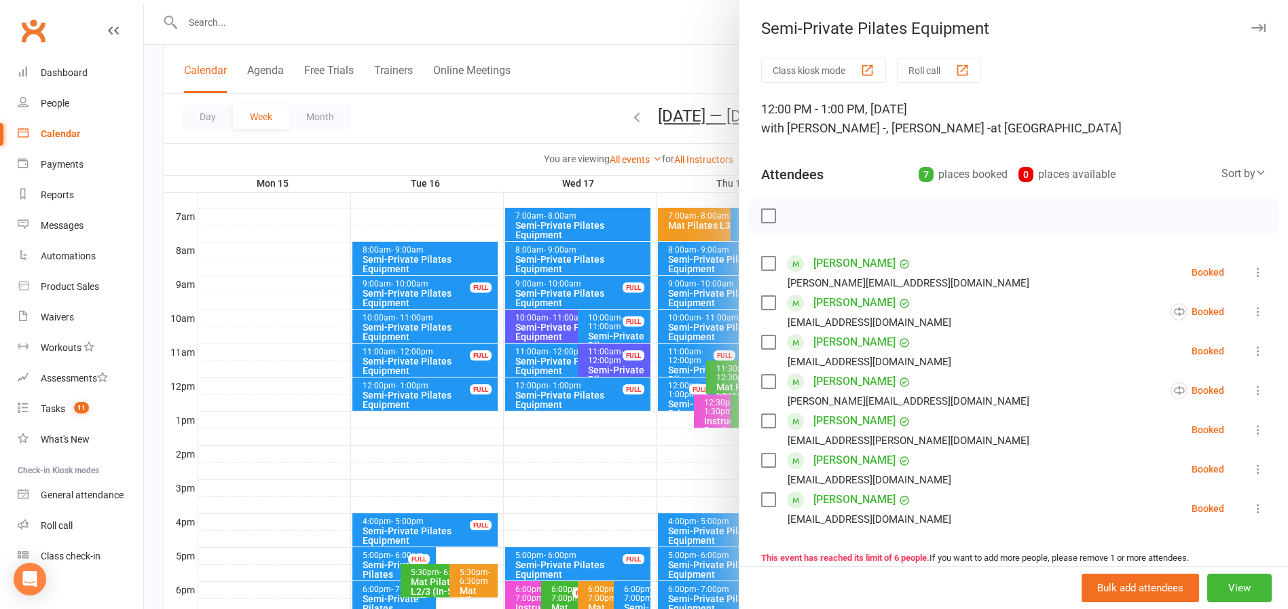
click at [506, 105] on div at bounding box center [716, 304] width 1144 height 609
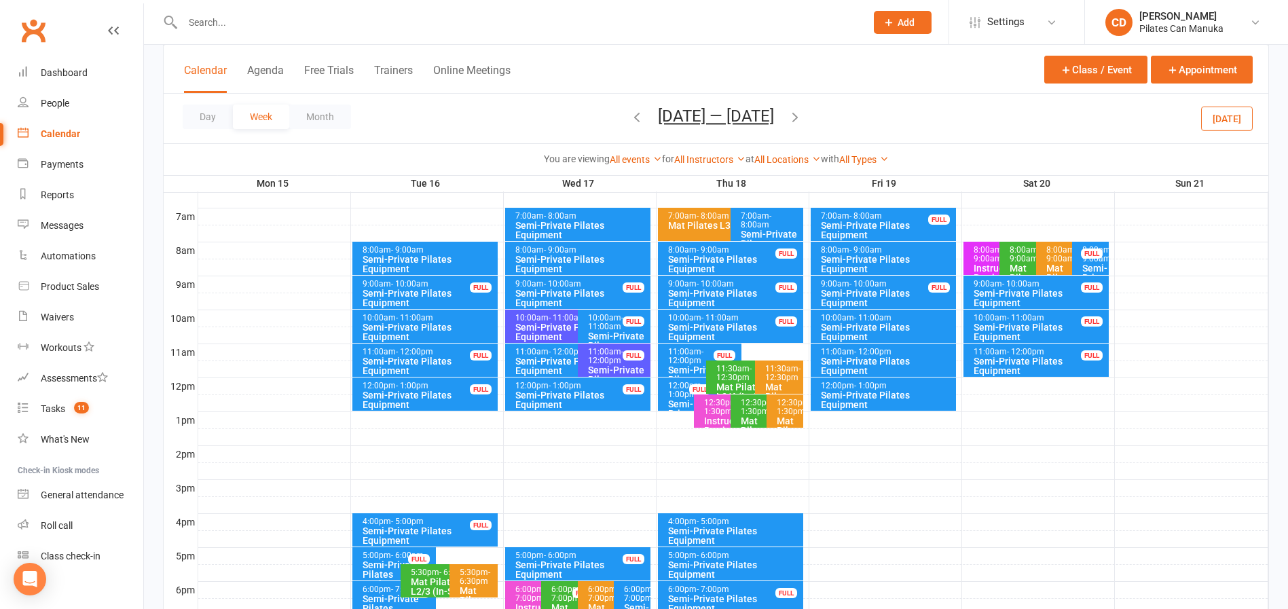
click at [802, 124] on icon "button" at bounding box center [795, 116] width 15 height 15
click at [460, 401] on div "Semi-Private Pilates Equipment" at bounding box center [429, 399] width 134 height 19
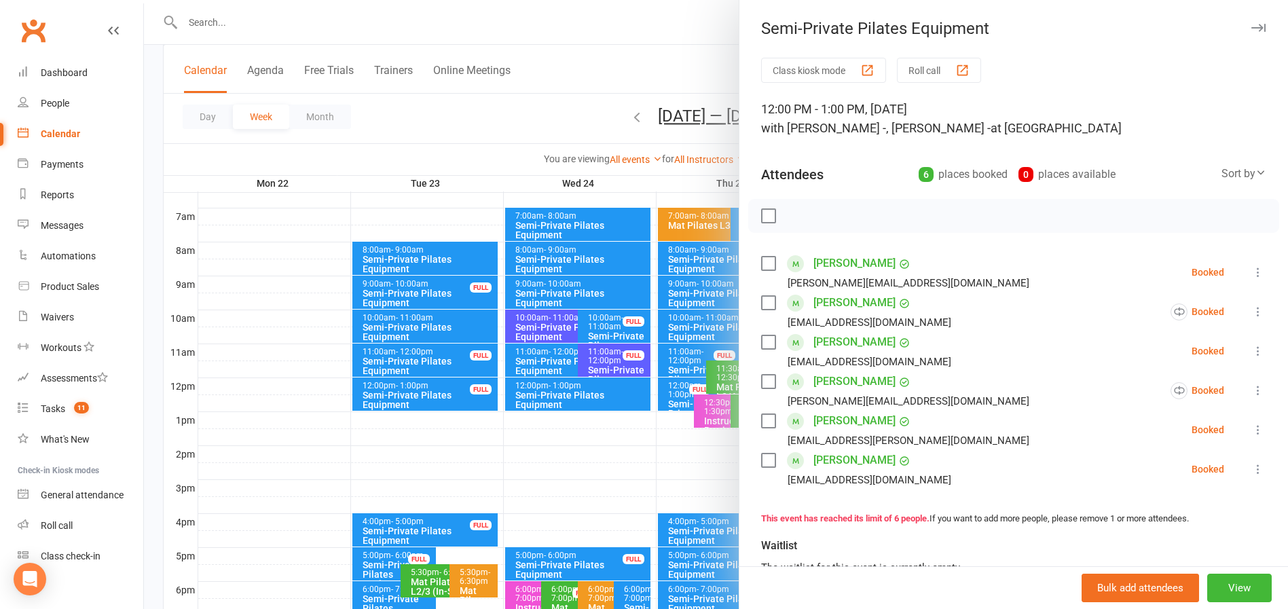
click at [618, 104] on div at bounding box center [716, 304] width 1144 height 609
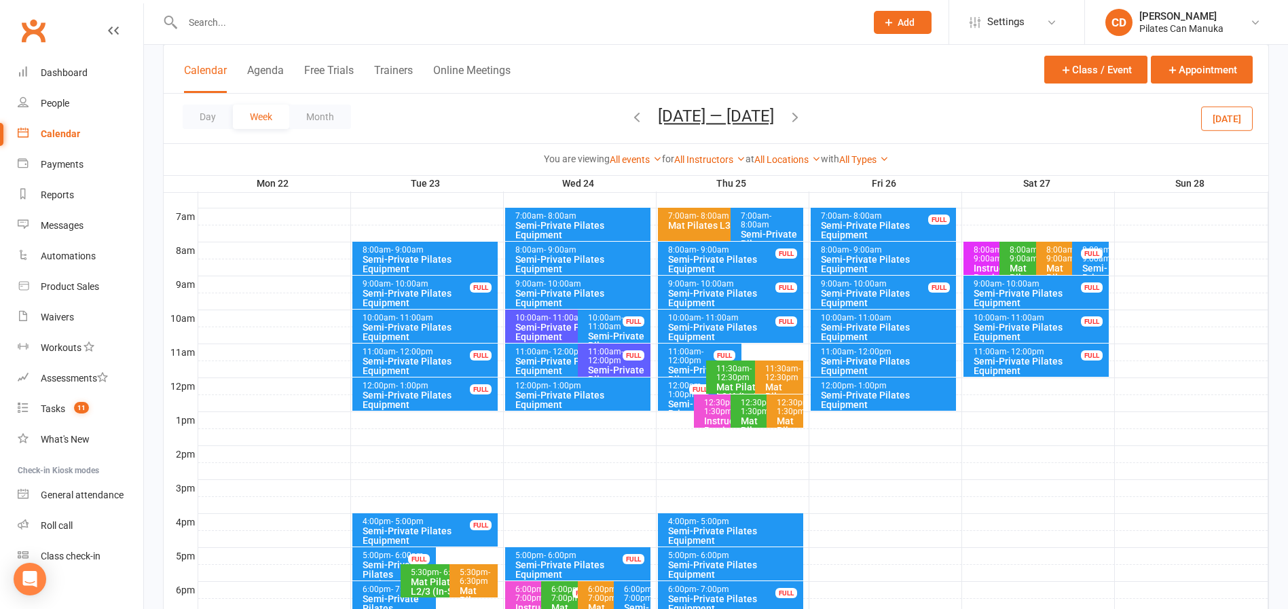
click at [797, 113] on icon "button" at bounding box center [795, 116] width 15 height 15
click at [403, 399] on div "Semi-Private Pilates Equipment" at bounding box center [429, 399] width 134 height 19
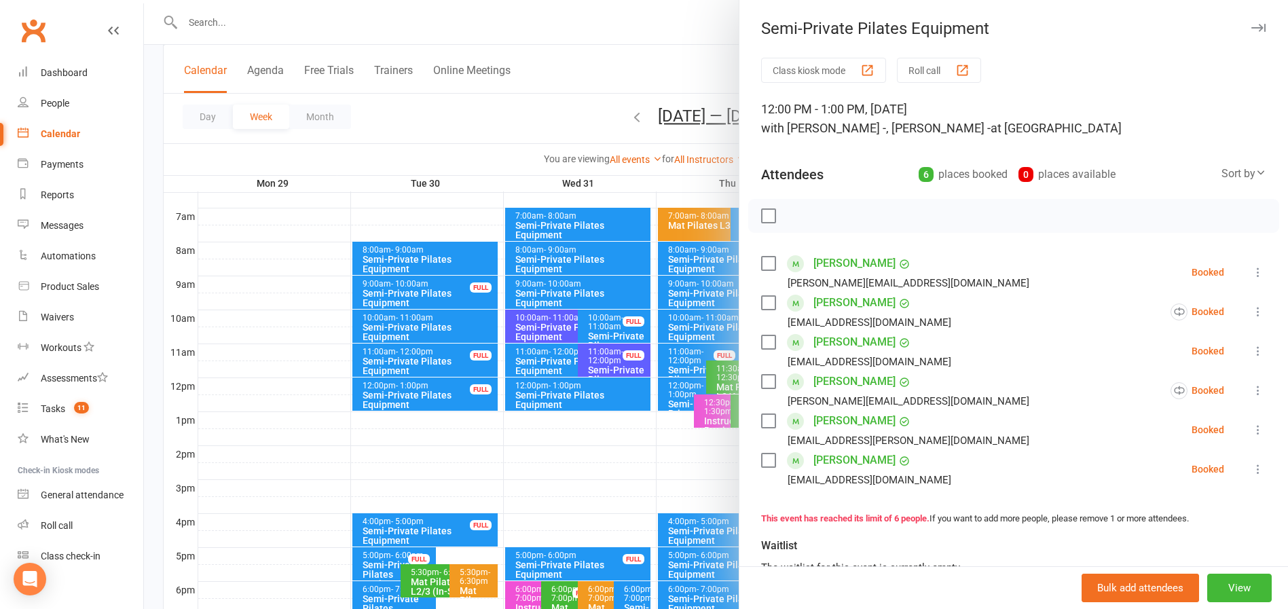
click at [578, 123] on div at bounding box center [716, 304] width 1144 height 609
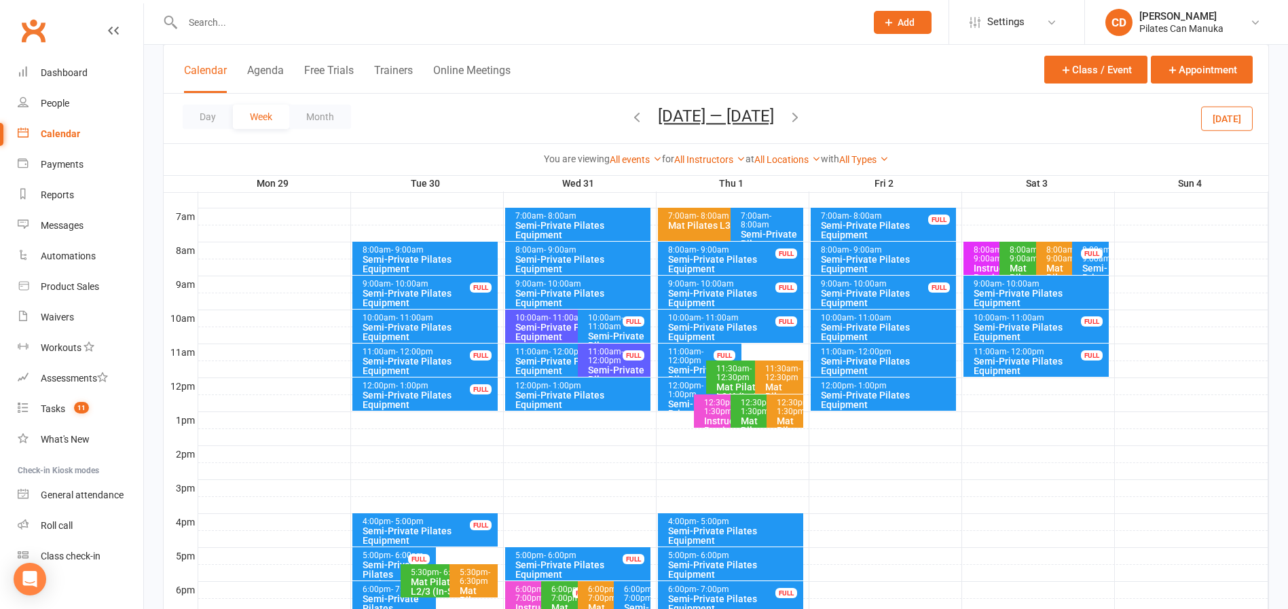
click at [802, 115] on icon "button" at bounding box center [795, 116] width 15 height 15
click at [470, 384] on div "12:00pm - 1:00pm" at bounding box center [429, 386] width 134 height 9
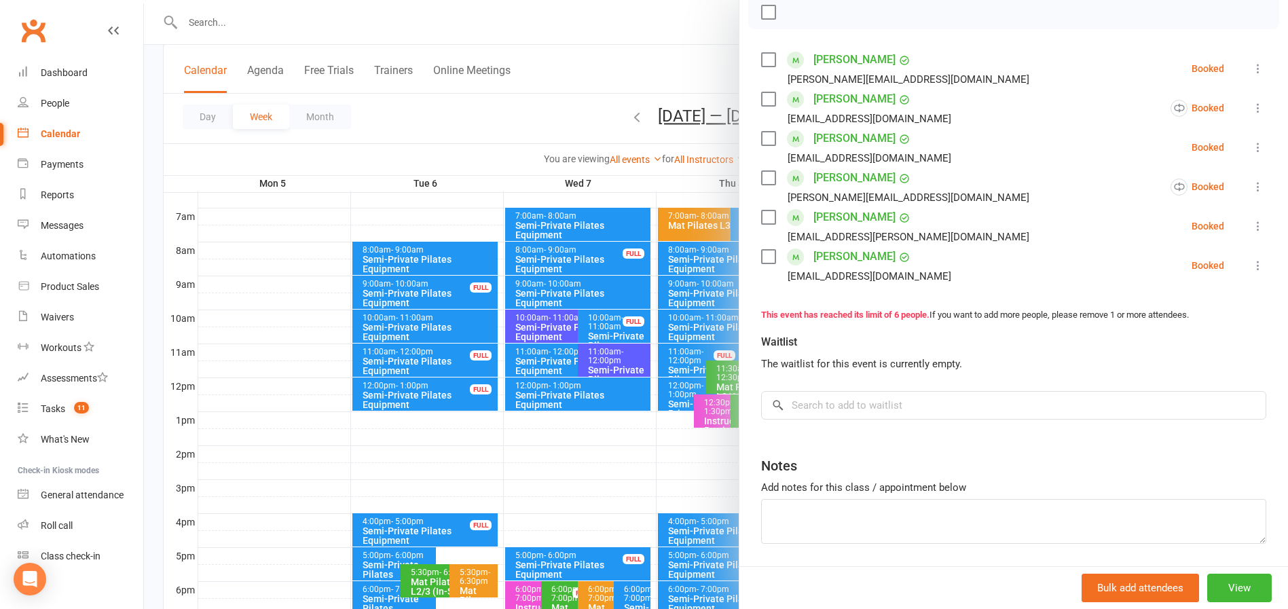
click at [642, 54] on div at bounding box center [716, 304] width 1144 height 609
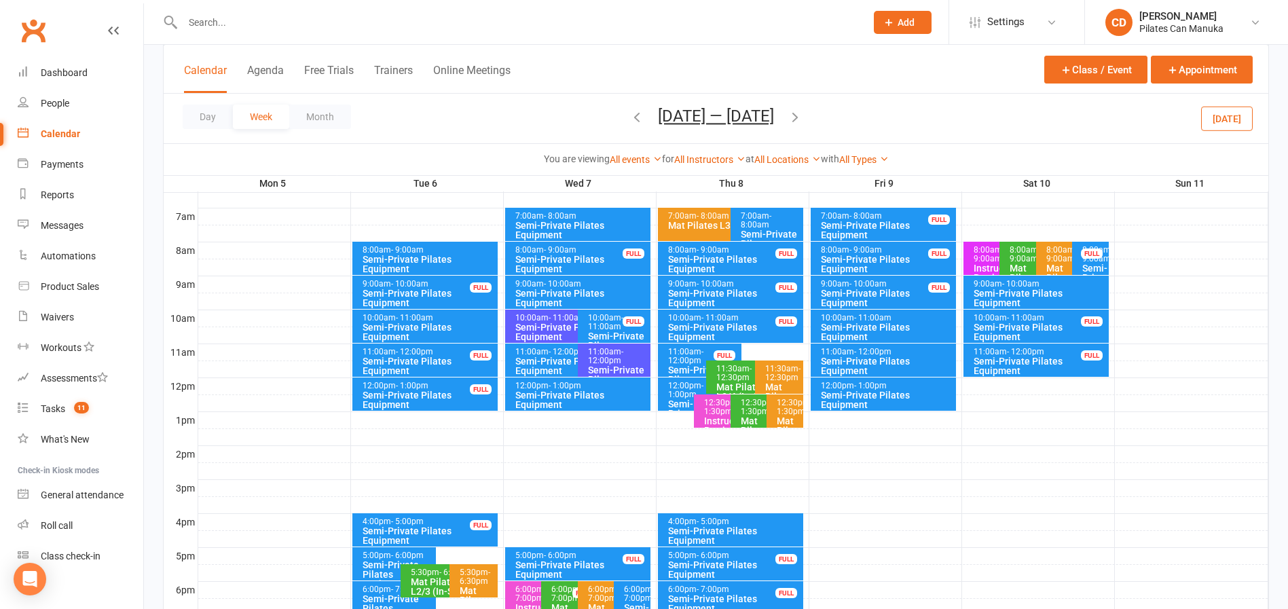
click at [797, 115] on icon "button" at bounding box center [795, 116] width 15 height 15
click at [435, 392] on div "Semi-Private Pilates Equipment" at bounding box center [429, 399] width 134 height 19
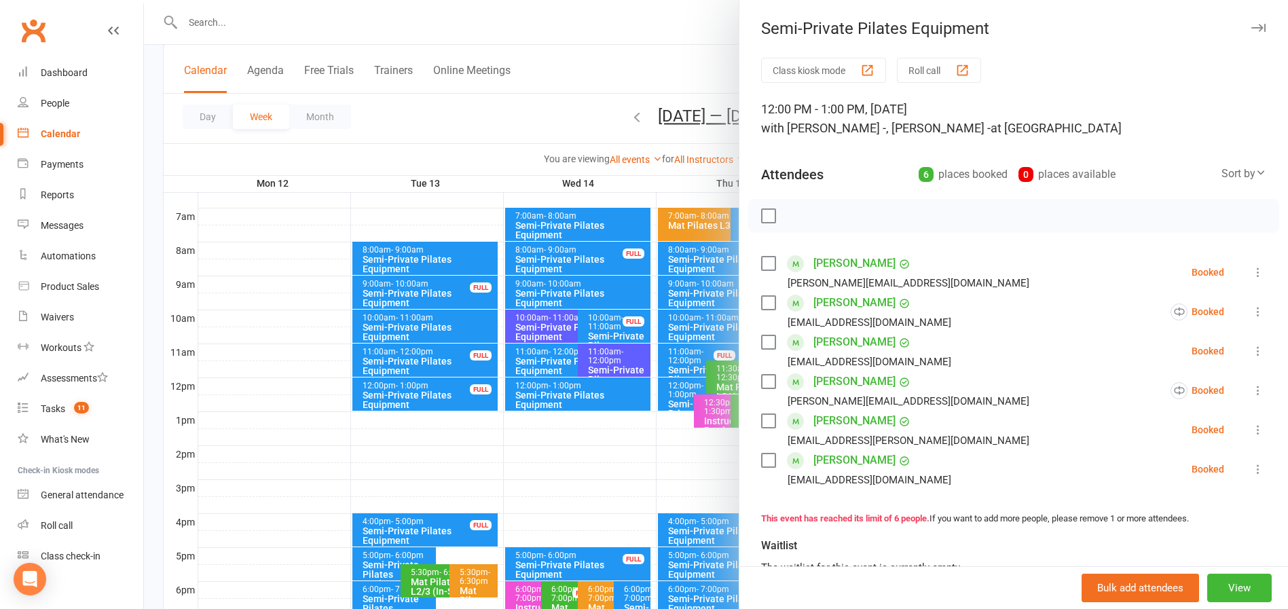
scroll to position [249, 0]
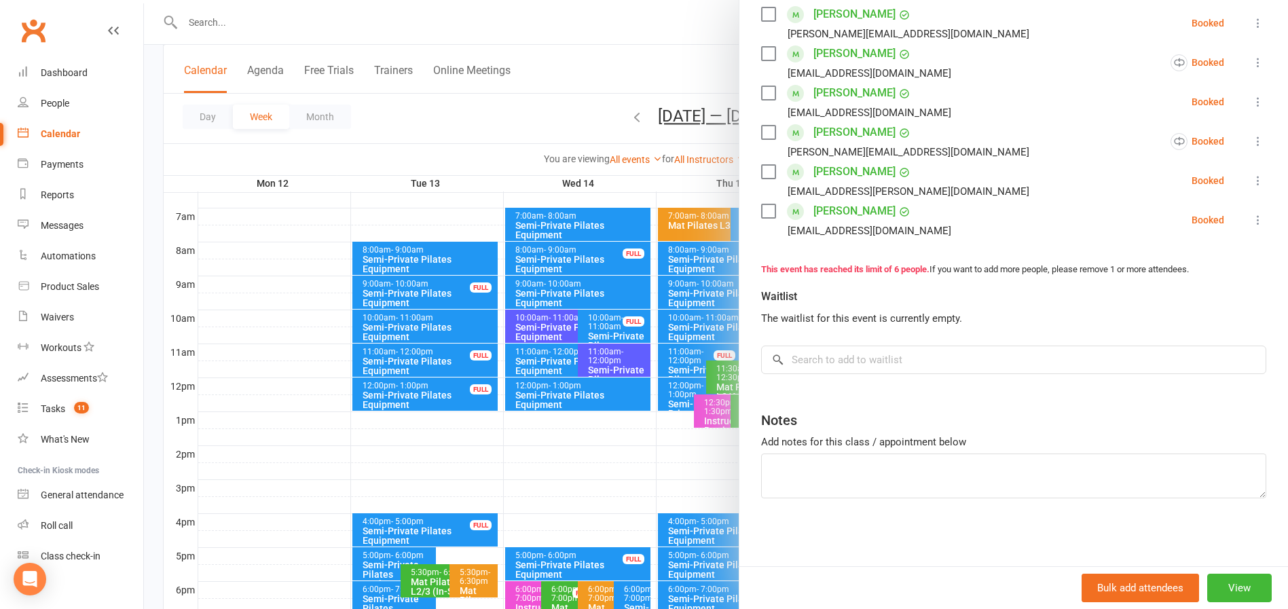
click at [683, 57] on div at bounding box center [716, 304] width 1144 height 609
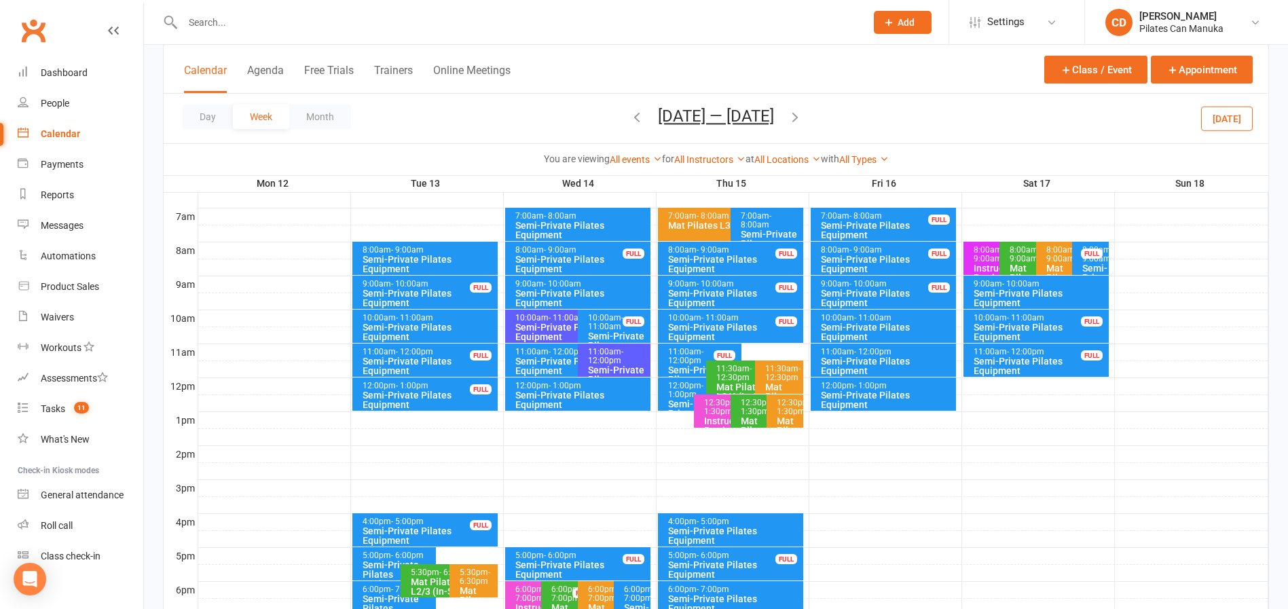
click at [799, 109] on icon "button" at bounding box center [795, 116] width 15 height 15
click at [435, 396] on div "Semi-Private Pilates Equipment" at bounding box center [429, 399] width 134 height 19
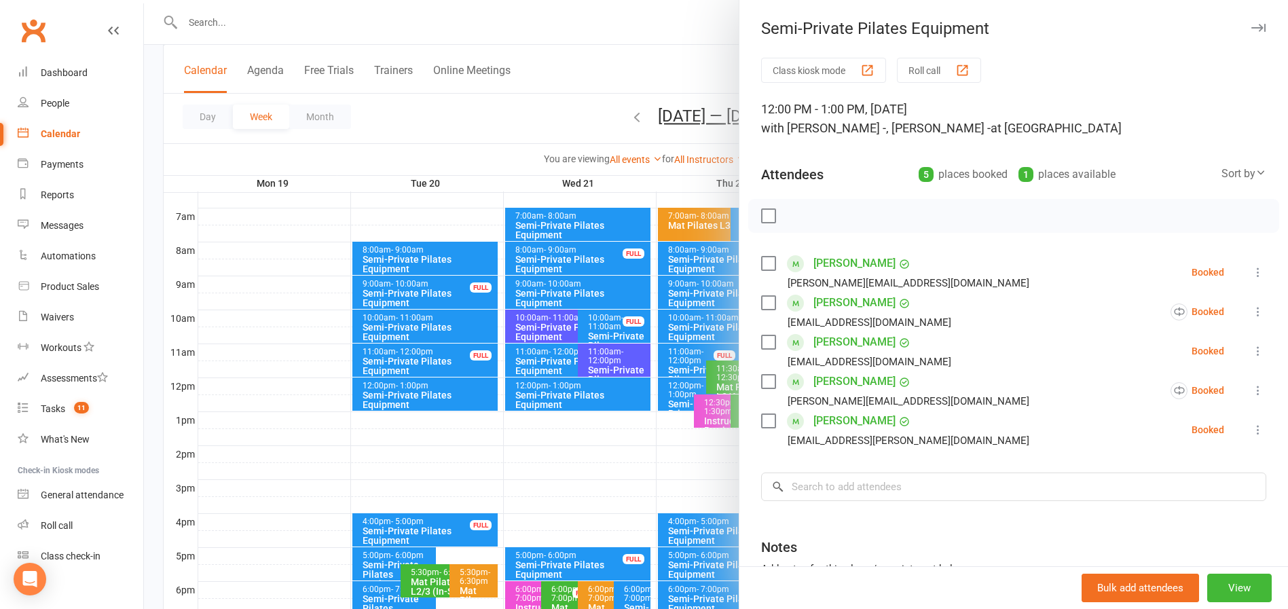
click at [561, 79] on div at bounding box center [716, 304] width 1144 height 609
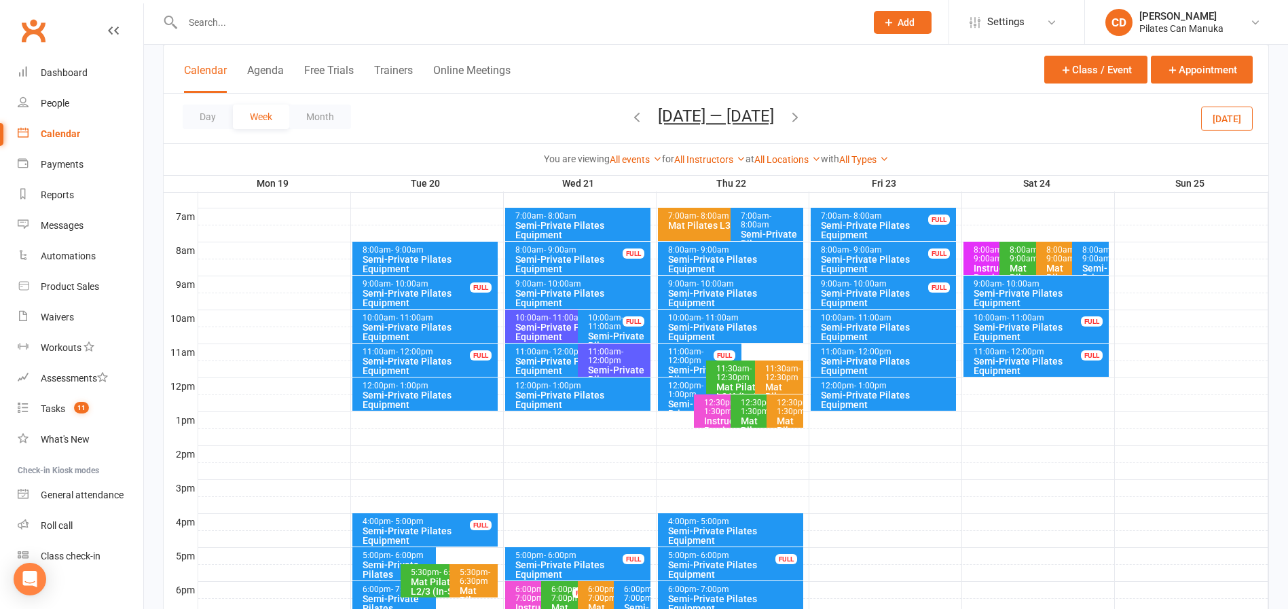
click at [802, 113] on icon "button" at bounding box center [795, 116] width 15 height 15
click at [442, 403] on div "Semi-Private Pilates Equipment" at bounding box center [429, 399] width 134 height 19
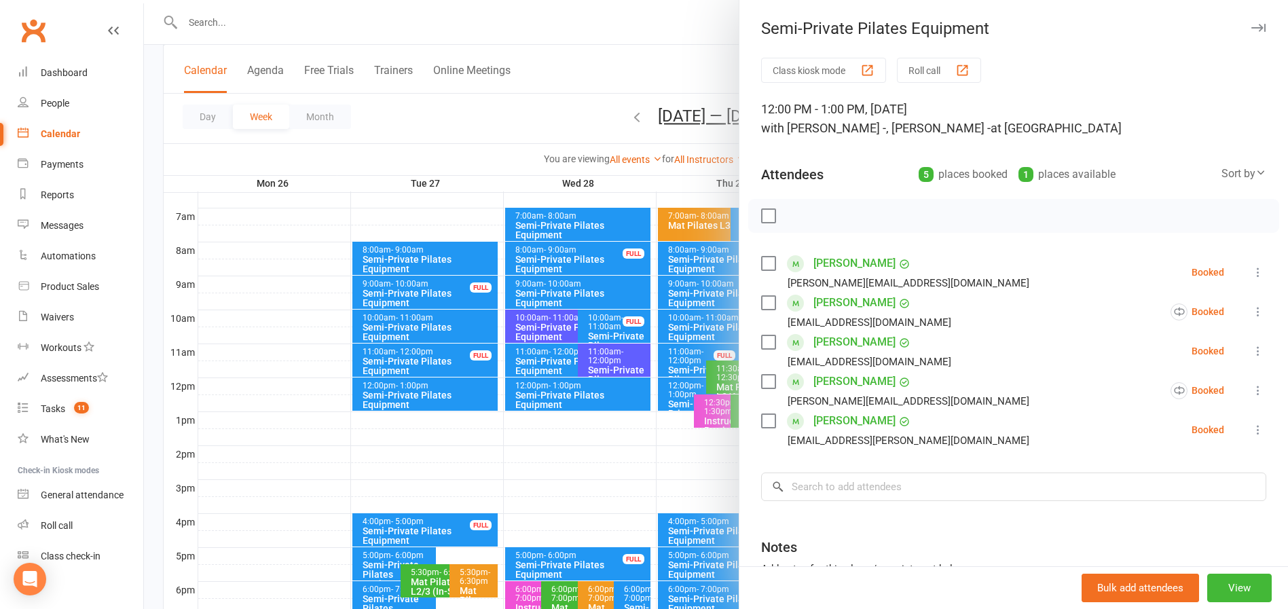
click at [585, 87] on div at bounding box center [716, 304] width 1144 height 609
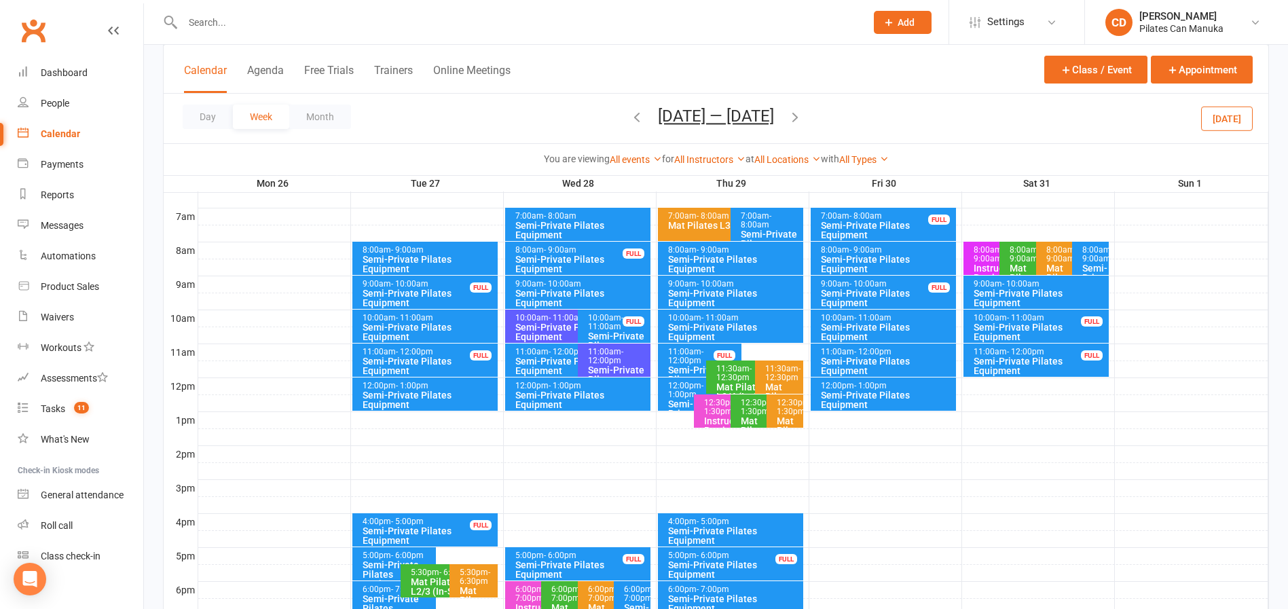
click at [802, 120] on icon "button" at bounding box center [795, 116] width 15 height 15
click at [464, 396] on div "Semi-Private Pilates Equipment" at bounding box center [429, 399] width 134 height 19
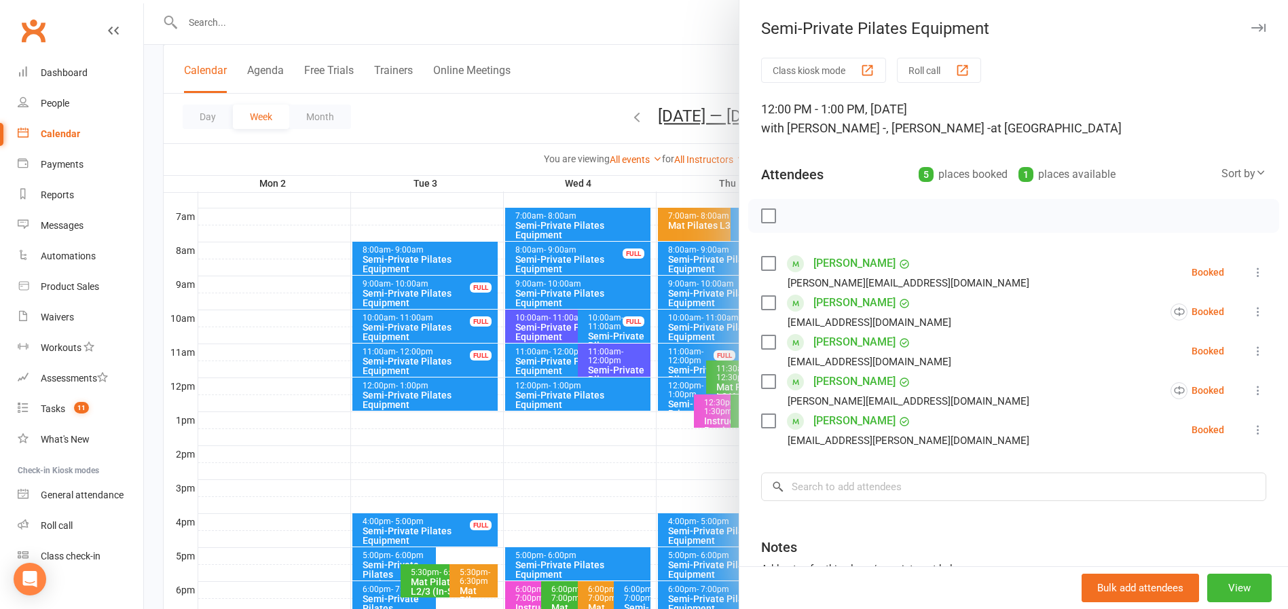
click at [618, 82] on div at bounding box center [716, 304] width 1144 height 609
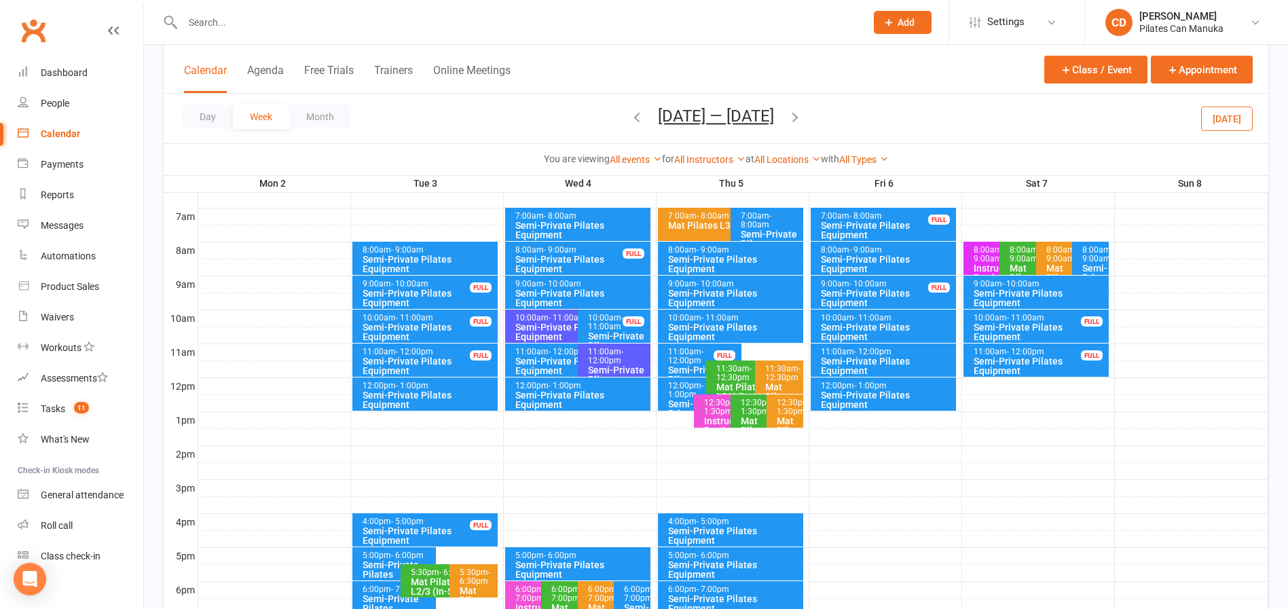
click at [686, 115] on button "Feb 2 — 8 2026" at bounding box center [716, 116] width 116 height 19
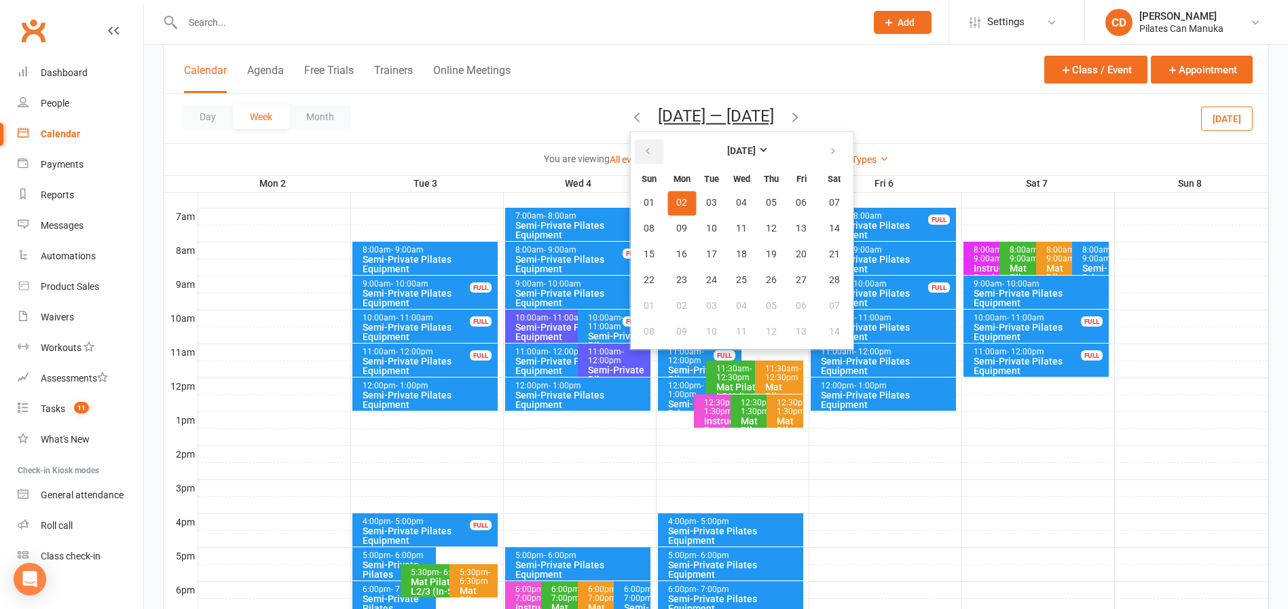
click at [652, 149] on icon "button" at bounding box center [648, 151] width 10 height 11
click at [712, 279] on span "23" at bounding box center [711, 280] width 11 height 11
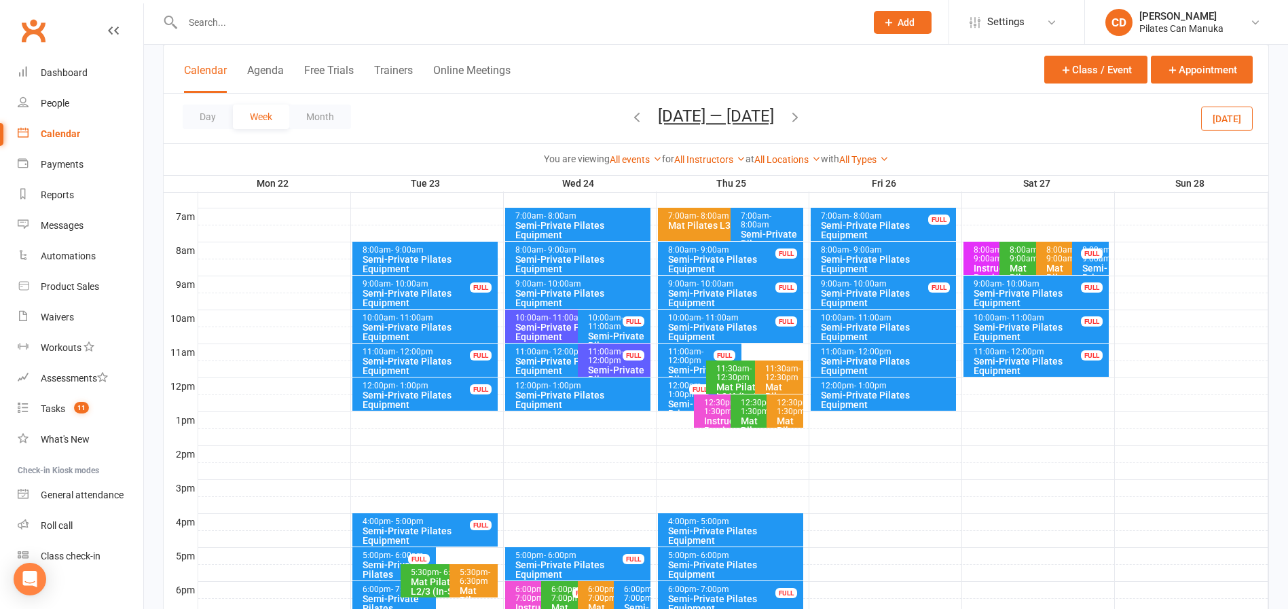
click at [394, 395] on div "Semi-Private Pilates Equipment" at bounding box center [429, 399] width 134 height 19
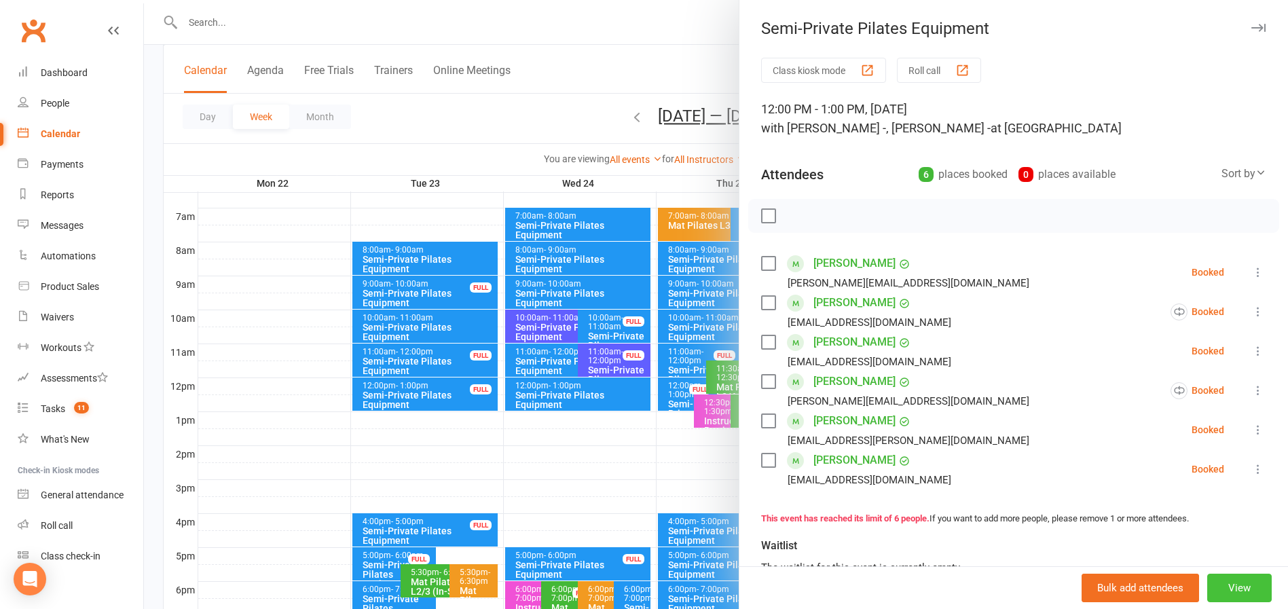
click at [1223, 590] on button "View" at bounding box center [1239, 588] width 64 height 29
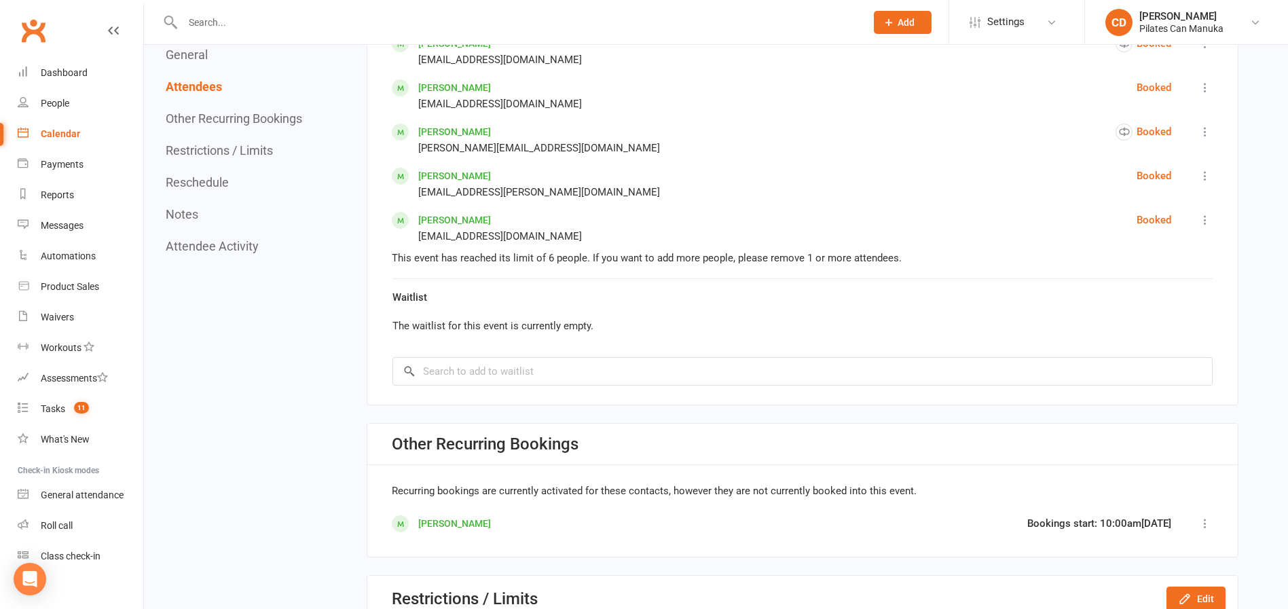
scroll to position [917, 0]
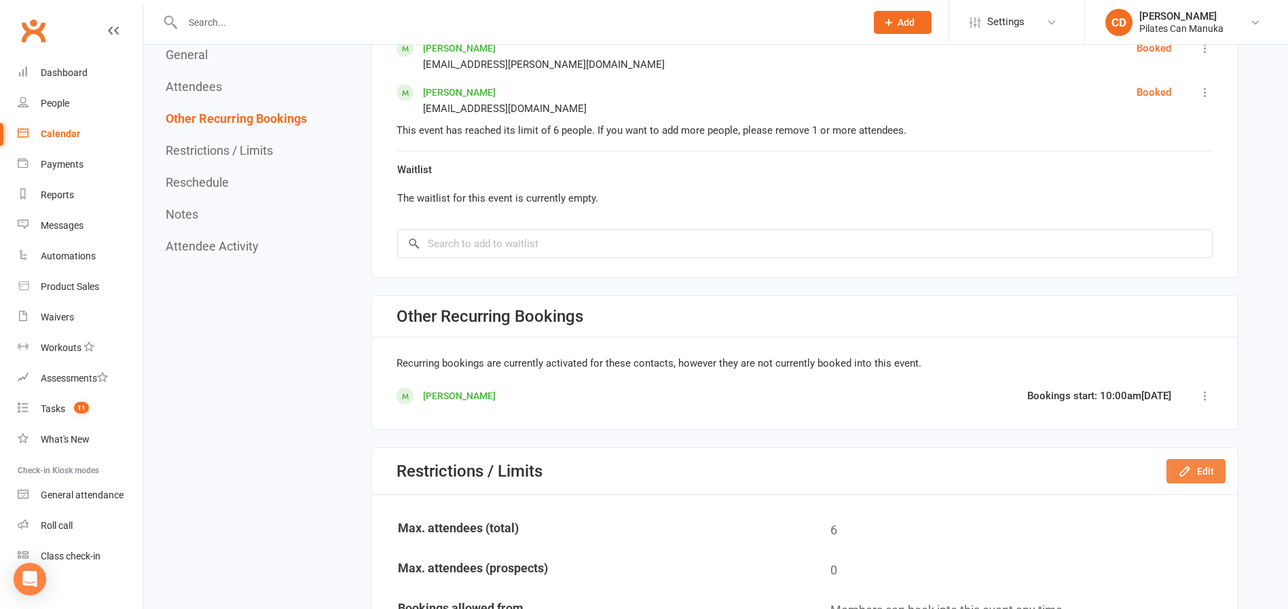
click at [1199, 467] on button "Edit" at bounding box center [1195, 471] width 59 height 24
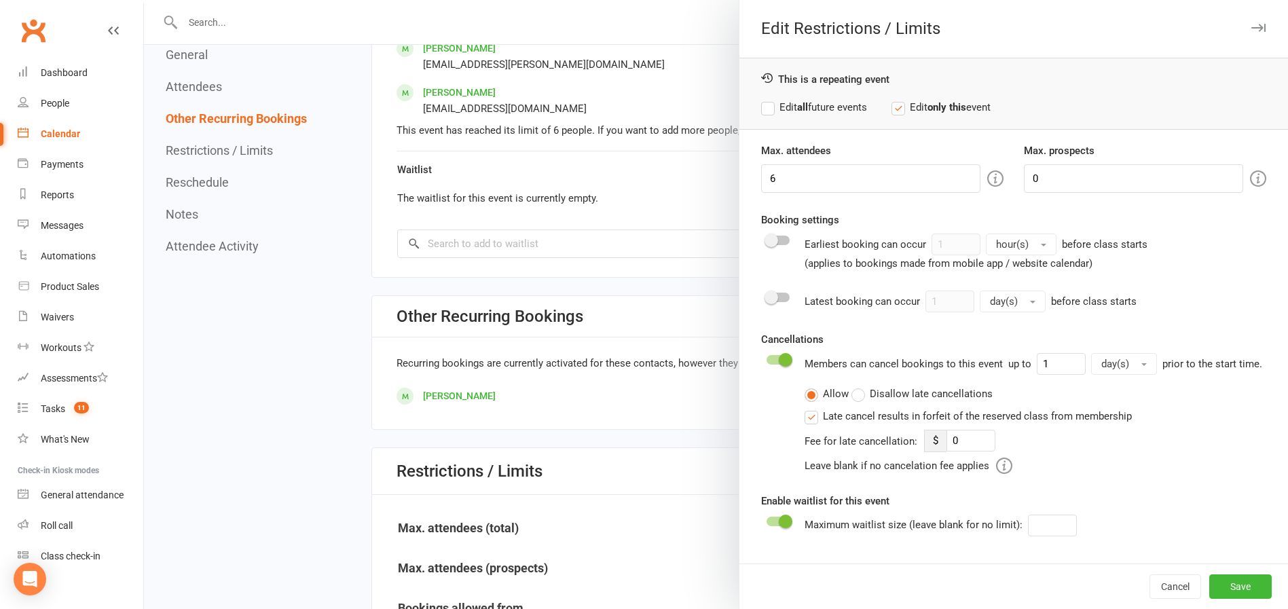
click at [804, 107] on label "Edit all future events" at bounding box center [814, 107] width 106 height 16
click at [811, 179] on input "6" at bounding box center [870, 178] width 219 height 29
type input "7"
click at [1210, 583] on button "Save" at bounding box center [1240, 586] width 62 height 24
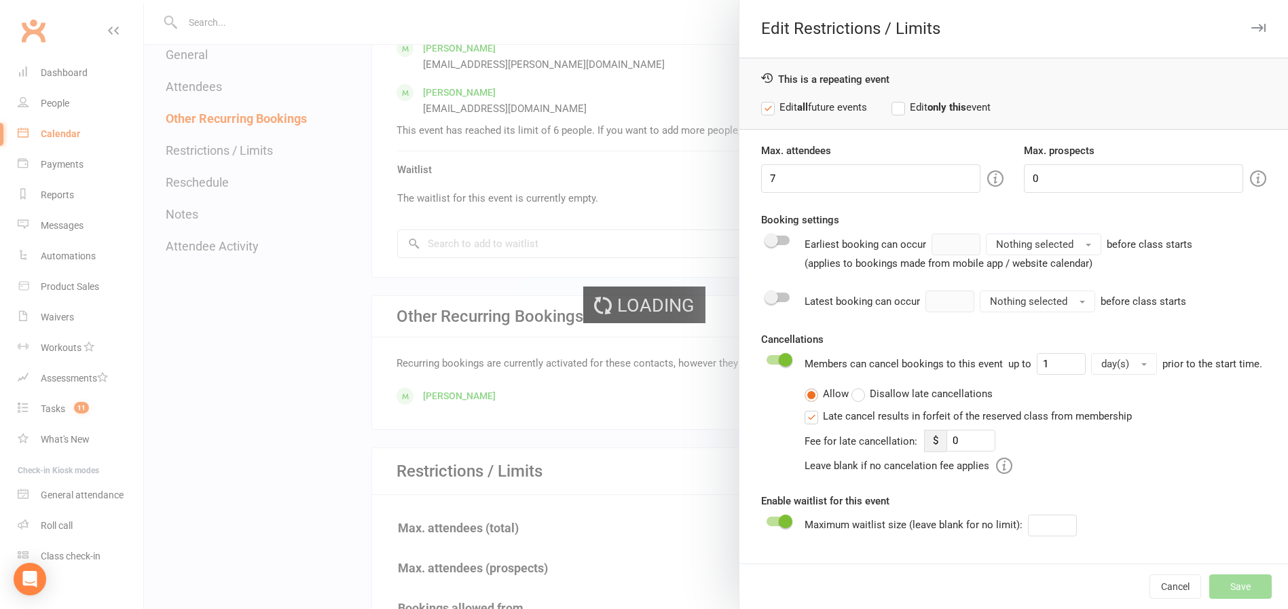
type input "0"
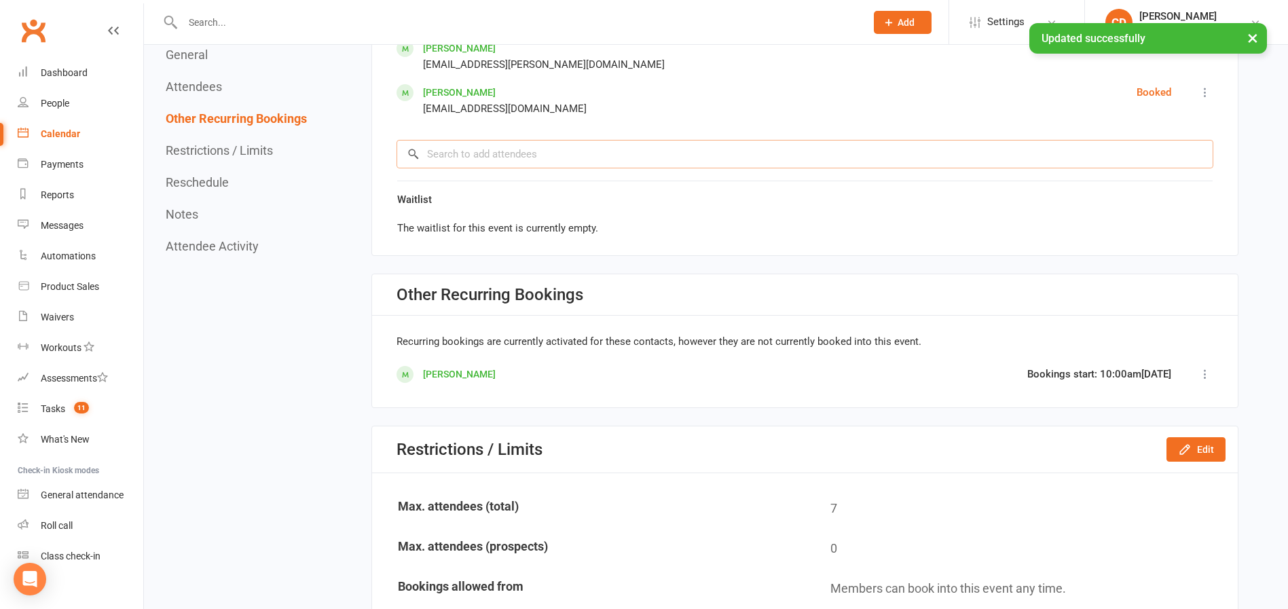
click at [515, 149] on input "search" at bounding box center [804, 154] width 817 height 29
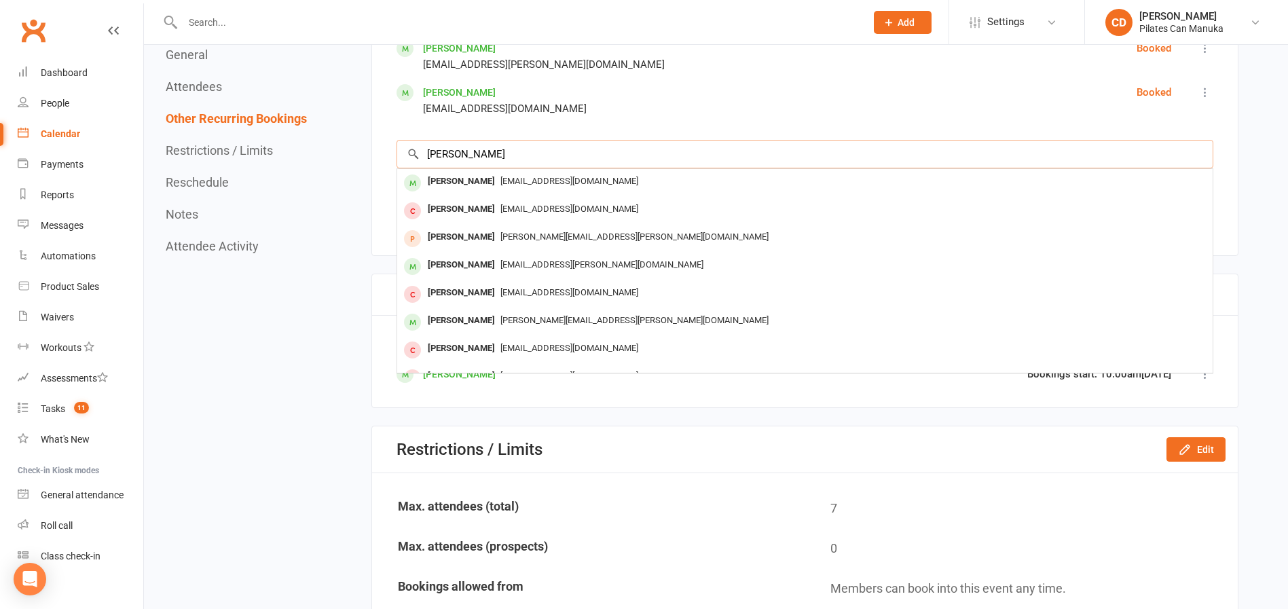
type input "Louise wa"
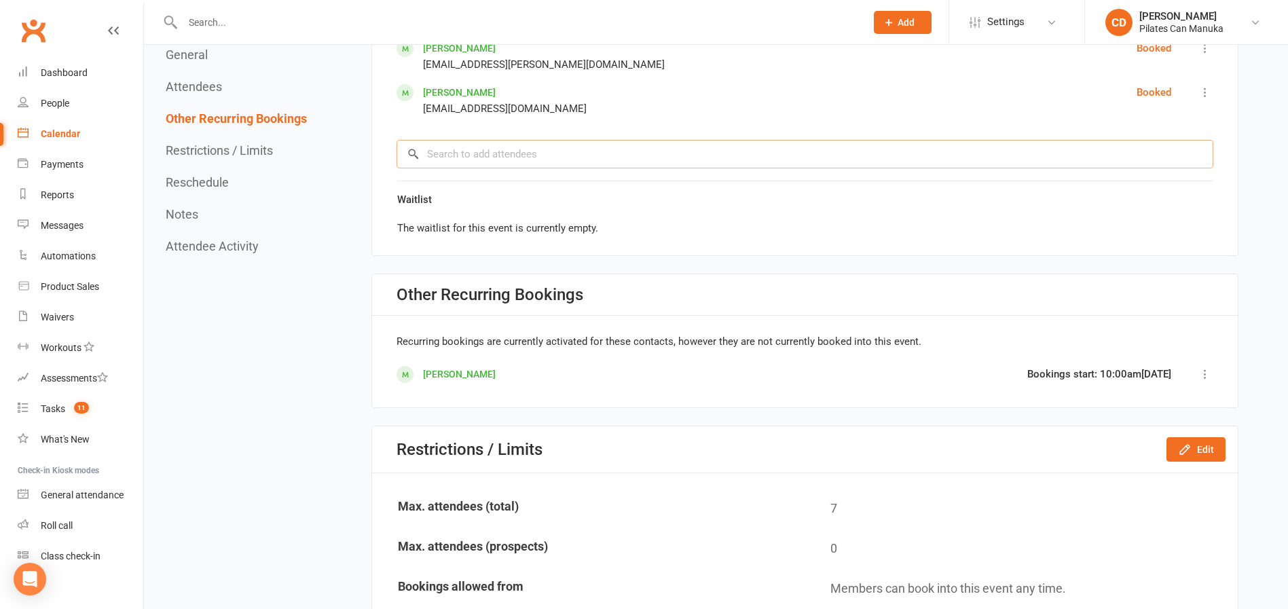
click at [542, 153] on input "search" at bounding box center [804, 154] width 817 height 29
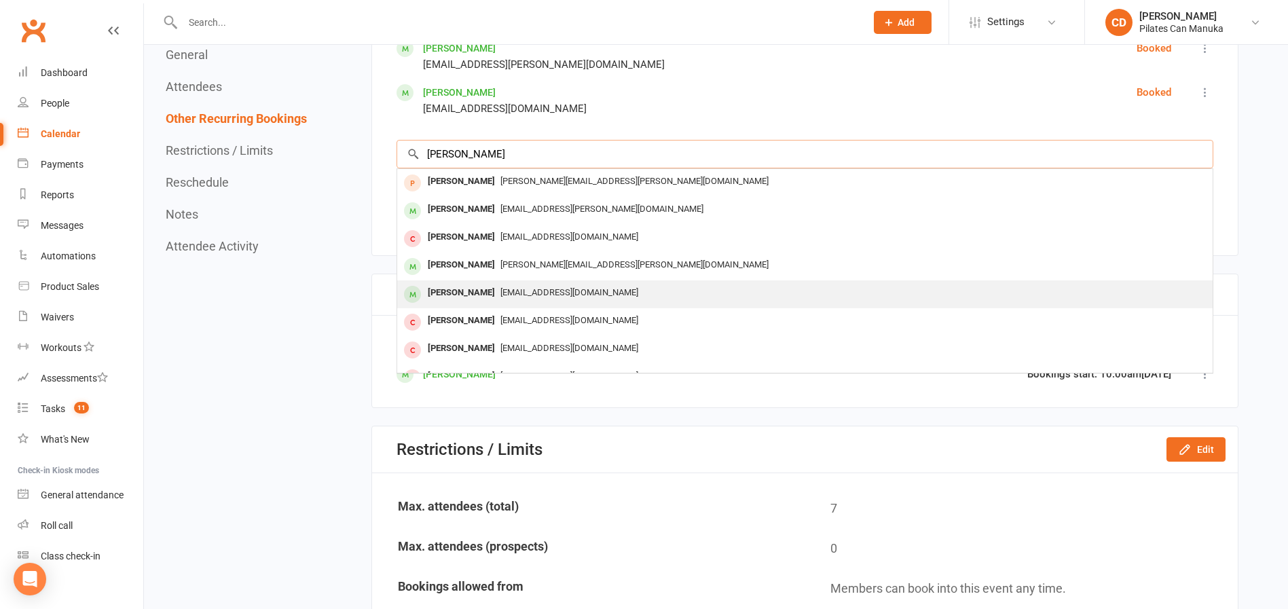
type input "Louis"
click at [535, 291] on span "louisewarry@gmail.com" at bounding box center [569, 292] width 138 height 10
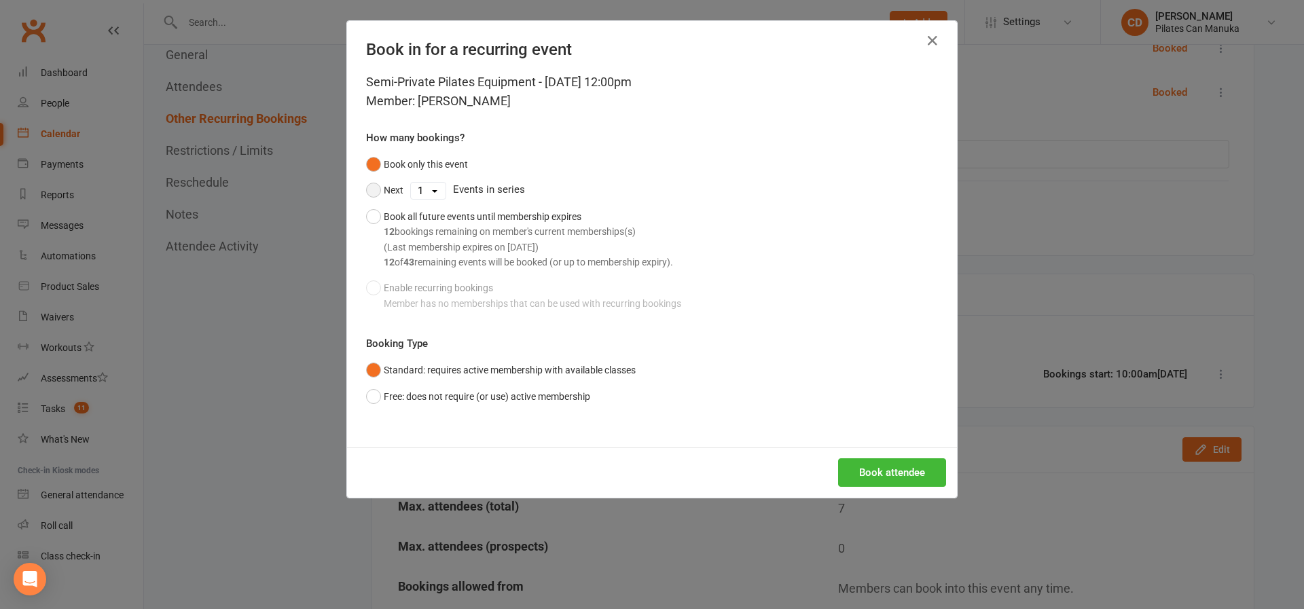
click at [375, 190] on button "Next" at bounding box center [384, 190] width 37 height 26
click at [413, 195] on select "1 2 3 4 5 6 7 8 9 10 11 12 13 14 15 16 17 18 19 20 21 22 23 24 25 26 27 28 29 3…" at bounding box center [428, 191] width 35 height 16
select select "8"
click at [411, 183] on select "1 2 3 4 5 6 7 8 9 10 11 12 13 14 15 16 17 18 19 20 21 22 23 24 25 26 27 28 29 3…" at bounding box center [428, 191] width 35 height 16
click at [845, 471] on button "Book attendee" at bounding box center [892, 472] width 108 height 29
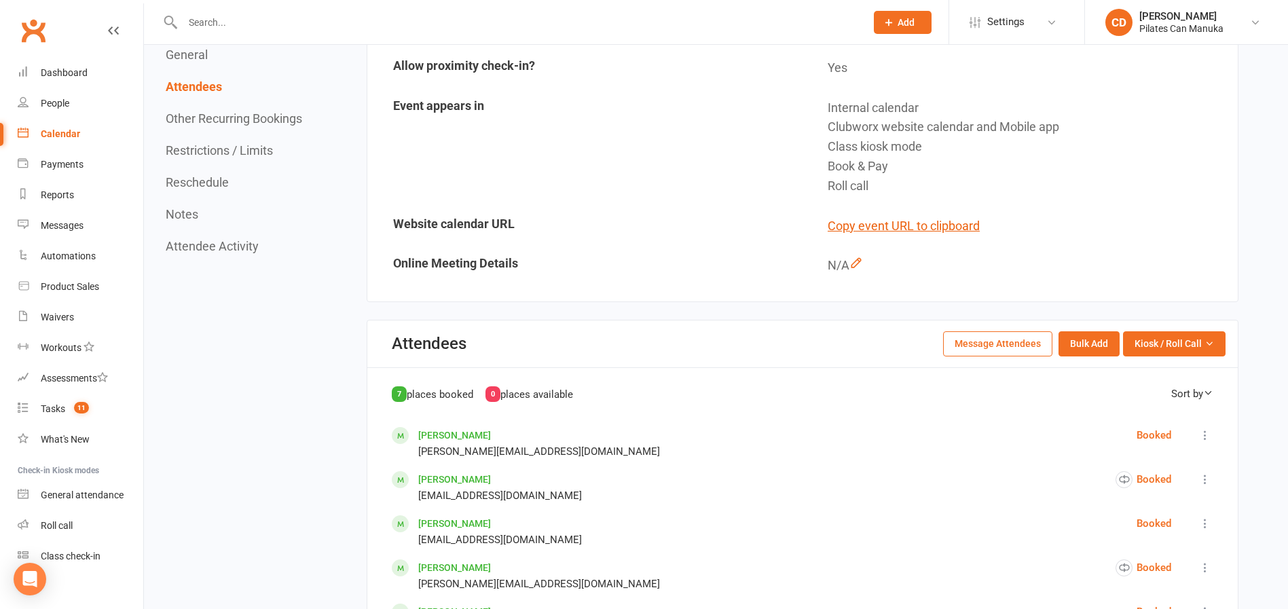
scroll to position [204, 0]
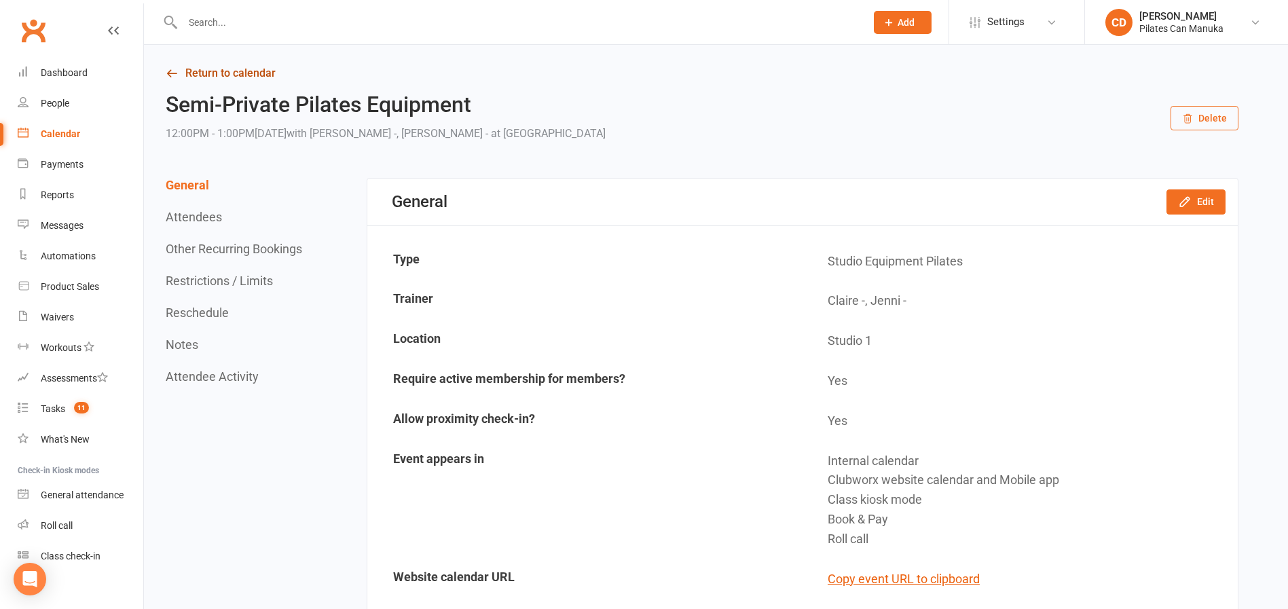
click at [166, 69] on icon at bounding box center [172, 73] width 12 height 12
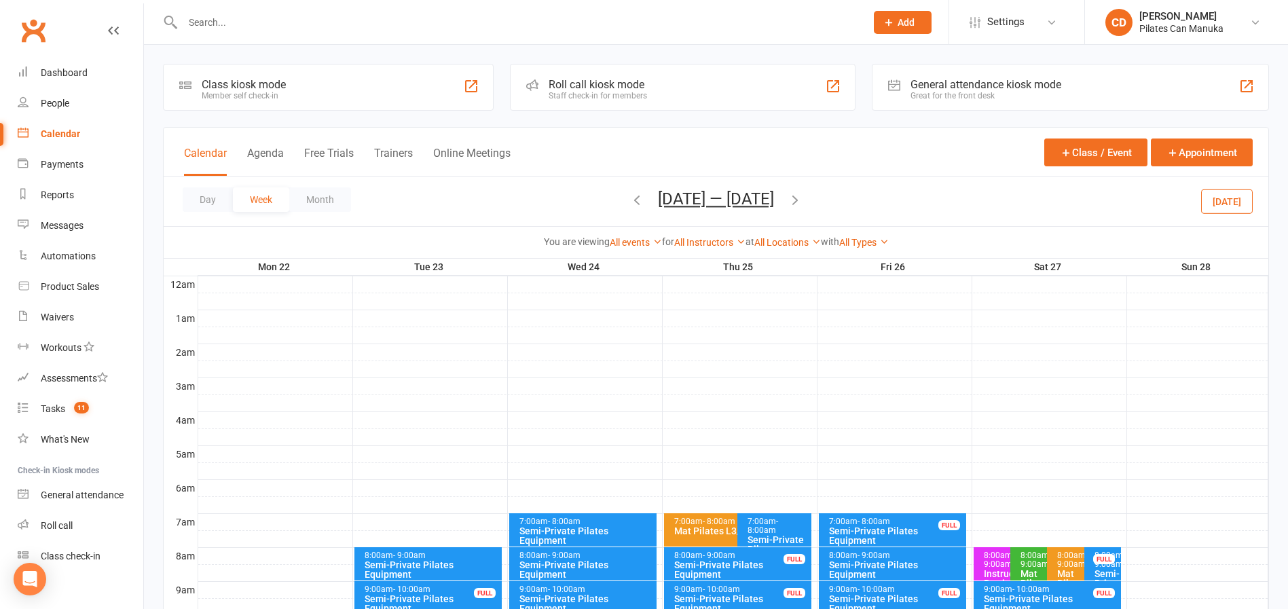
click at [769, 197] on button "Dec 22 — 28 2025" at bounding box center [716, 198] width 116 height 19
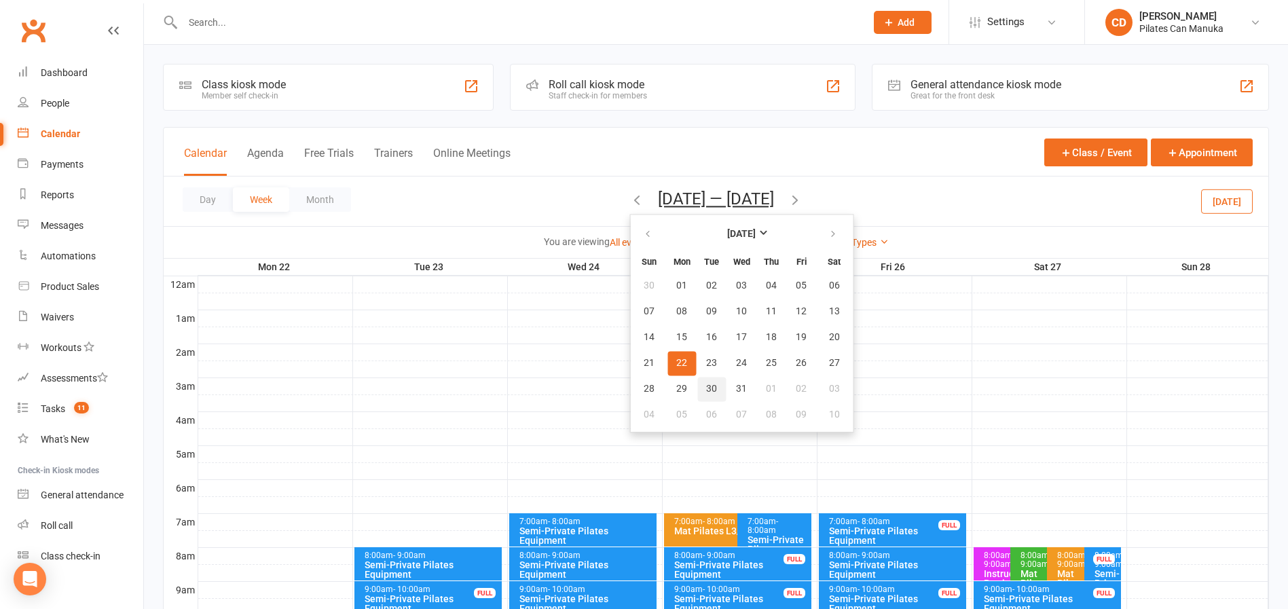
click at [706, 390] on span "30" at bounding box center [711, 389] width 11 height 11
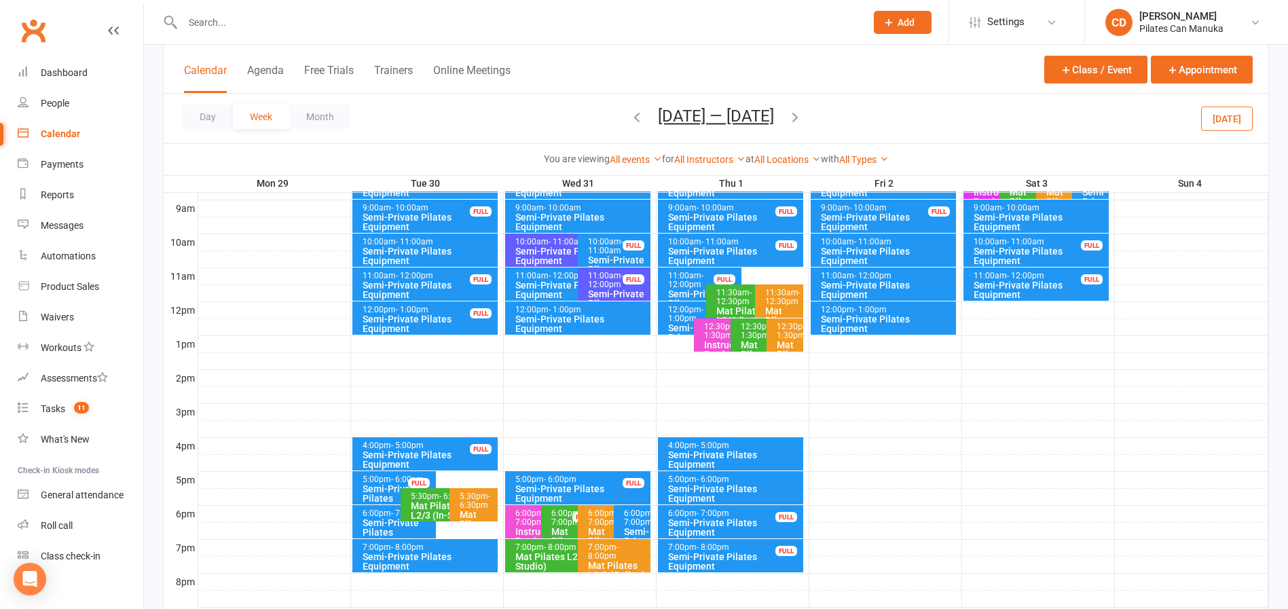
scroll to position [407, 0]
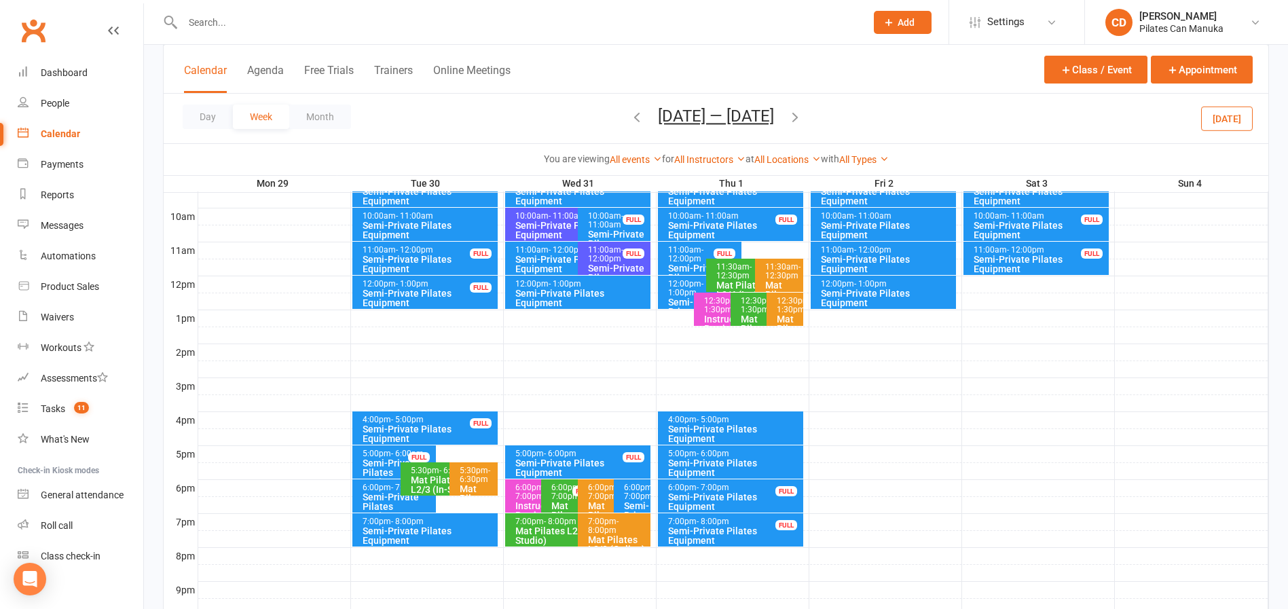
click at [629, 113] on icon "button" at bounding box center [636, 116] width 15 height 15
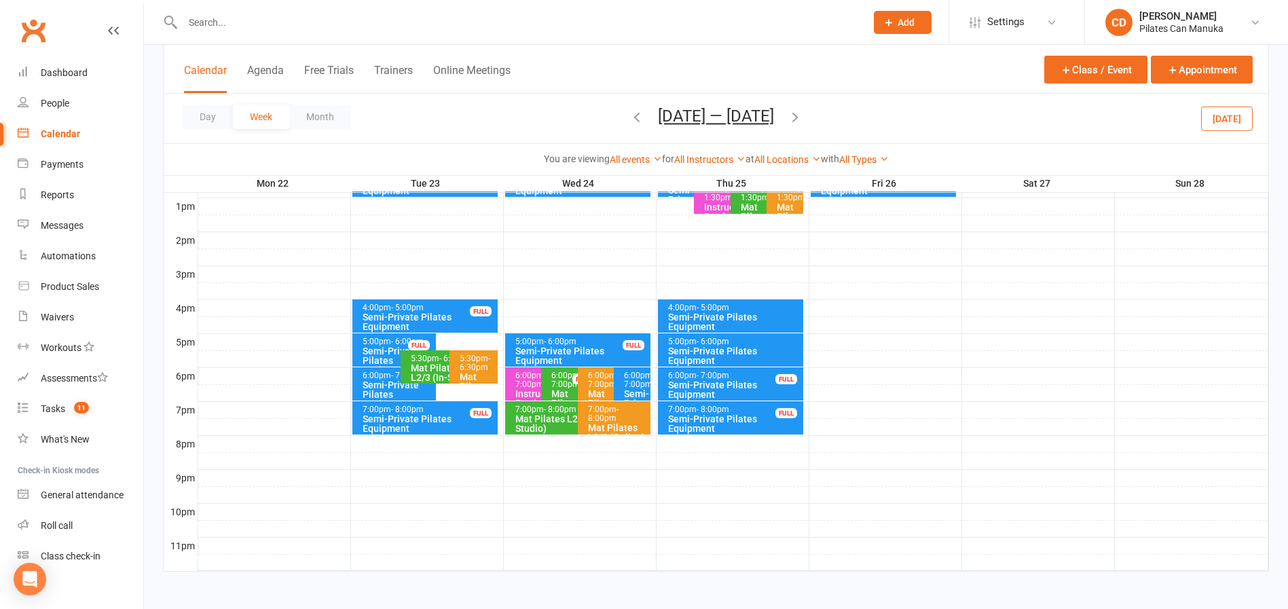
scroll to position [521, 0]
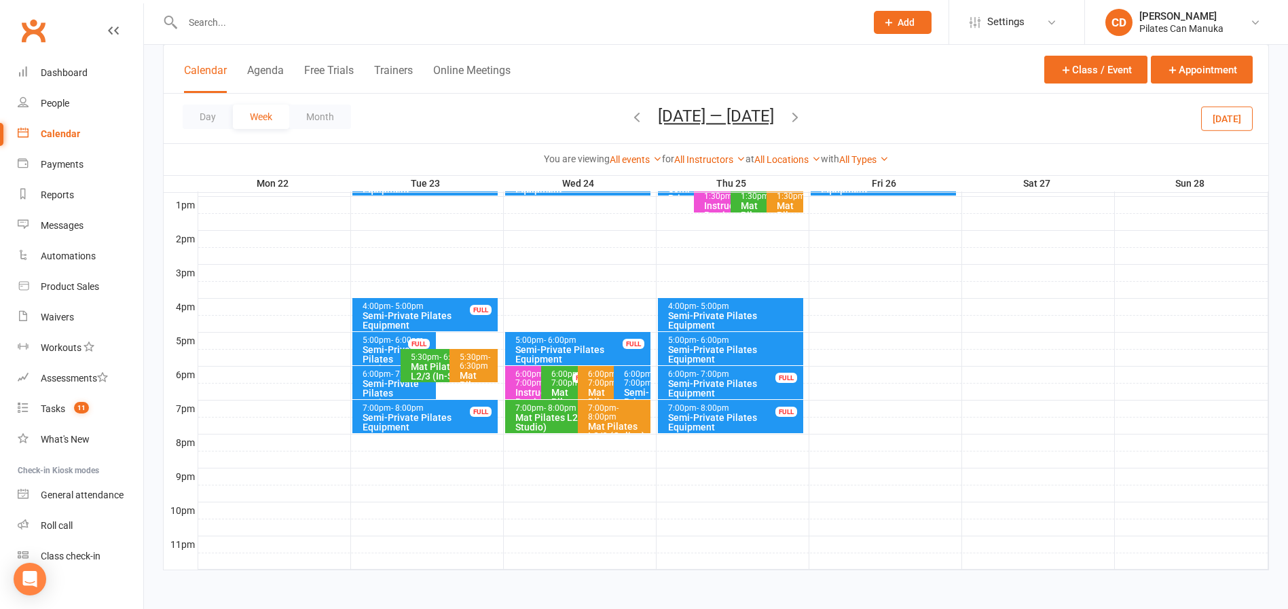
click at [458, 414] on div "Semi-Private Pilates Equipment" at bounding box center [429, 422] width 134 height 19
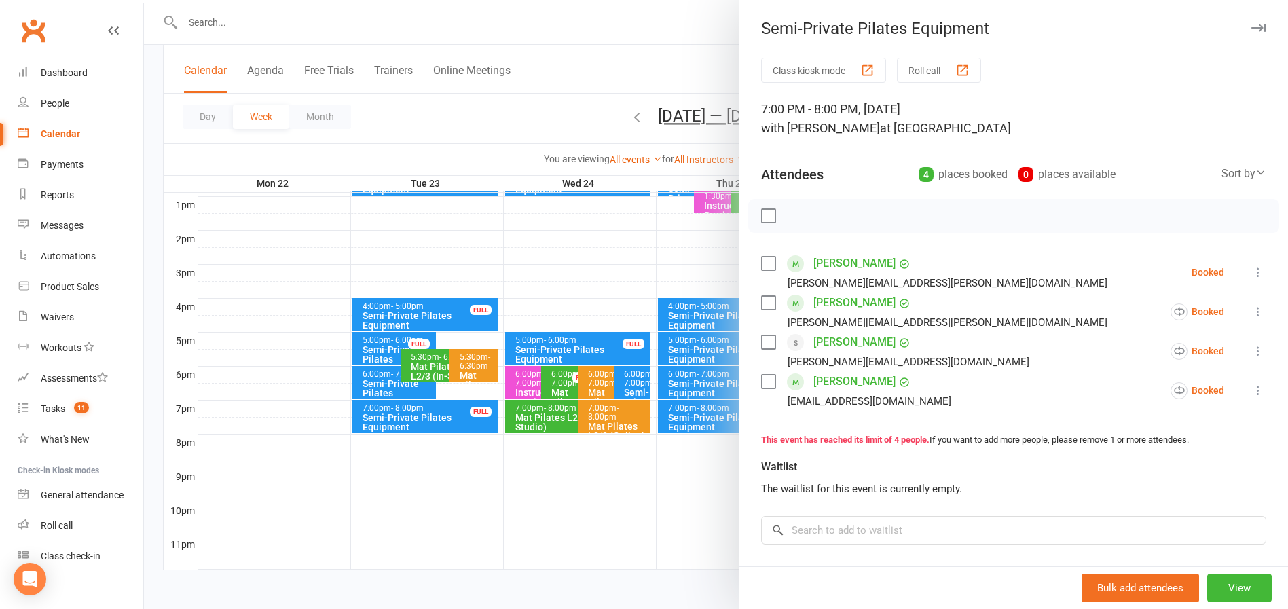
click at [608, 45] on div at bounding box center [716, 304] width 1144 height 609
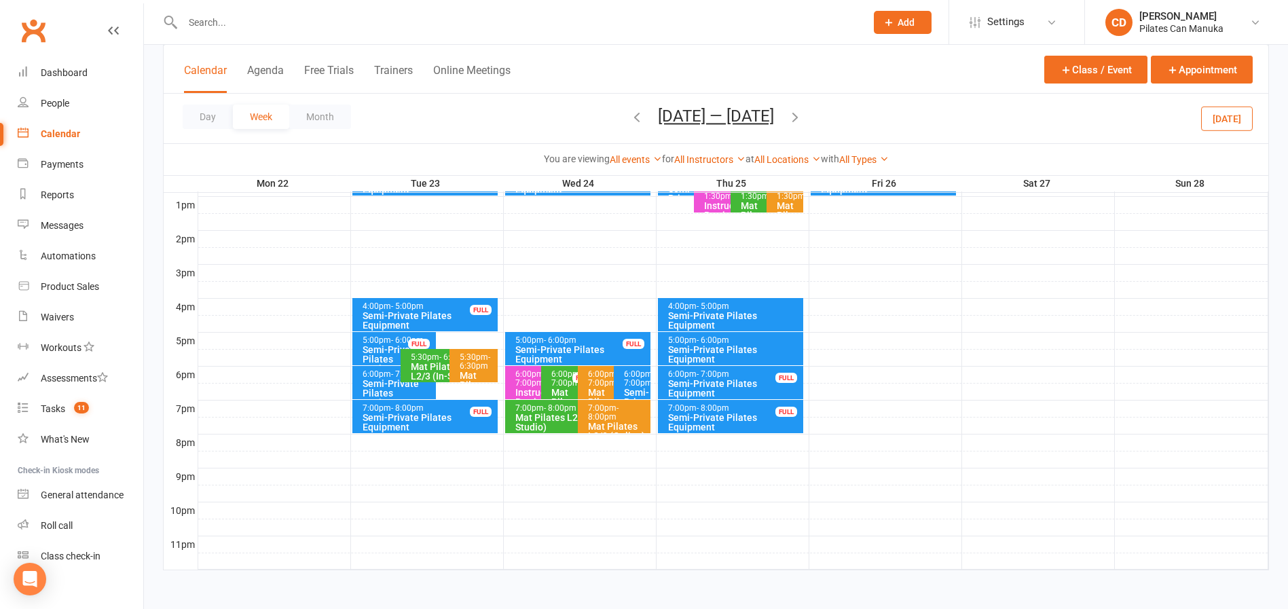
click at [802, 119] on icon "button" at bounding box center [795, 116] width 15 height 15
click at [467, 408] on div "7:00pm - 8:00pm" at bounding box center [429, 408] width 134 height 9
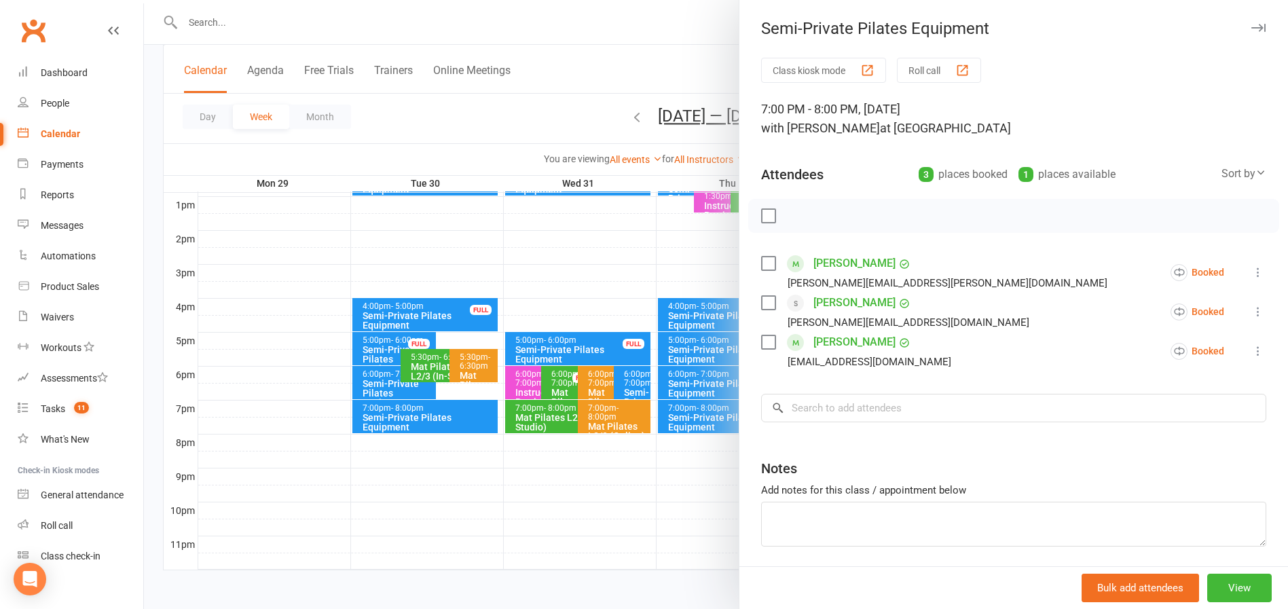
click at [592, 70] on div at bounding box center [716, 304] width 1144 height 609
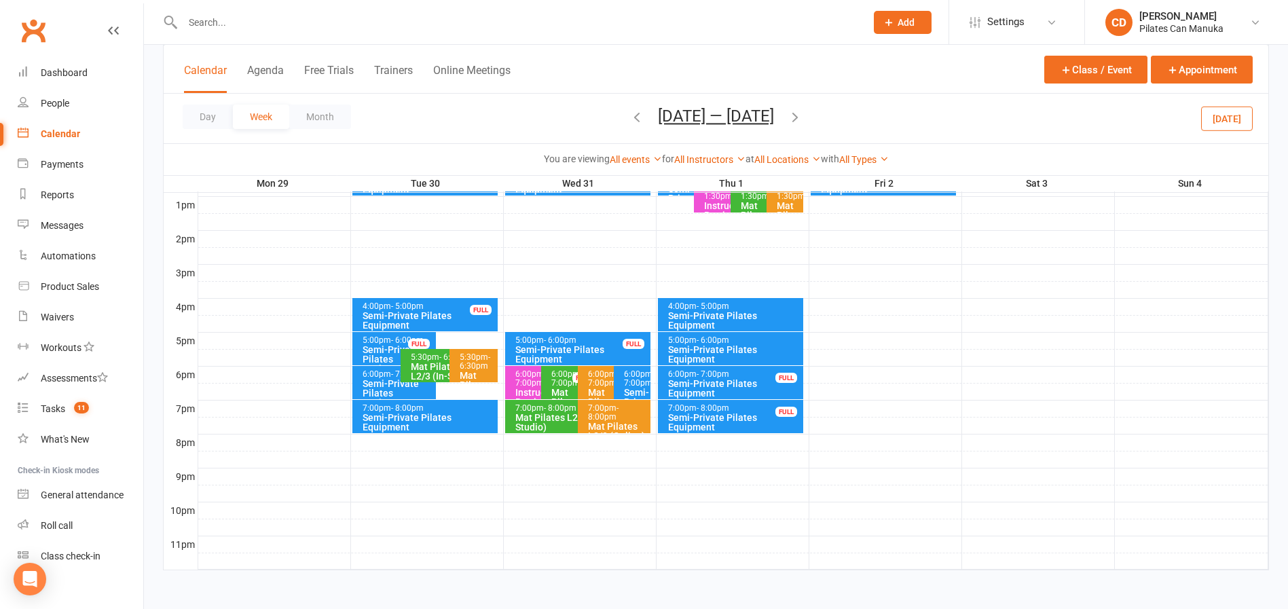
click at [629, 121] on icon "button" at bounding box center [636, 116] width 15 height 15
click at [442, 417] on div "Semi-Private Pilates Equipment" at bounding box center [429, 422] width 134 height 19
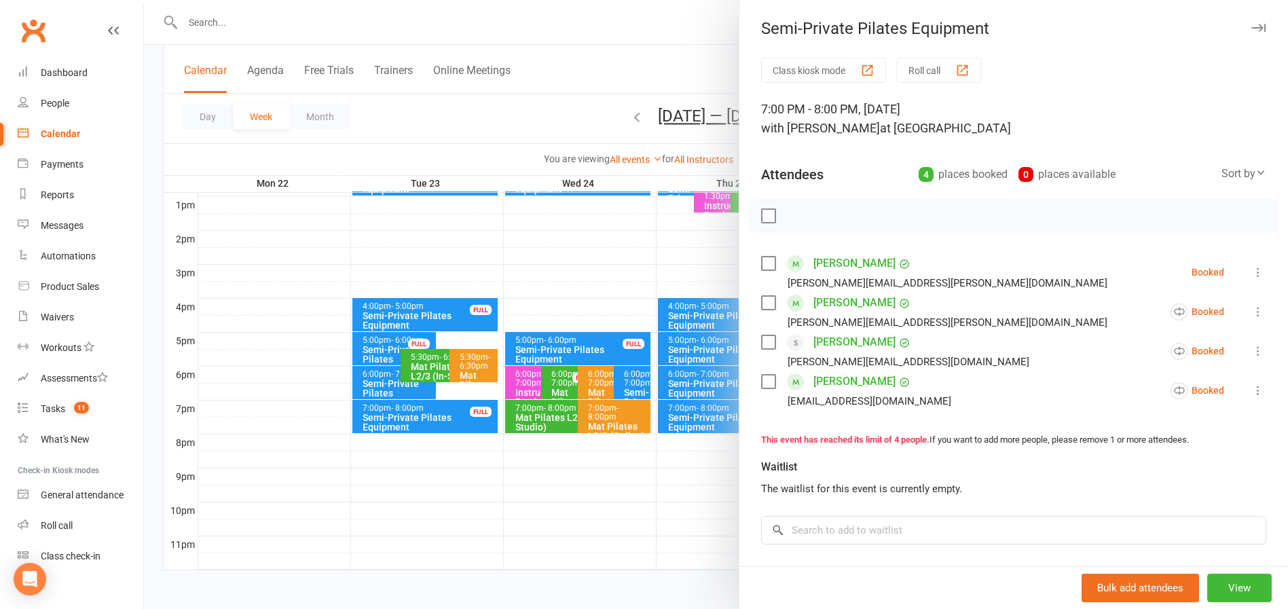
click at [628, 54] on div at bounding box center [716, 304] width 1144 height 609
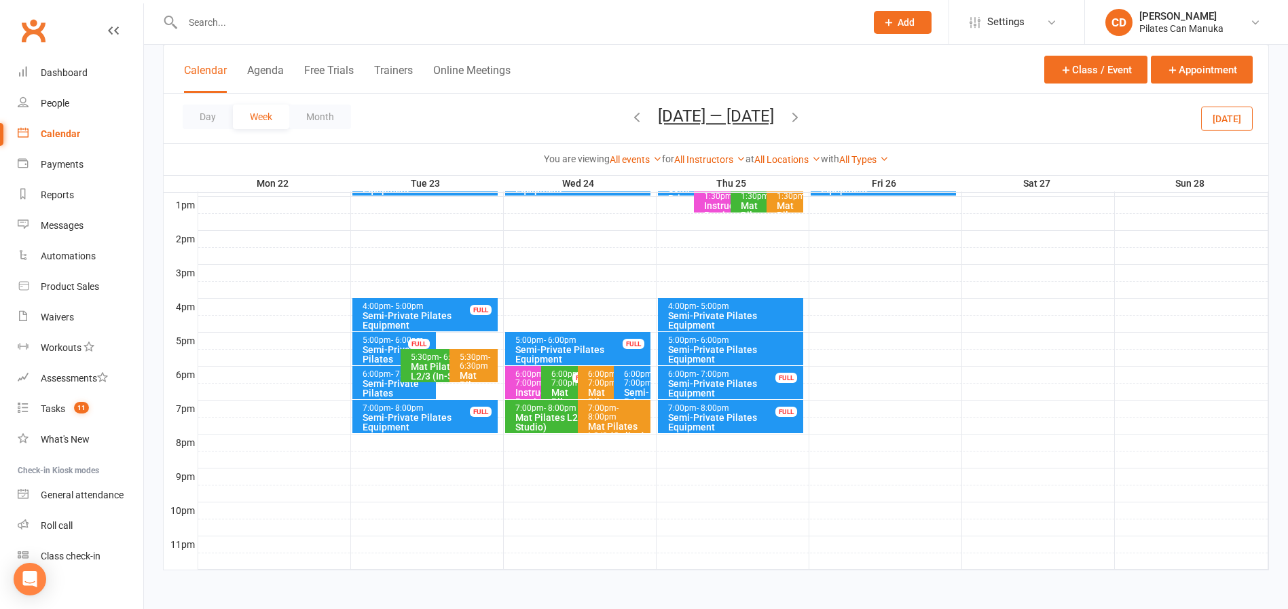
click at [797, 113] on icon "button" at bounding box center [795, 116] width 15 height 15
click at [479, 409] on div "7:00pm - 8:00pm" at bounding box center [429, 408] width 134 height 9
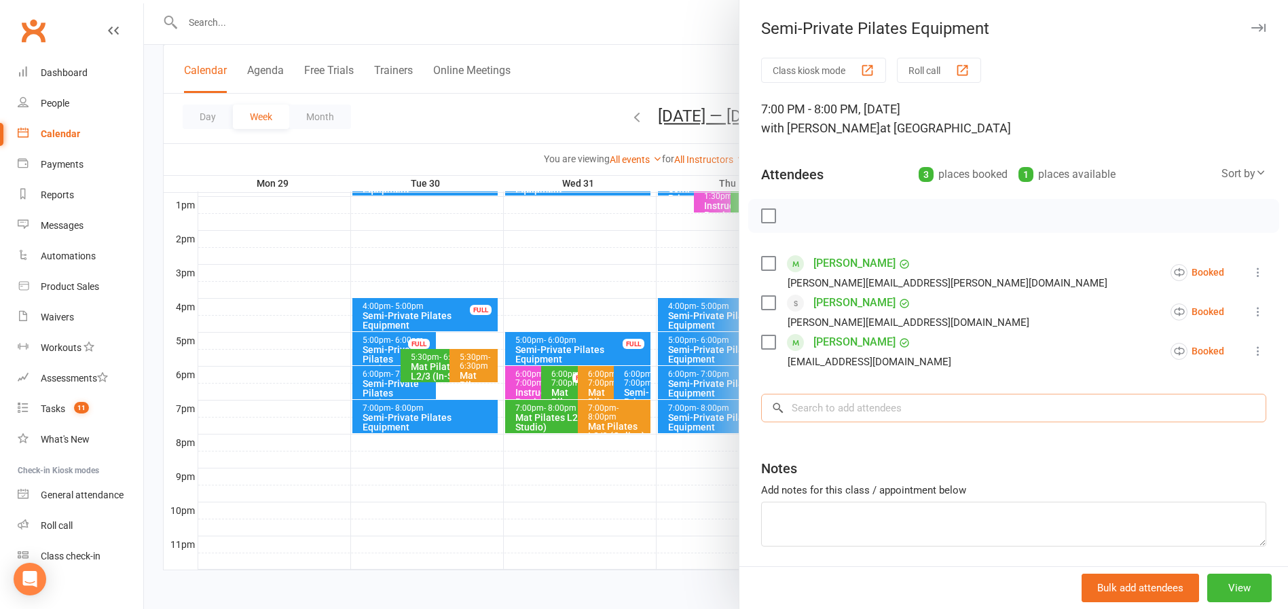
click at [867, 403] on input "search" at bounding box center [1013, 408] width 505 height 29
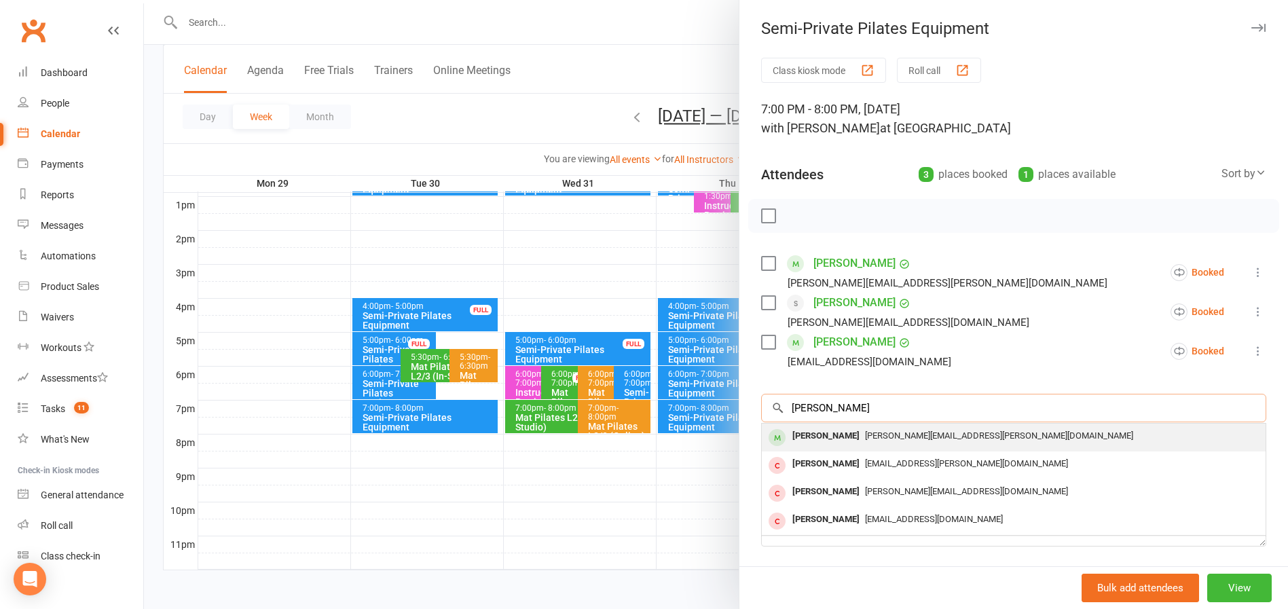
type input "Brian Catto"
click at [865, 432] on span "brian.catto@iinet.net.au" at bounding box center [999, 435] width 268 height 10
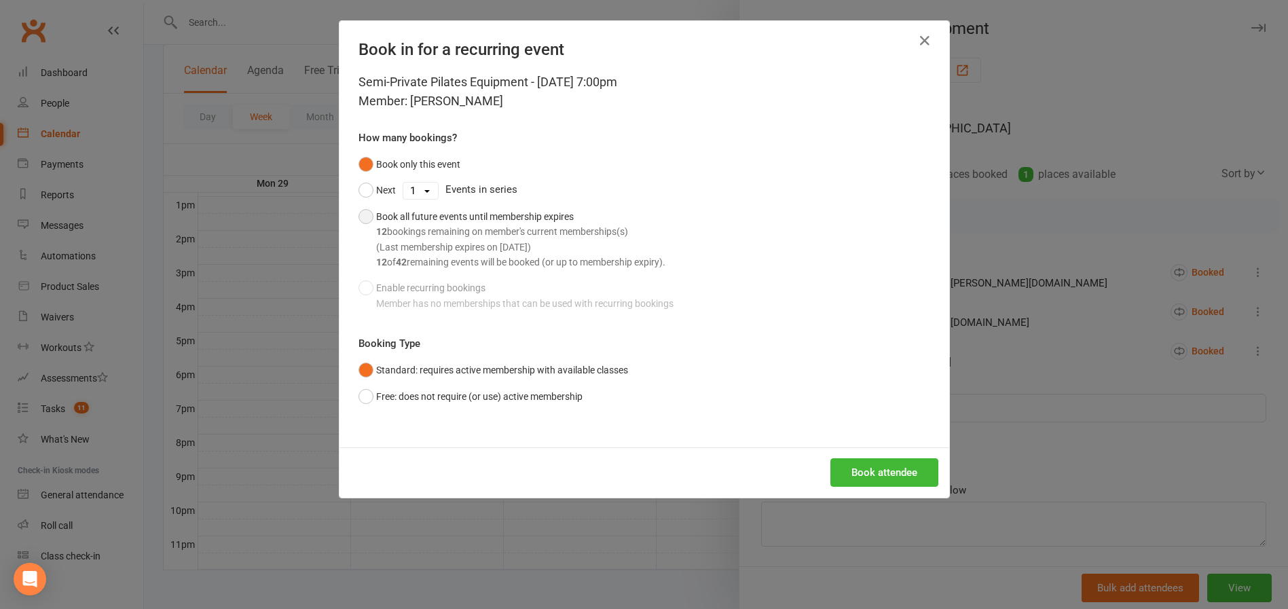
click at [358, 218] on button "Book all future events until membership expires 12 bookings remaining on member…" at bounding box center [511, 240] width 307 height 72
click at [866, 470] on button "Book attendee" at bounding box center [884, 472] width 108 height 29
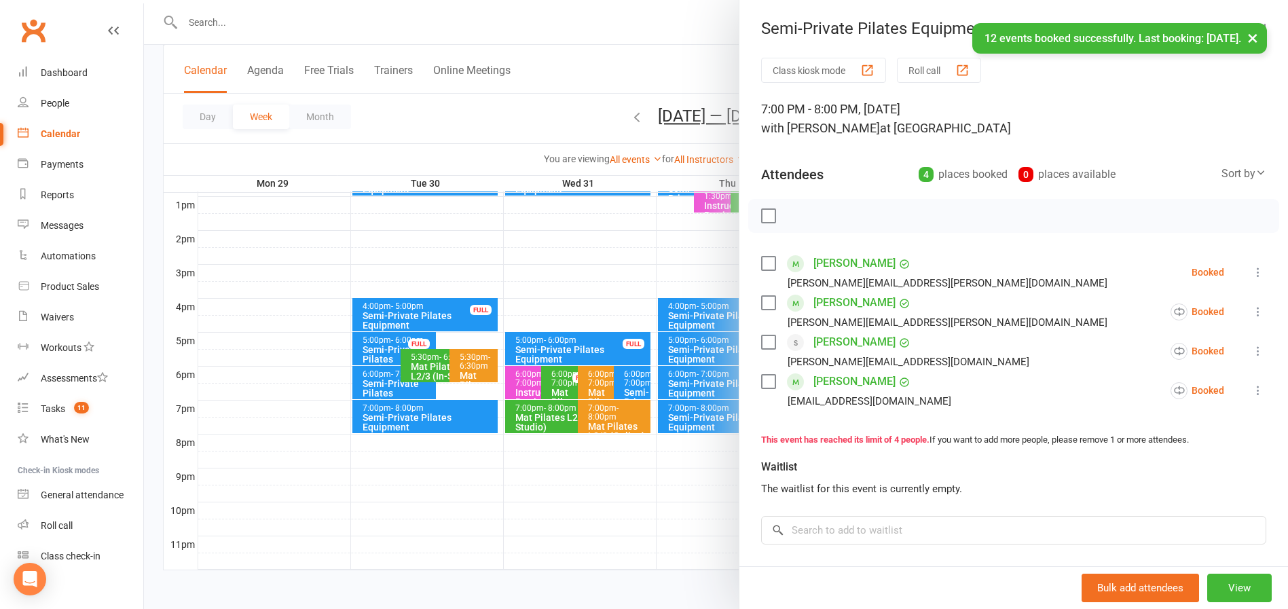
click at [693, 23] on div "× 12 events booked successfully. Last booking: Mar 17, 2026." at bounding box center [635, 23] width 1270 height 0
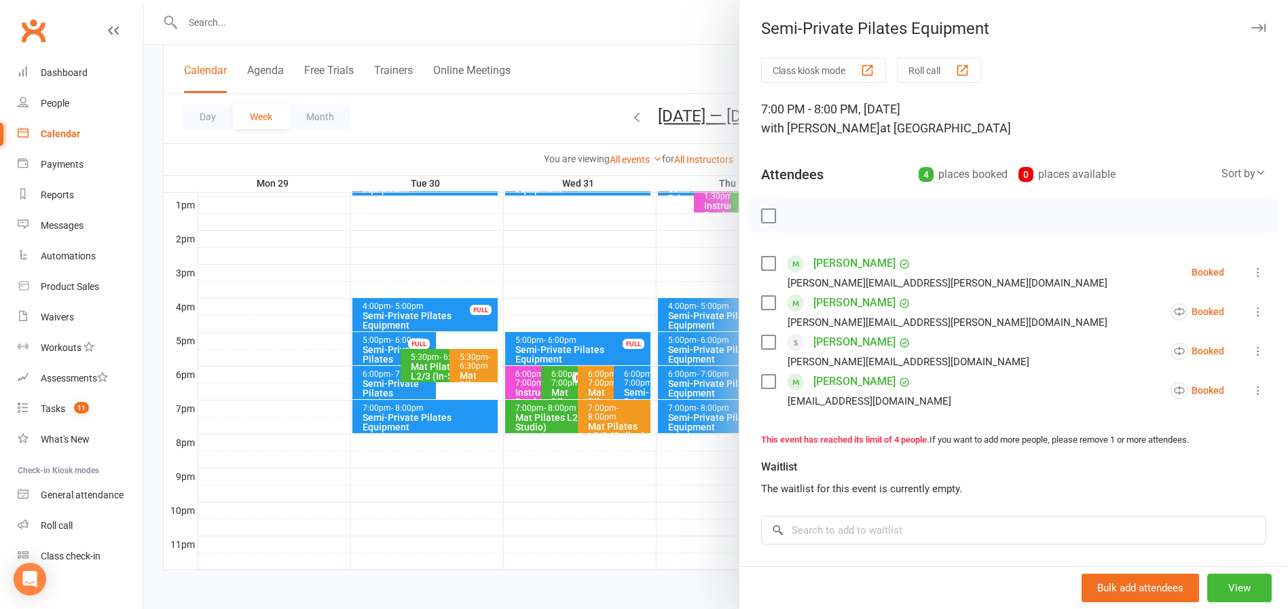
click at [693, 47] on div at bounding box center [716, 304] width 1144 height 609
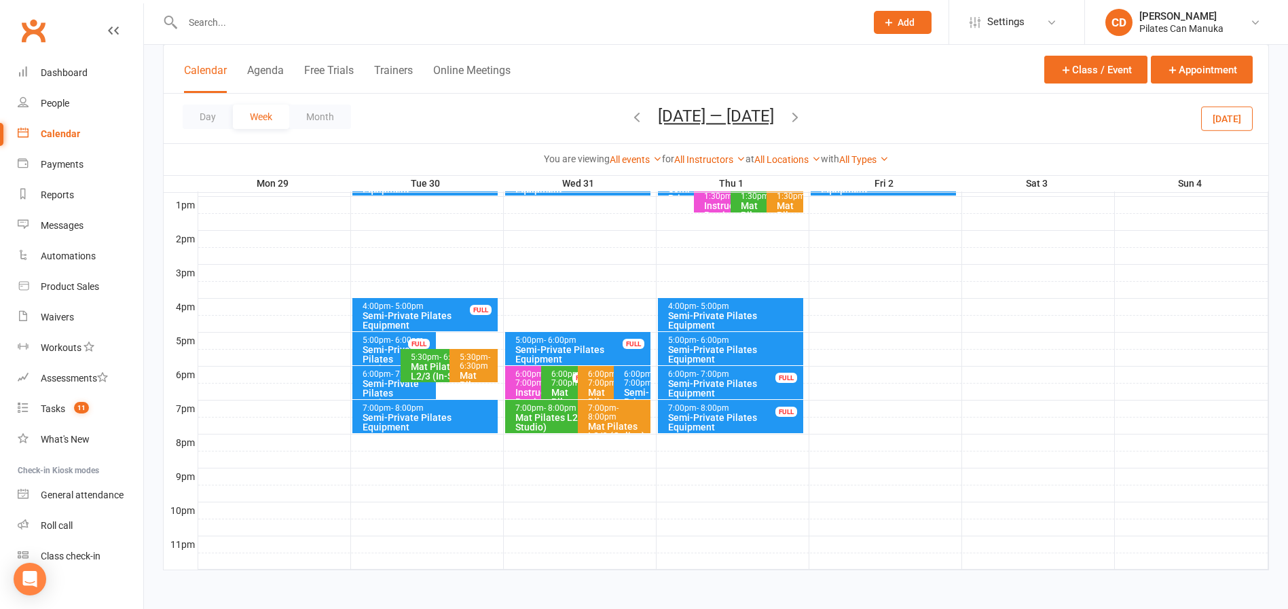
click at [456, 424] on div "Semi-Private Pilates Equipment" at bounding box center [429, 422] width 134 height 19
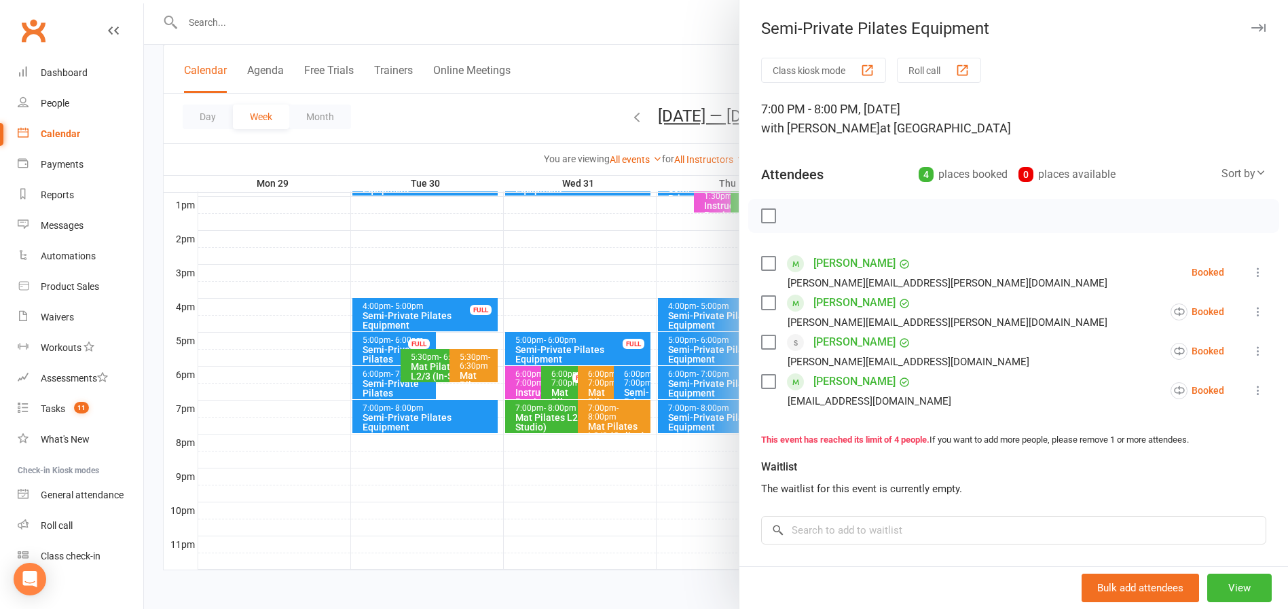
click at [647, 44] on div at bounding box center [716, 304] width 1144 height 609
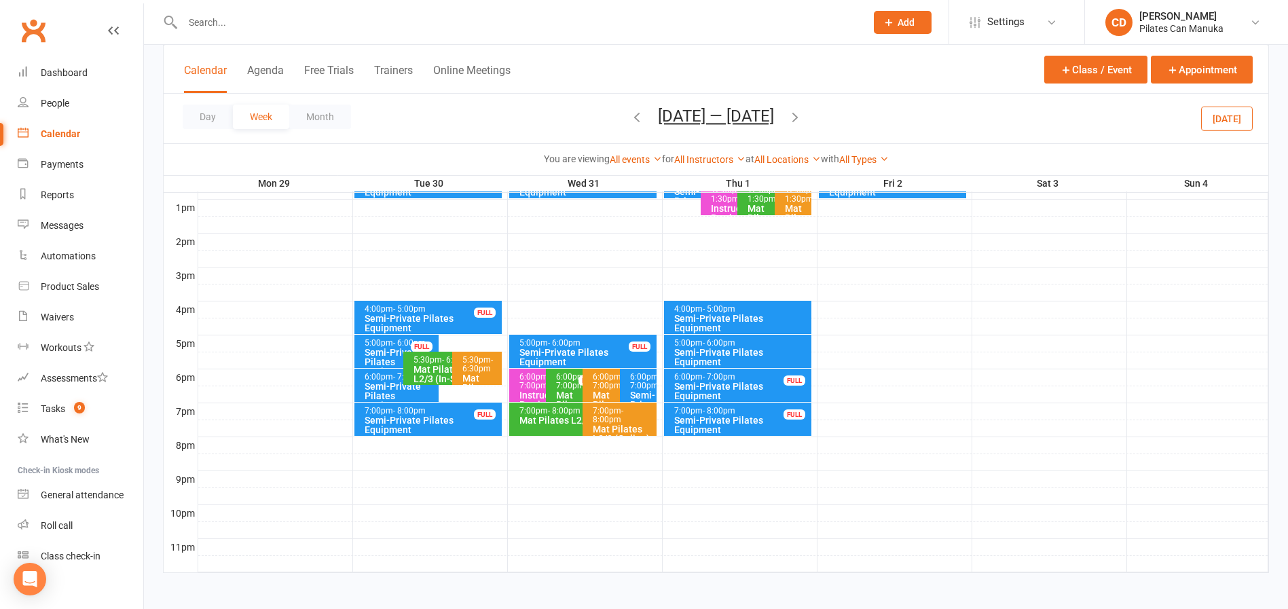
click at [475, 411] on div "FULL" at bounding box center [485, 414] width 22 height 10
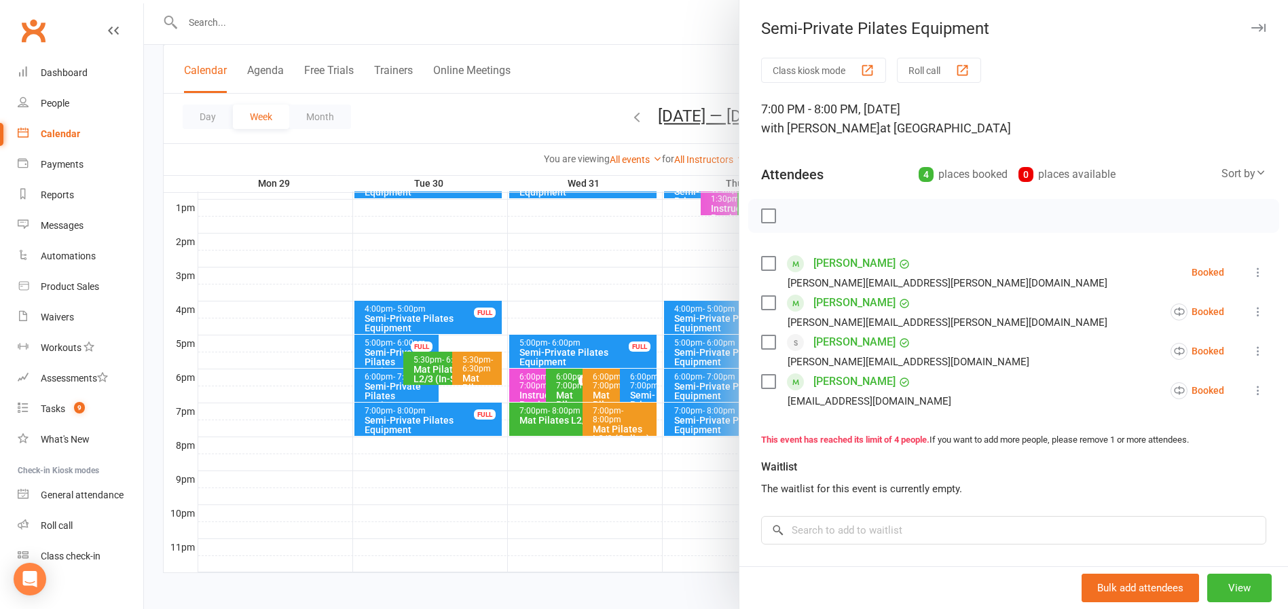
click at [653, 15] on div at bounding box center [716, 304] width 1144 height 609
